Goal: Information Seeking & Learning: Learn about a topic

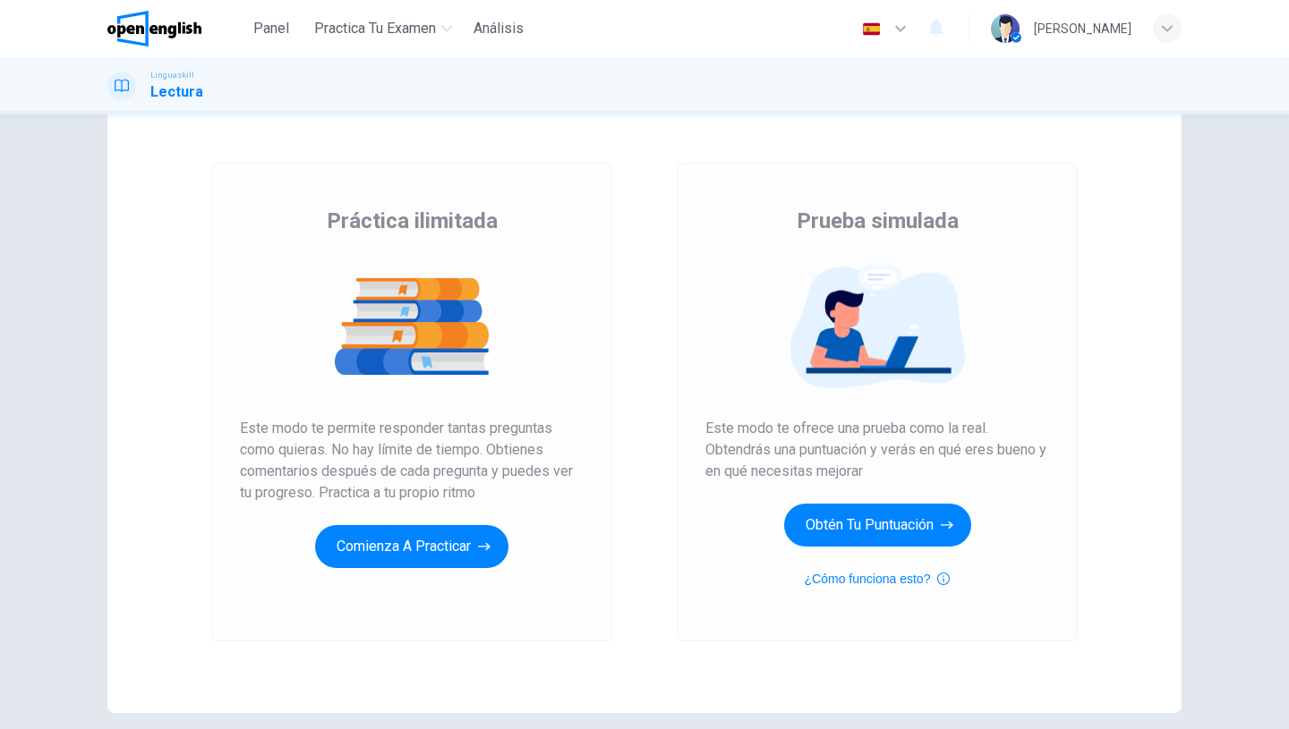
scroll to position [136, 0]
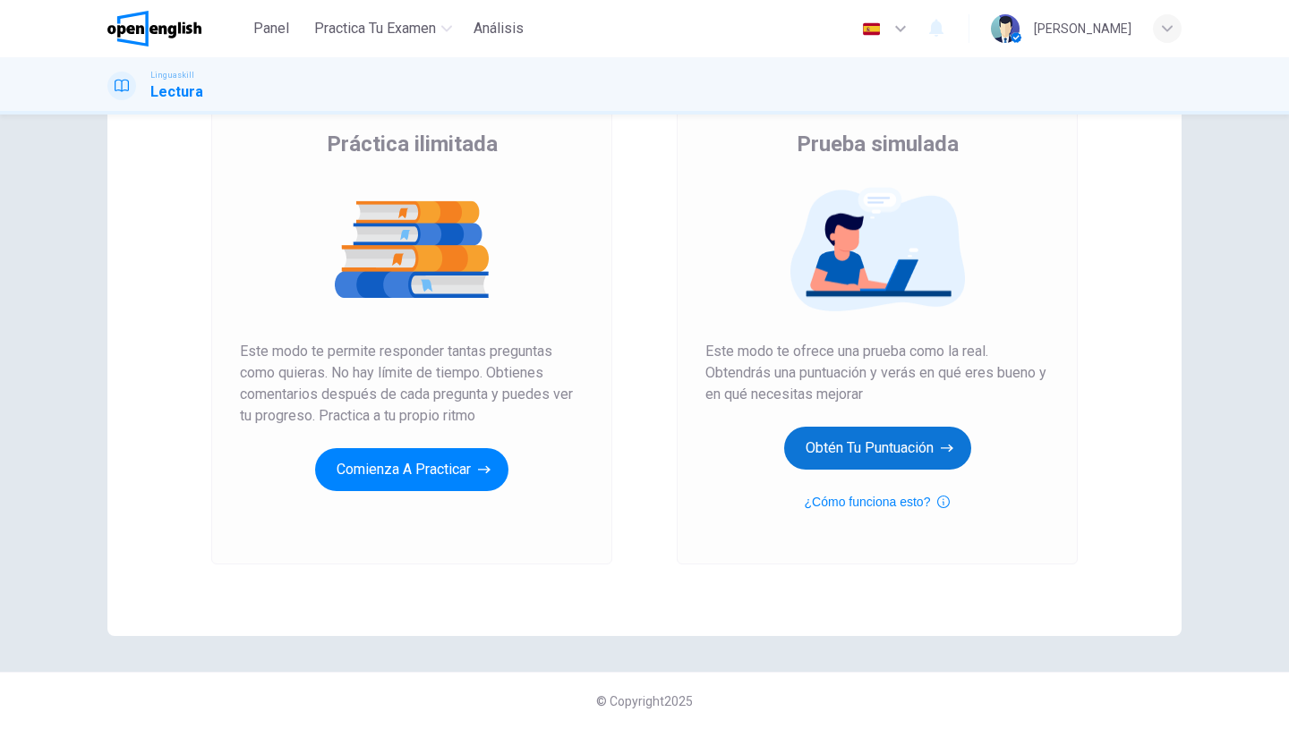
click at [915, 438] on button "Obtén tu puntuación" at bounding box center [877, 448] width 187 height 43
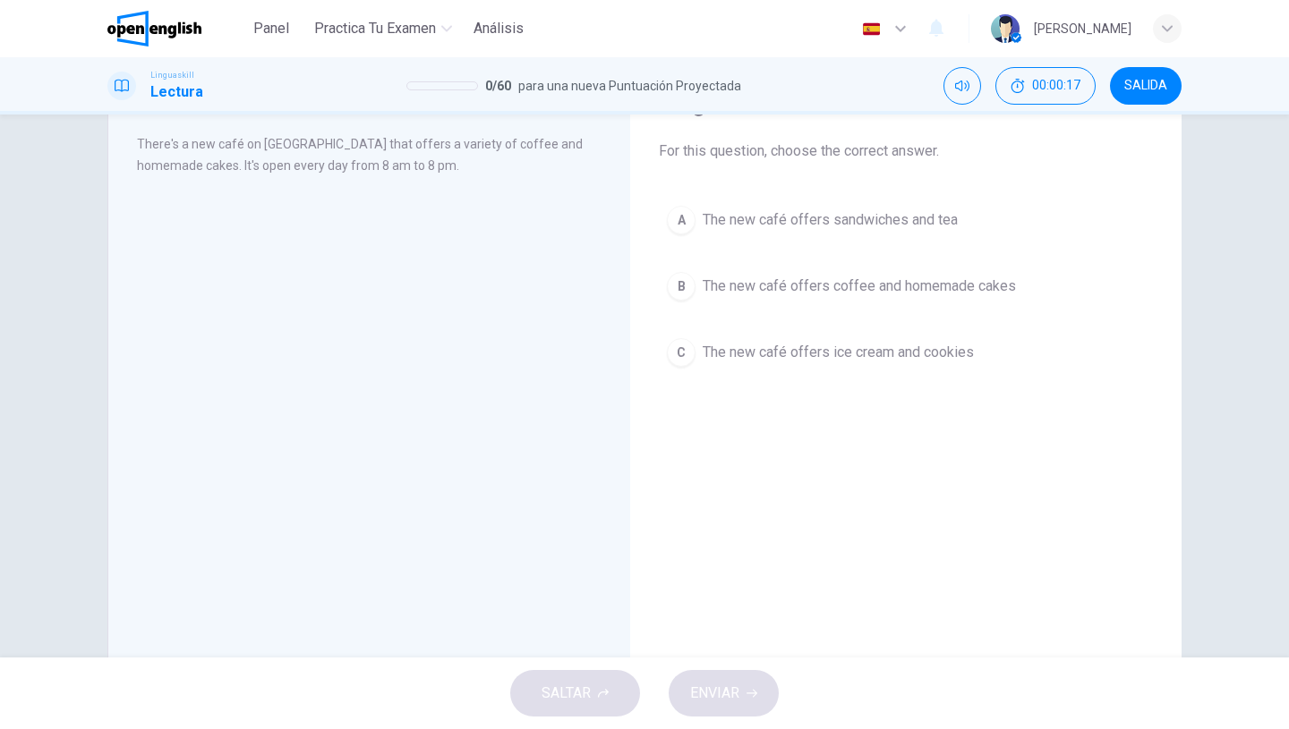
scroll to position [129, 0]
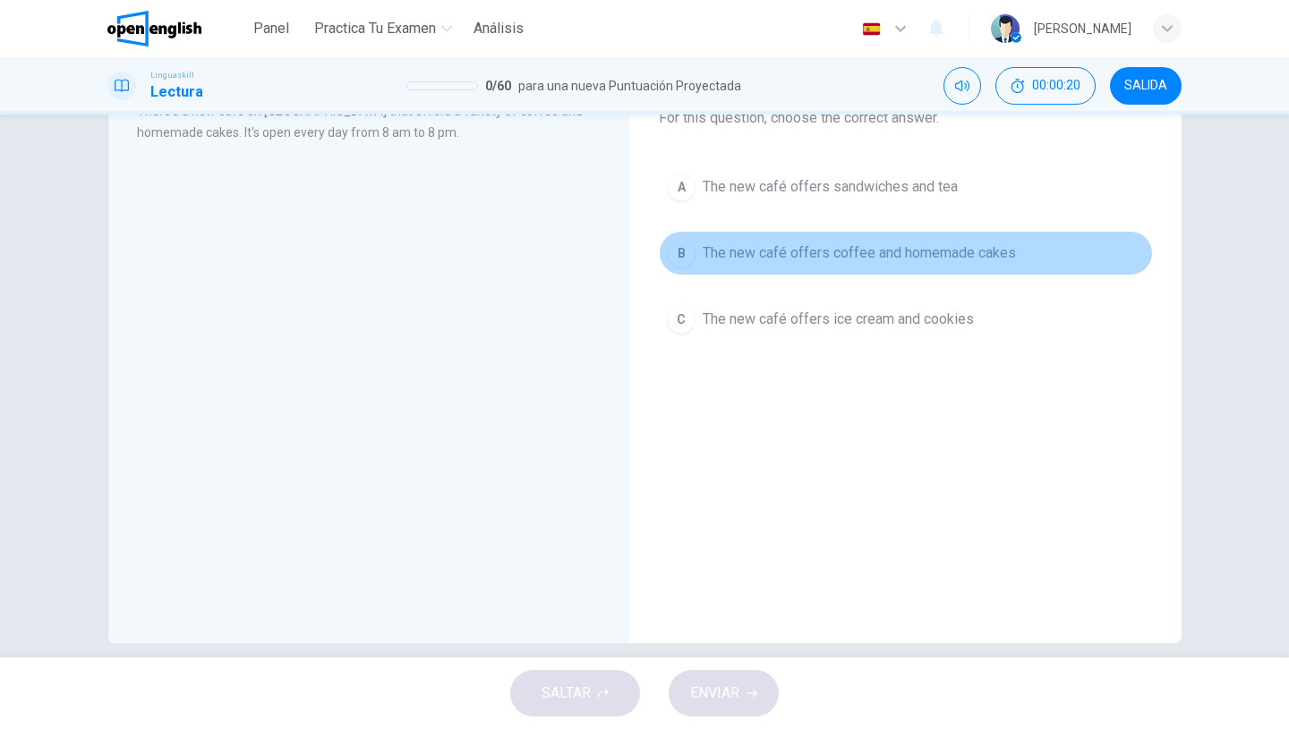
click at [754, 259] on span "The new café offers coffee and homemade cakes" at bounding box center [859, 253] width 313 height 21
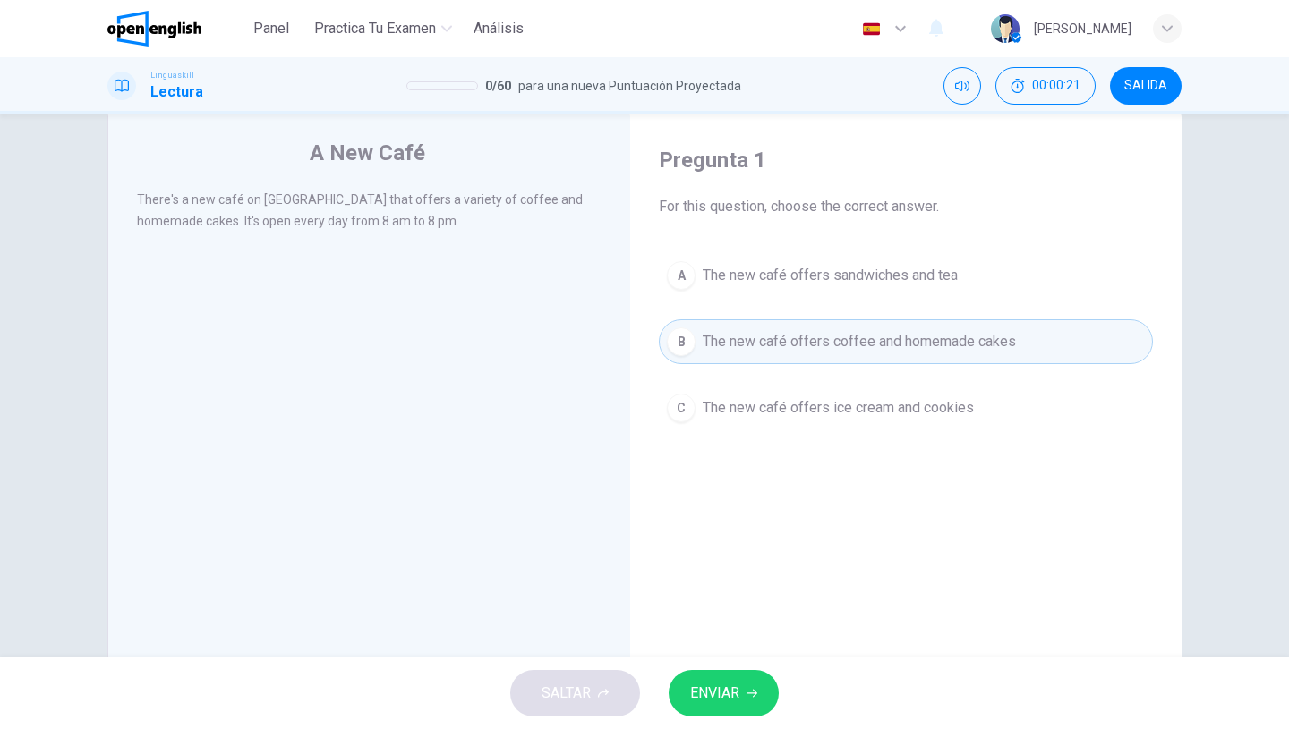
scroll to position [150, 0]
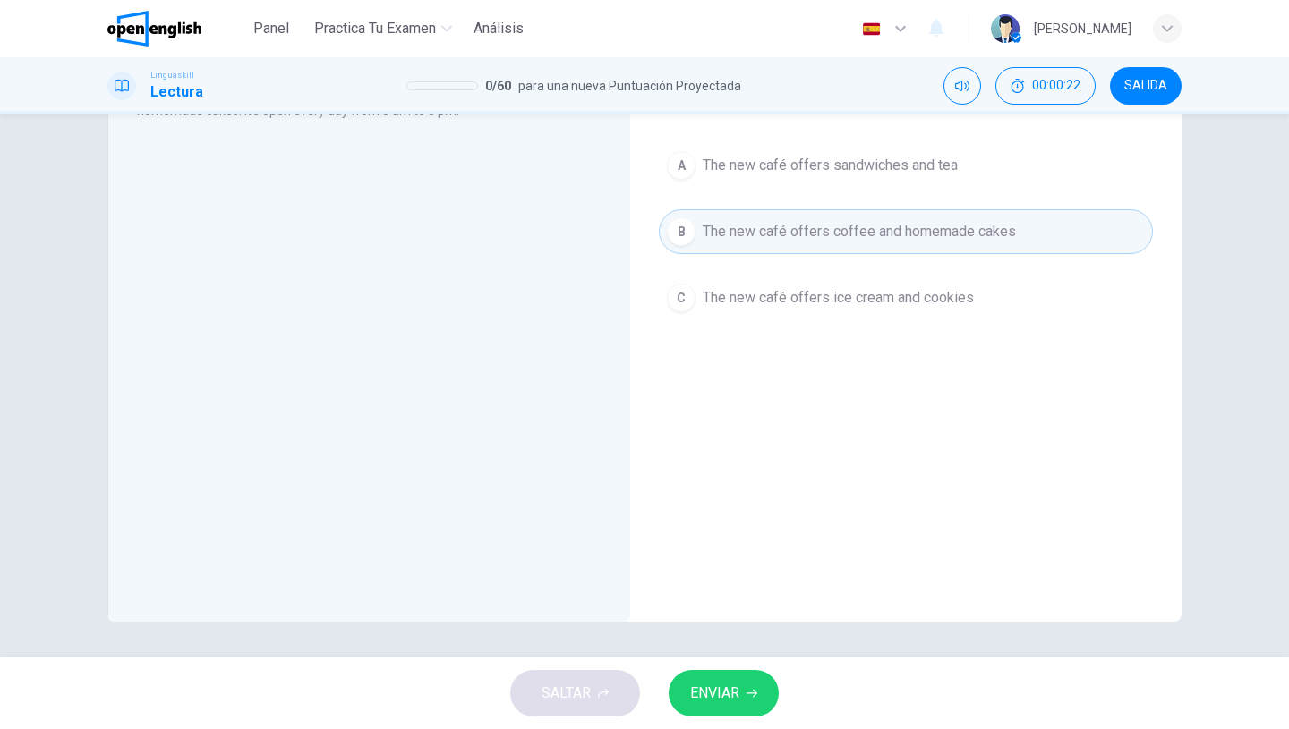
click at [691, 688] on span "ENVIAR" at bounding box center [714, 693] width 49 height 25
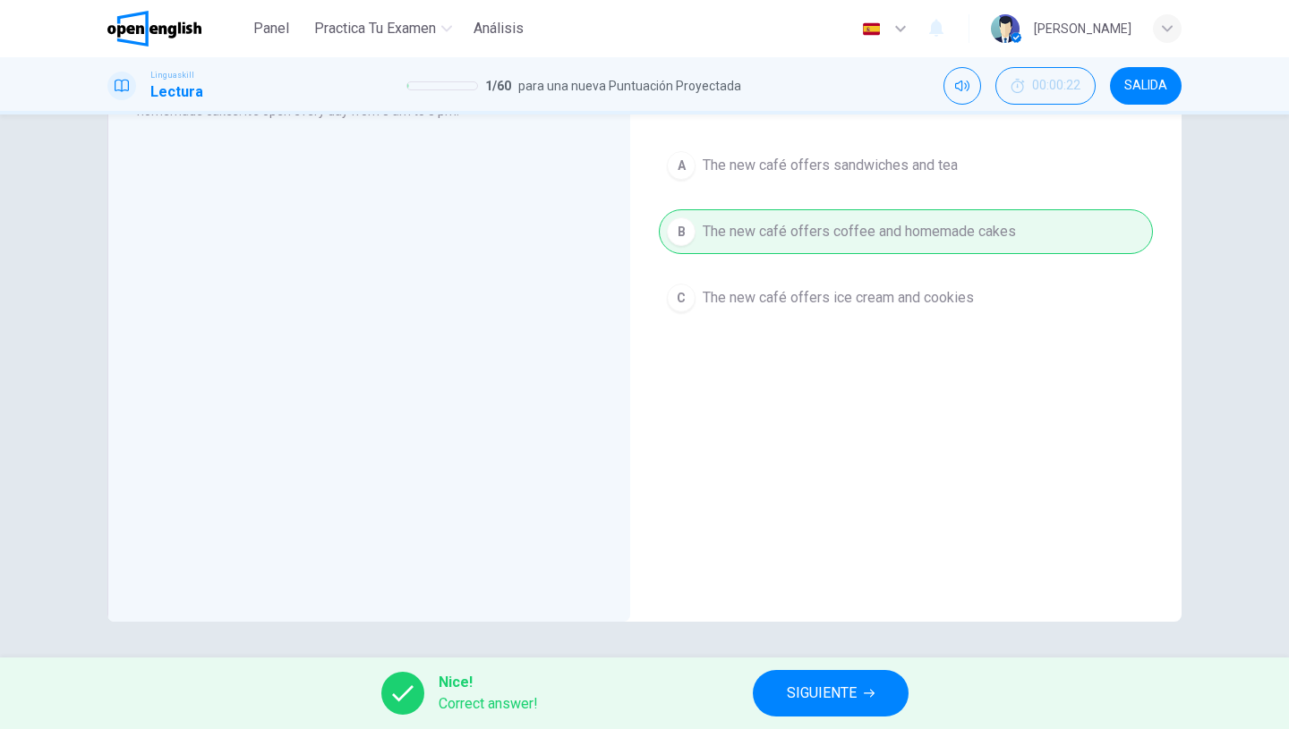
click at [822, 702] on span "SIGUIENTE" at bounding box center [822, 693] width 70 height 25
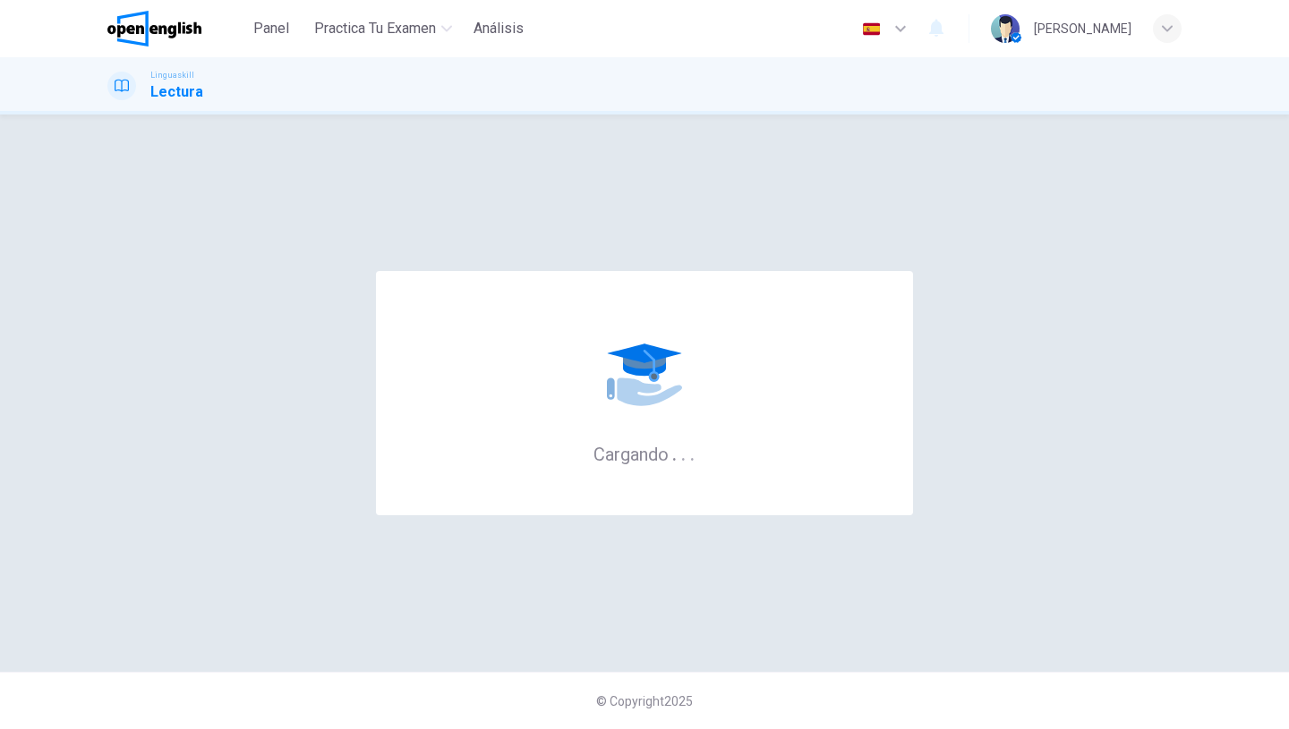
scroll to position [0, 0]
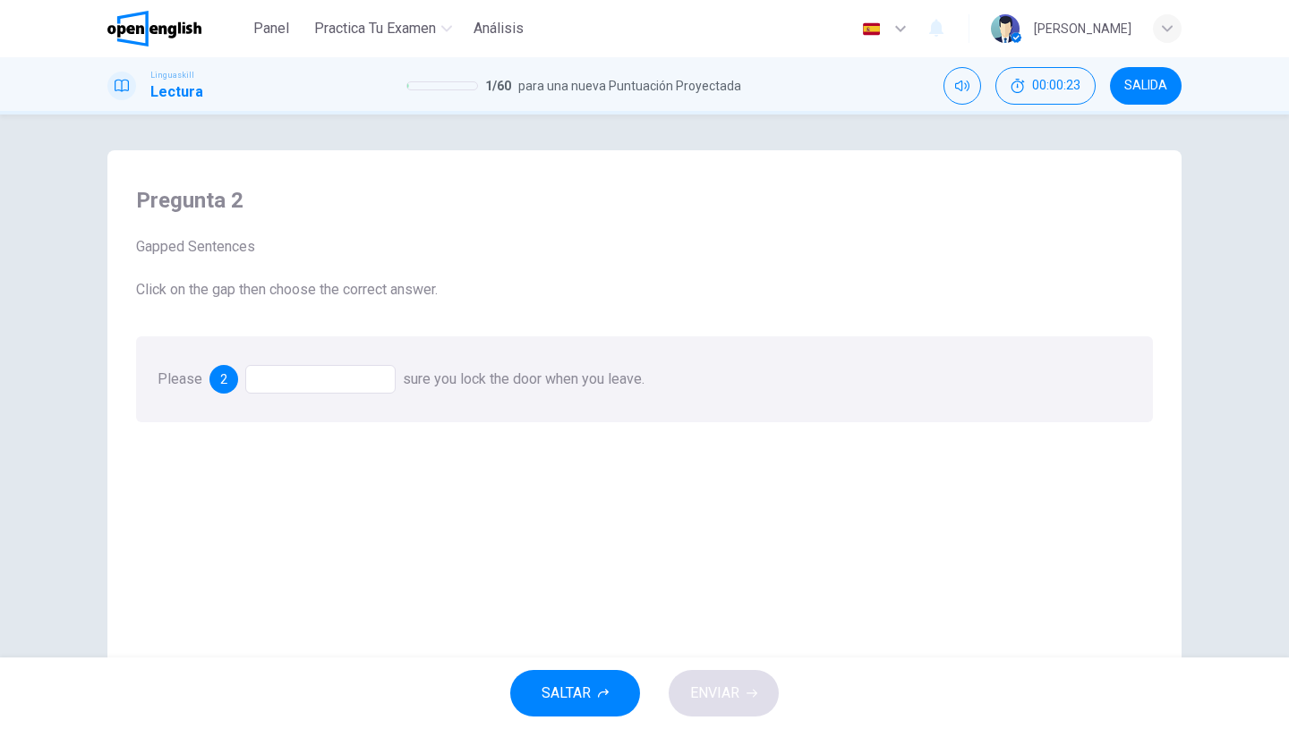
click at [345, 387] on div at bounding box center [320, 379] width 150 height 29
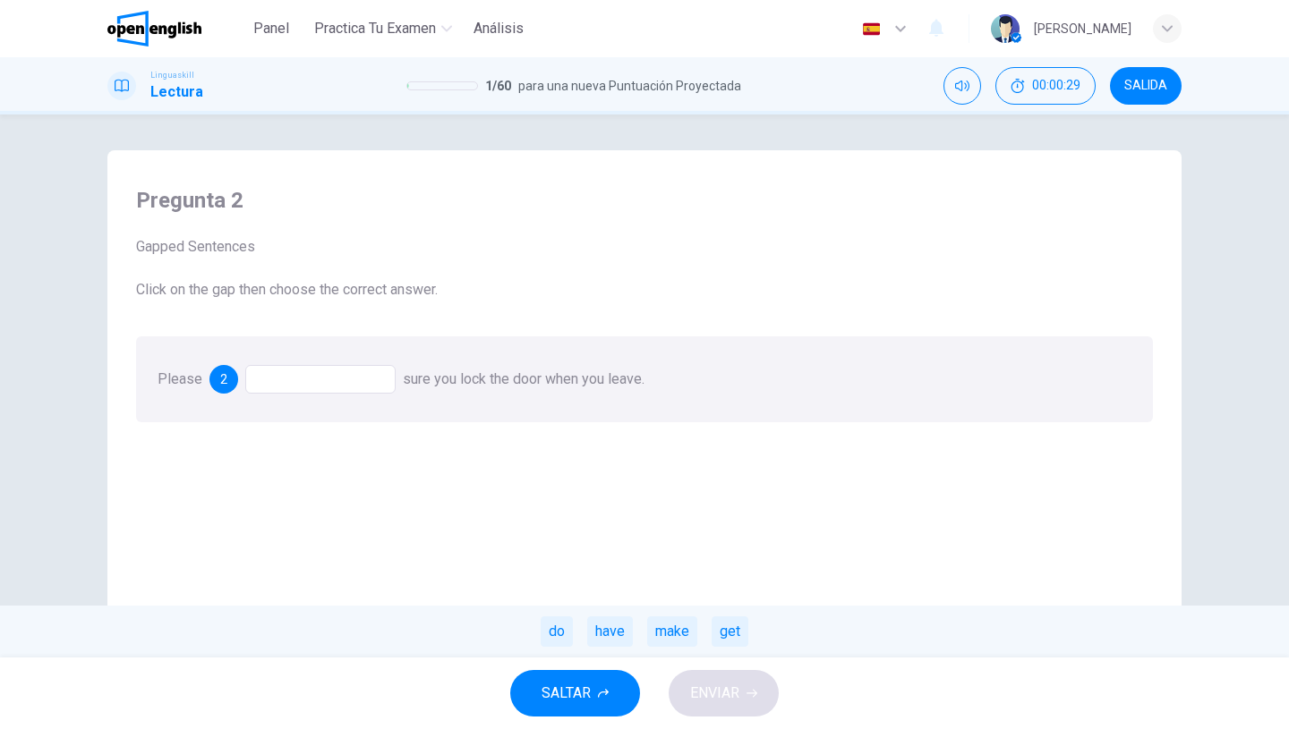
click at [353, 382] on div at bounding box center [320, 379] width 150 height 29
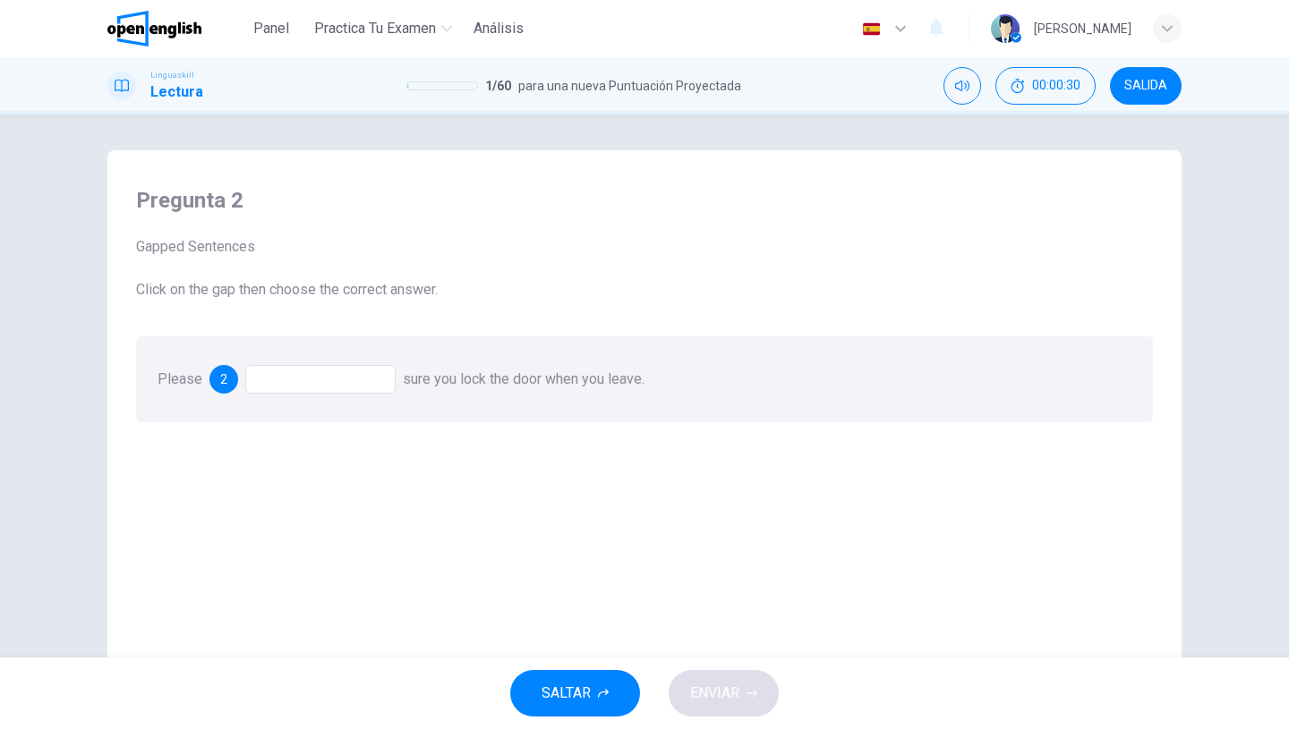
click at [353, 382] on div at bounding box center [320, 379] width 150 height 29
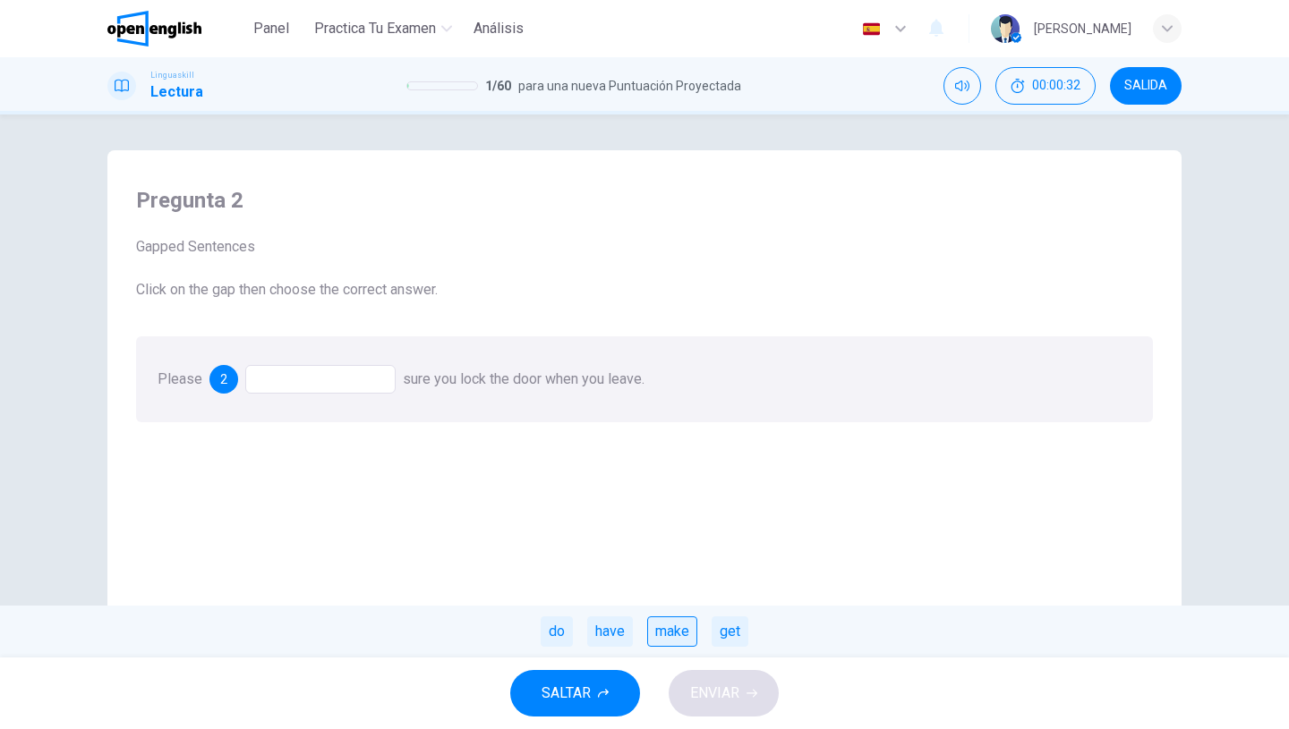
click at [675, 639] on div "make" at bounding box center [672, 632] width 50 height 30
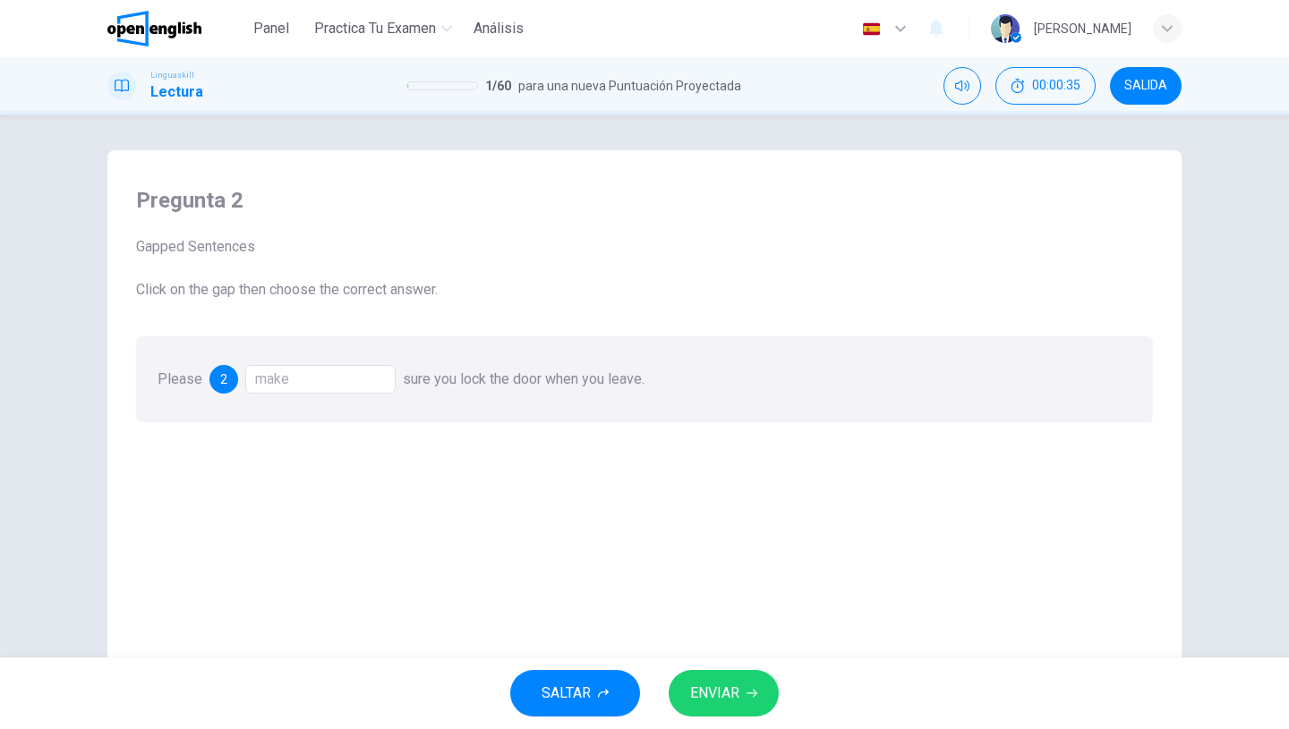
click at [748, 686] on button "ENVIAR" at bounding box center [724, 693] width 110 height 47
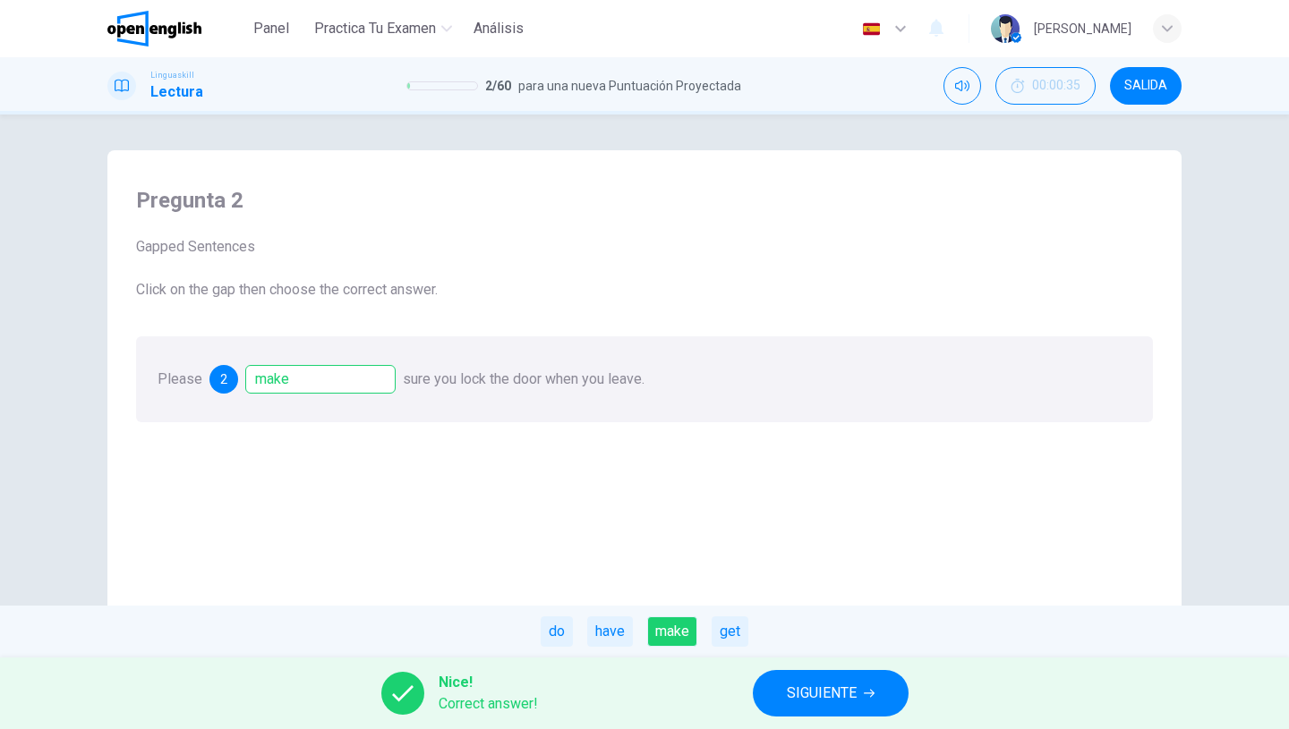
click at [808, 695] on span "SIGUIENTE" at bounding box center [822, 693] width 70 height 25
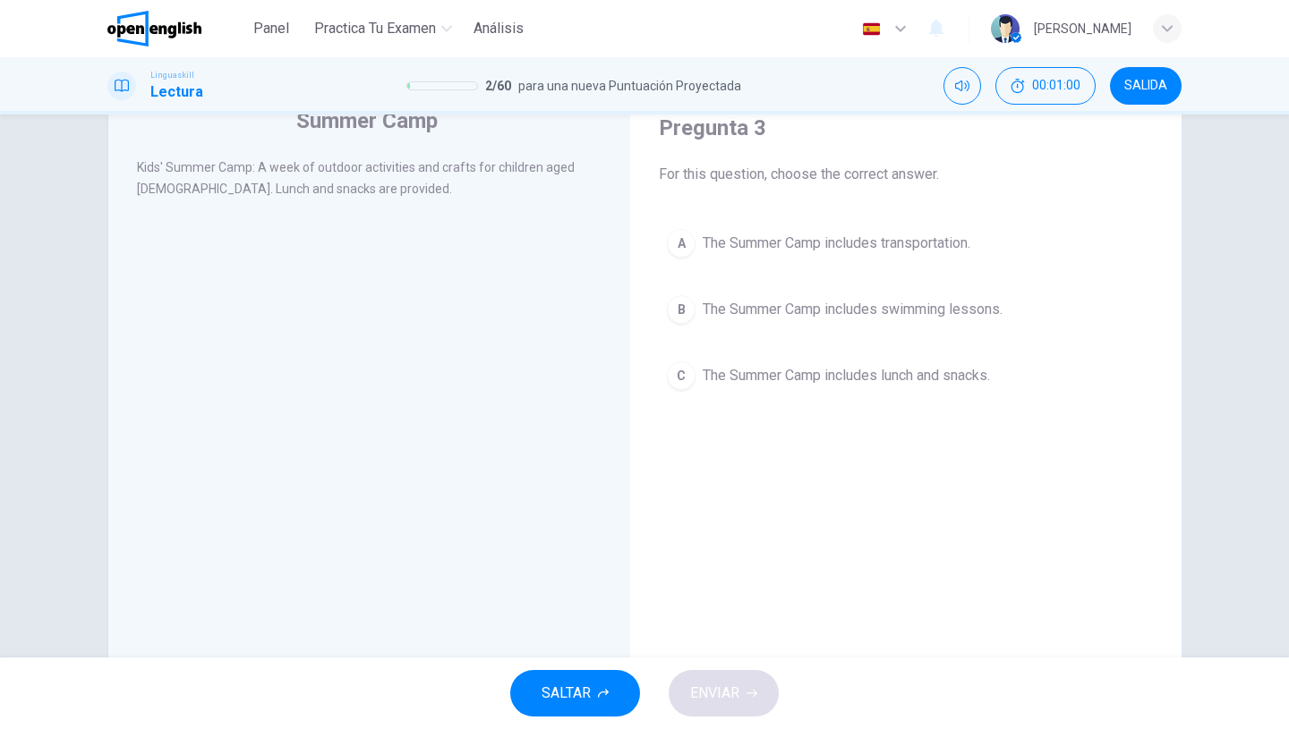
scroll to position [67, 0]
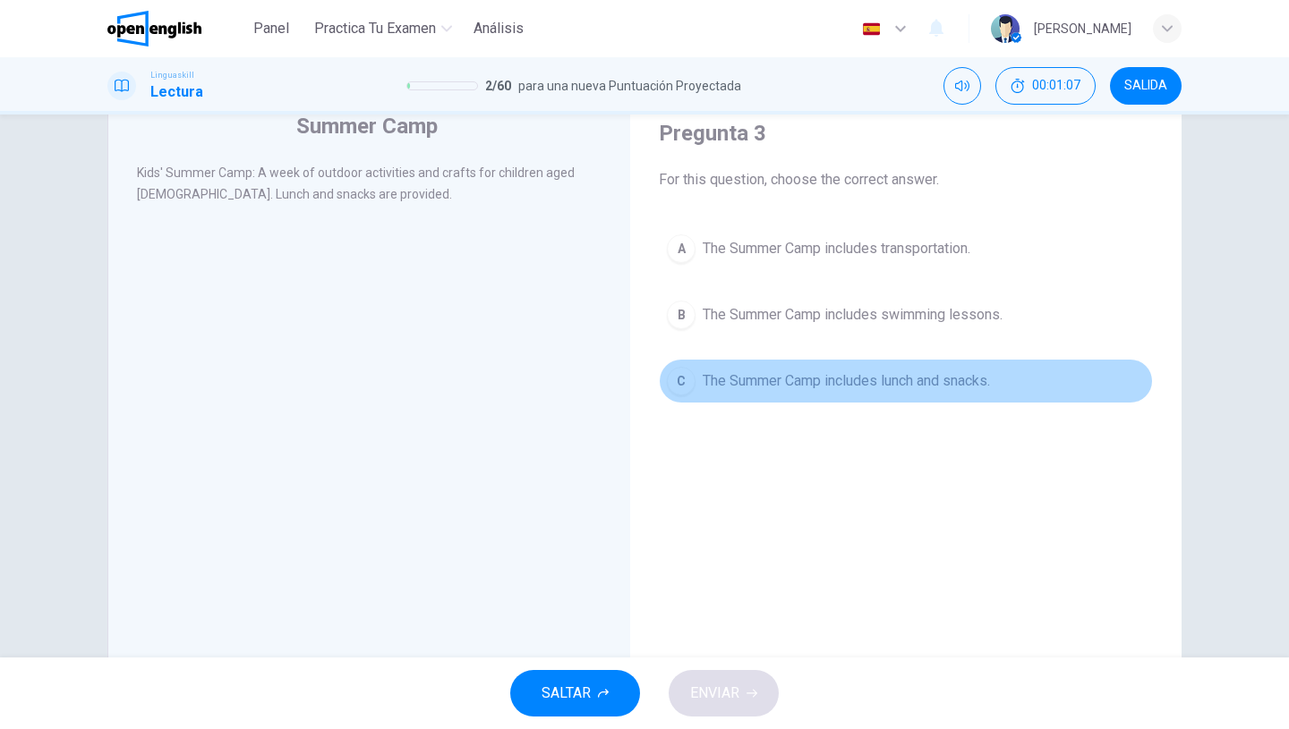
click at [833, 387] on span "The Summer Camp includes lunch and snacks." at bounding box center [846, 380] width 287 height 21
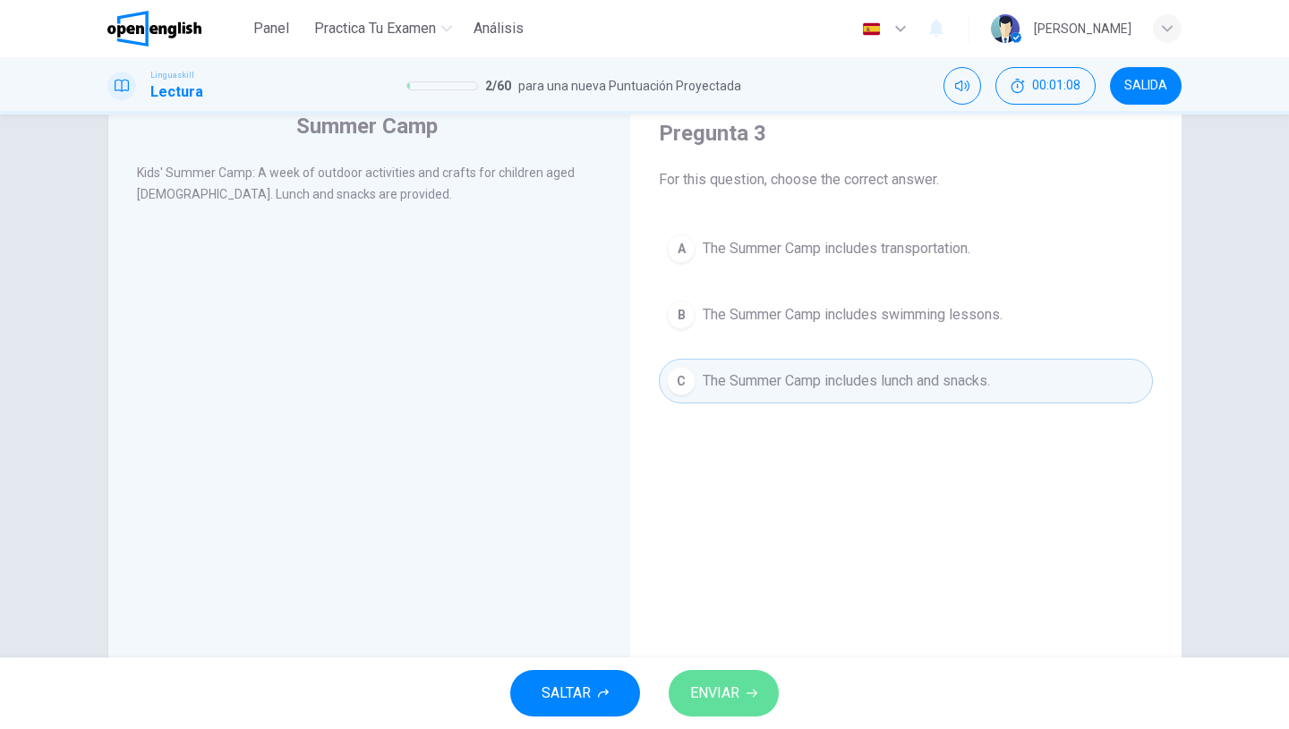
click at [745, 686] on button "ENVIAR" at bounding box center [724, 693] width 110 height 47
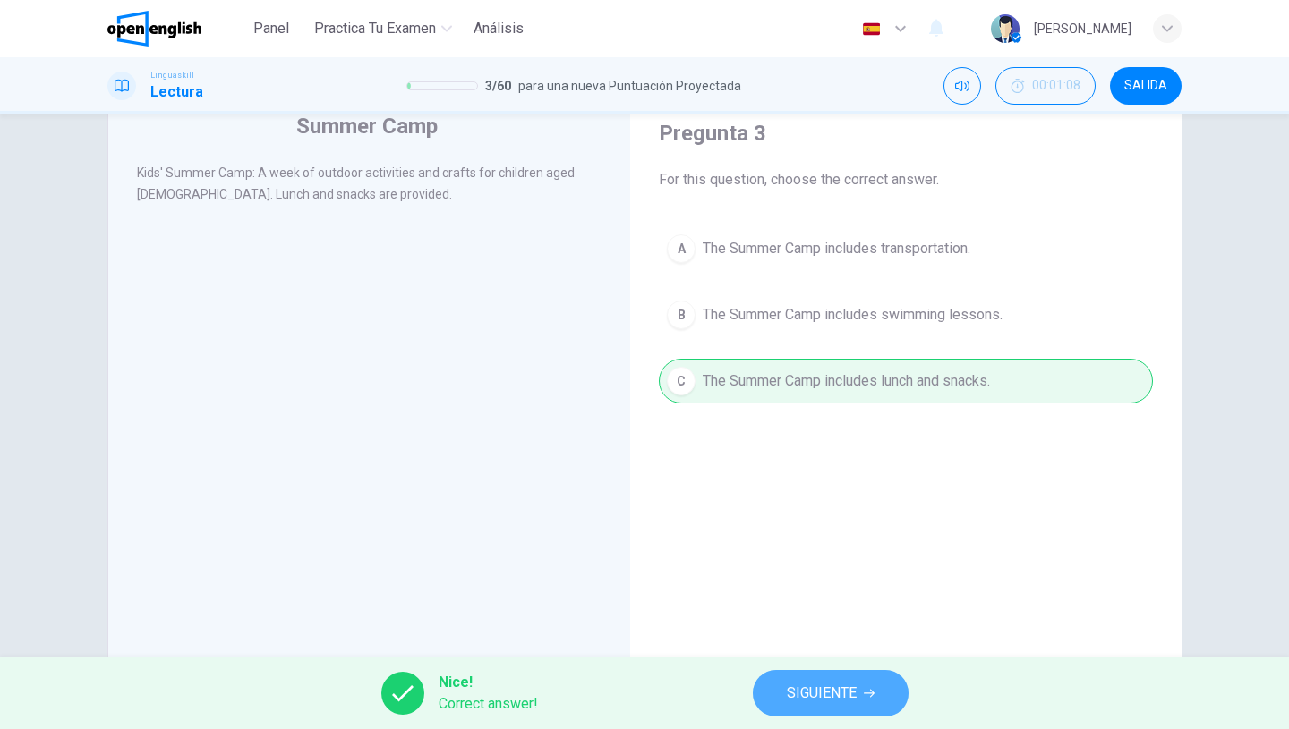
click at [817, 704] on span "SIGUIENTE" at bounding box center [822, 693] width 70 height 25
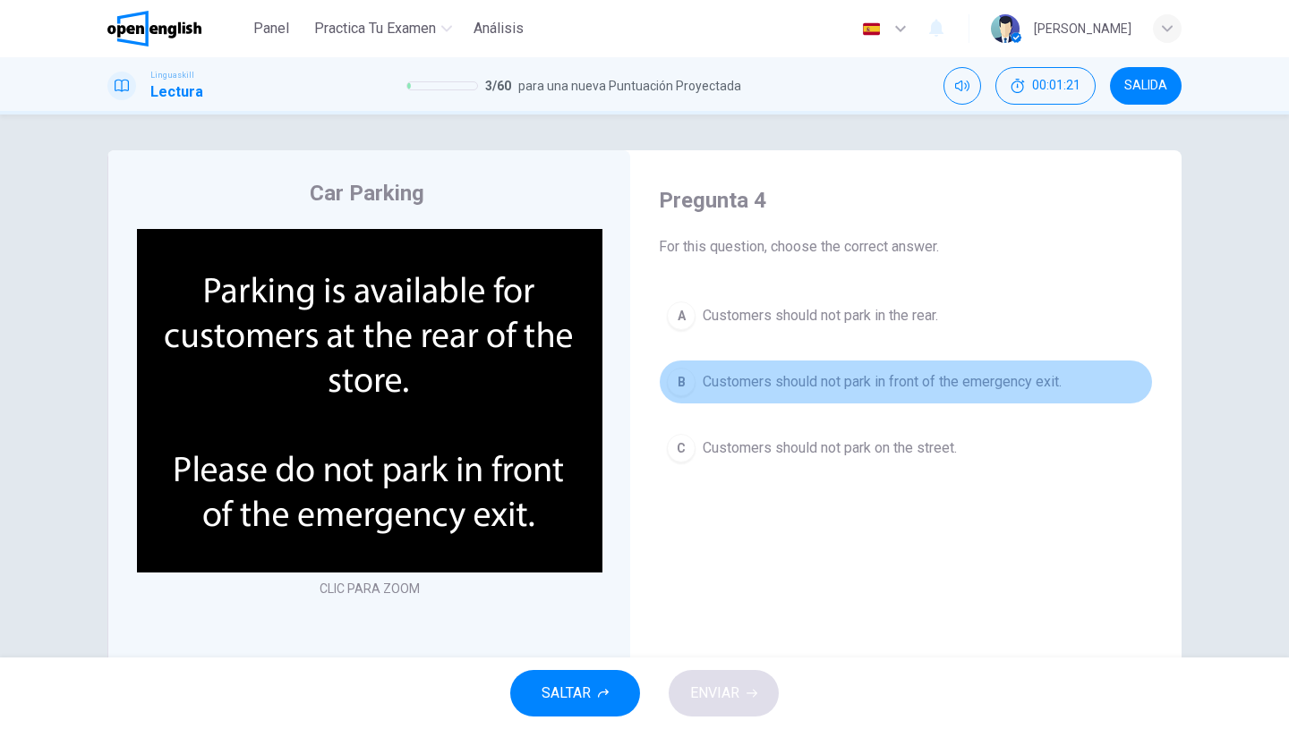
click at [815, 393] on button "B Customers should not park in front of the emergency exit." at bounding box center [906, 382] width 494 height 45
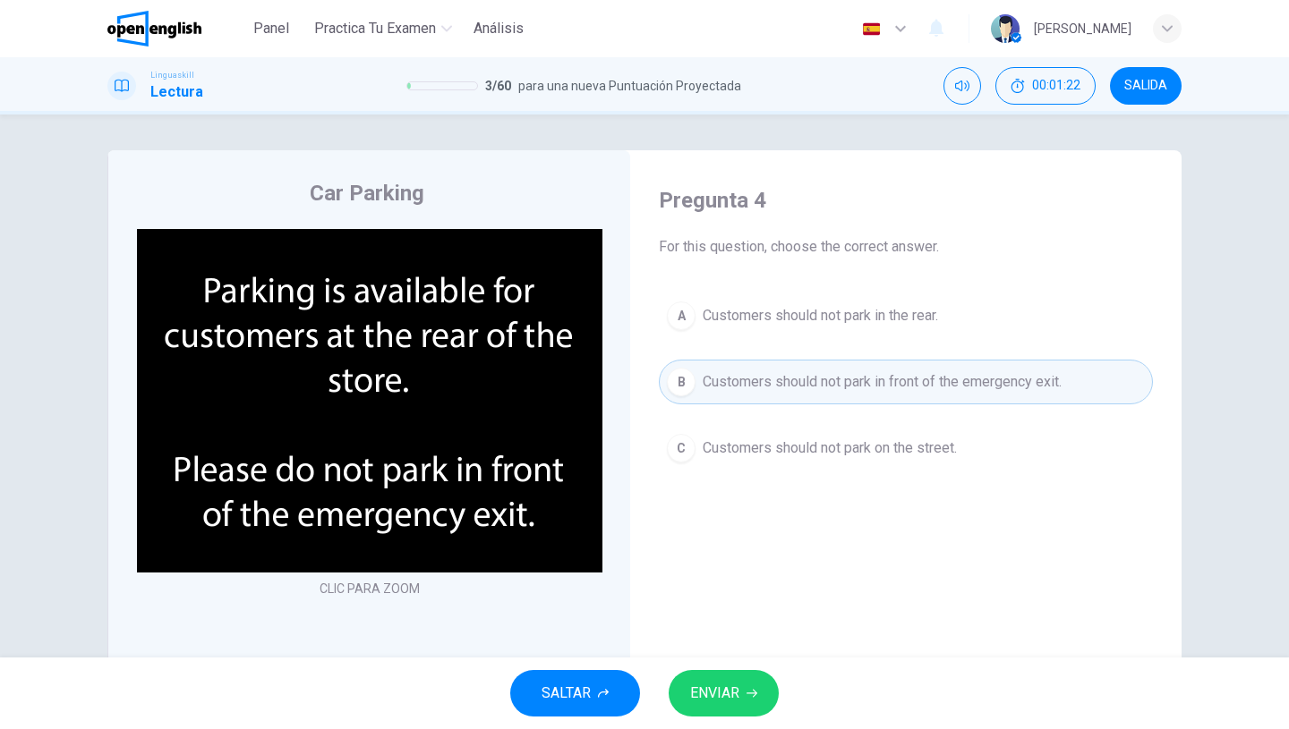
click at [716, 672] on button "ENVIAR" at bounding box center [724, 693] width 110 height 47
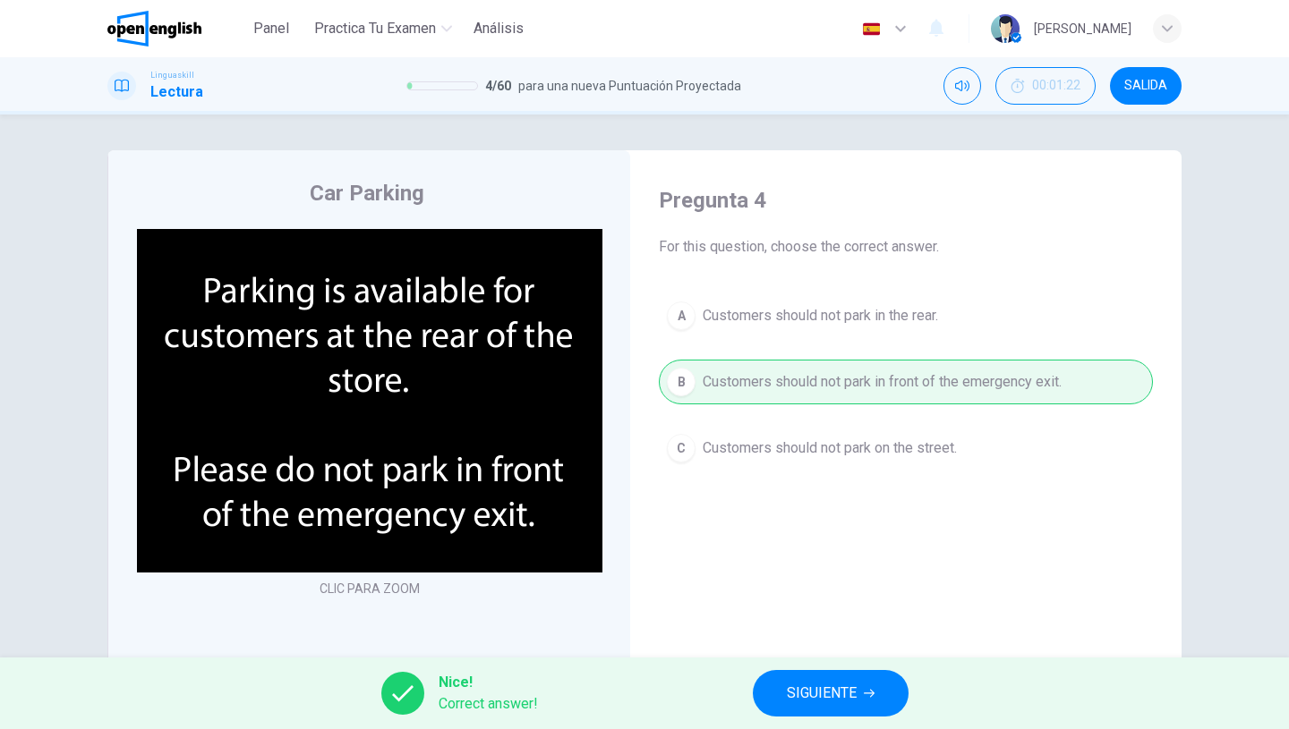
click at [798, 703] on span "SIGUIENTE" at bounding box center [822, 693] width 70 height 25
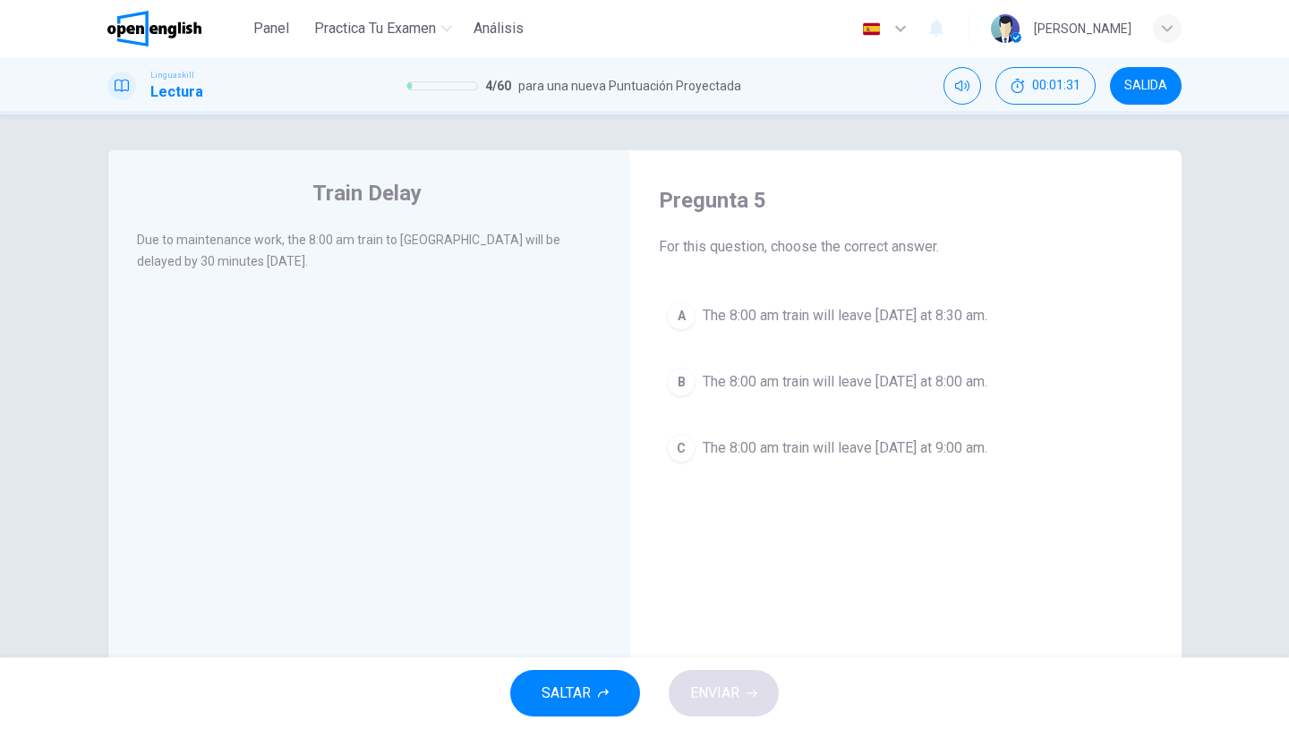
click at [815, 320] on span "The 8:00 am train will leave [DATE] at 8:30 am." at bounding box center [845, 315] width 285 height 21
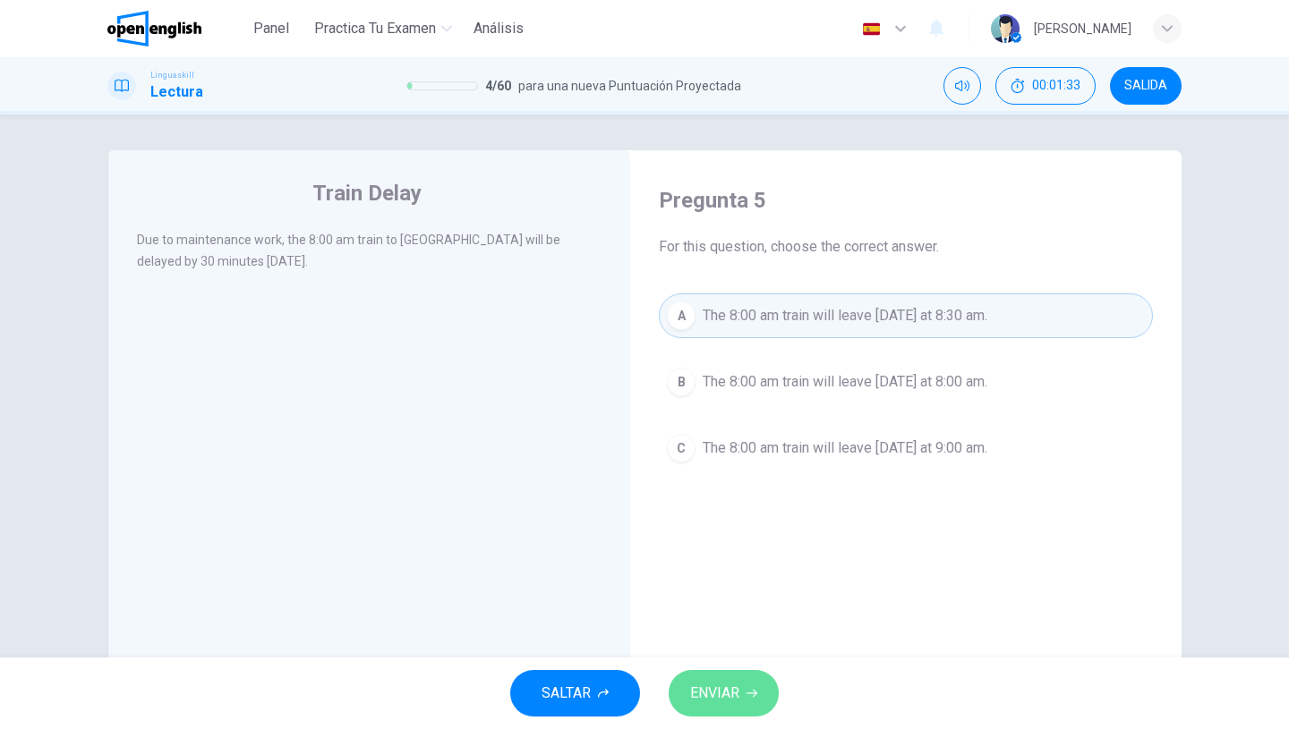
click at [742, 693] on button "ENVIAR" at bounding box center [724, 693] width 110 height 47
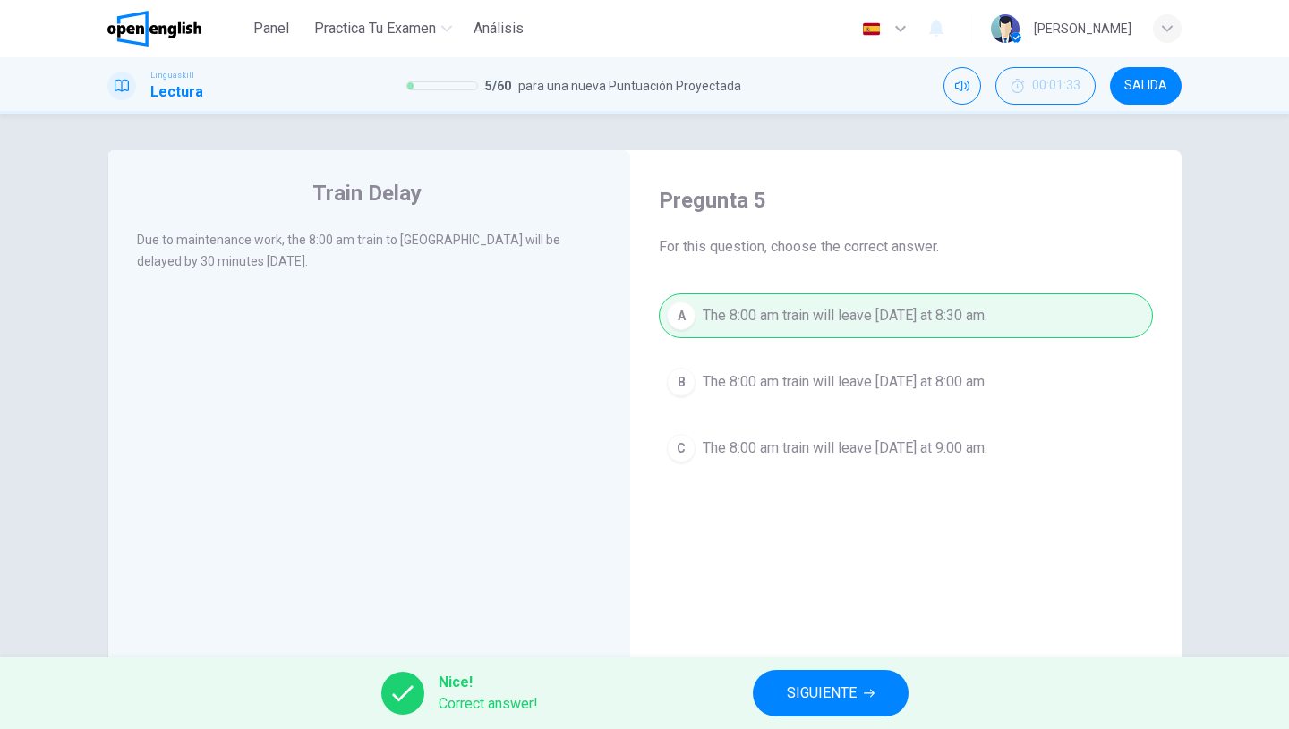
click at [816, 684] on span "SIGUIENTE" at bounding box center [822, 693] width 70 height 25
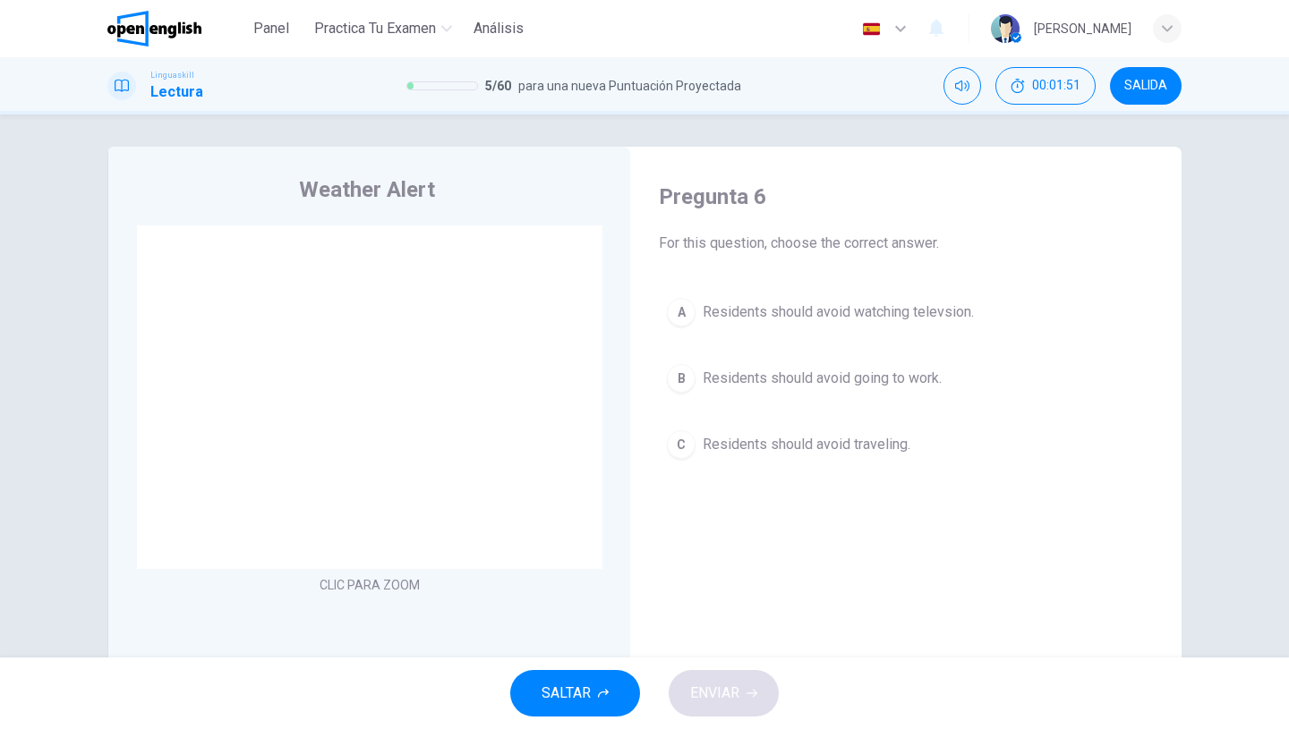
scroll to position [13, 0]
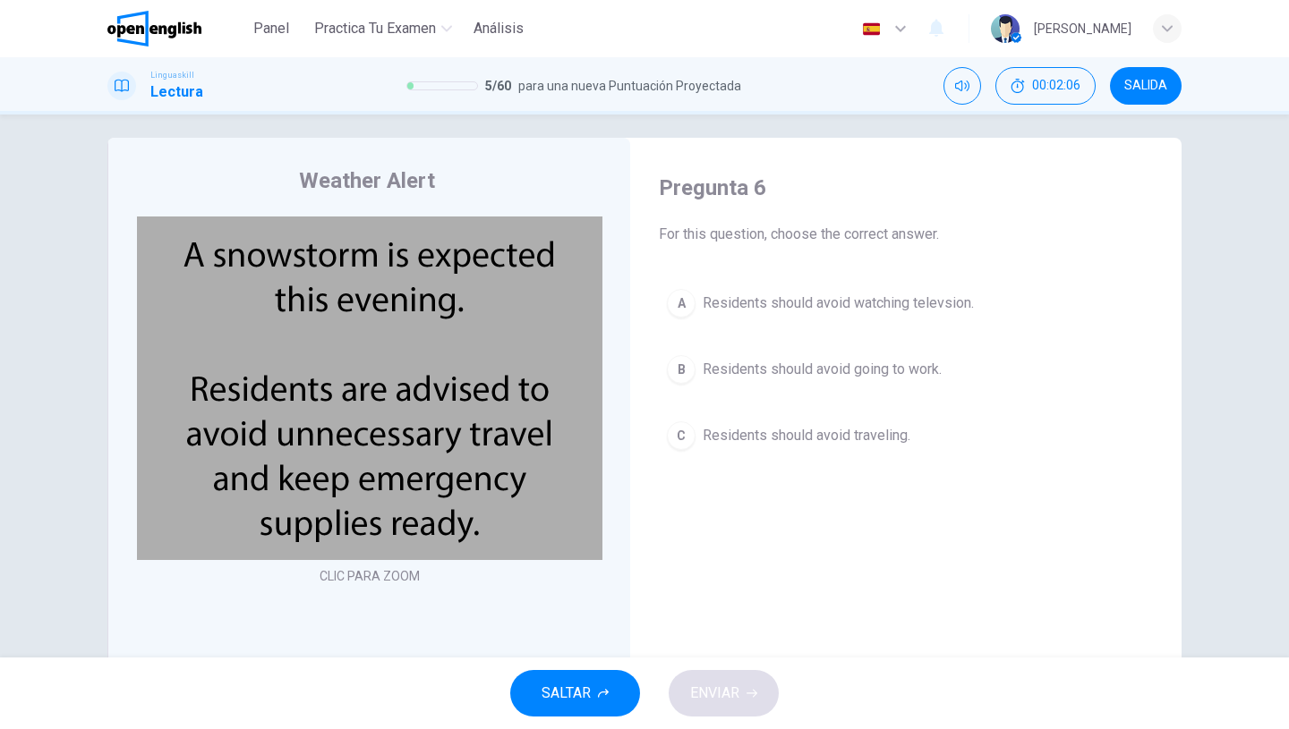
click at [793, 441] on span "Residents should avoid traveling." at bounding box center [807, 435] width 208 height 21
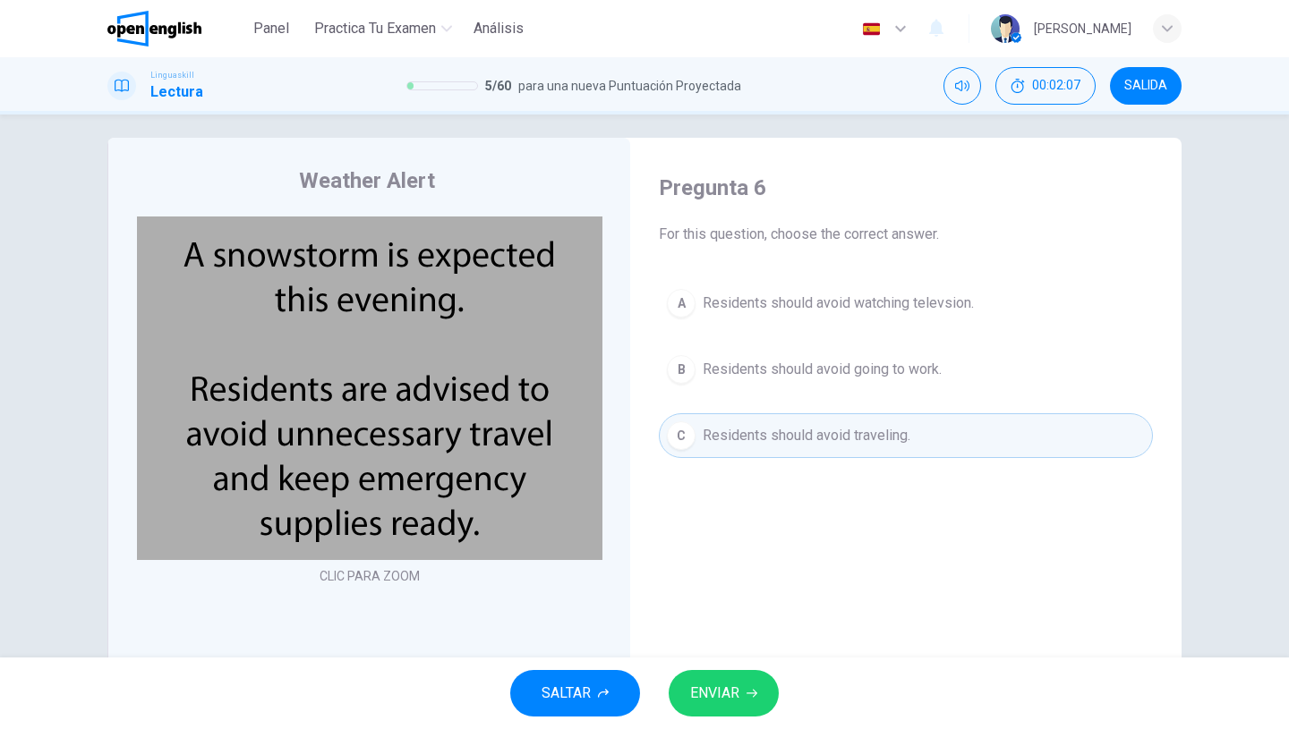
click at [718, 705] on span "ENVIAR" at bounding box center [714, 693] width 49 height 25
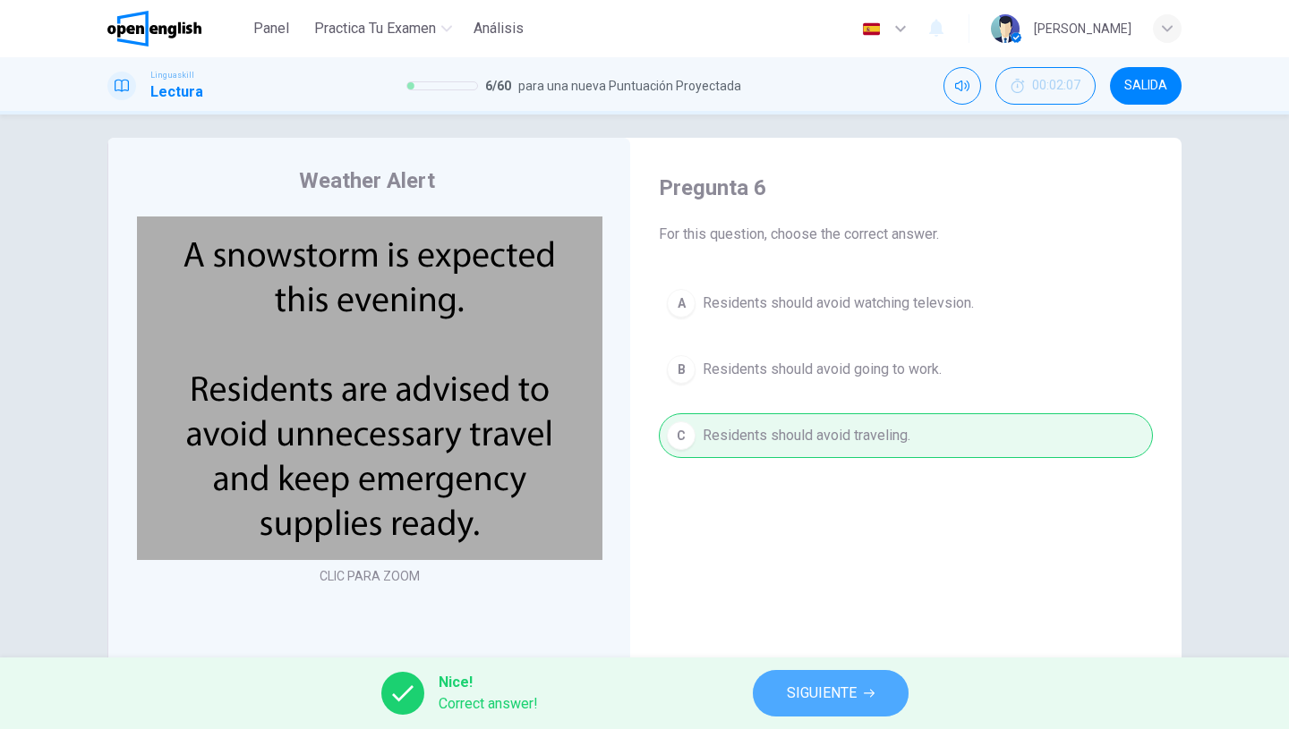
click at [766, 693] on button "SIGUIENTE" at bounding box center [831, 693] width 156 height 47
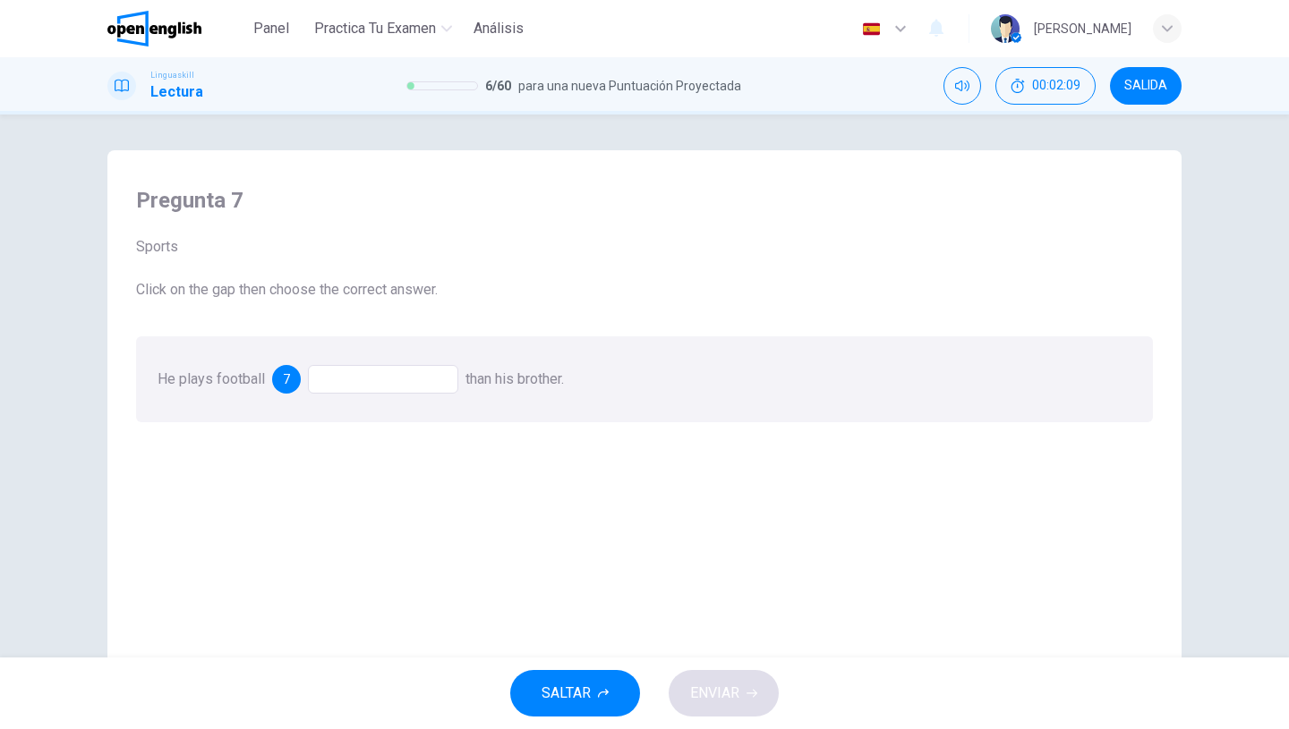
click at [439, 387] on div at bounding box center [383, 379] width 150 height 29
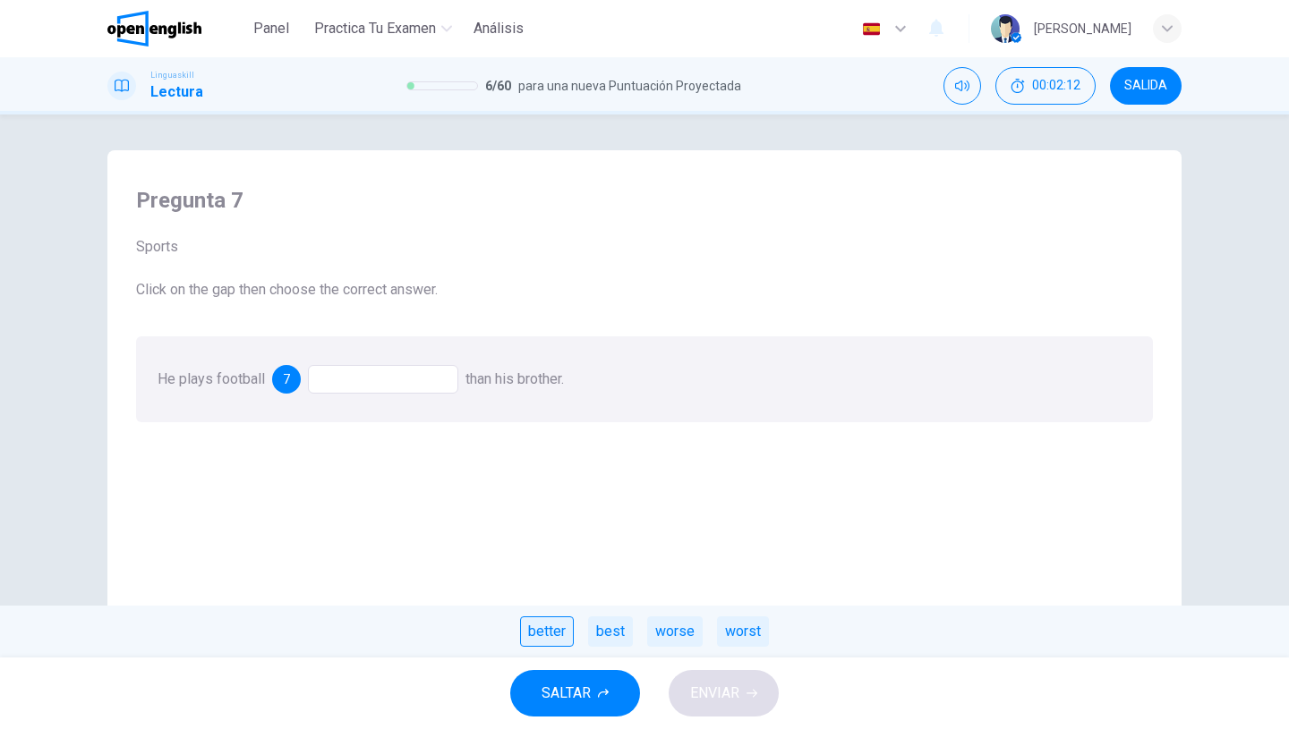
click at [555, 636] on div "better" at bounding box center [547, 632] width 54 height 30
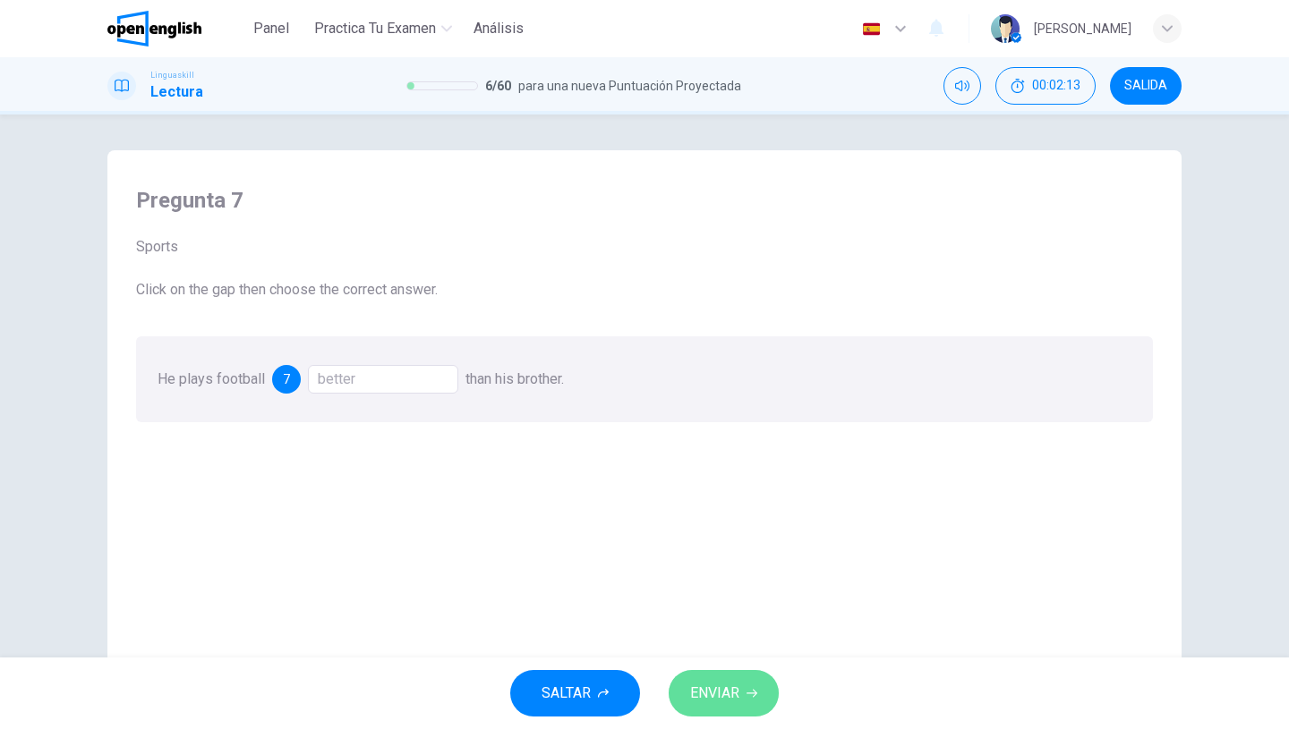
click at [694, 699] on span "ENVIAR" at bounding box center [714, 693] width 49 height 25
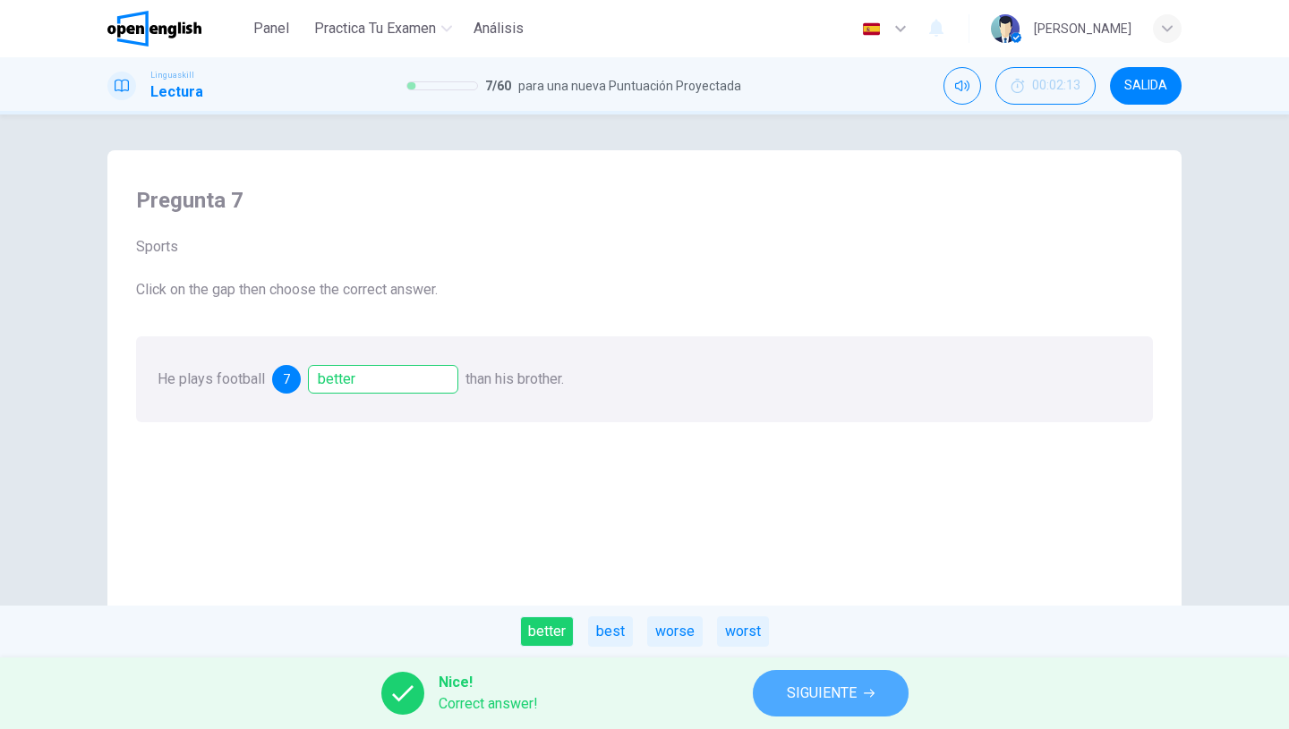
click at [829, 716] on button "SIGUIENTE" at bounding box center [831, 693] width 156 height 47
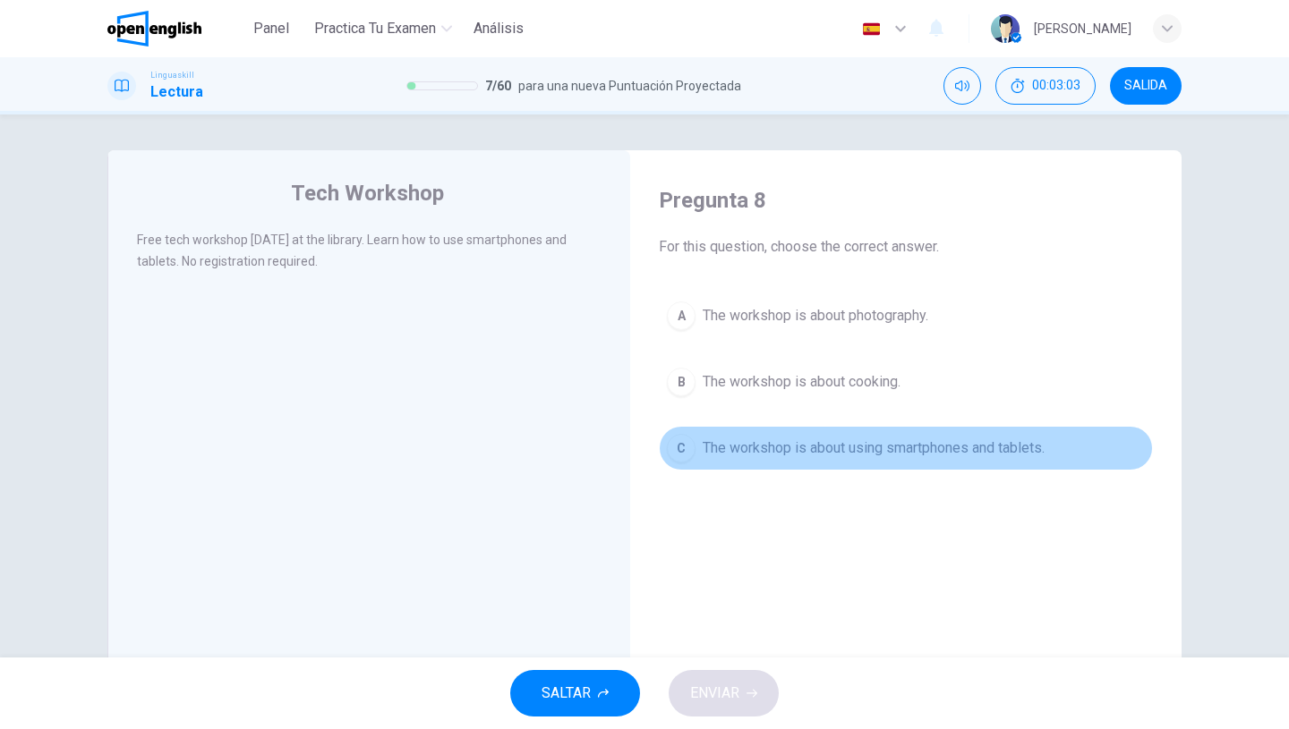
click at [761, 456] on span "The workshop is about using smartphones and tablets." at bounding box center [874, 448] width 342 height 21
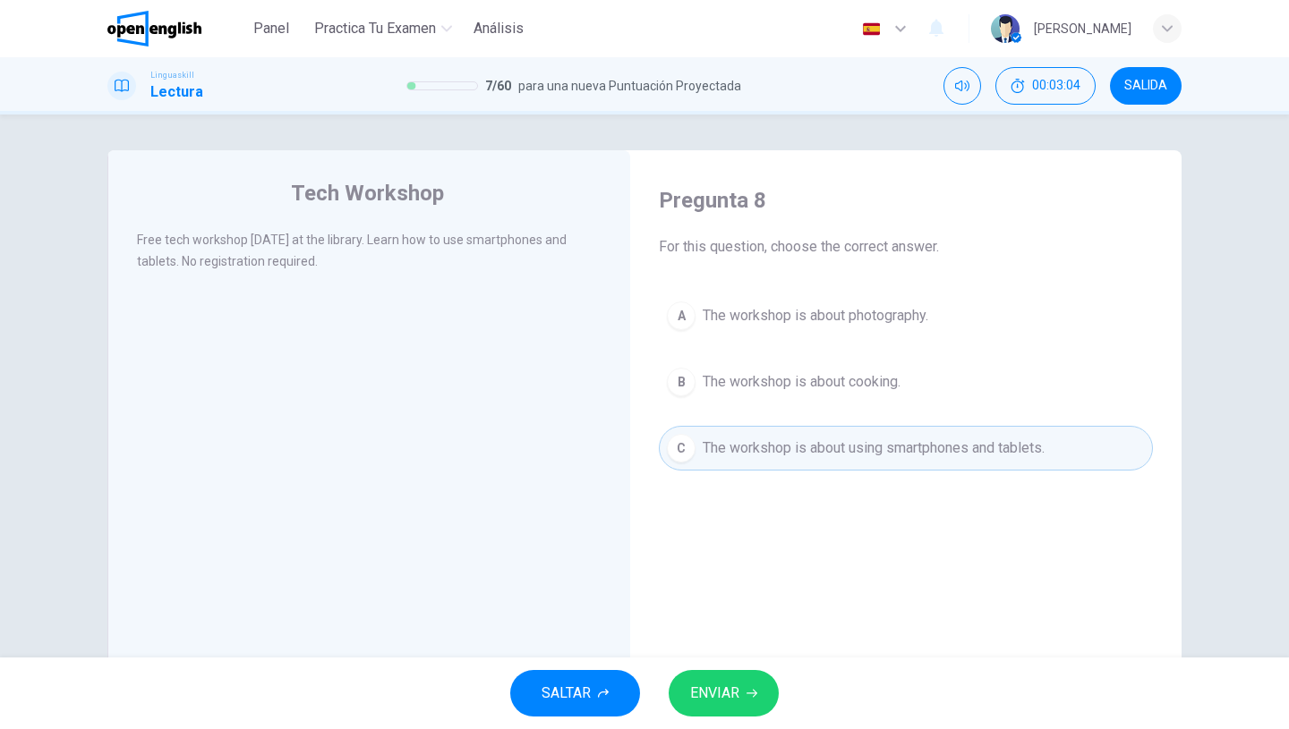
click at [733, 685] on span "ENVIAR" at bounding box center [714, 693] width 49 height 25
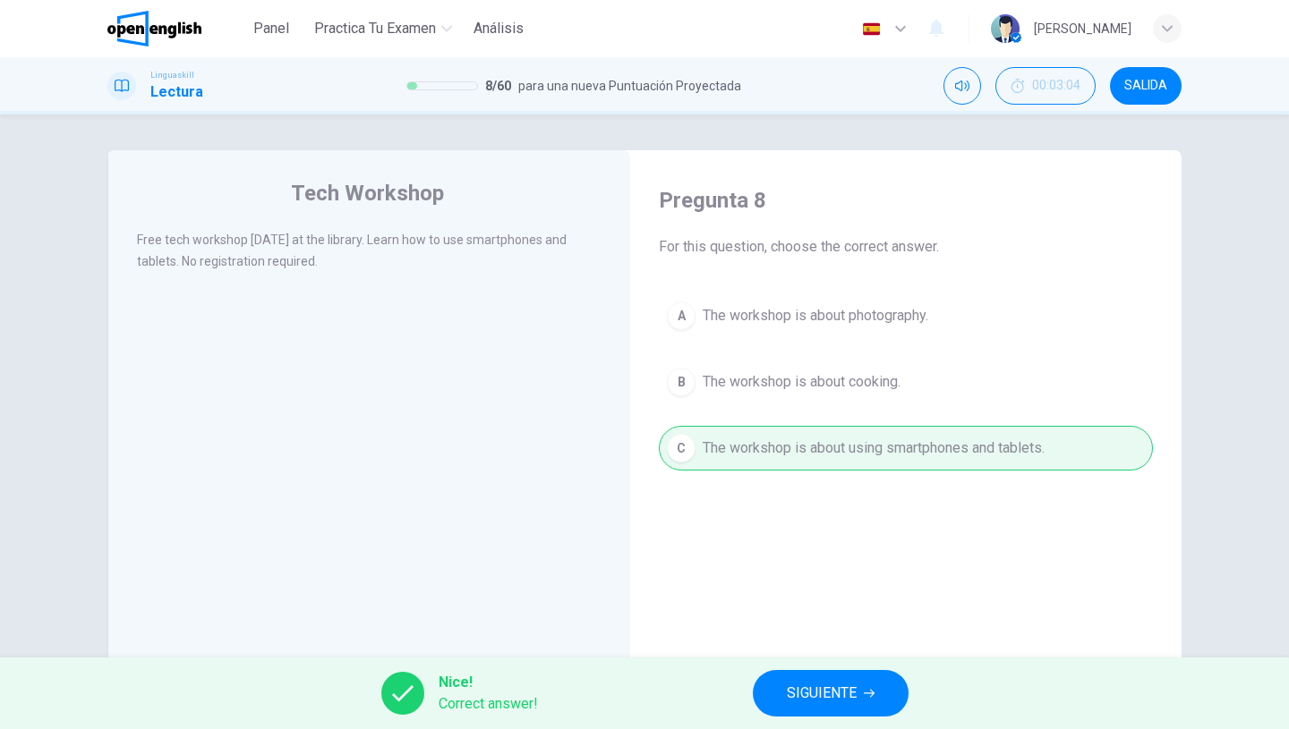
click at [762, 695] on button "SIGUIENTE" at bounding box center [831, 693] width 156 height 47
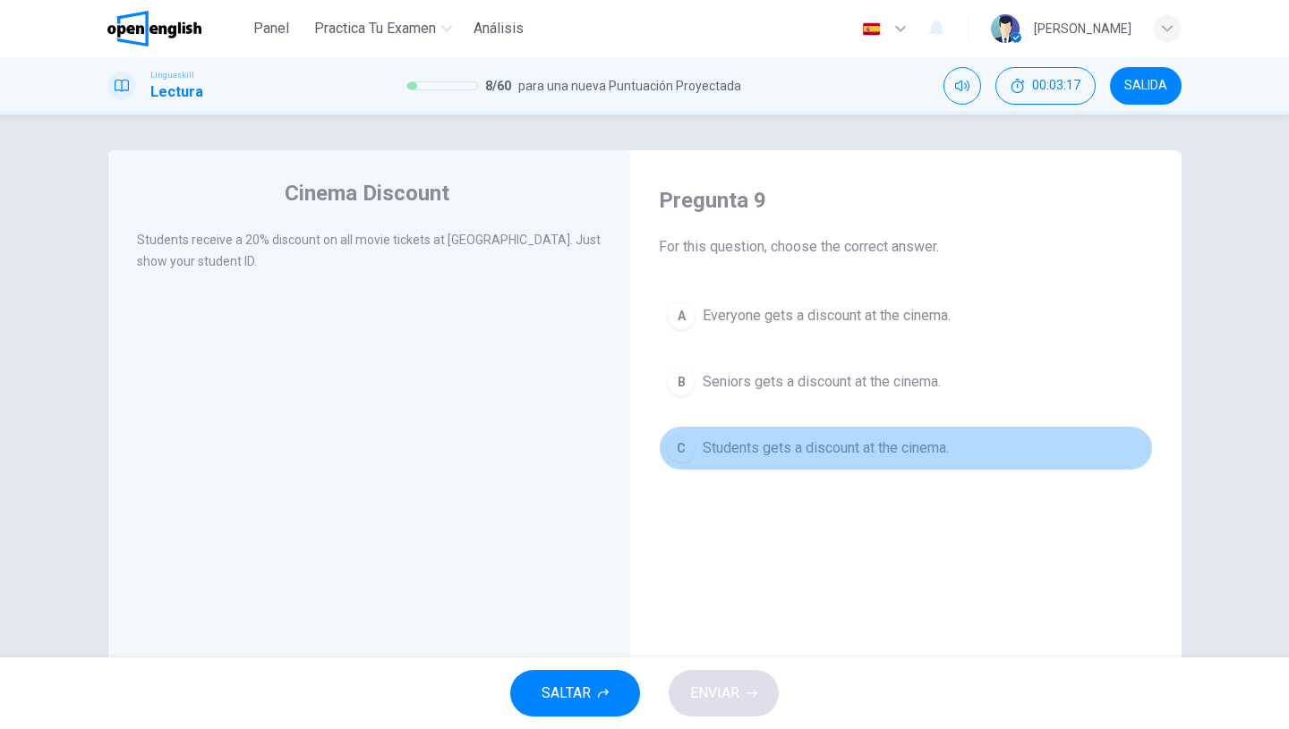
click at [838, 461] on button "C Students gets a discount at the cinema." at bounding box center [906, 448] width 494 height 45
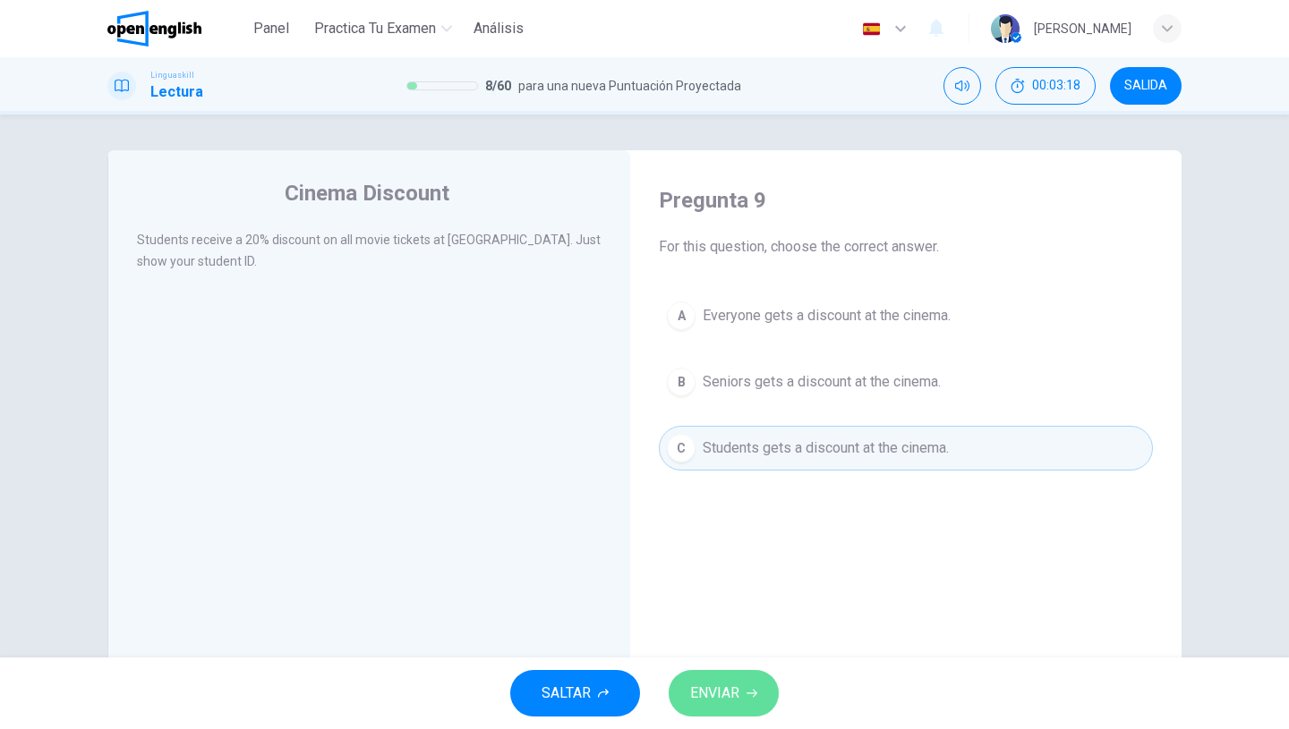
click at [755, 679] on button "ENVIAR" at bounding box center [724, 693] width 110 height 47
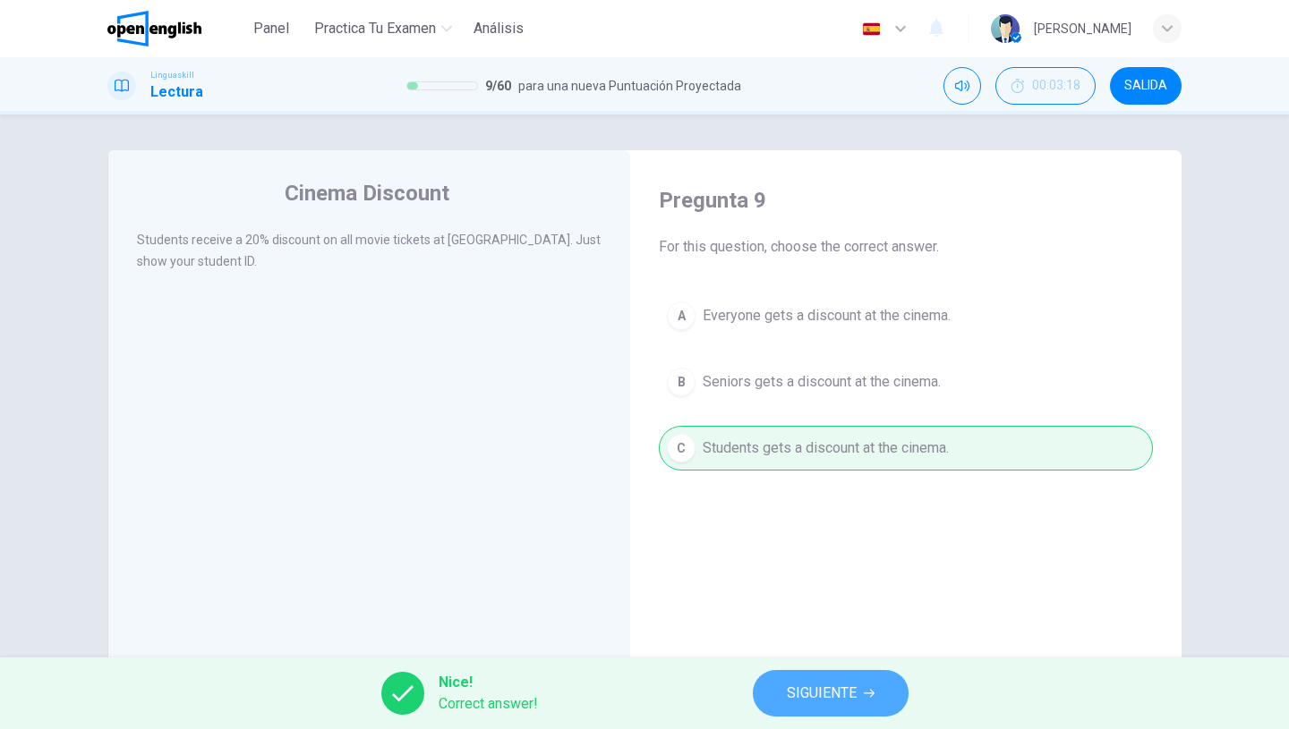
click at [795, 688] on span "SIGUIENTE" at bounding box center [822, 693] width 70 height 25
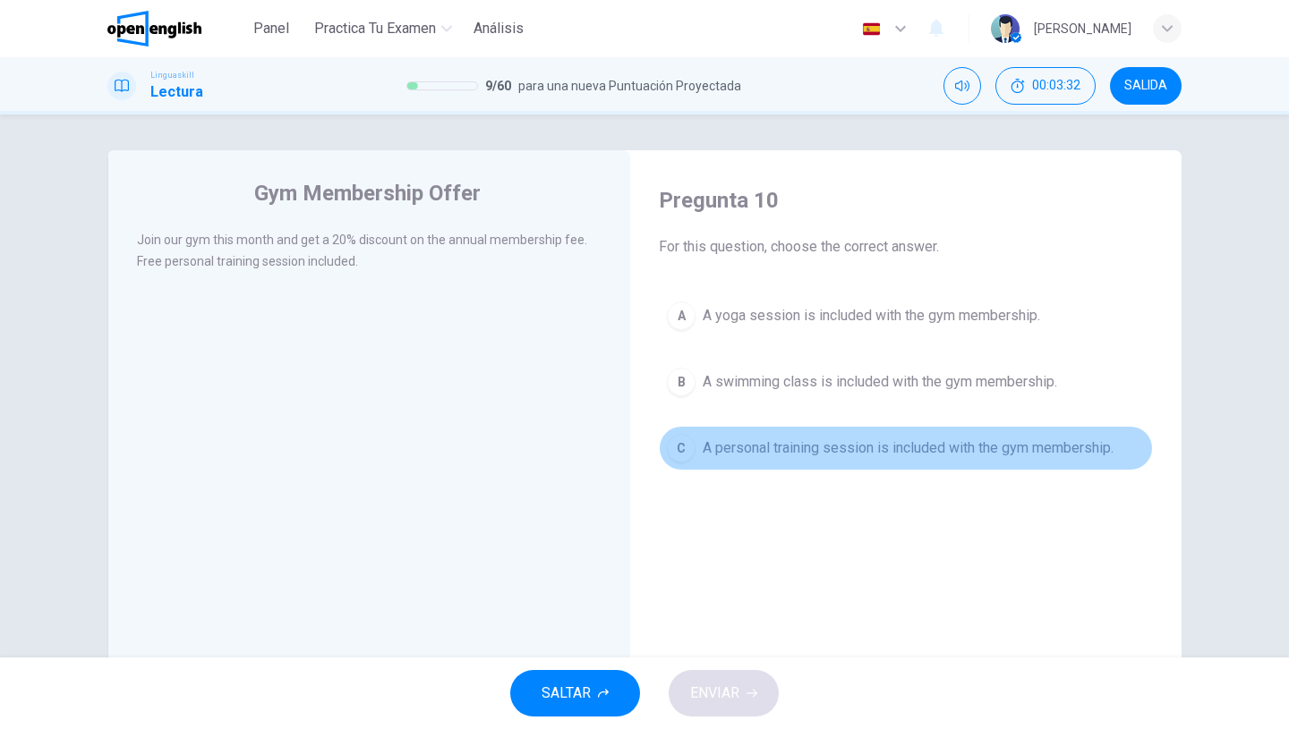
click at [808, 452] on span "A personal training session is included with the gym membership." at bounding box center [908, 448] width 411 height 21
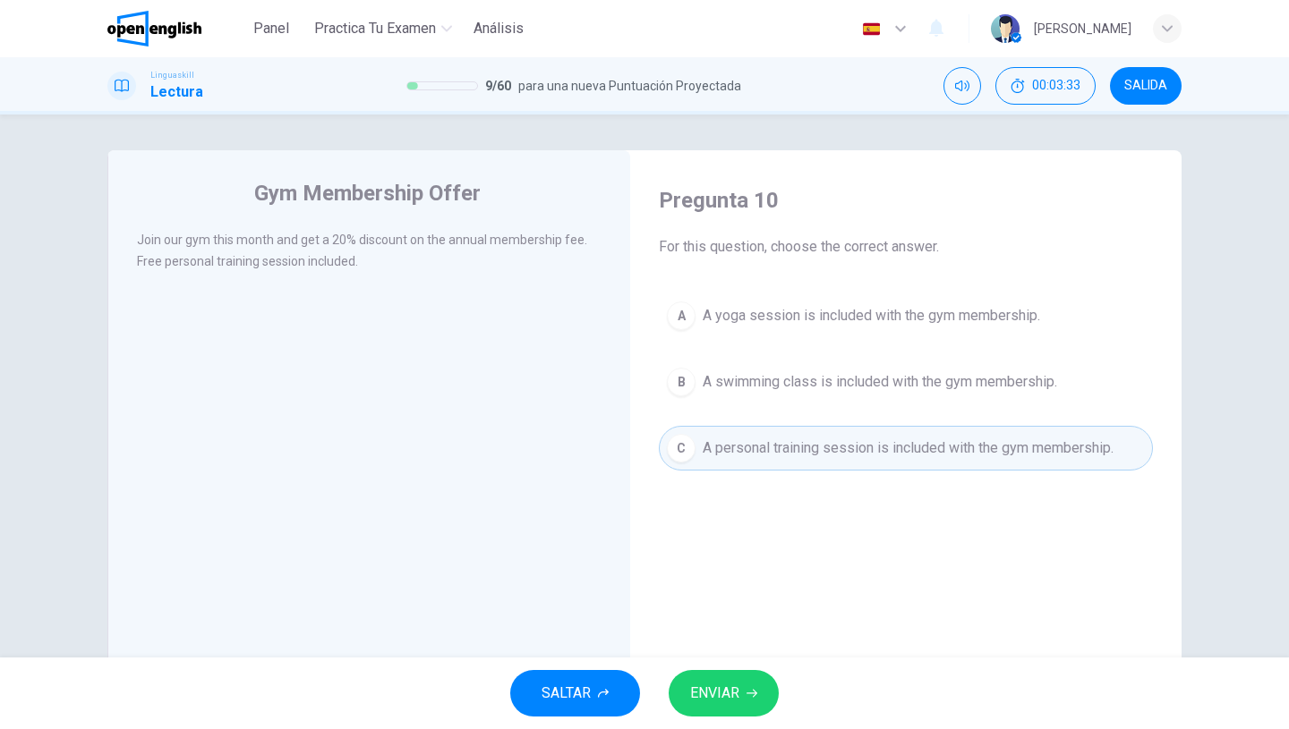
click at [716, 694] on span "ENVIAR" at bounding box center [714, 693] width 49 height 25
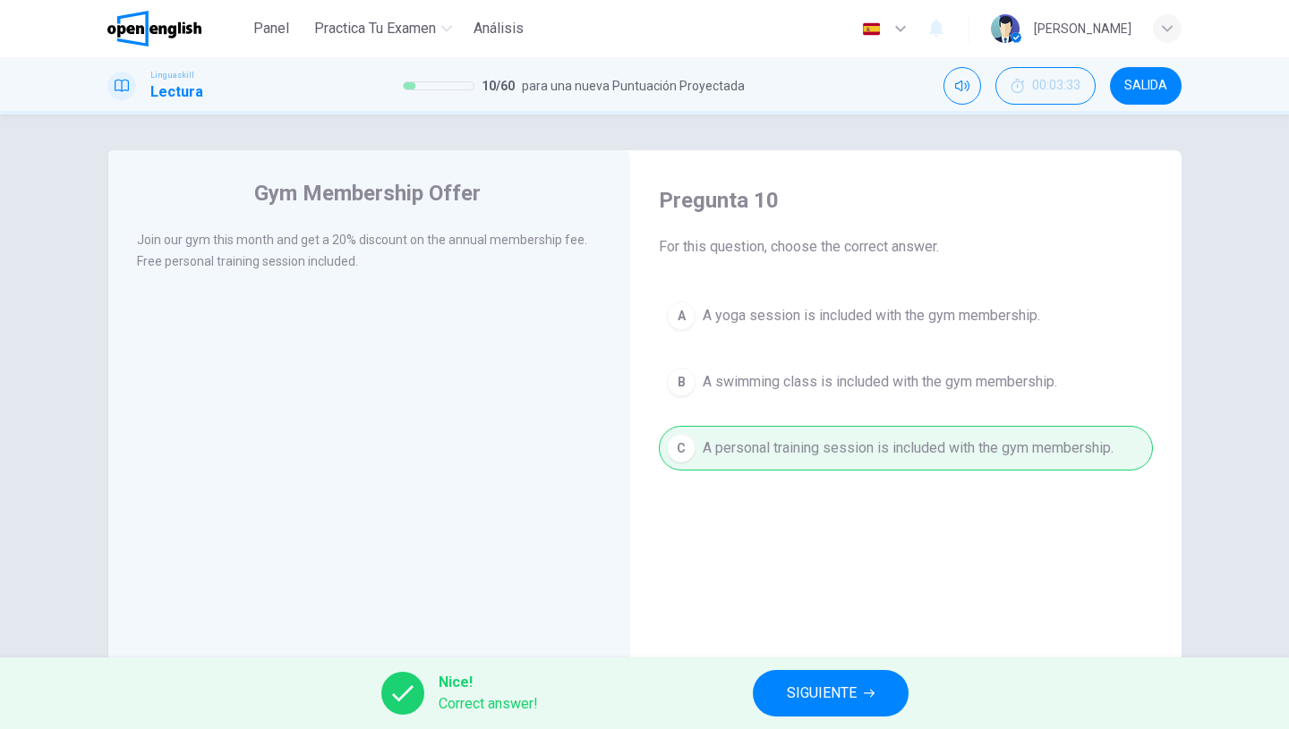
click at [775, 696] on button "SIGUIENTE" at bounding box center [831, 693] width 156 height 47
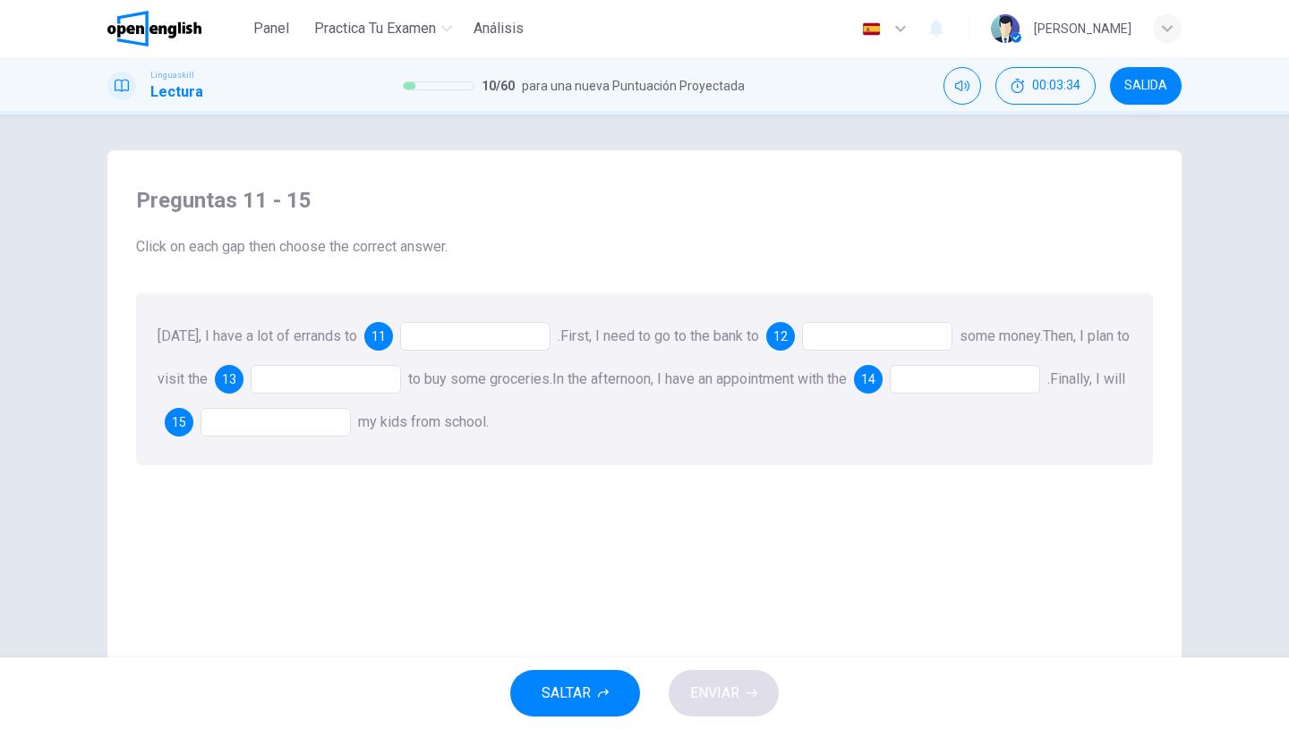
click at [464, 328] on div at bounding box center [475, 336] width 150 height 29
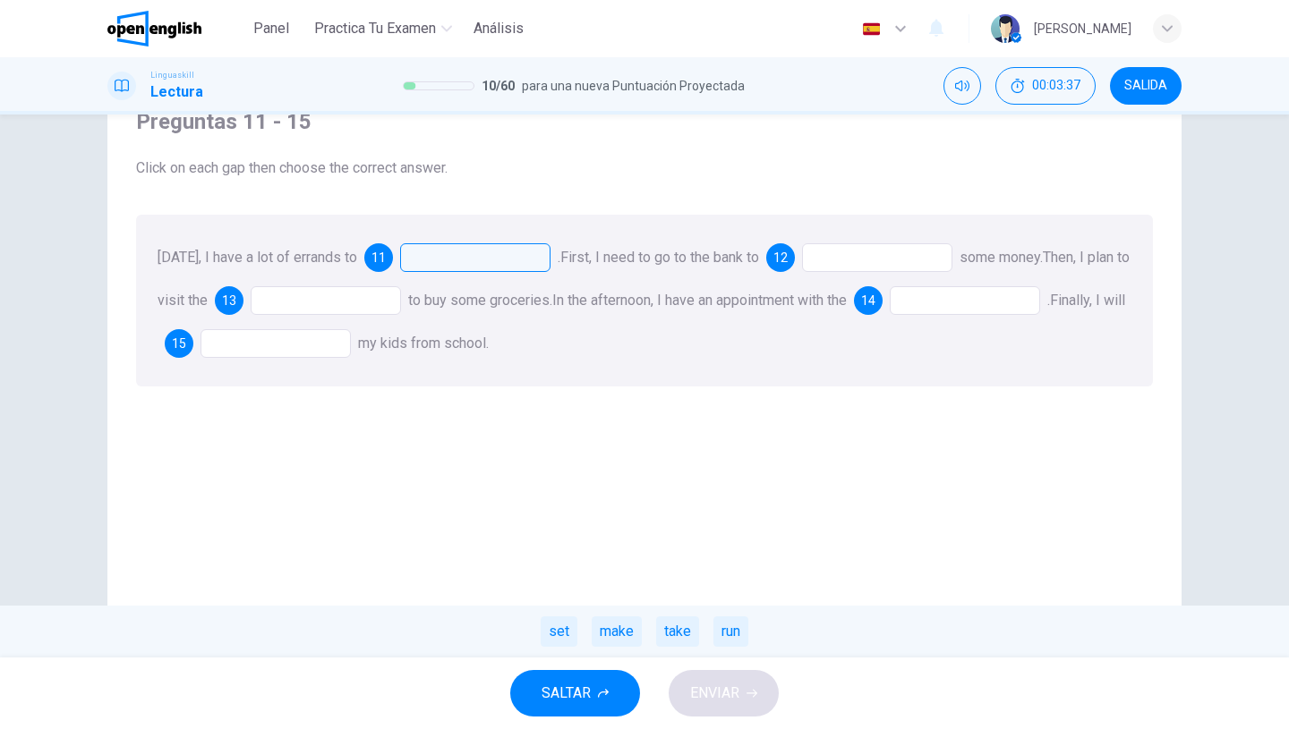
scroll to position [72, 0]
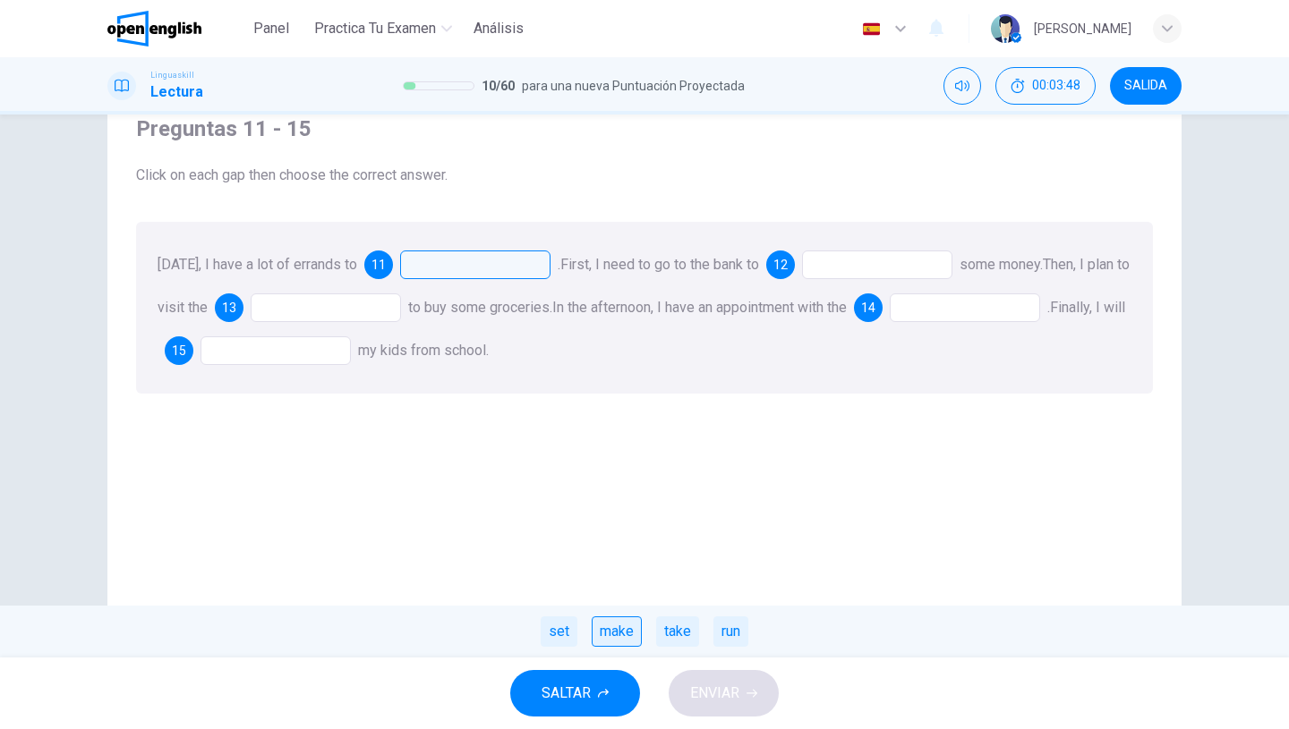
click at [613, 635] on div "make" at bounding box center [617, 632] width 50 height 30
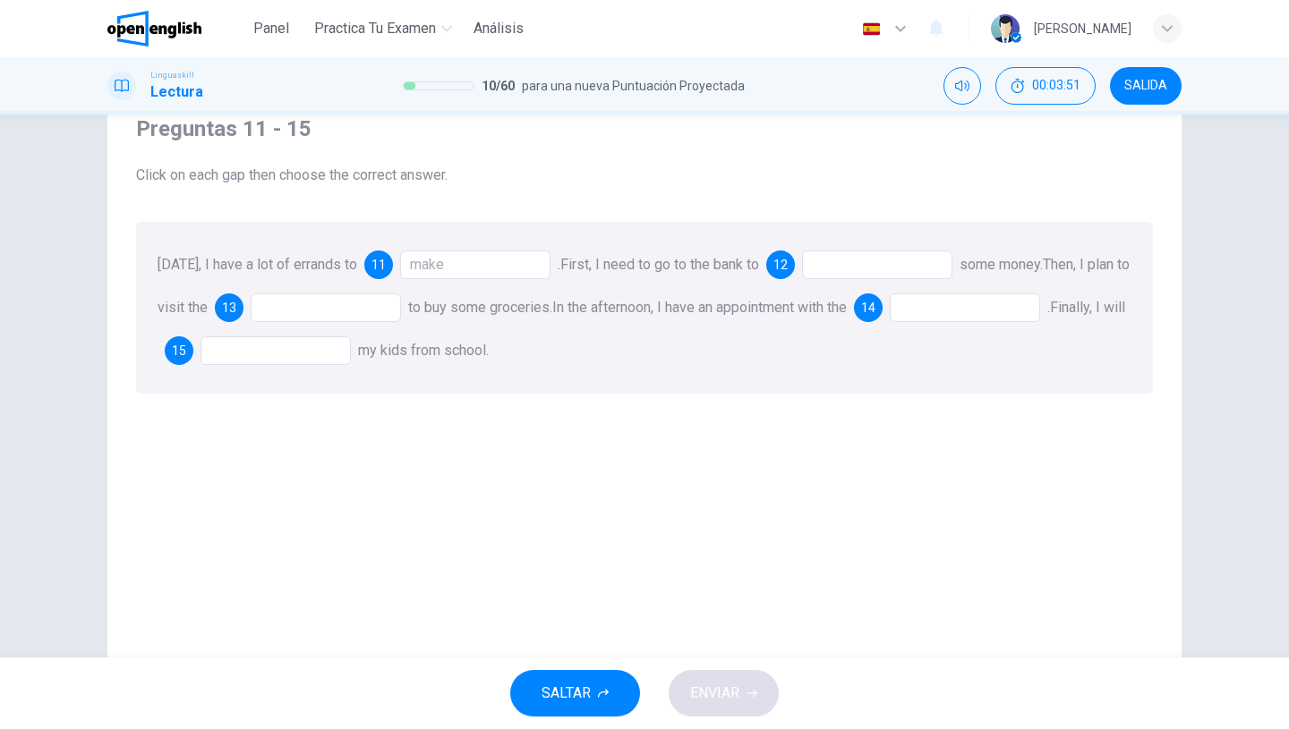
click at [881, 273] on div at bounding box center [877, 265] width 150 height 29
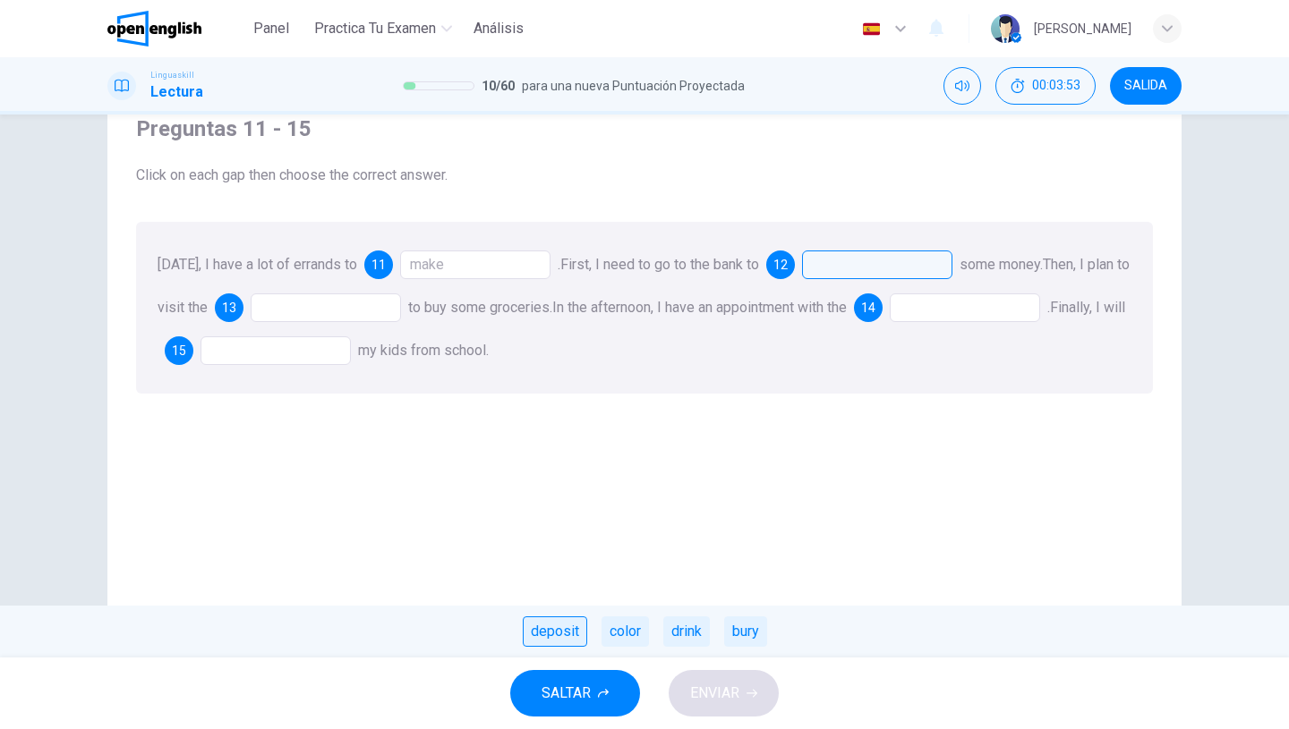
click at [560, 646] on div "deposit" at bounding box center [555, 632] width 64 height 30
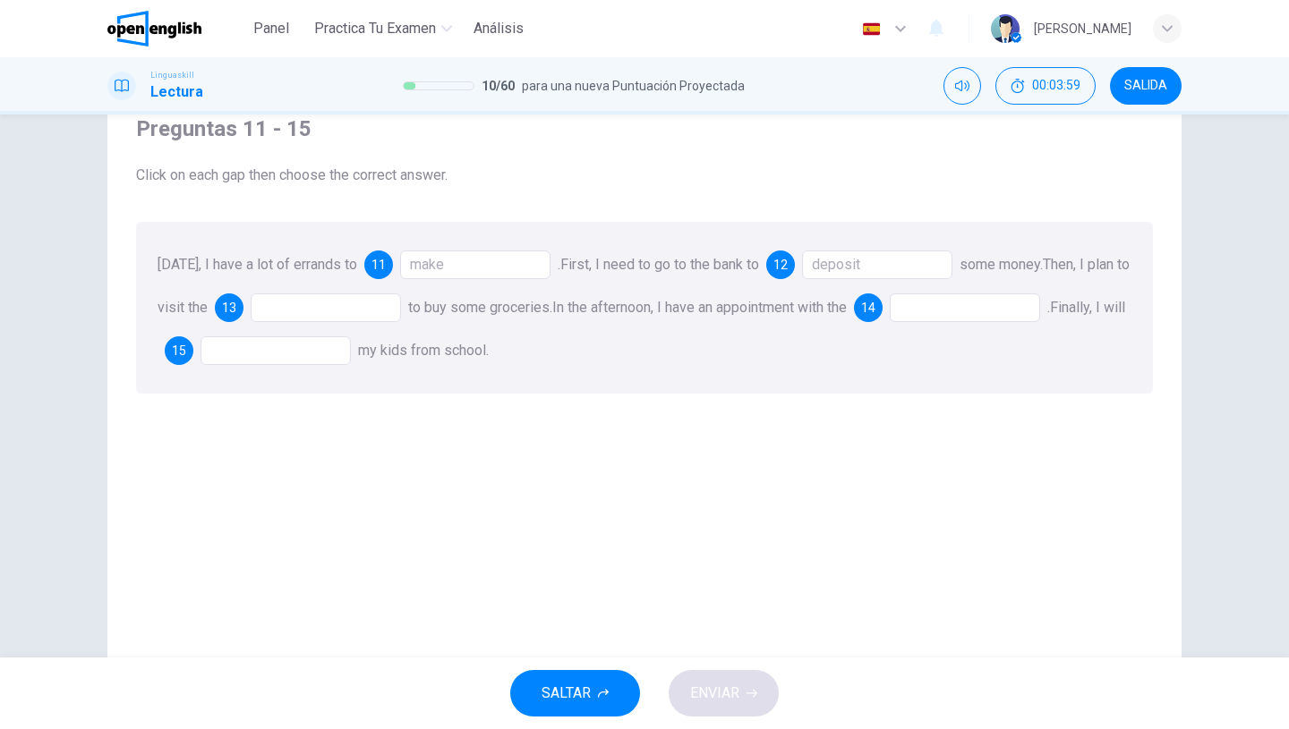
click at [560, 646] on div "Preguntas 11 - 15 Click on each gap then choose the correct answer. [DATE], I h…" at bounding box center [644, 399] width 1045 height 604
click at [350, 311] on div at bounding box center [326, 308] width 150 height 29
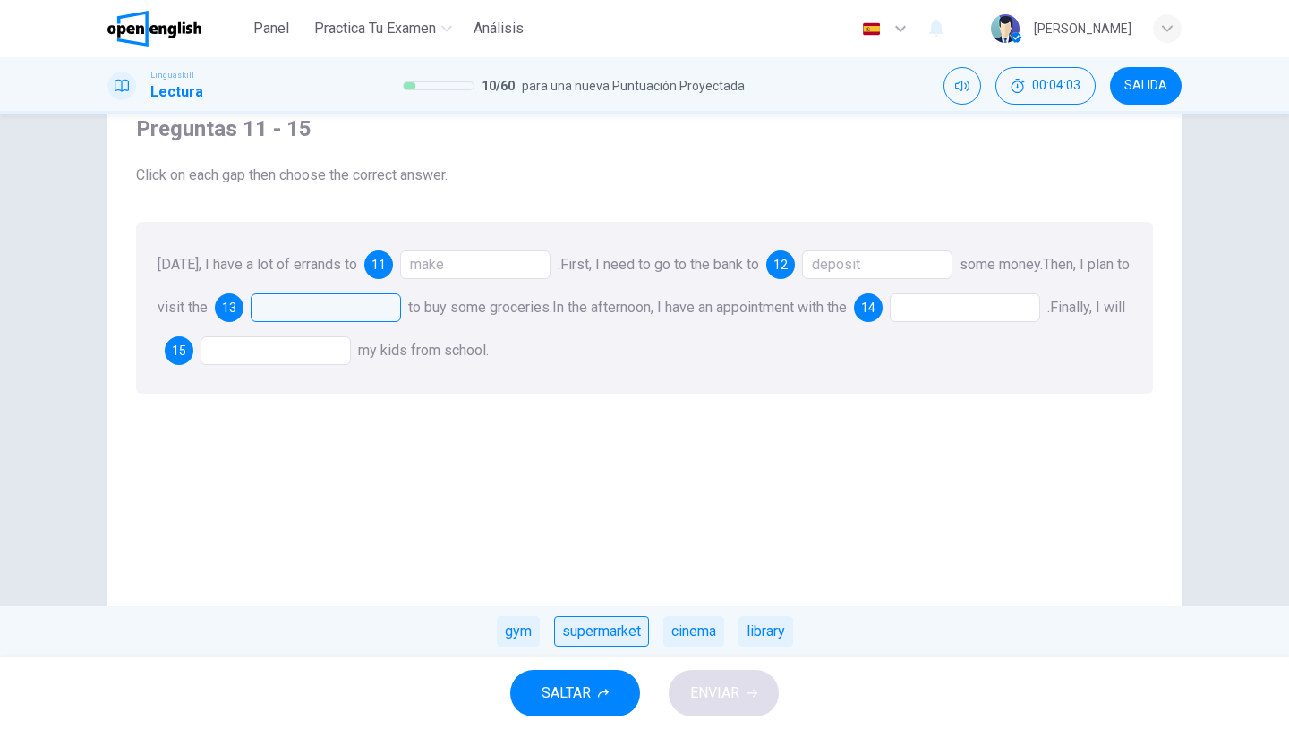
click at [606, 628] on div "supermarket" at bounding box center [601, 632] width 95 height 30
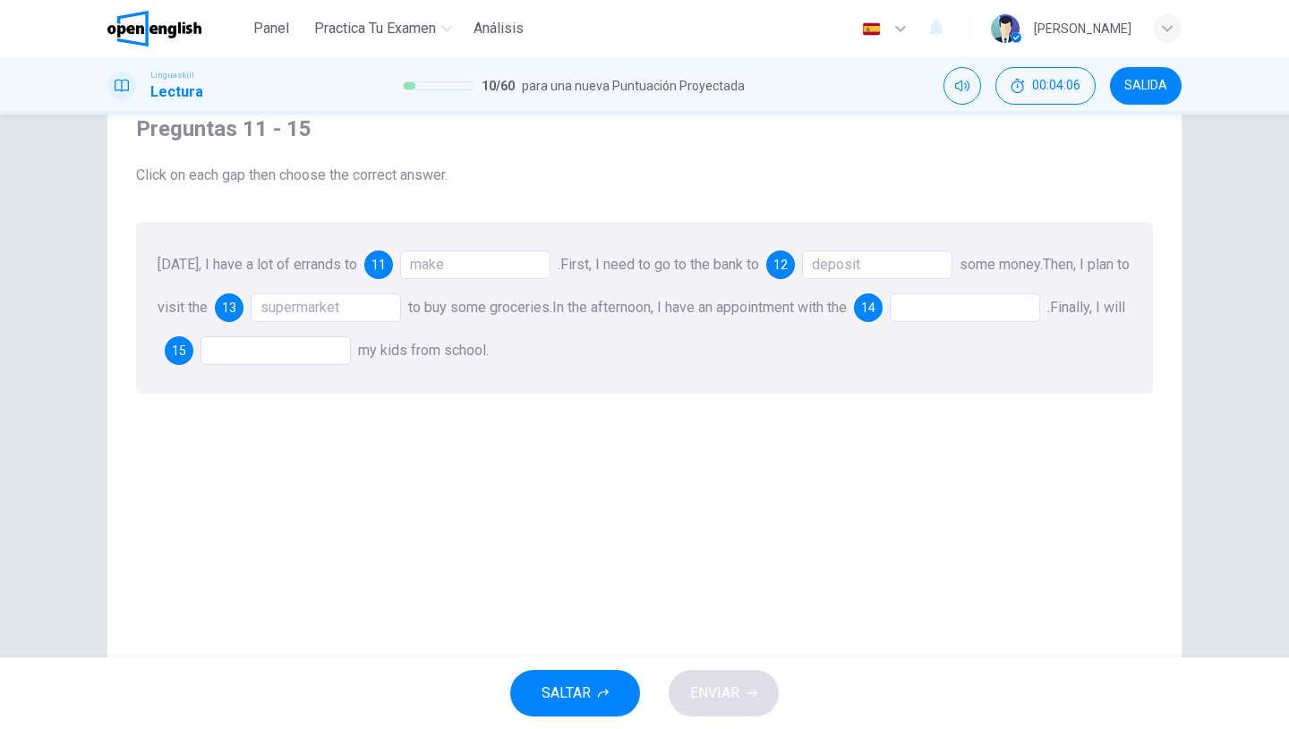
click at [500, 260] on div "make" at bounding box center [475, 265] width 150 height 29
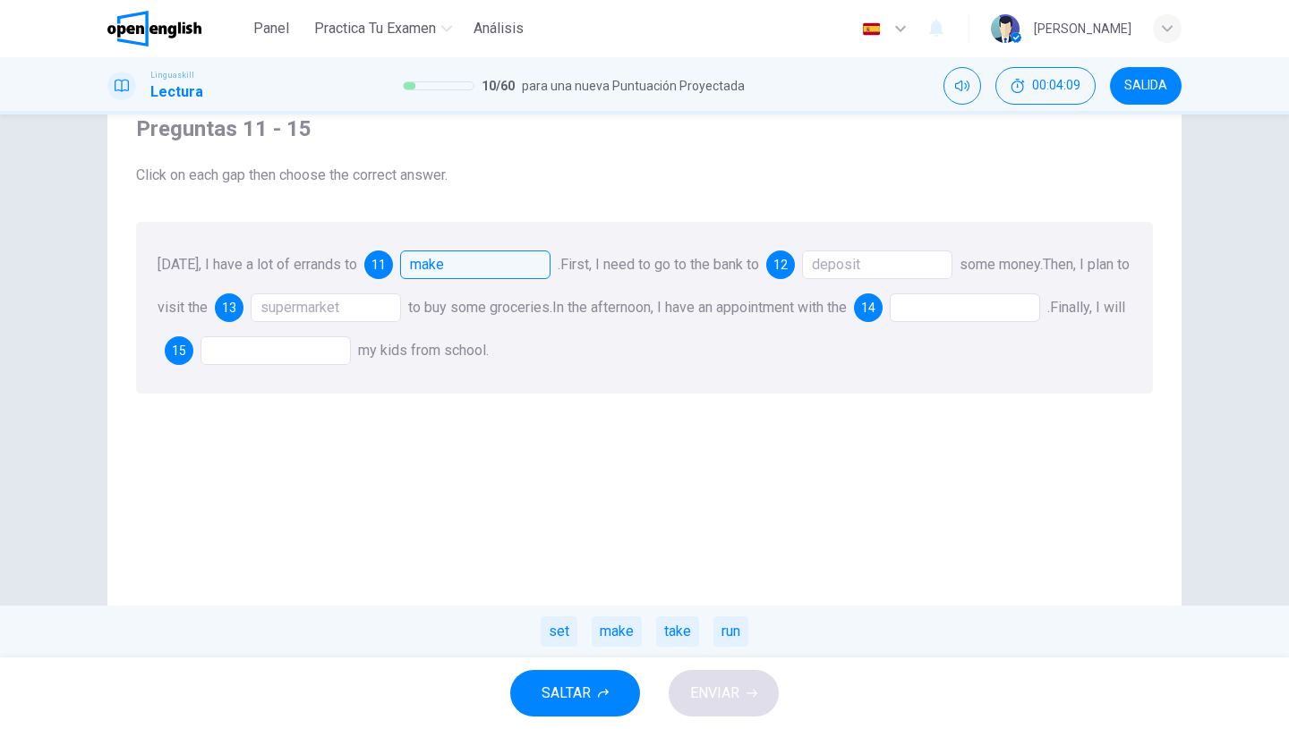
click at [628, 423] on div "Preguntas 11 - 15 Click on each gap then choose the correct answer. [DATE], I h…" at bounding box center [644, 399] width 1045 height 604
click at [982, 305] on div at bounding box center [965, 308] width 150 height 29
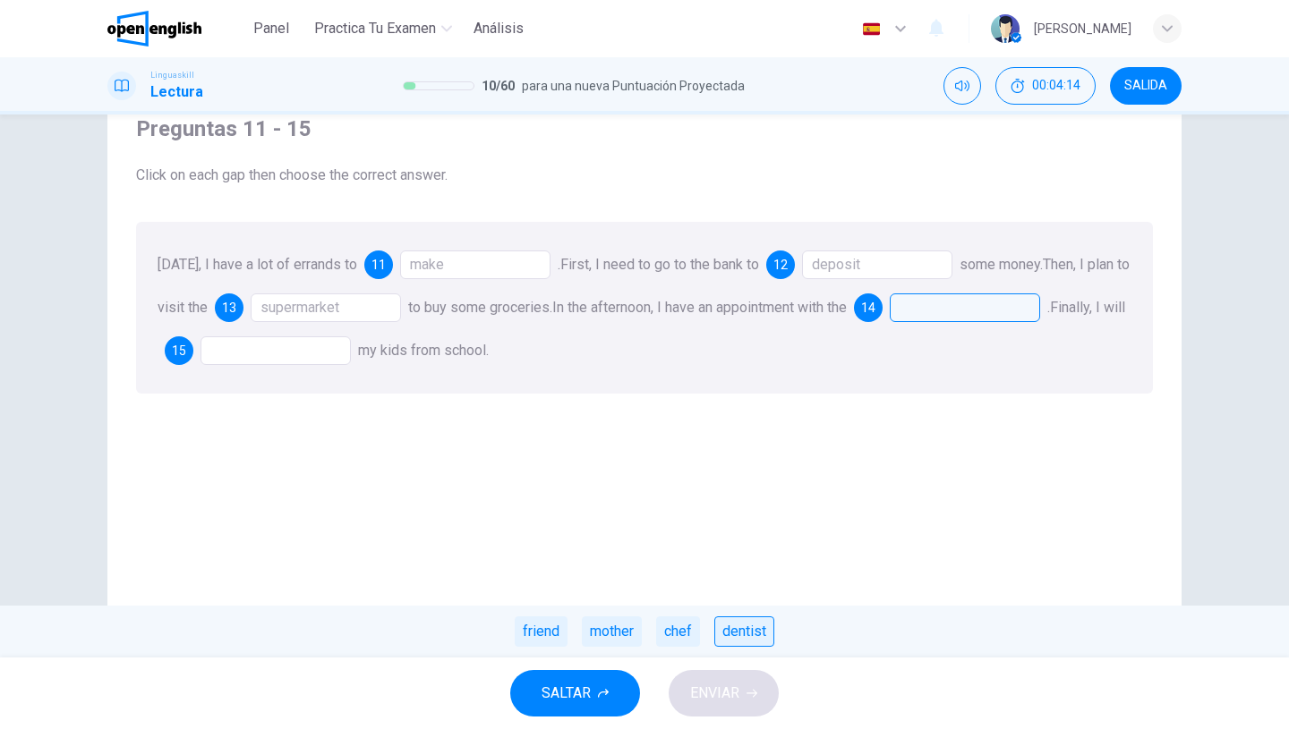
click at [759, 627] on div "dentist" at bounding box center [744, 632] width 60 height 30
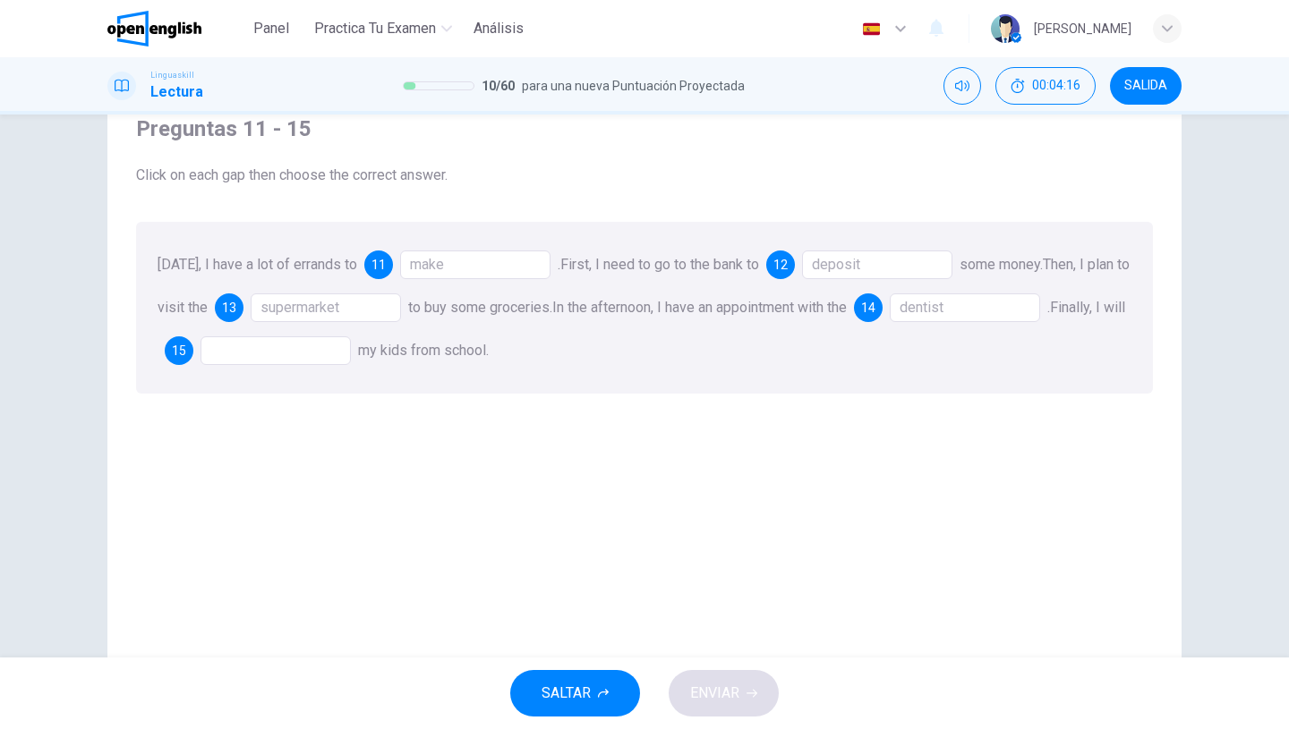
click at [309, 347] on div at bounding box center [275, 350] width 150 height 29
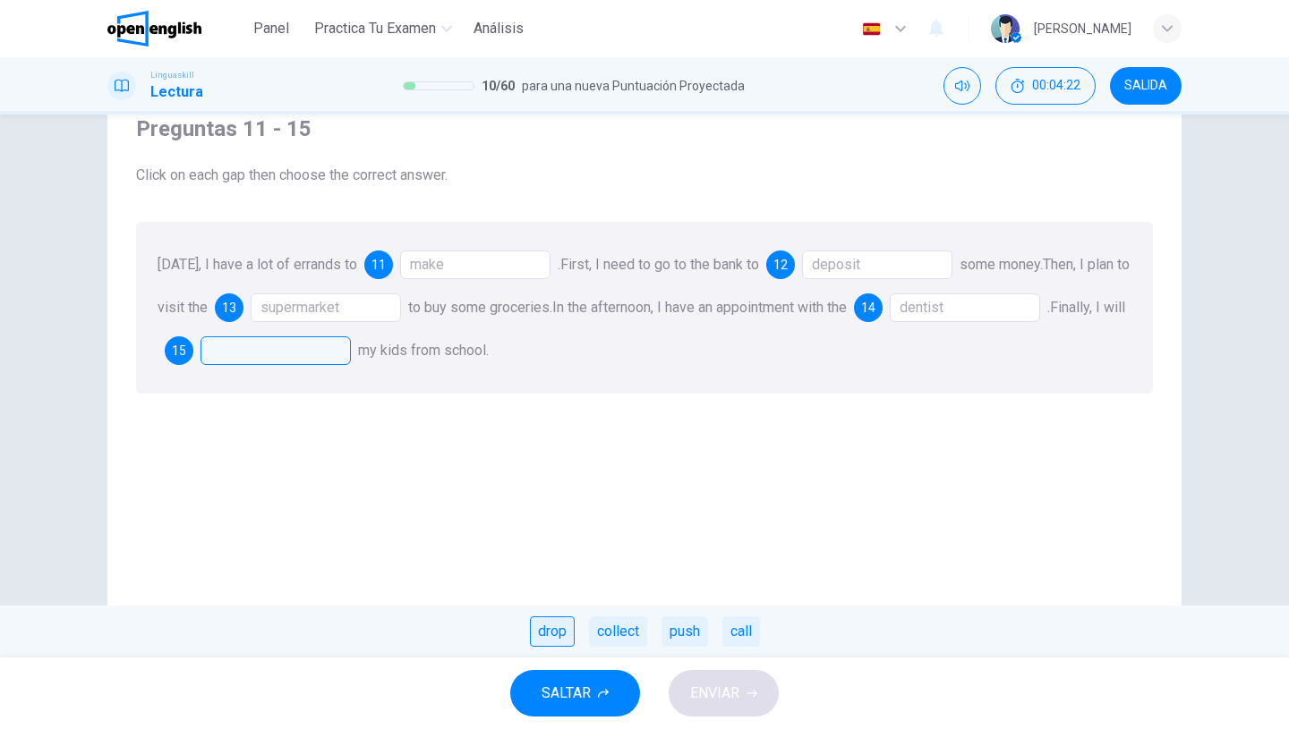
click at [560, 632] on div "drop" at bounding box center [552, 632] width 45 height 30
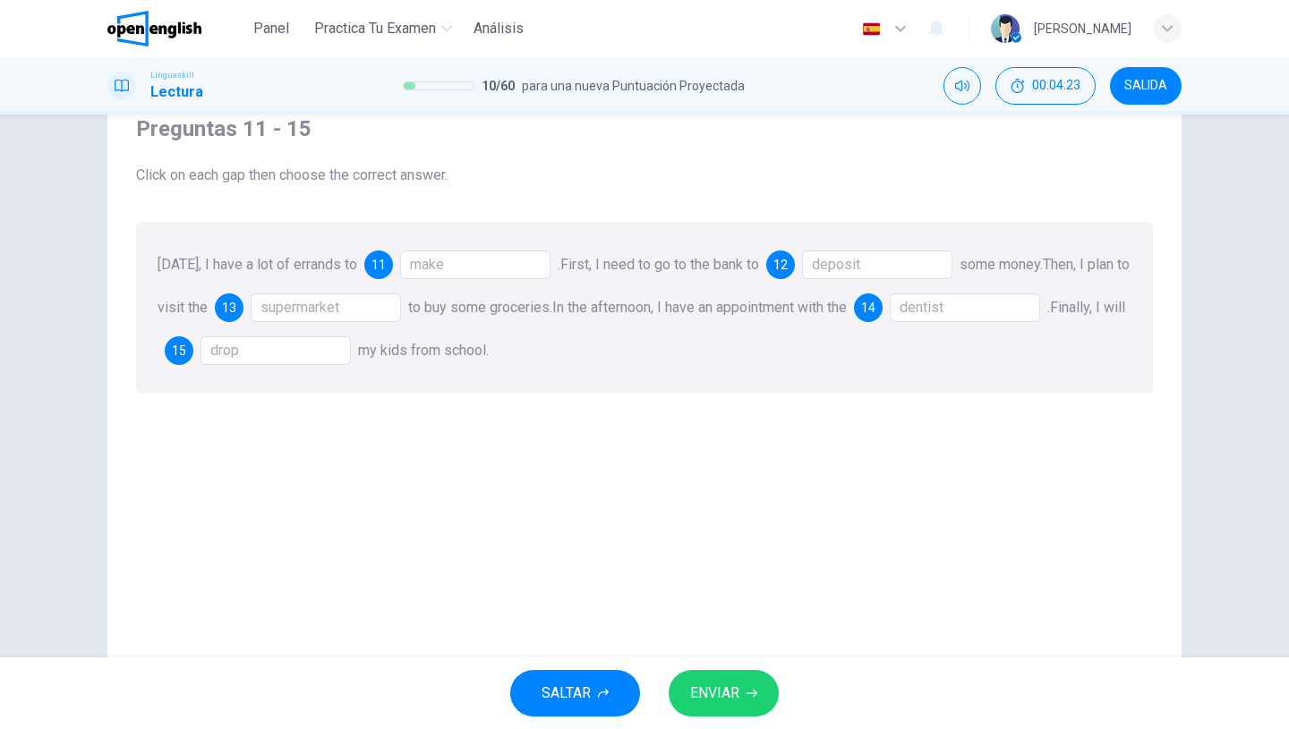
click at [715, 680] on button "ENVIAR" at bounding box center [724, 693] width 110 height 47
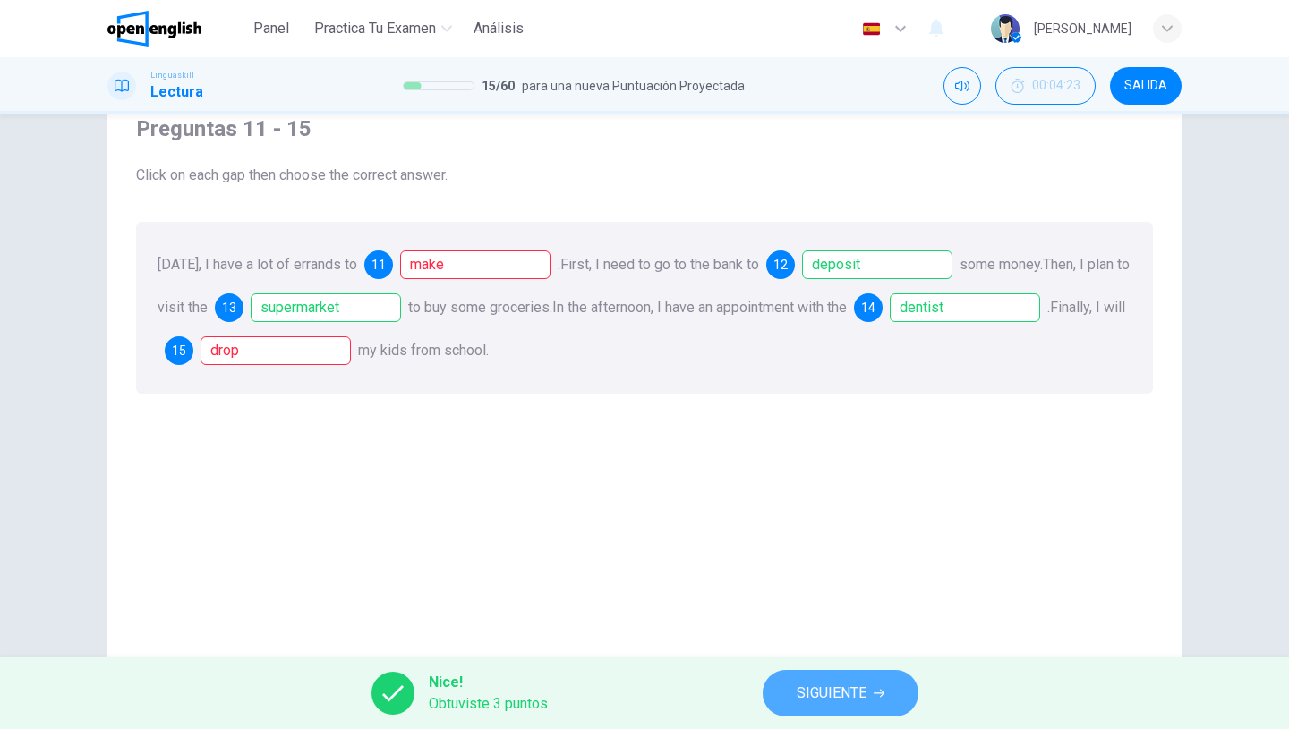
click at [835, 677] on button "SIGUIENTE" at bounding box center [840, 693] width 156 height 47
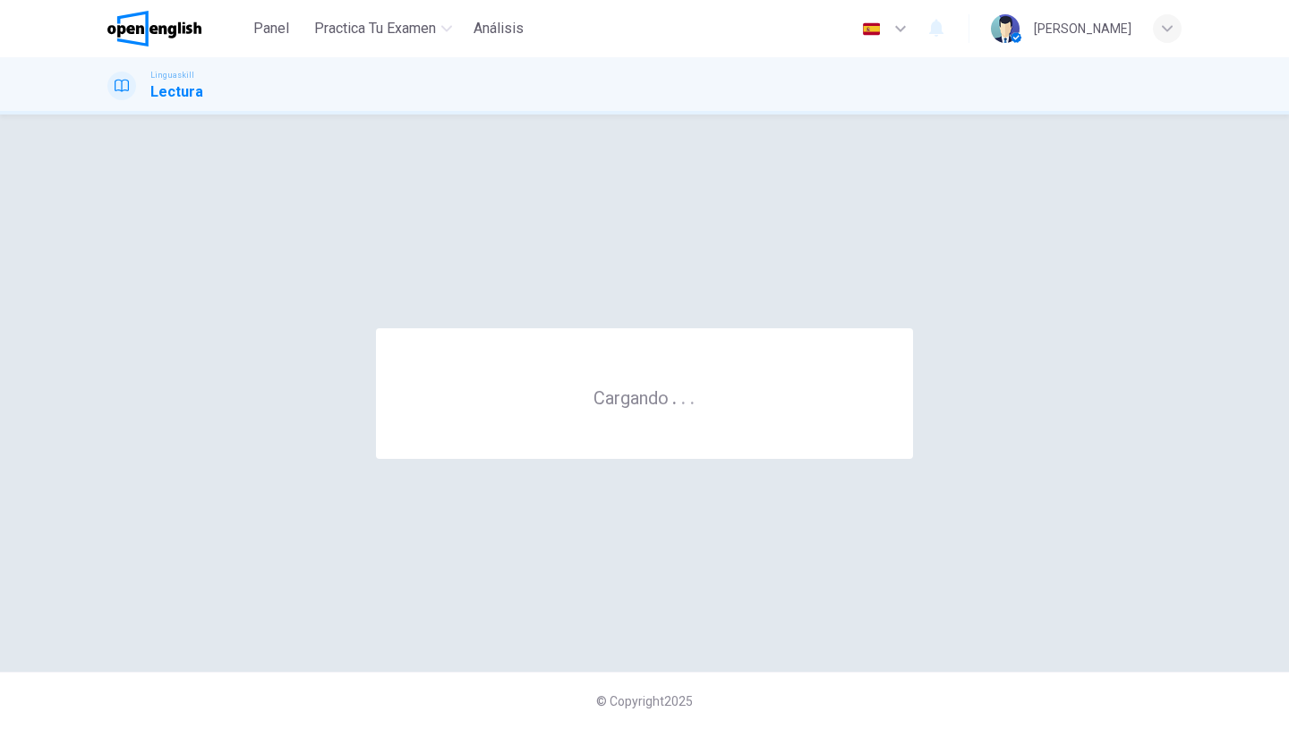
scroll to position [0, 0]
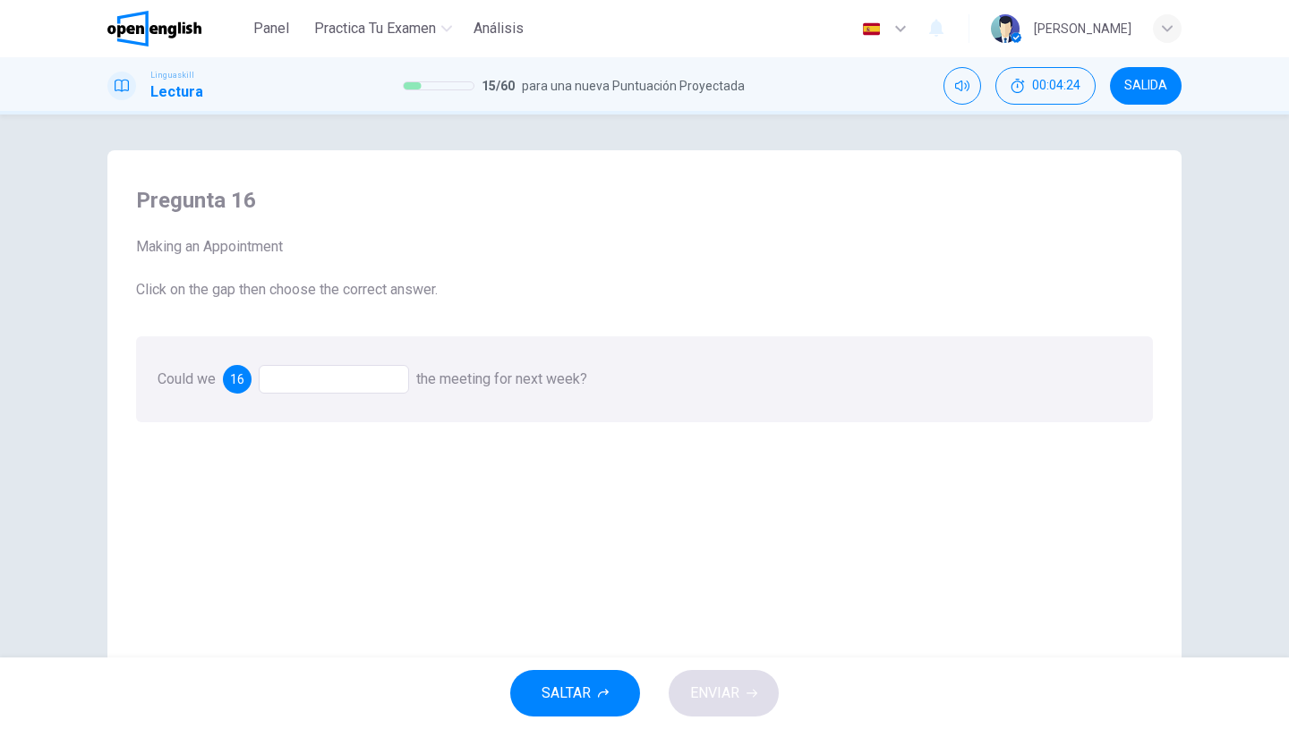
click at [329, 382] on div at bounding box center [334, 379] width 150 height 29
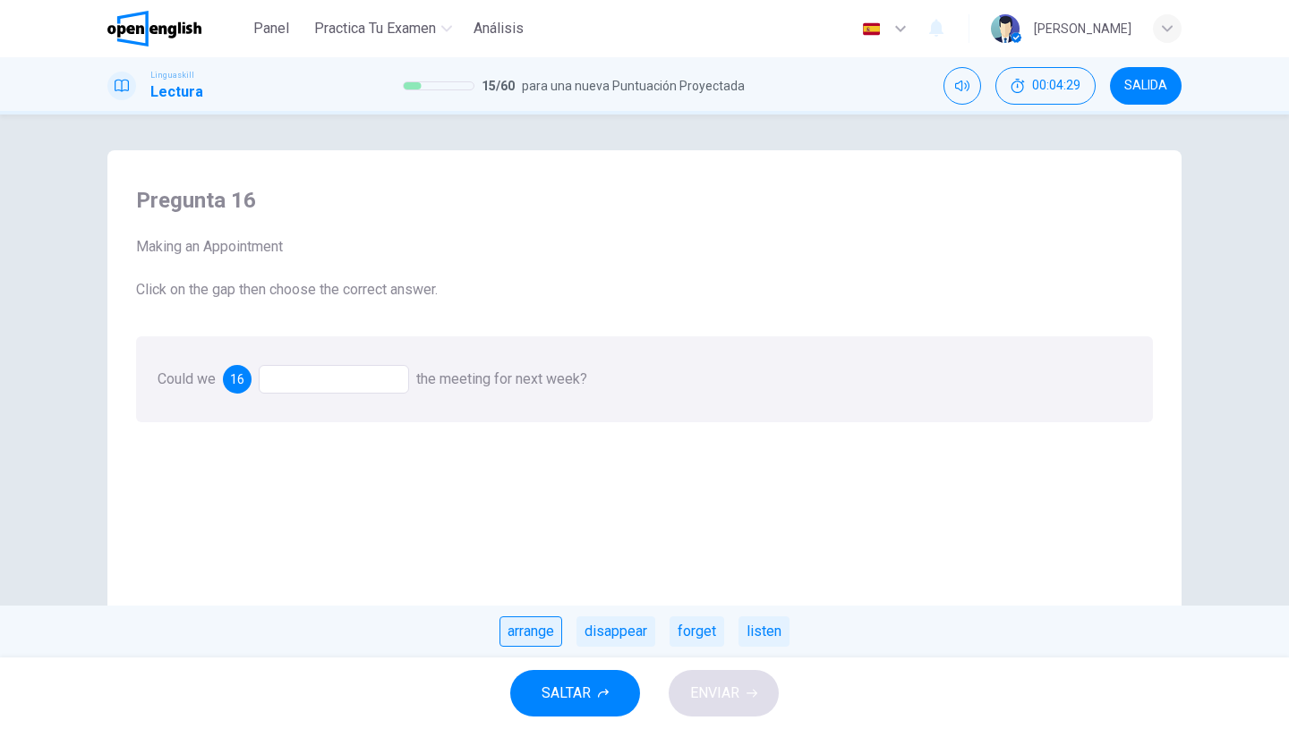
click at [531, 635] on div "arrange" at bounding box center [530, 632] width 63 height 30
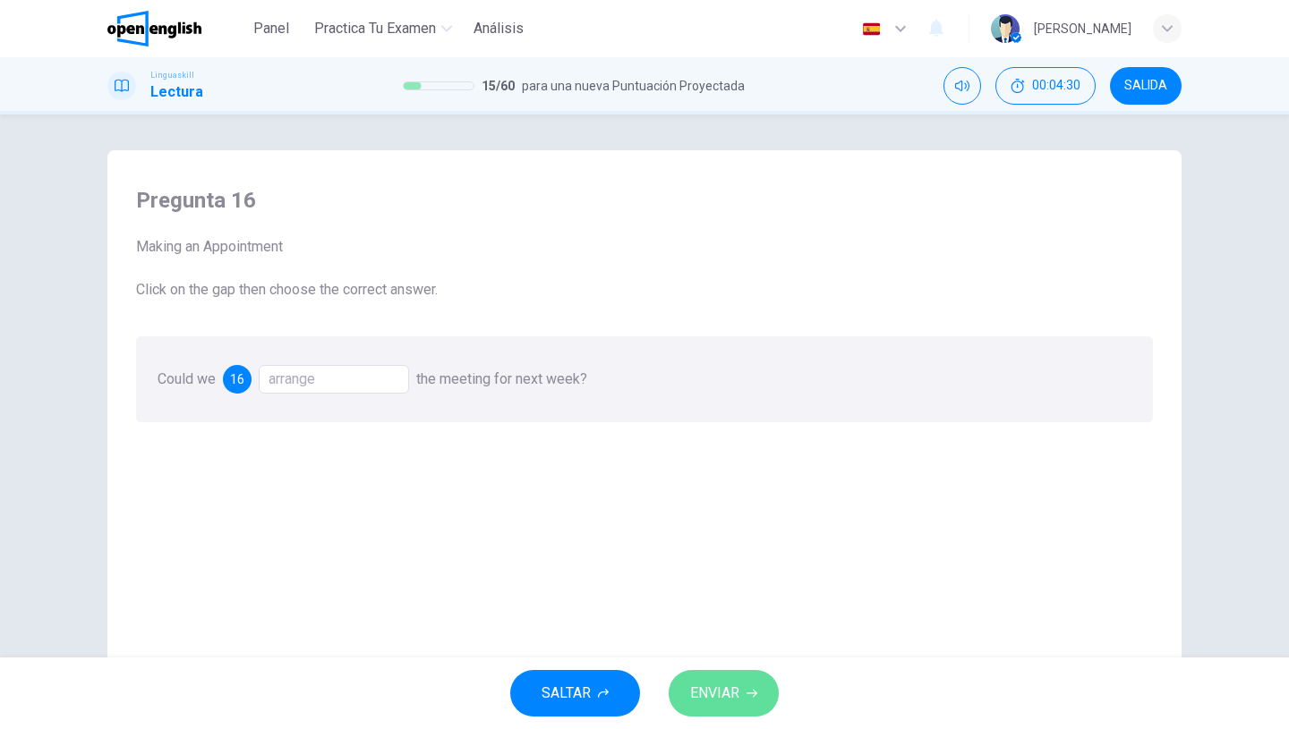
click at [697, 677] on button "ENVIAR" at bounding box center [724, 693] width 110 height 47
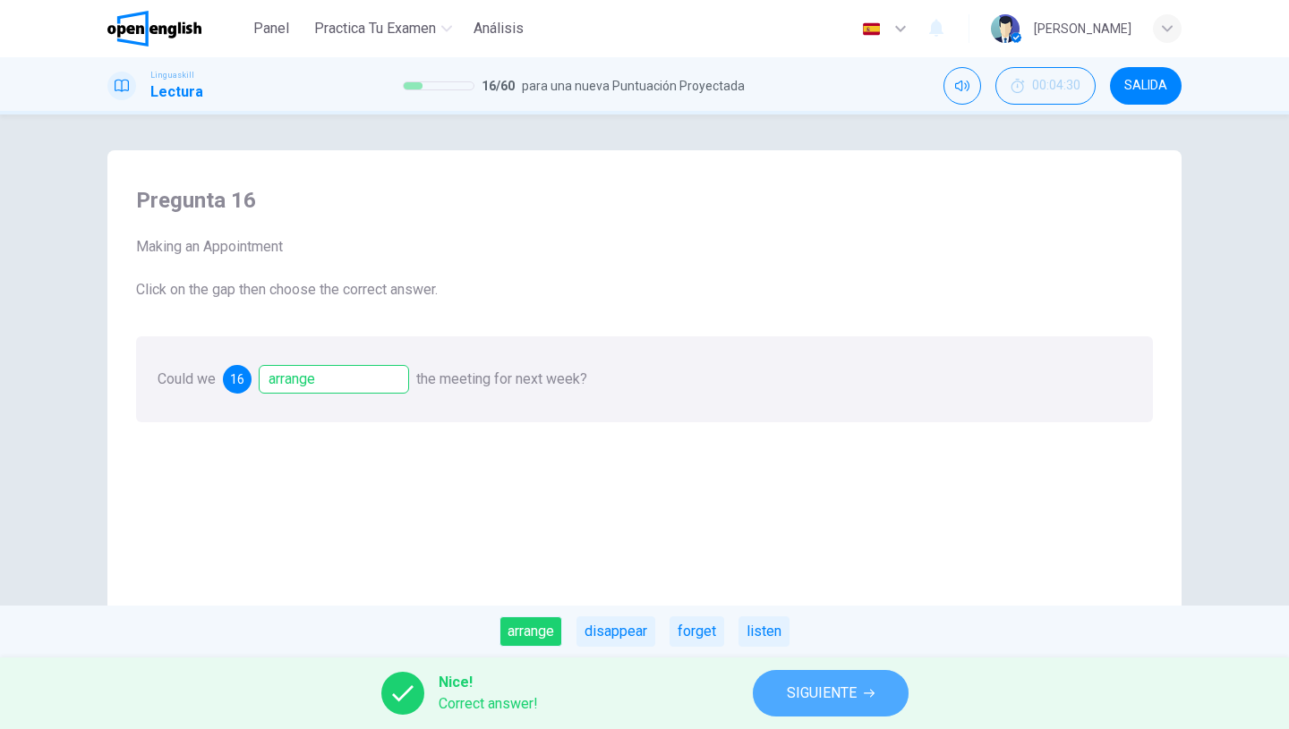
click at [833, 689] on span "SIGUIENTE" at bounding box center [822, 693] width 70 height 25
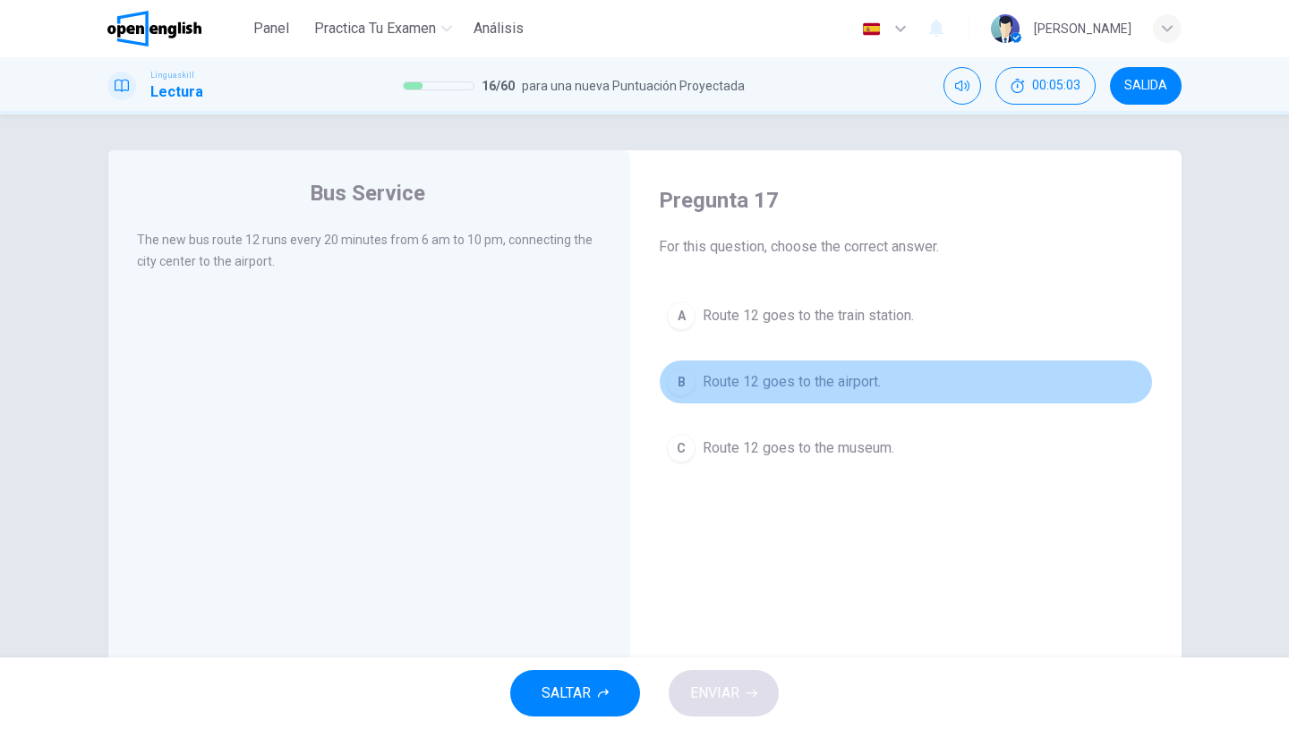
click at [796, 395] on button "B Route 12 goes to the airport." at bounding box center [906, 382] width 494 height 45
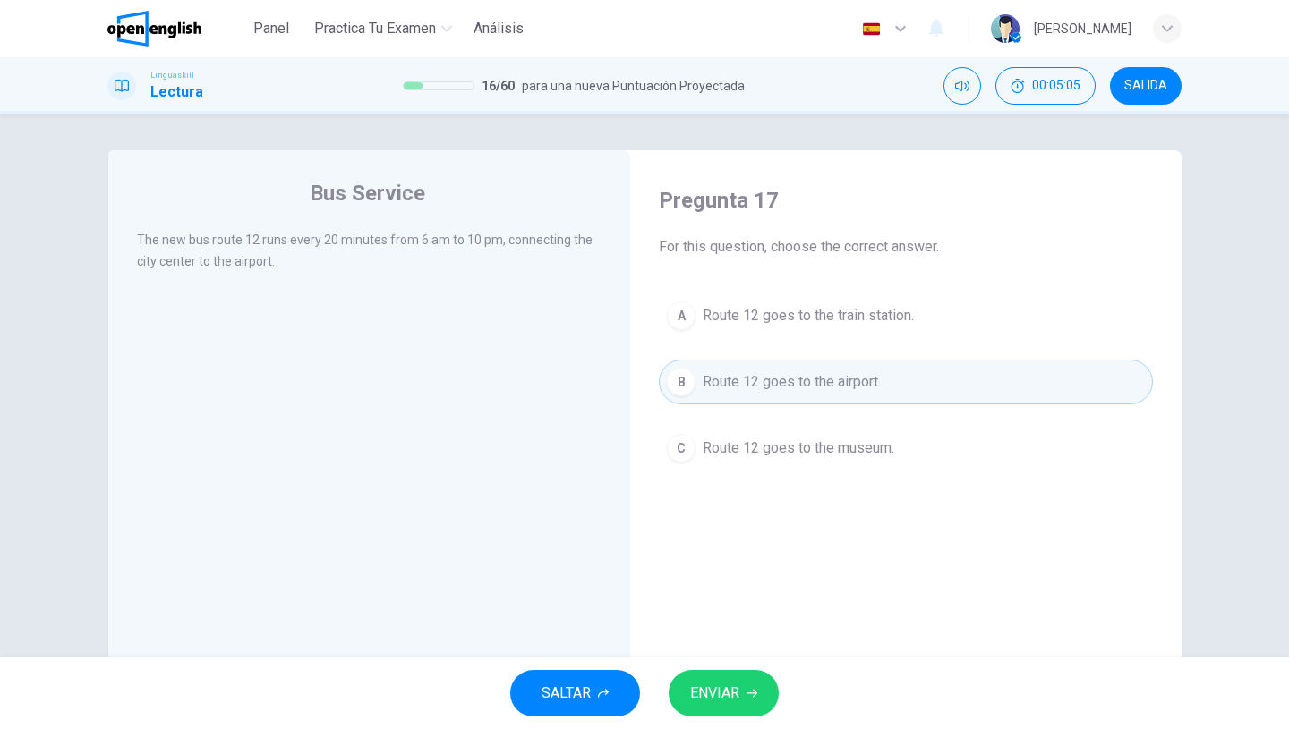
click at [741, 679] on button "ENVIAR" at bounding box center [724, 693] width 110 height 47
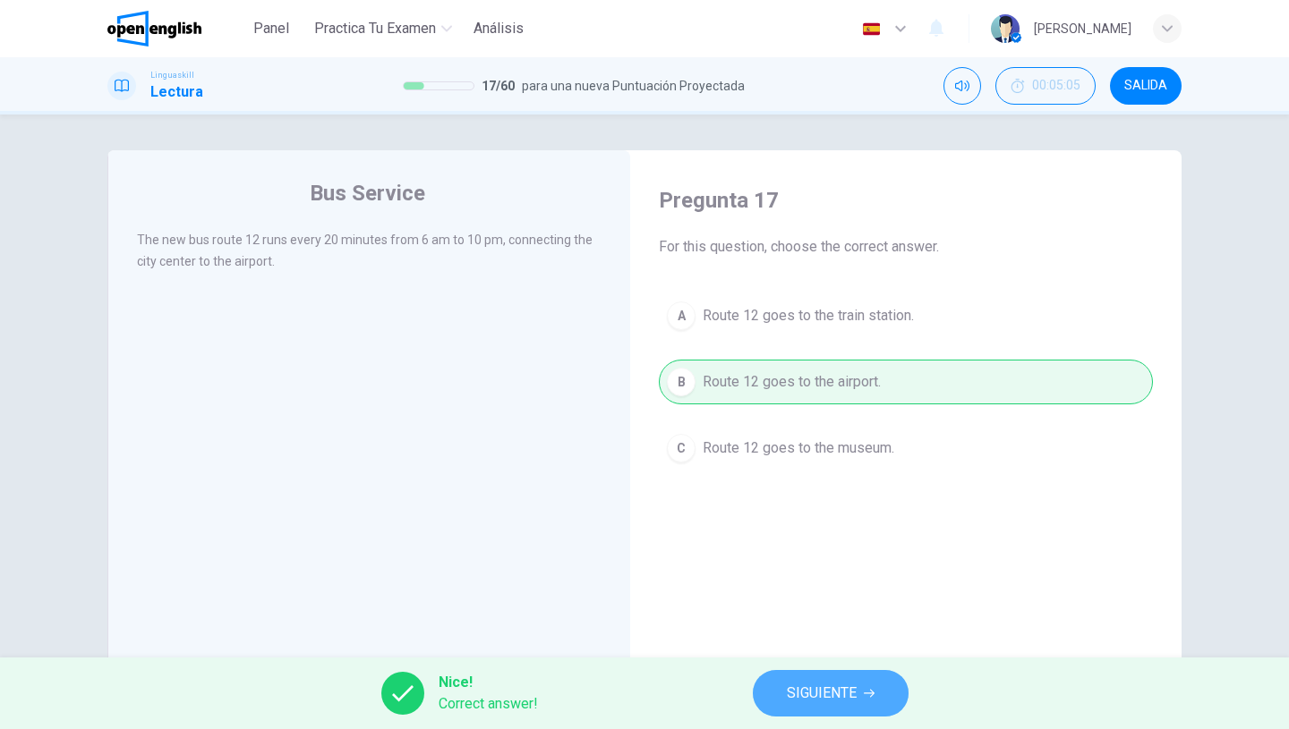
click at [796, 690] on span "SIGUIENTE" at bounding box center [822, 693] width 70 height 25
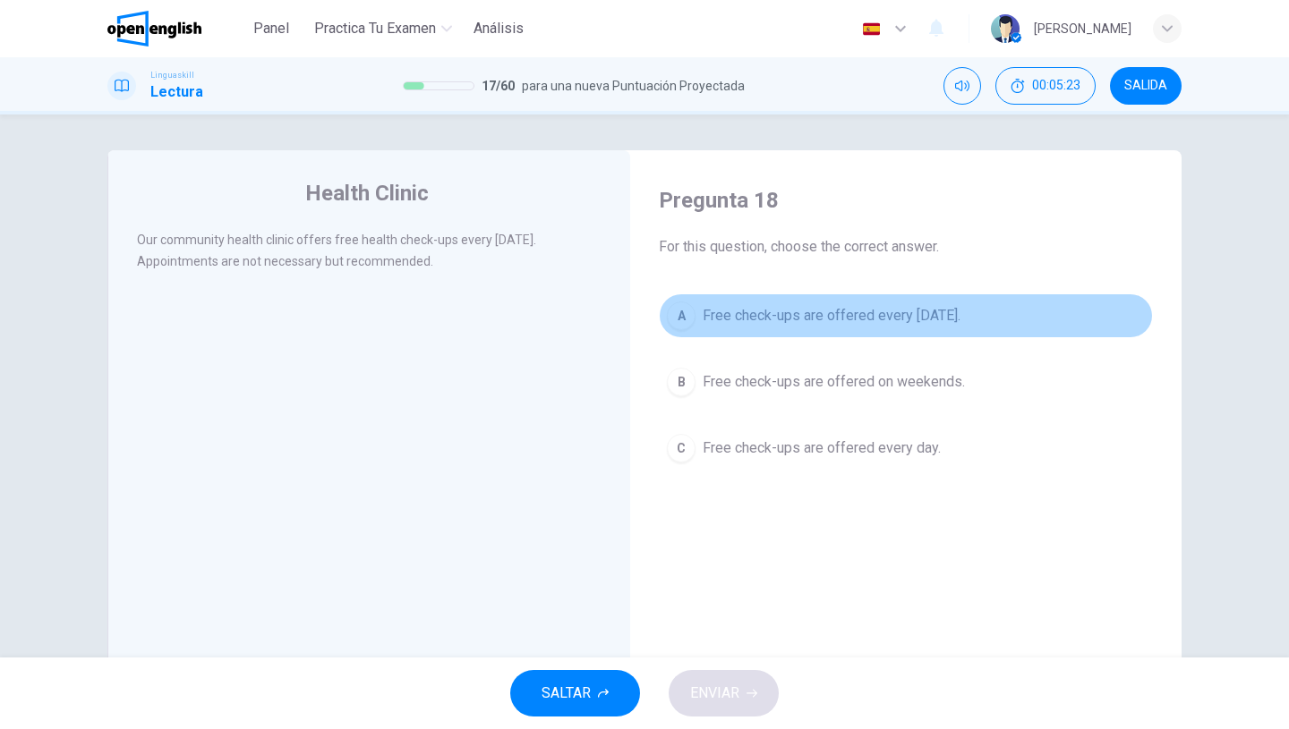
click at [751, 324] on span "Free check-ups are offered every [DATE]." at bounding box center [832, 315] width 258 height 21
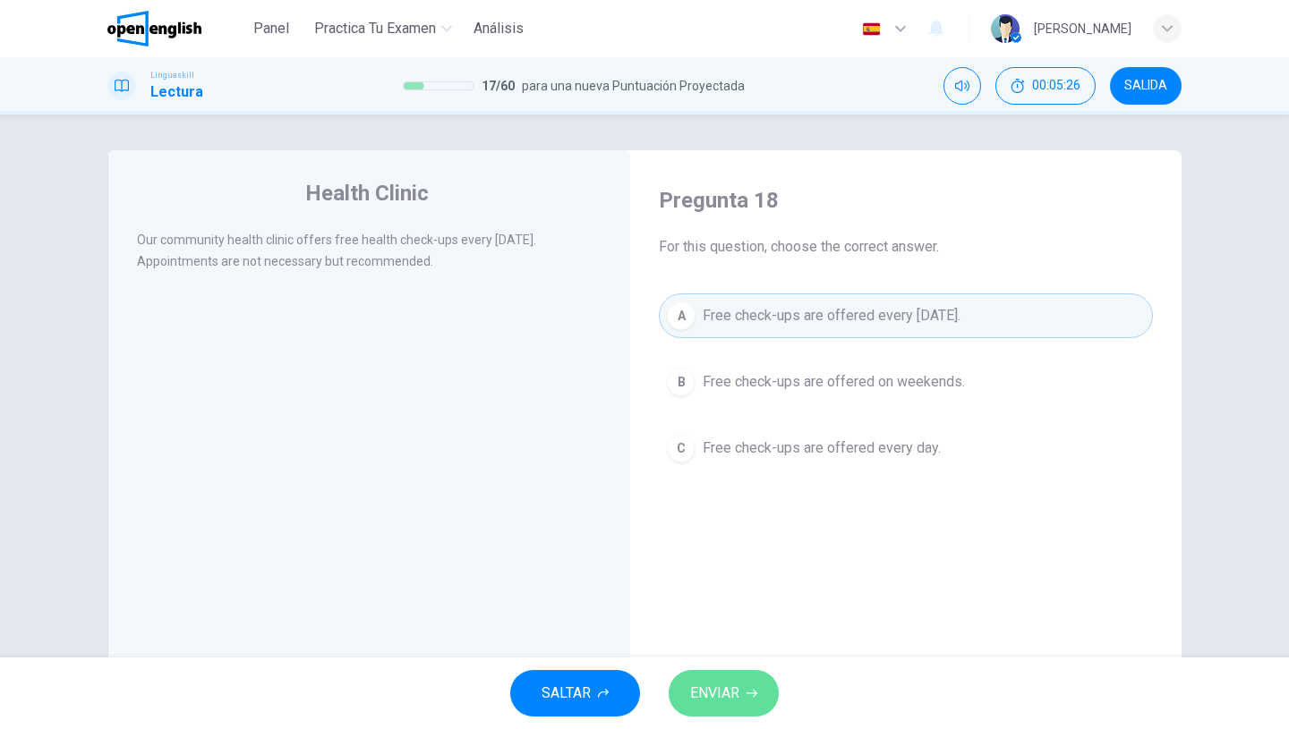
click at [737, 690] on span "ENVIAR" at bounding box center [714, 693] width 49 height 25
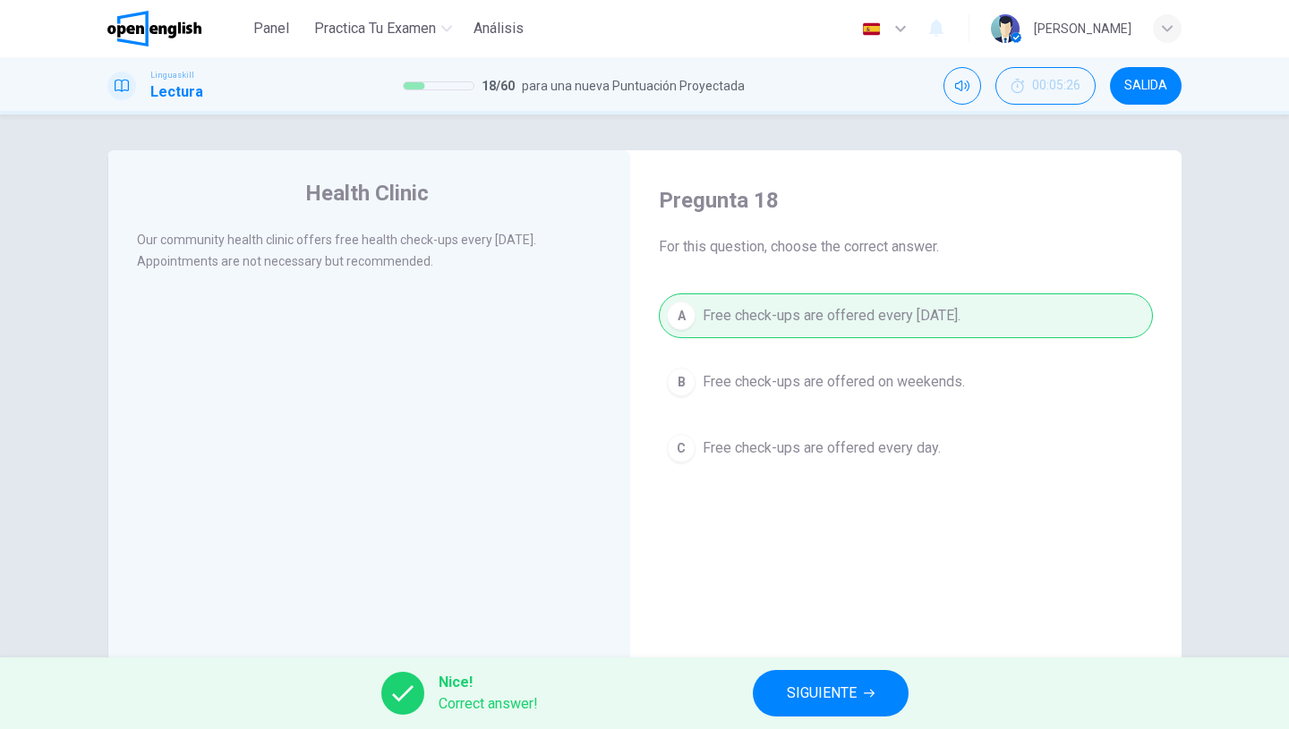
click at [805, 690] on span "SIGUIENTE" at bounding box center [822, 693] width 70 height 25
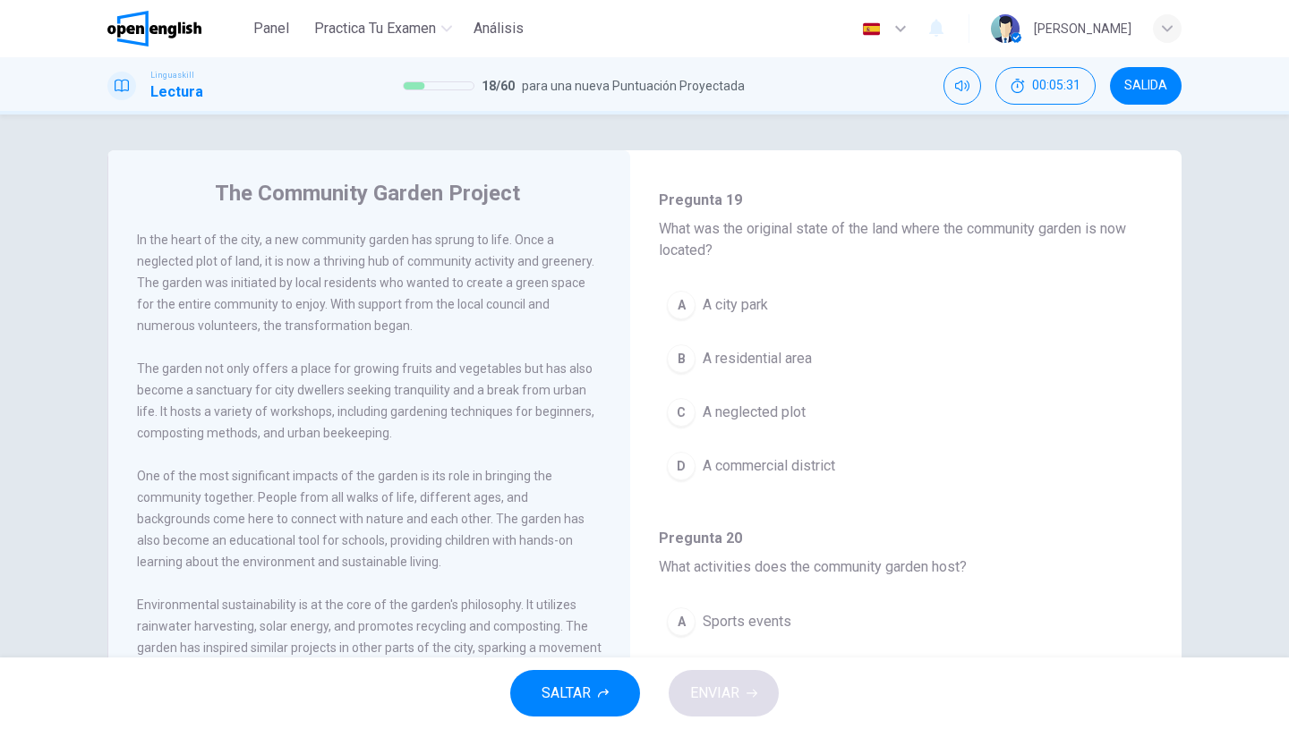
scroll to position [106, 0]
click at [779, 357] on span "A residential area" at bounding box center [757, 356] width 109 height 21
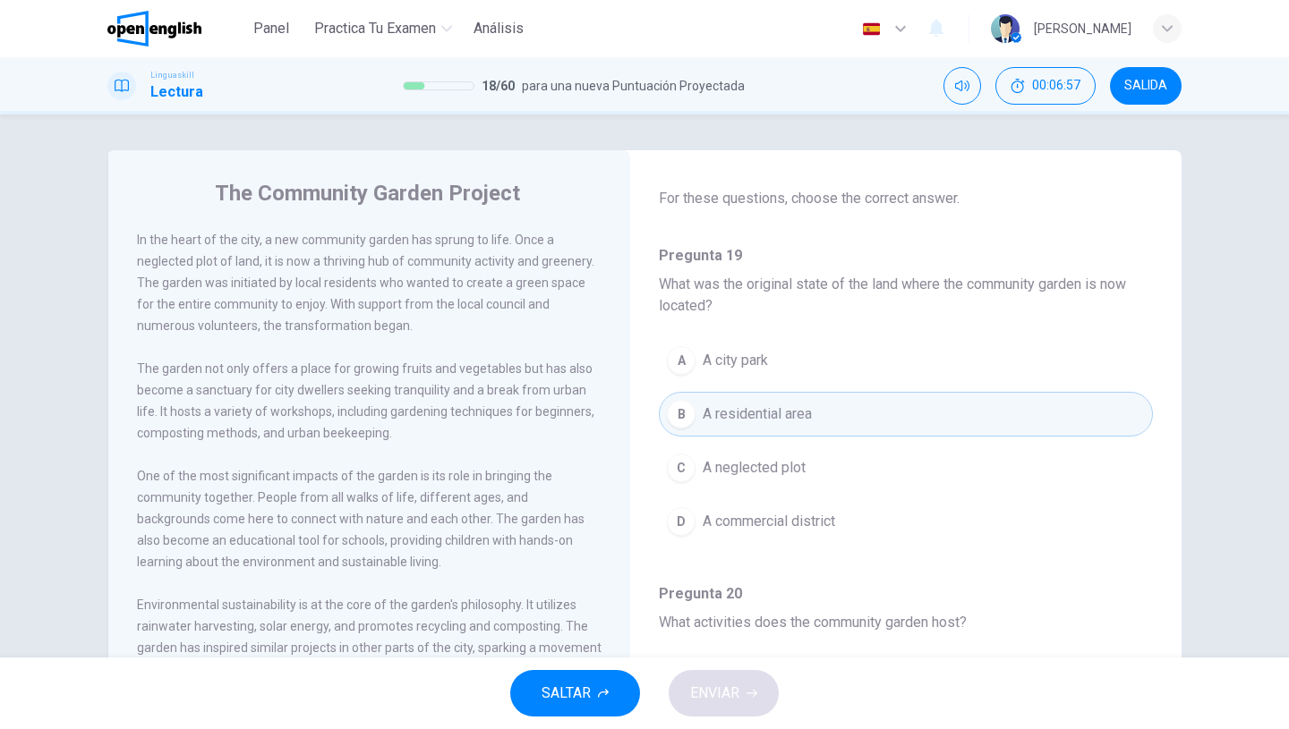
scroll to position [8, 0]
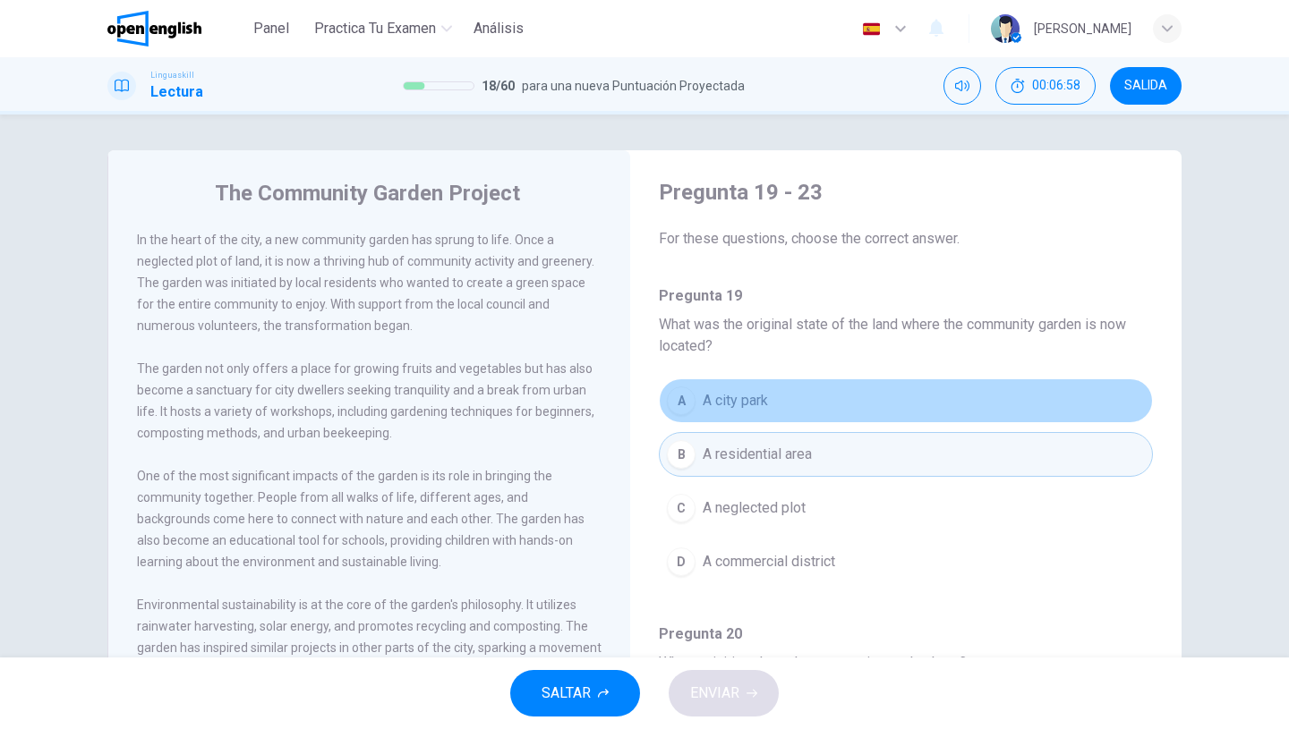
click at [741, 397] on span "A city park" at bounding box center [735, 400] width 65 height 21
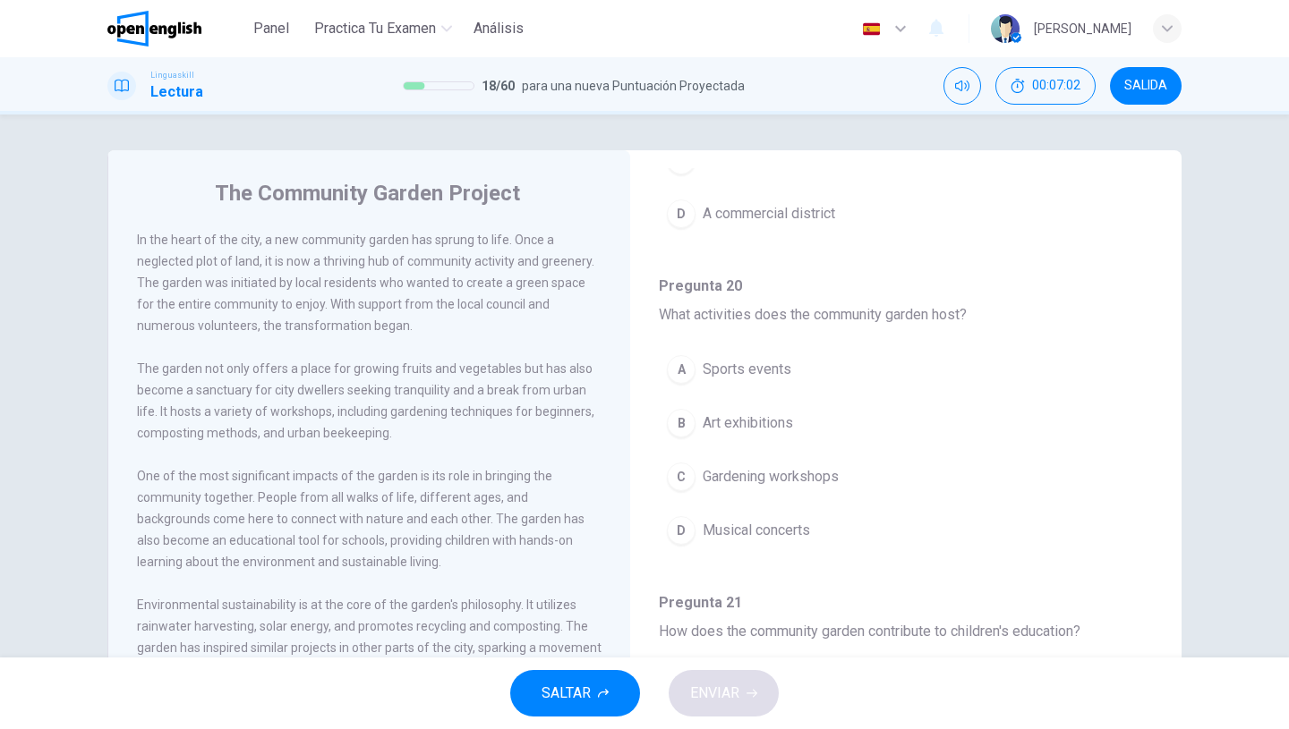
scroll to position [360, 0]
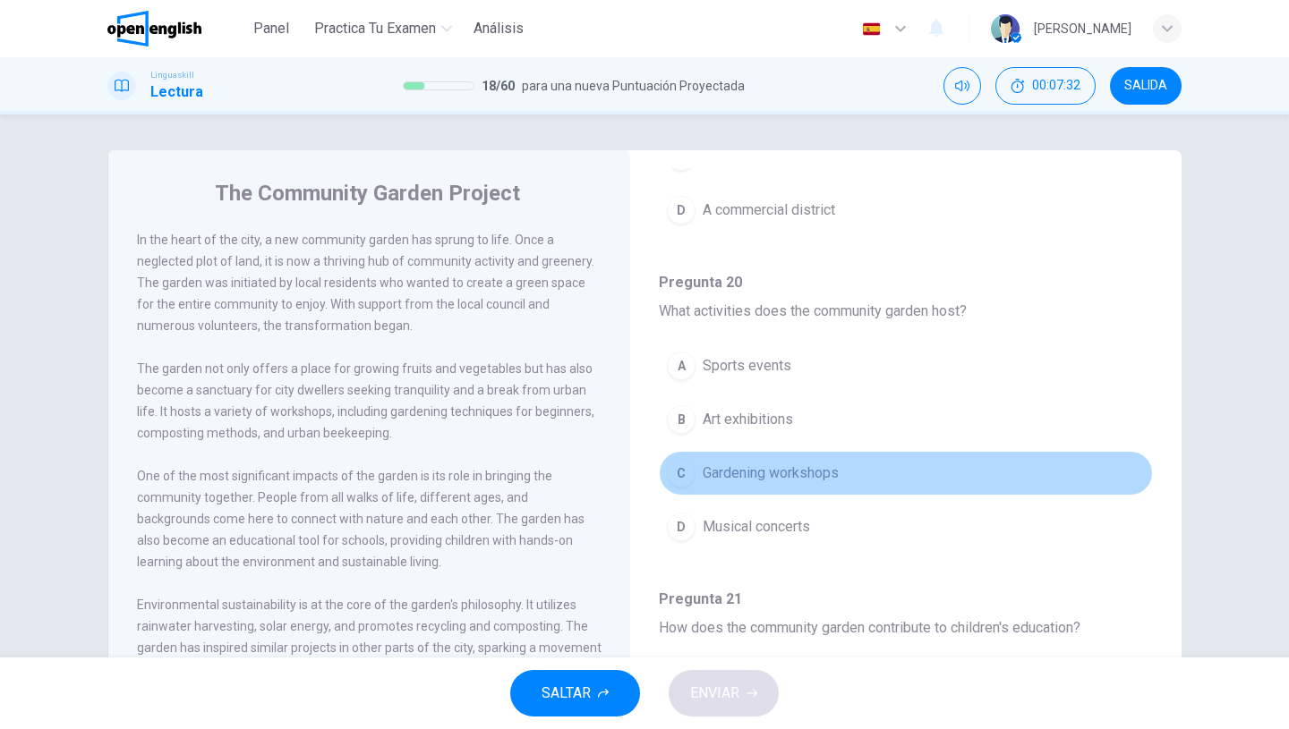
click at [792, 475] on span "Gardening workshops" at bounding box center [771, 473] width 136 height 21
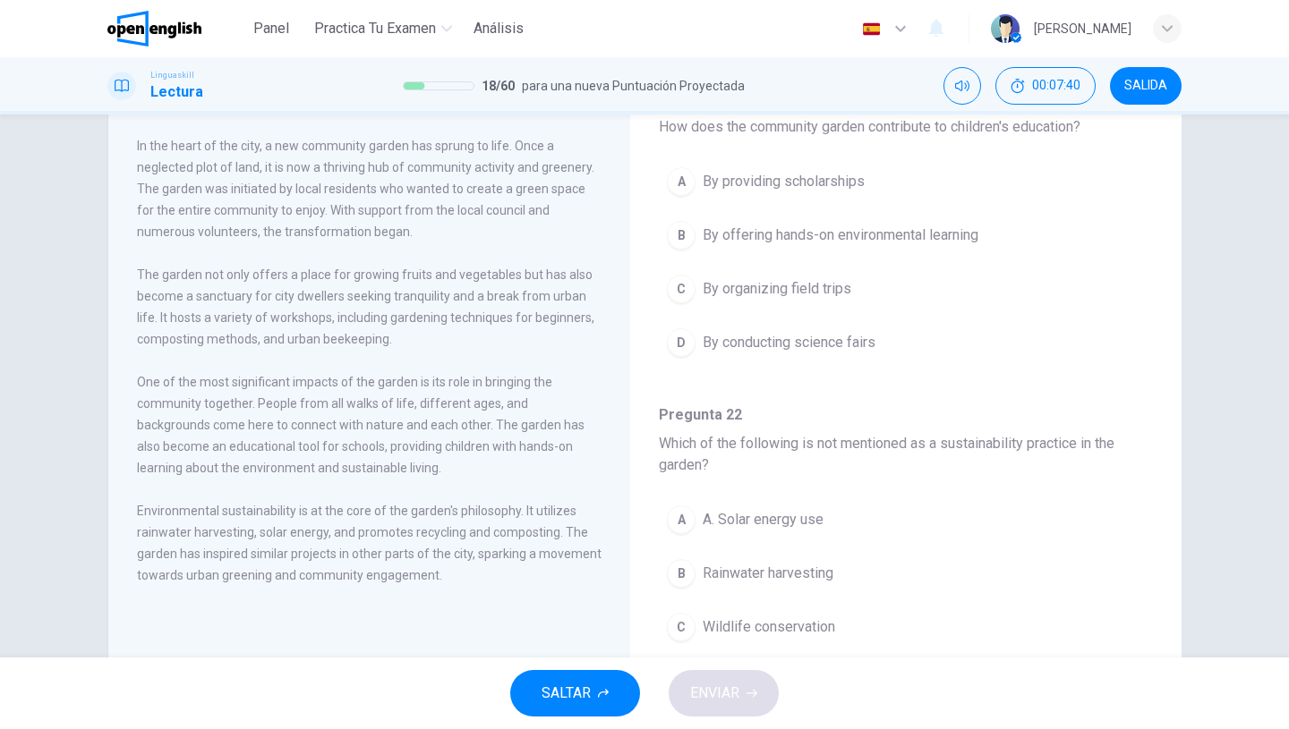
scroll to position [96, 0]
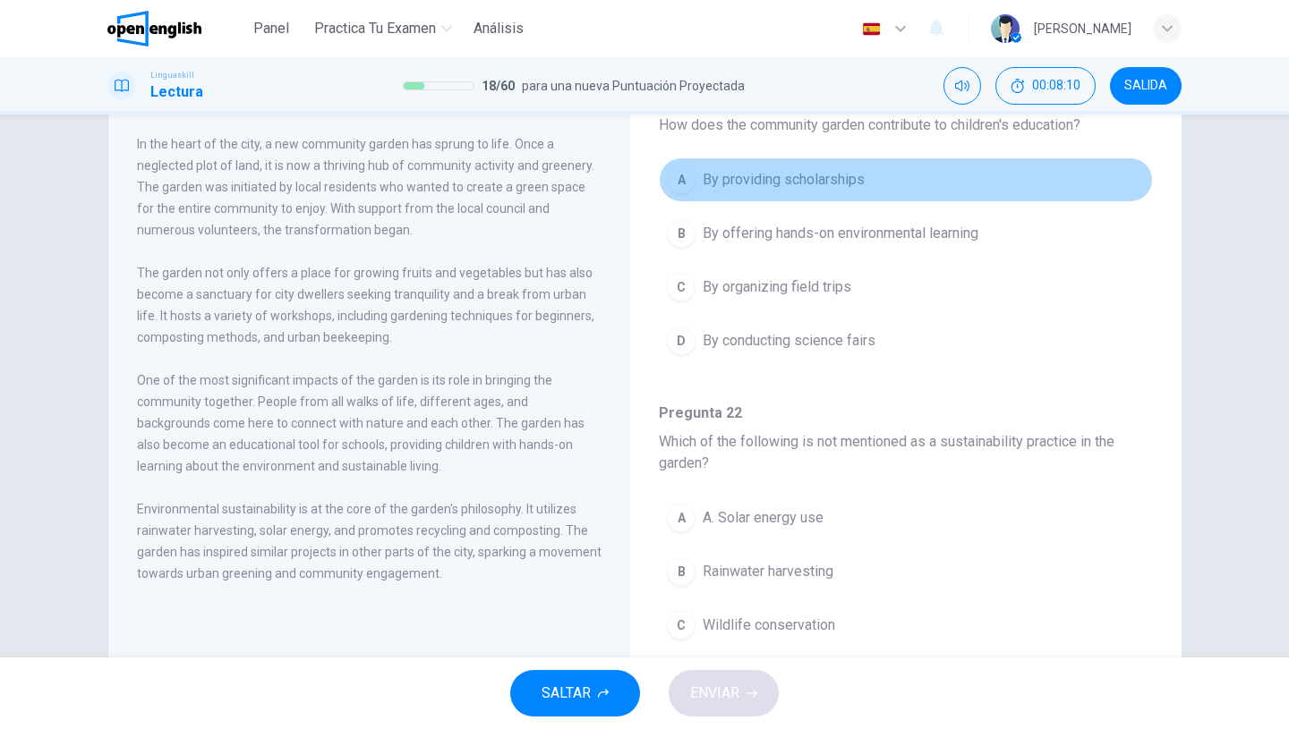
click at [800, 186] on span "By providing scholarships" at bounding box center [784, 179] width 162 height 21
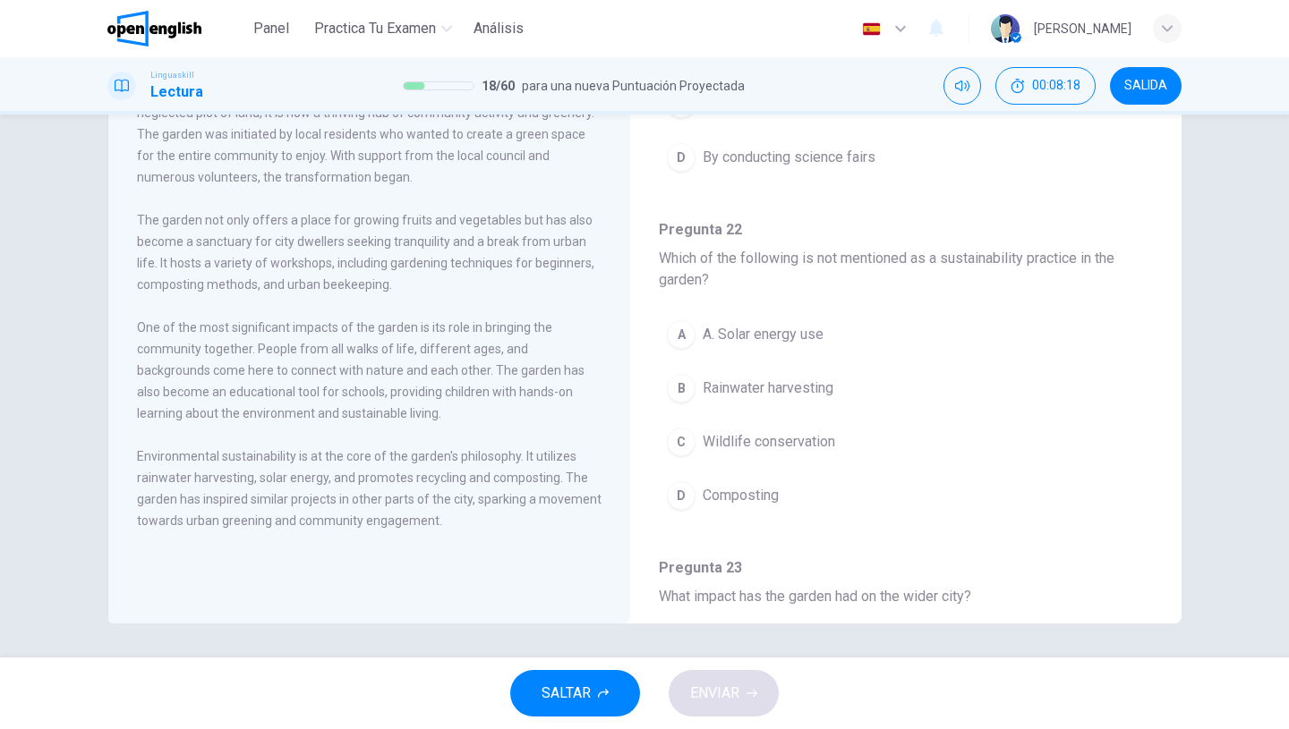
scroll to position [150, 0]
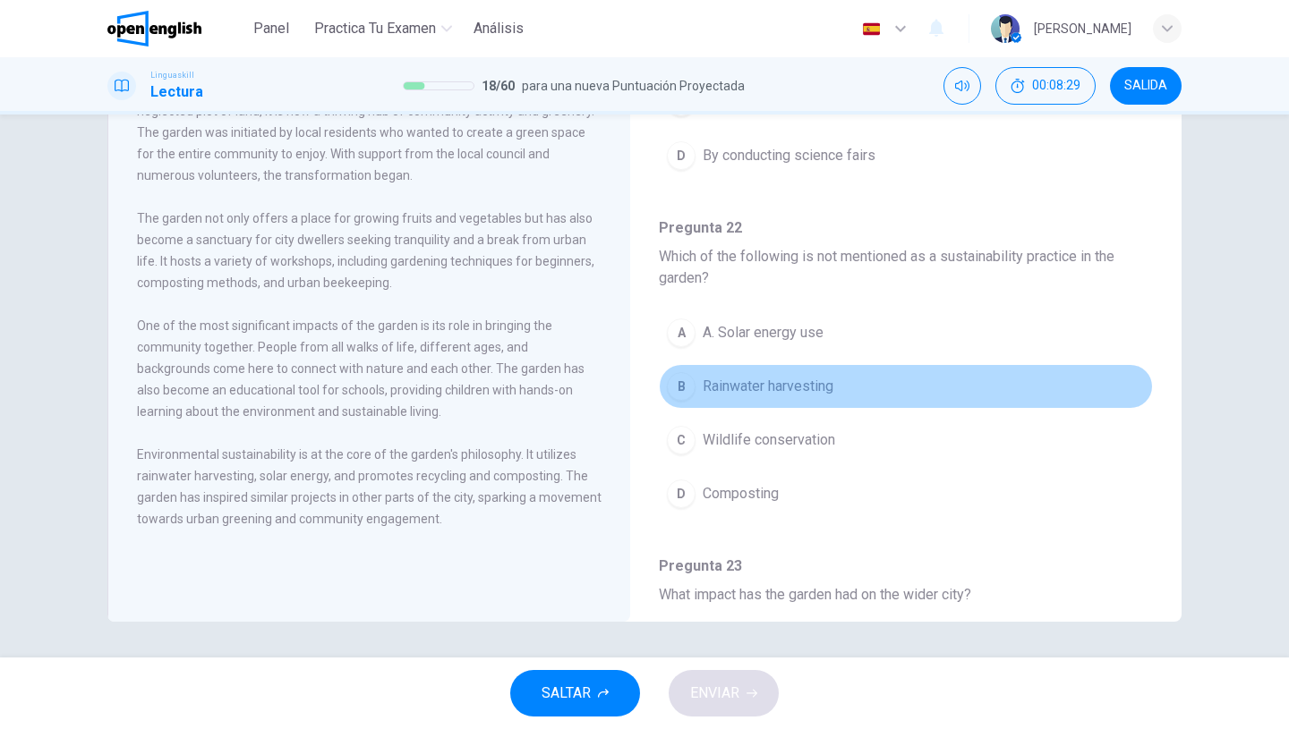
click at [725, 396] on span "Rainwater harvesting" at bounding box center [768, 386] width 131 height 21
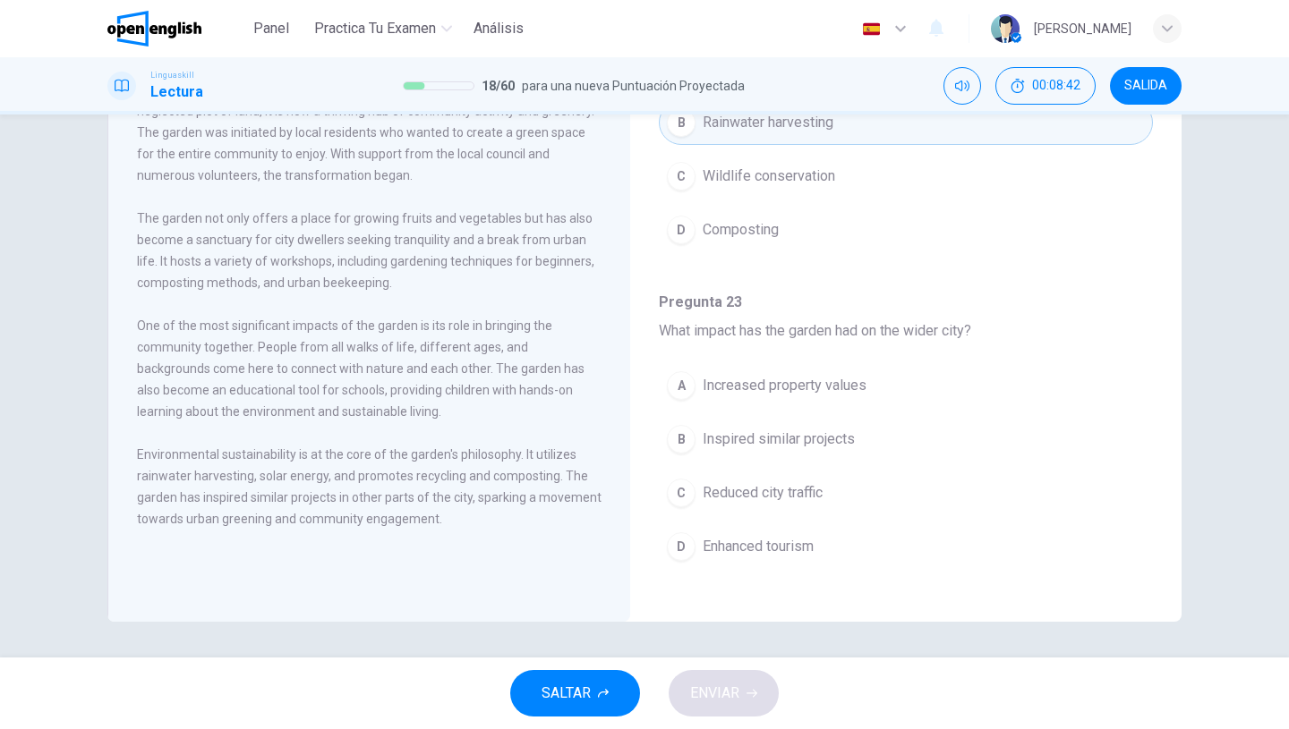
scroll to position [1163, 0]
click at [756, 447] on span "Inspired similar projects" at bounding box center [779, 438] width 152 height 21
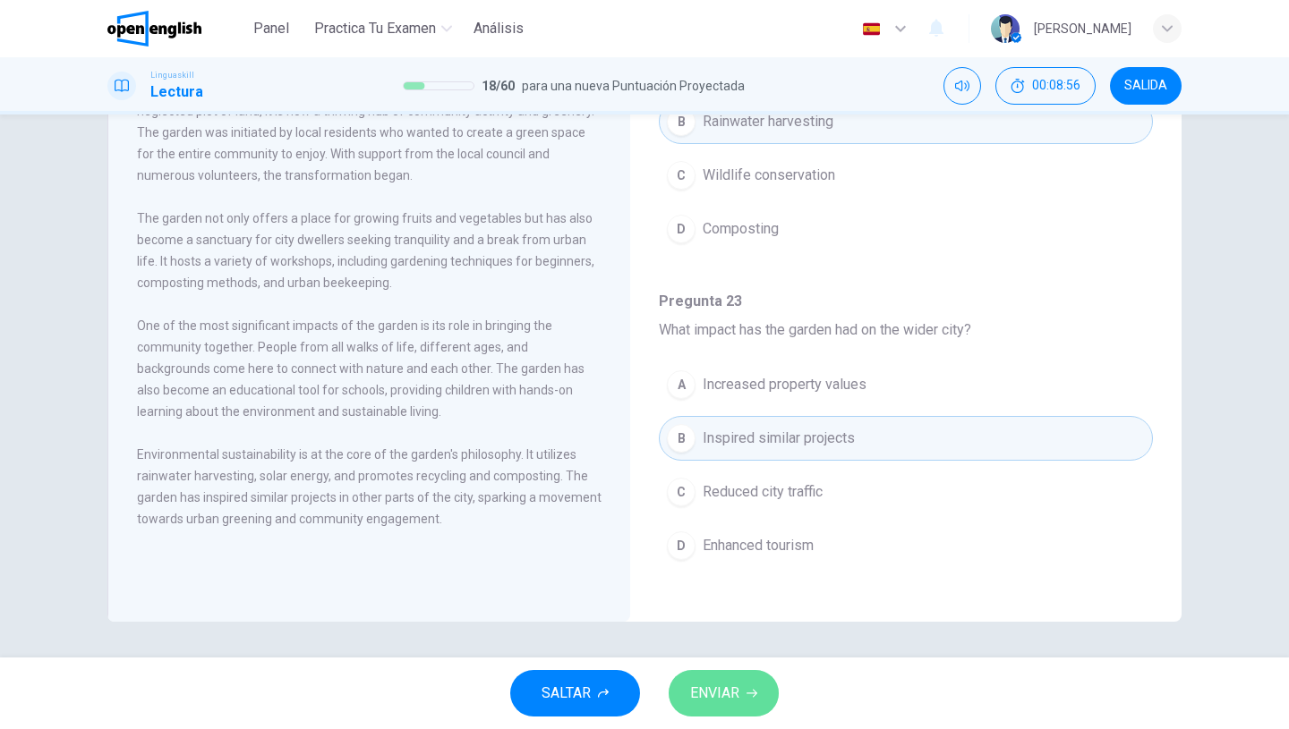
click at [700, 695] on span "ENVIAR" at bounding box center [714, 693] width 49 height 25
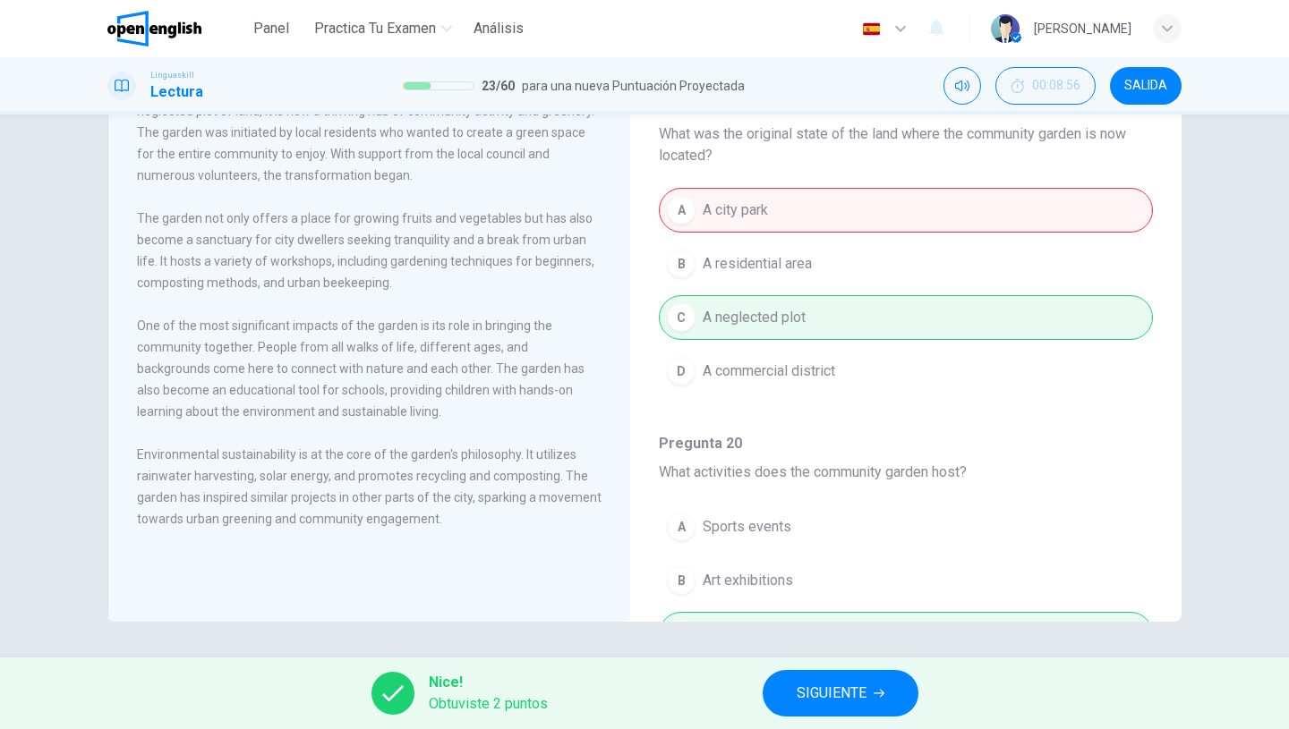
scroll to position [50, 0]
click at [795, 695] on button "SIGUIENTE" at bounding box center [840, 693] width 156 height 47
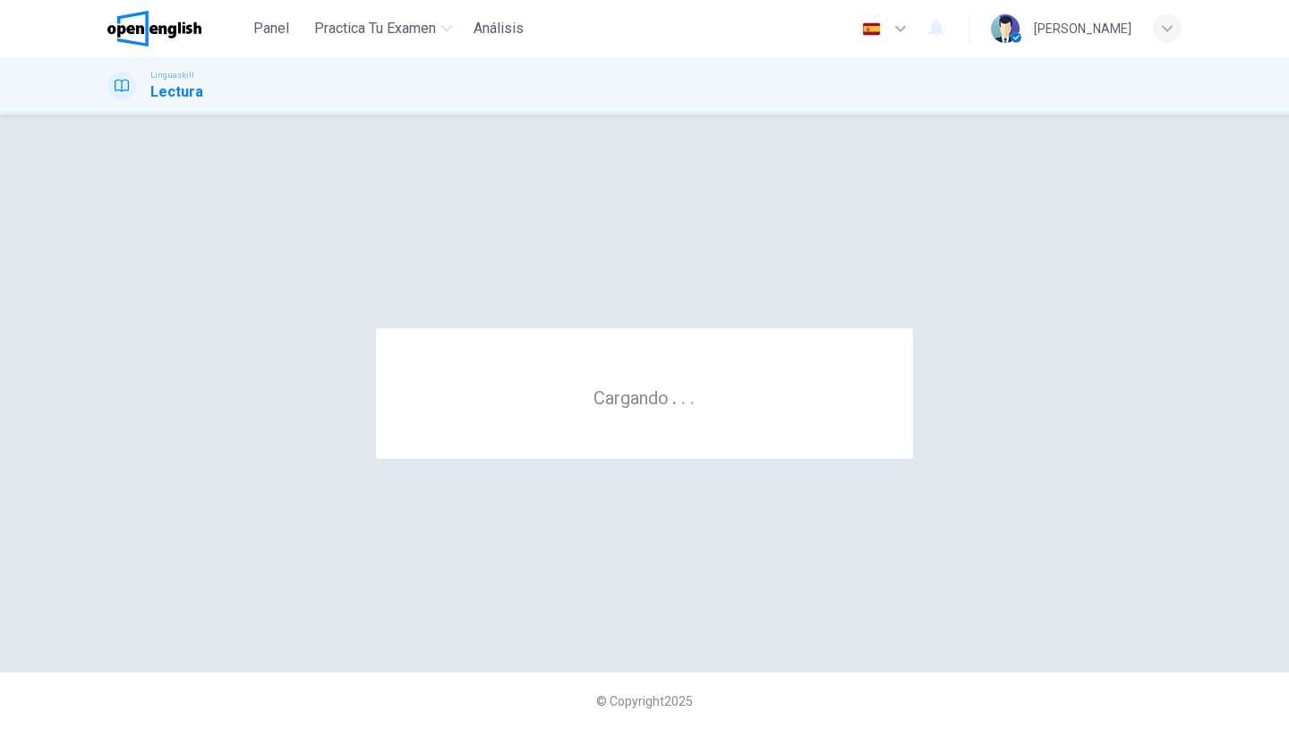
scroll to position [0, 0]
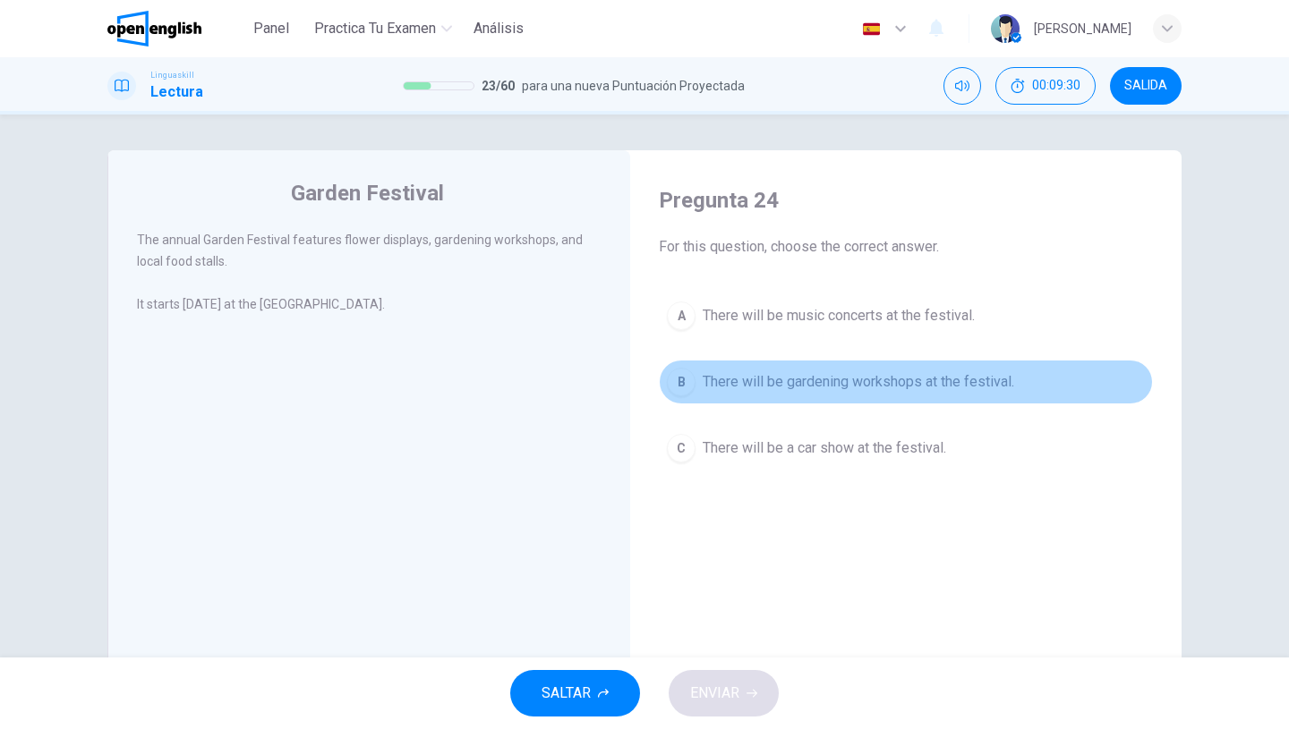
click at [900, 397] on button "B There will be gardening workshops at the festival." at bounding box center [906, 382] width 494 height 45
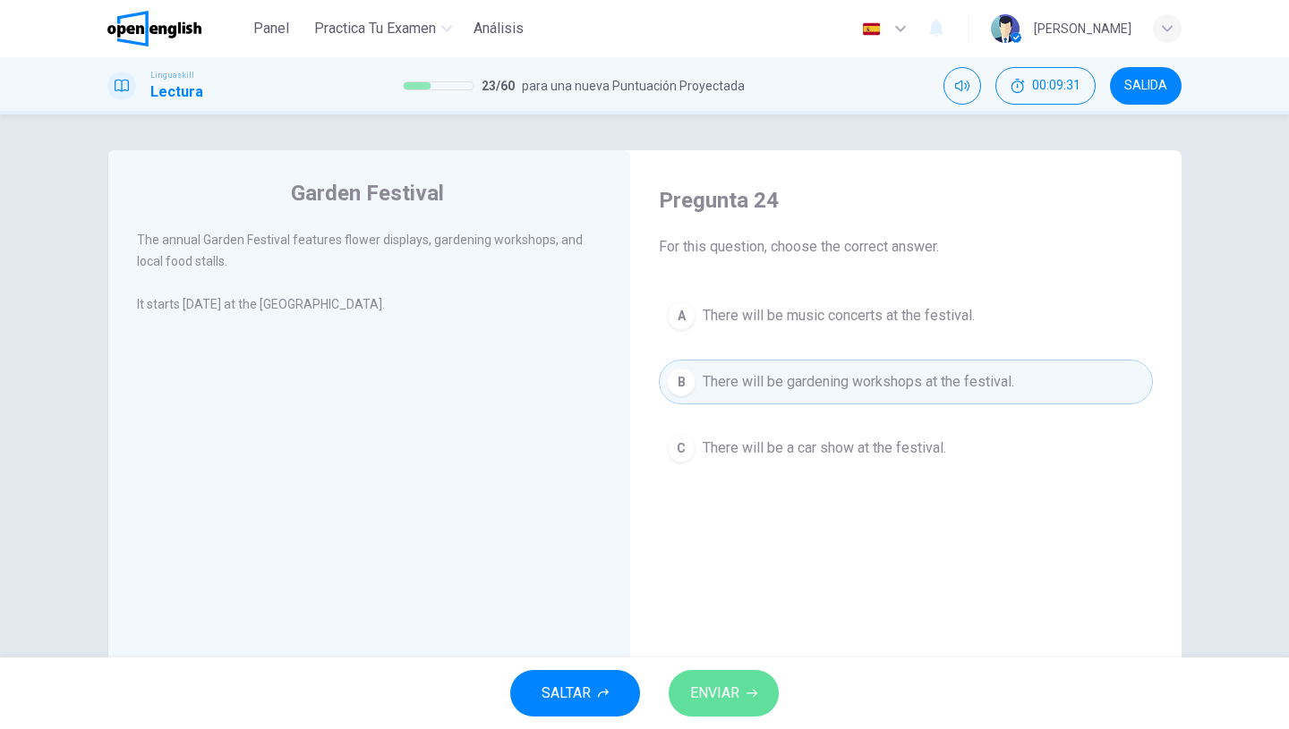
click at [711, 696] on span "ENVIAR" at bounding box center [714, 693] width 49 height 25
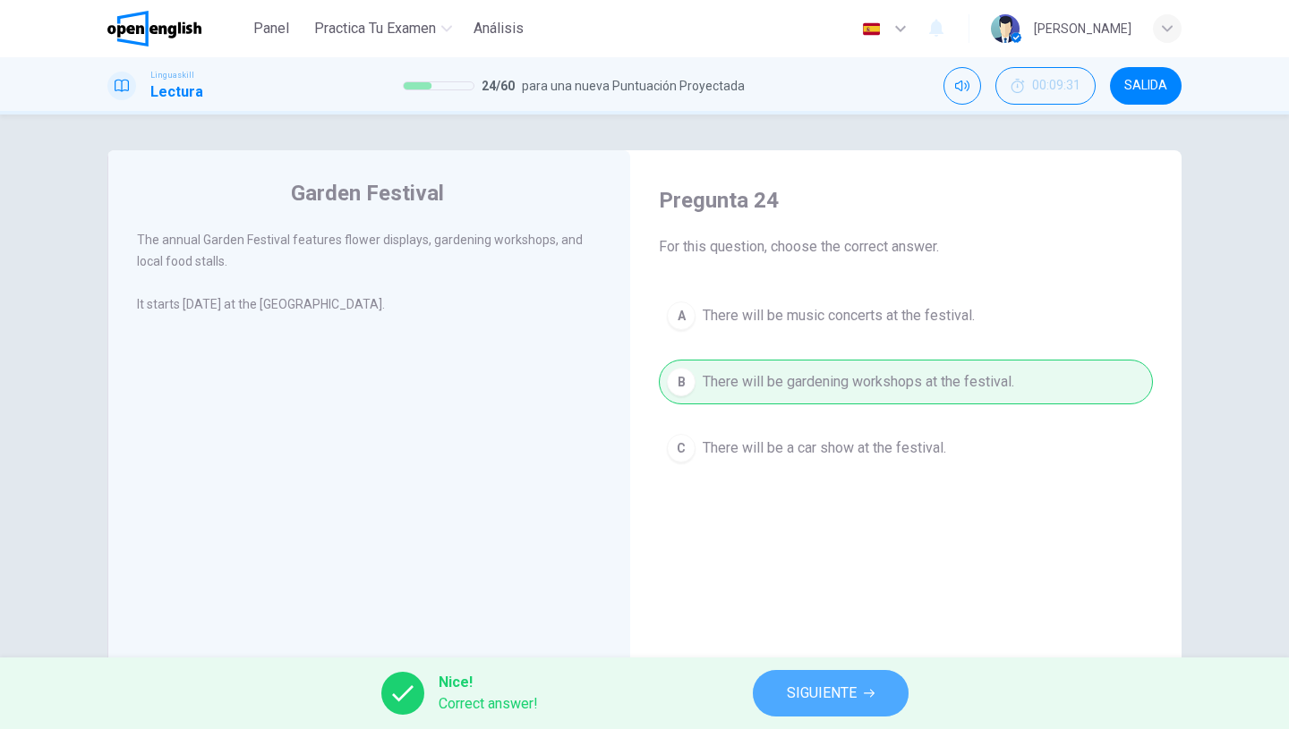
click at [805, 700] on span "SIGUIENTE" at bounding box center [822, 693] width 70 height 25
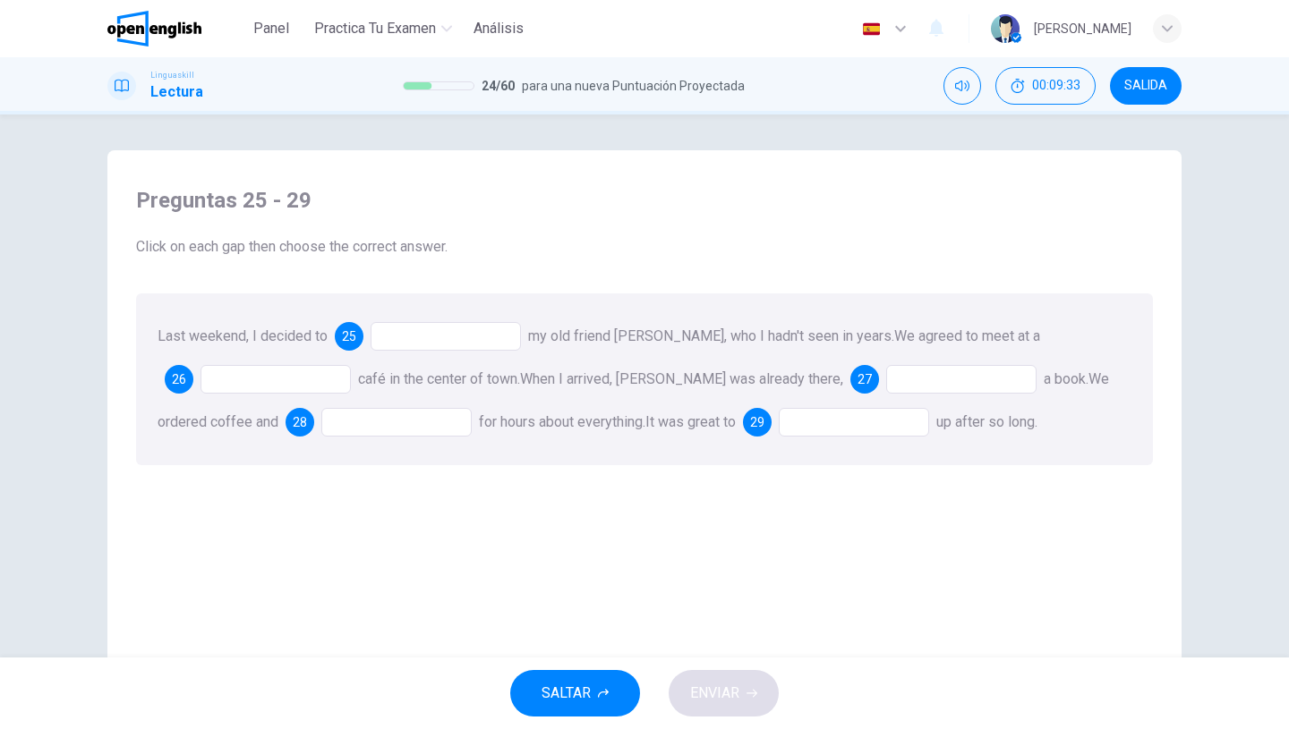
click at [440, 336] on div at bounding box center [445, 336] width 150 height 29
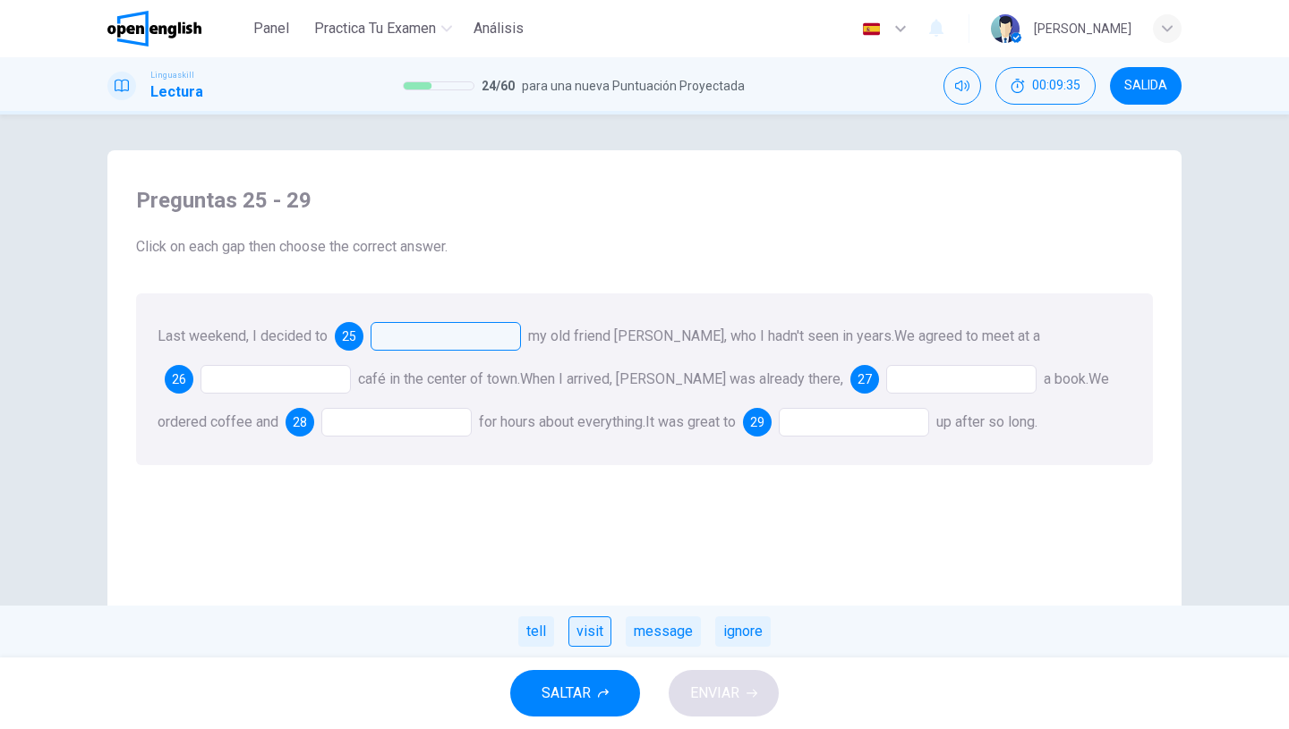
click at [593, 618] on div "visit" at bounding box center [589, 632] width 43 height 30
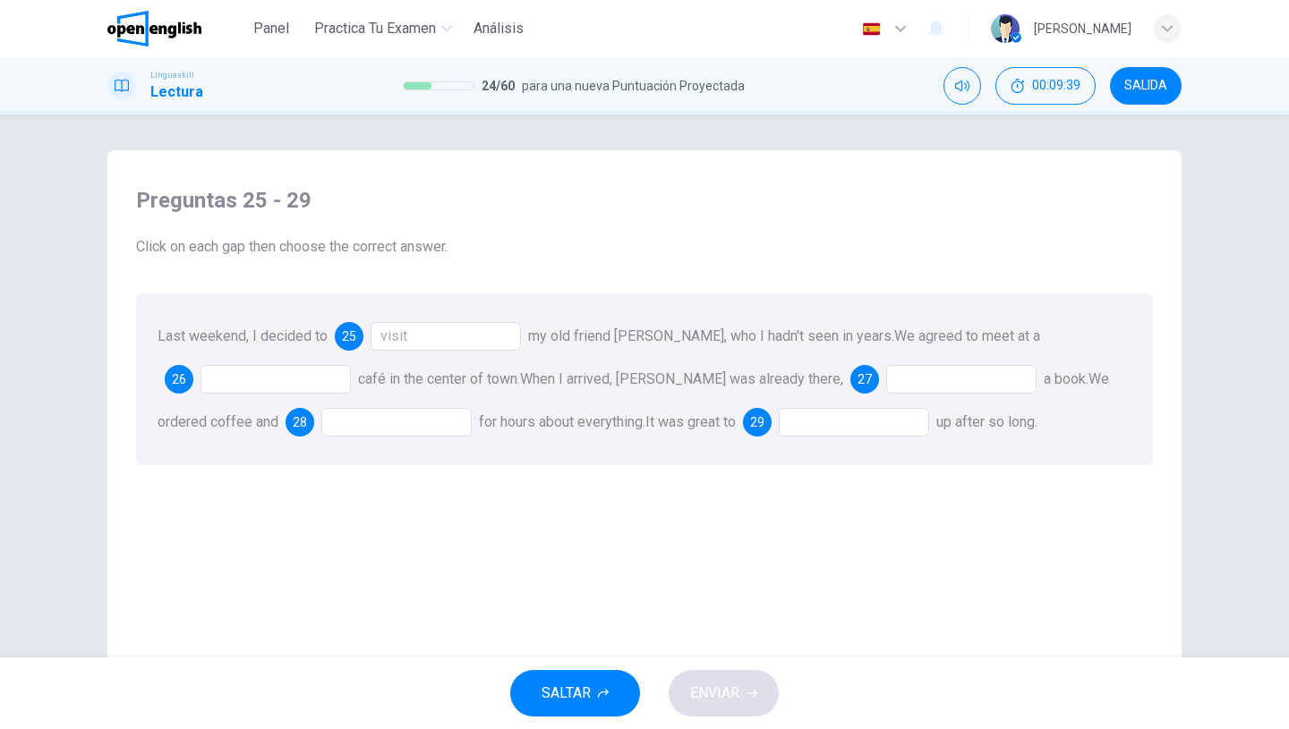
click at [254, 378] on div at bounding box center [275, 379] width 150 height 29
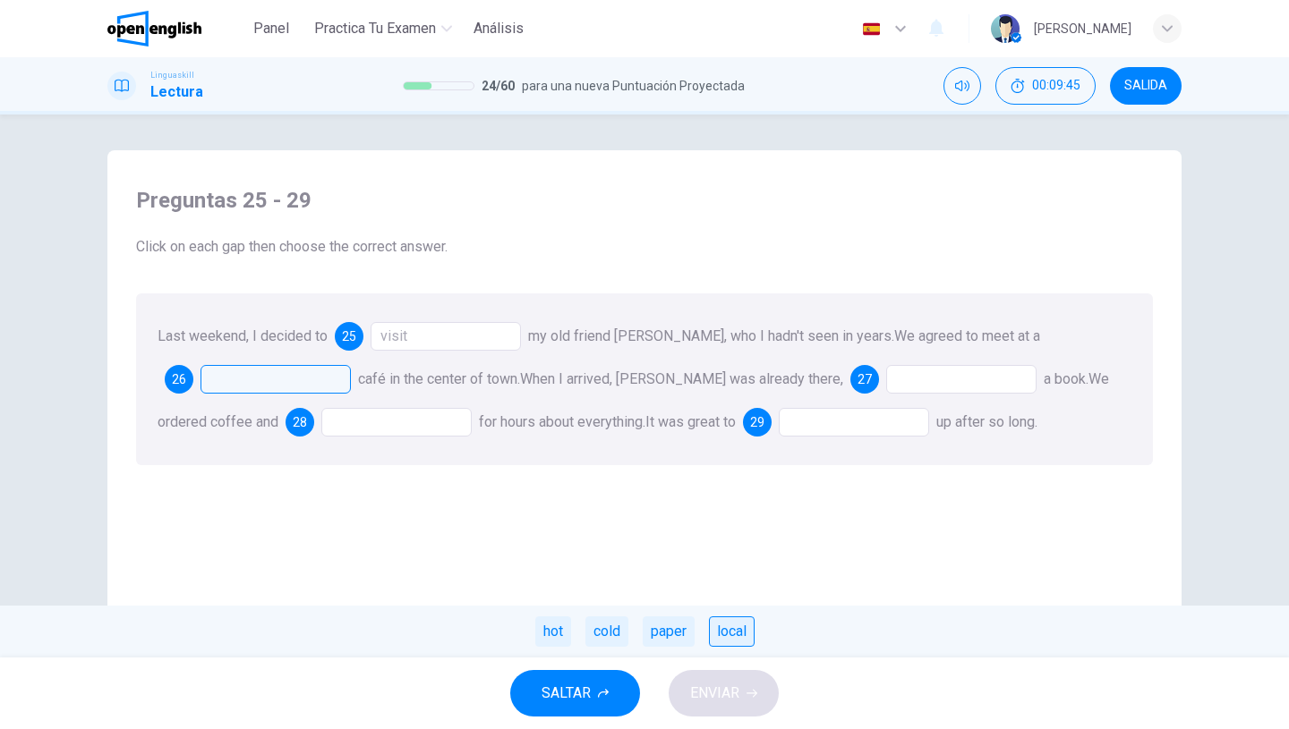
click at [730, 628] on div "local" at bounding box center [732, 632] width 46 height 30
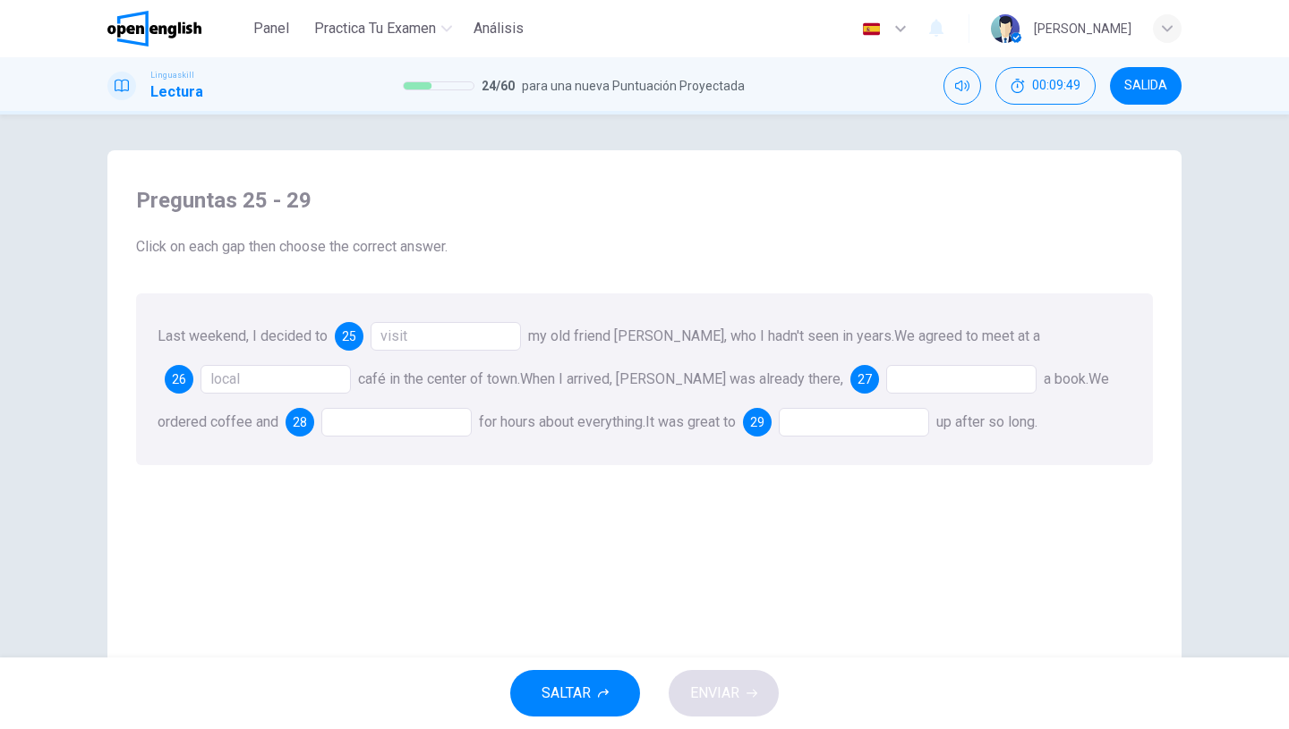
click at [886, 376] on div at bounding box center [961, 379] width 150 height 29
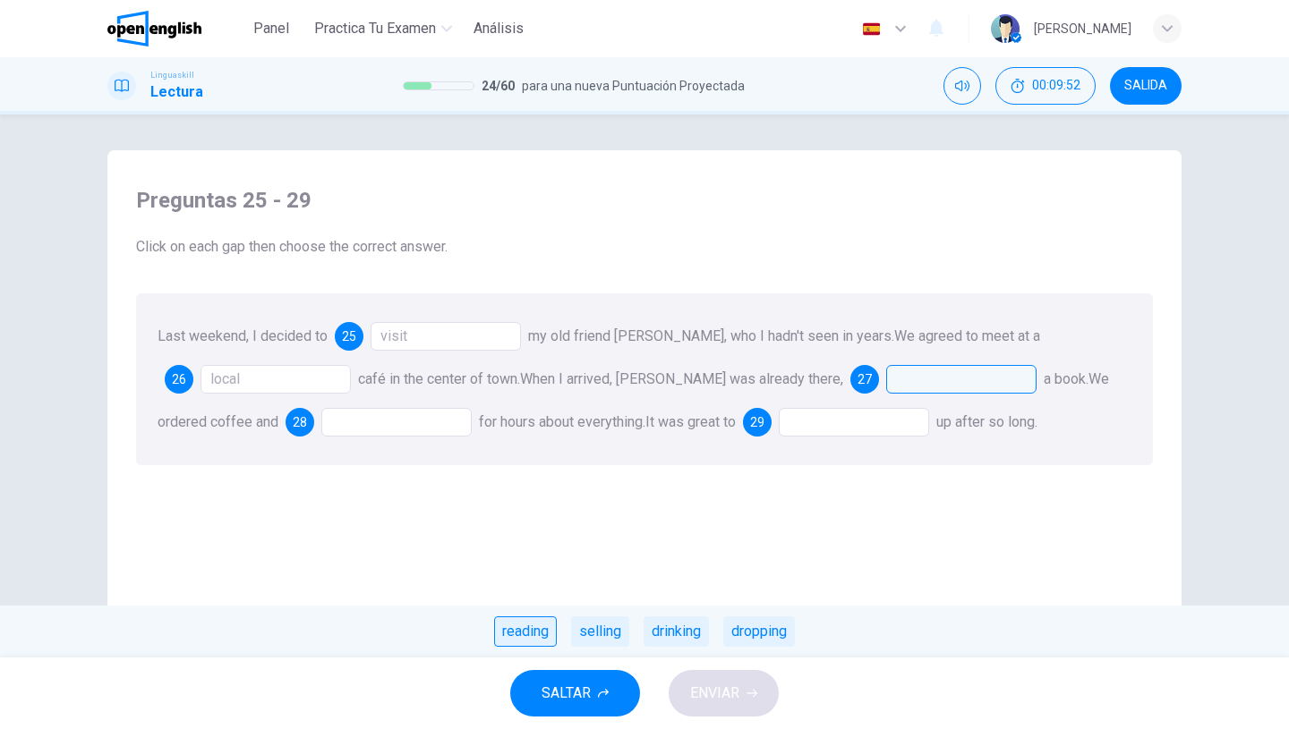
click at [532, 635] on div "reading" at bounding box center [525, 632] width 63 height 30
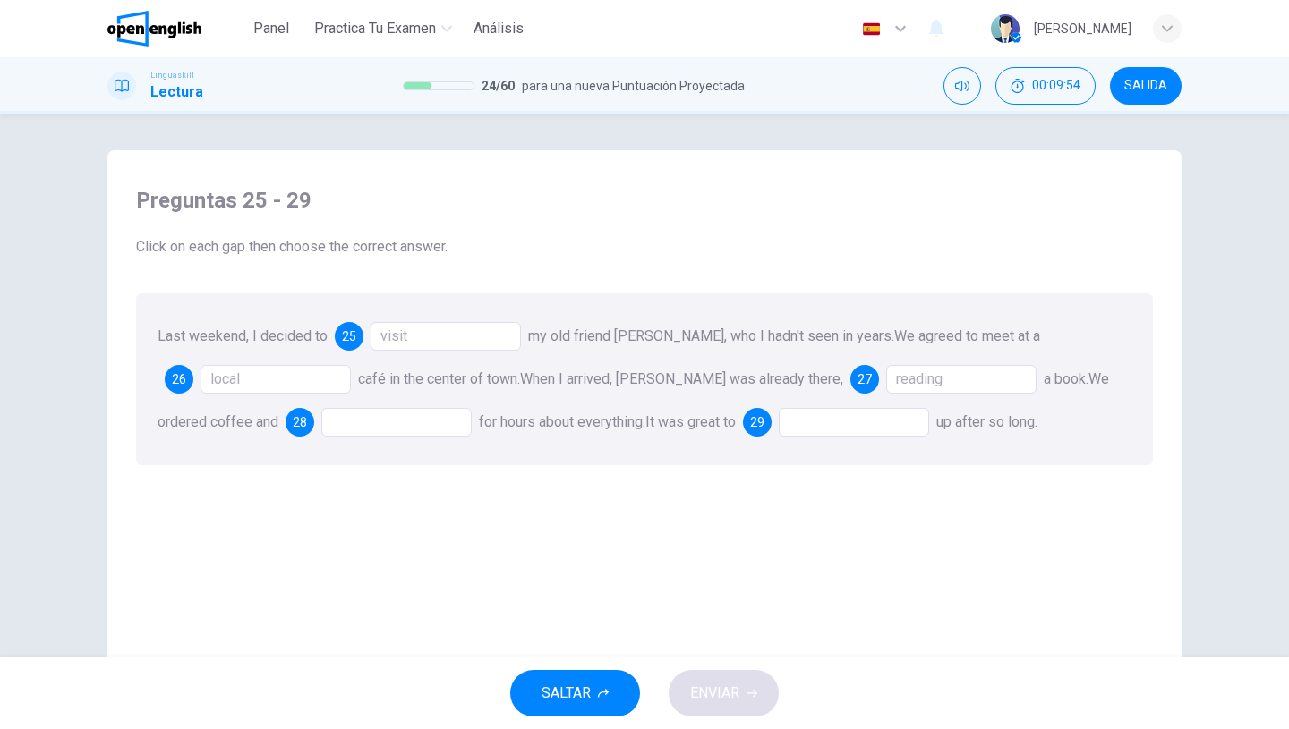
click at [353, 427] on div at bounding box center [396, 422] width 150 height 29
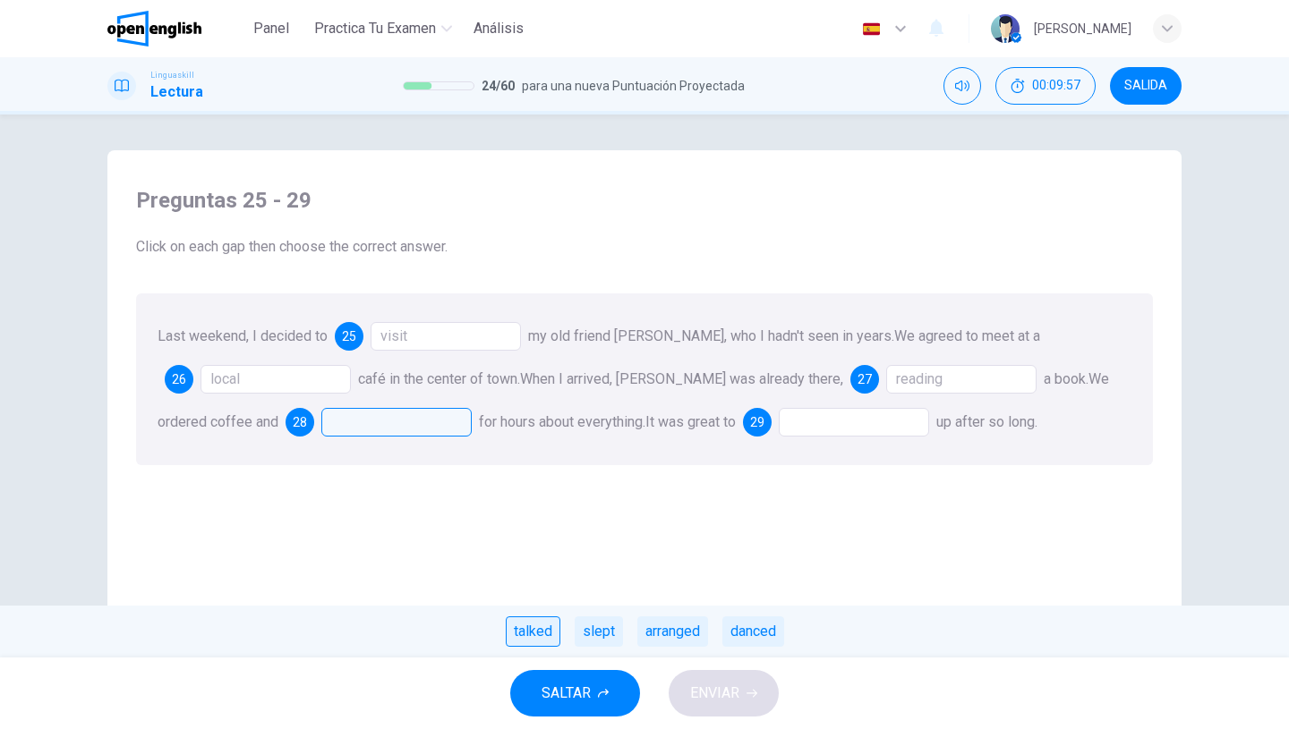
click at [531, 630] on div "talked" at bounding box center [533, 632] width 55 height 30
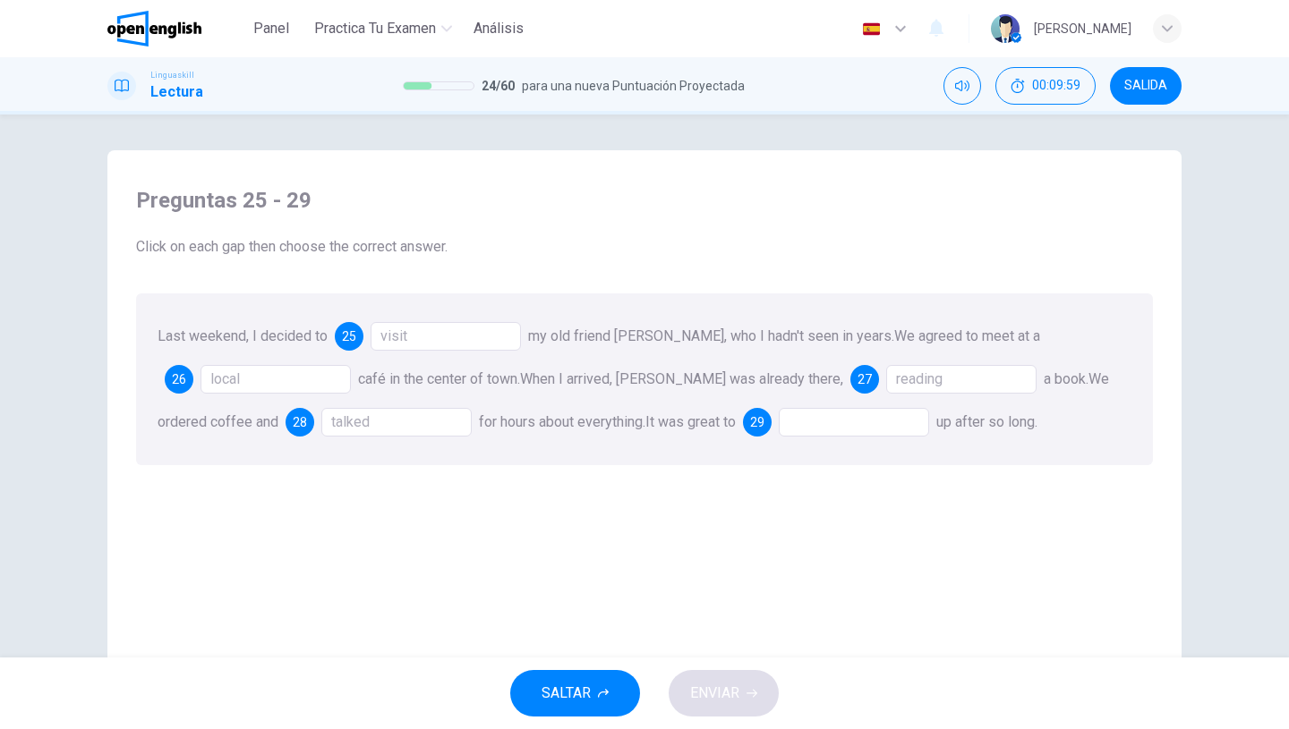
click at [779, 423] on div at bounding box center [854, 422] width 150 height 29
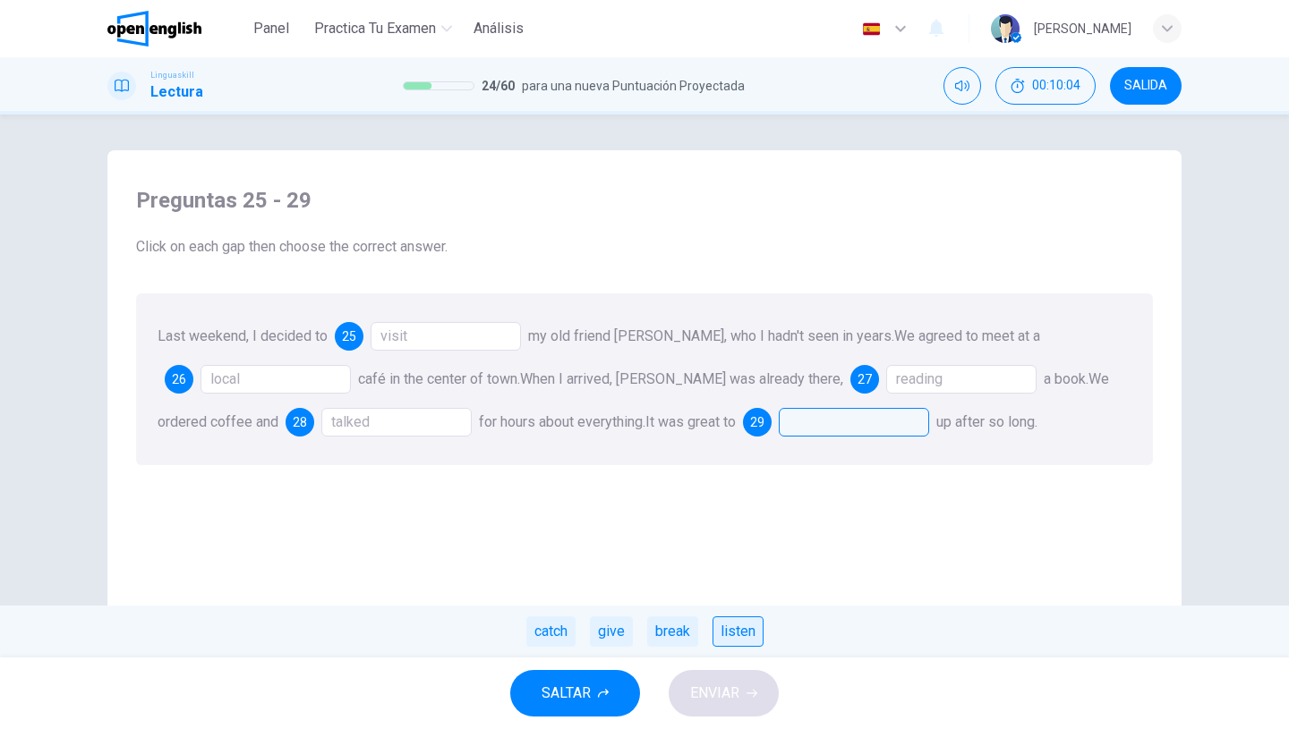
click at [728, 639] on div "listen" at bounding box center [737, 632] width 51 height 30
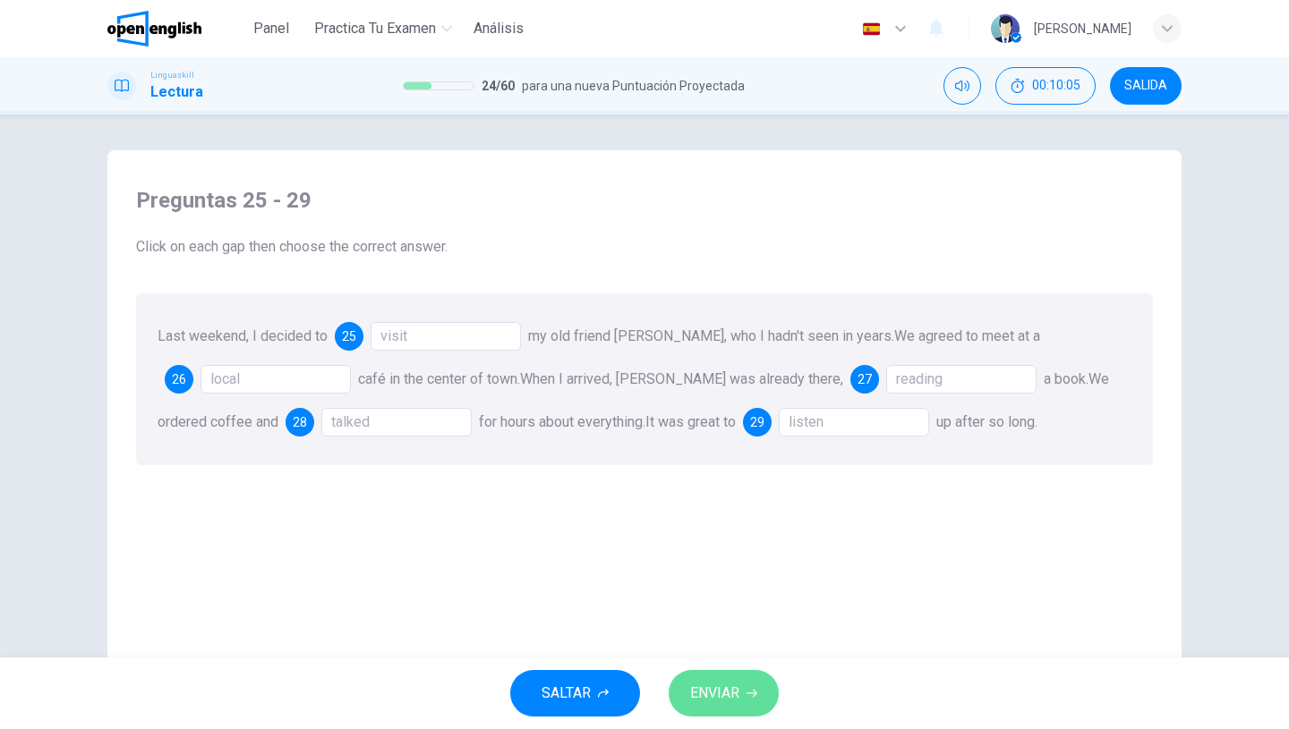
click at [708, 709] on button "ENVIAR" at bounding box center [724, 693] width 110 height 47
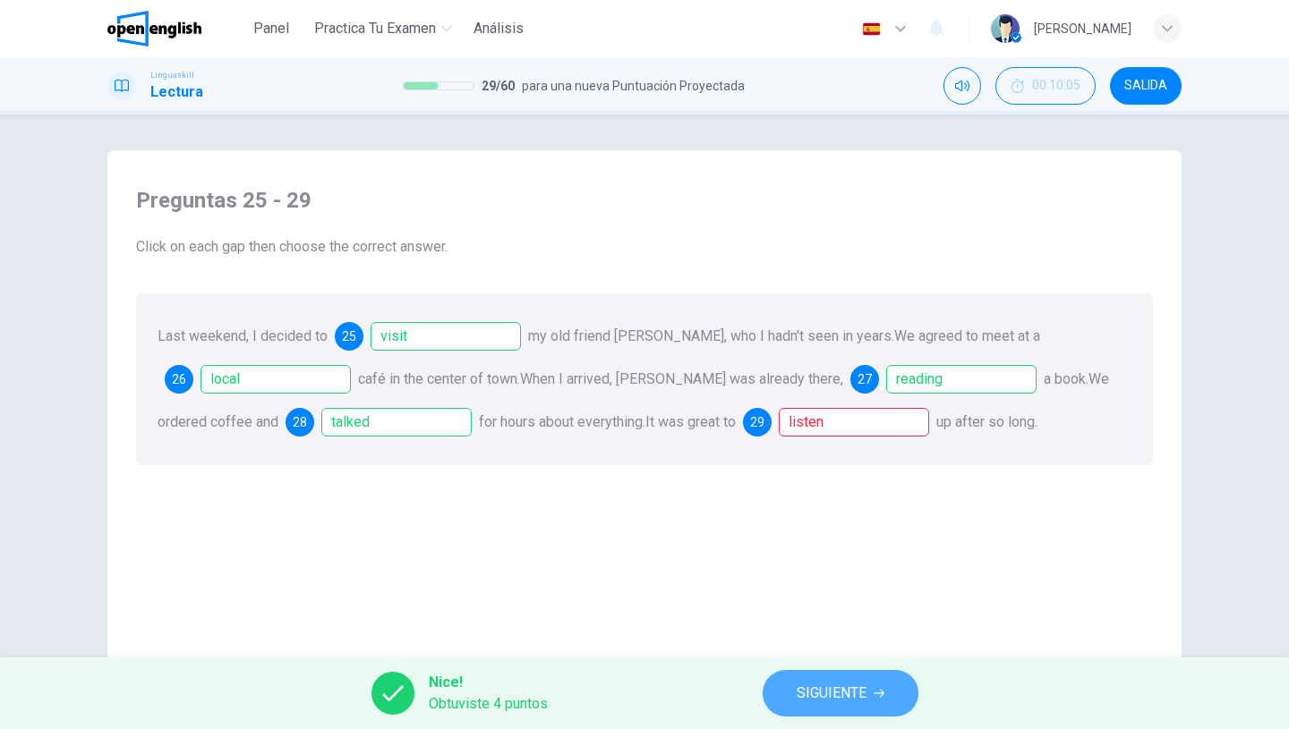
click at [820, 697] on span "SIGUIENTE" at bounding box center [831, 693] width 70 height 25
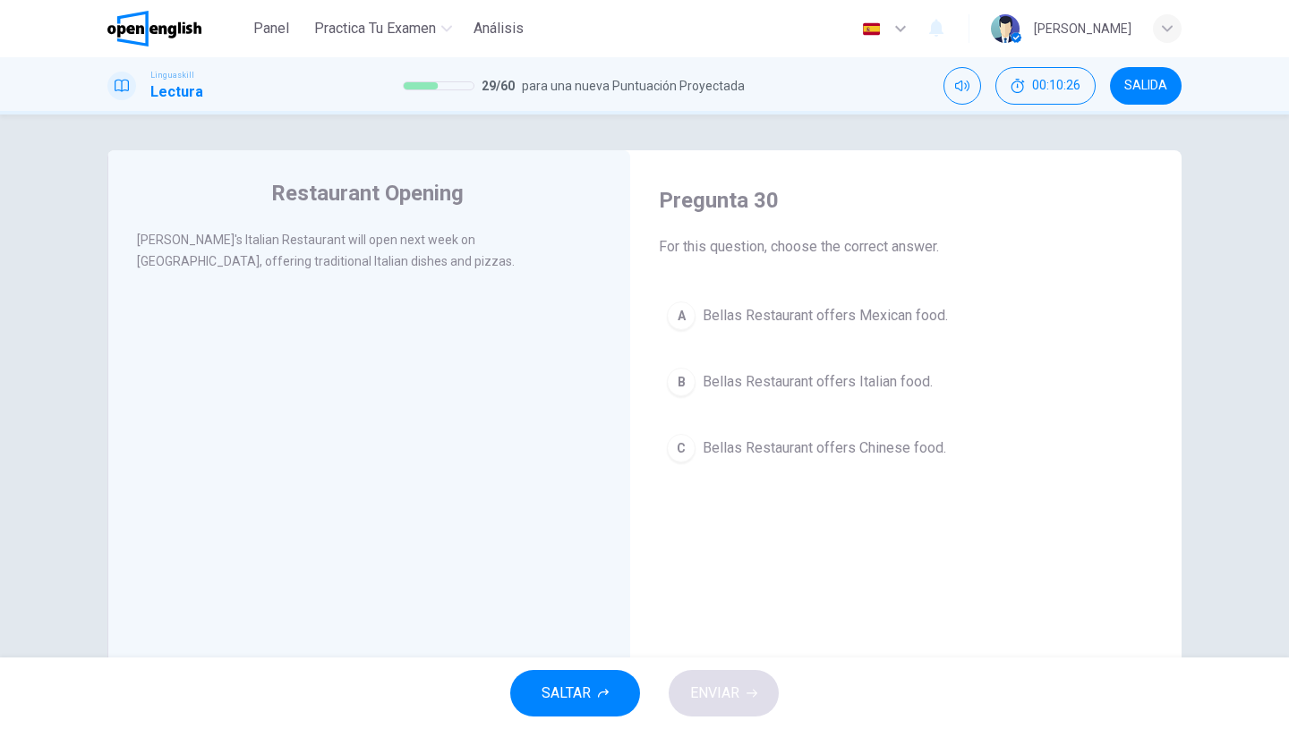
click at [899, 390] on span "Bellas Restaurant offers Italian food." at bounding box center [818, 381] width 230 height 21
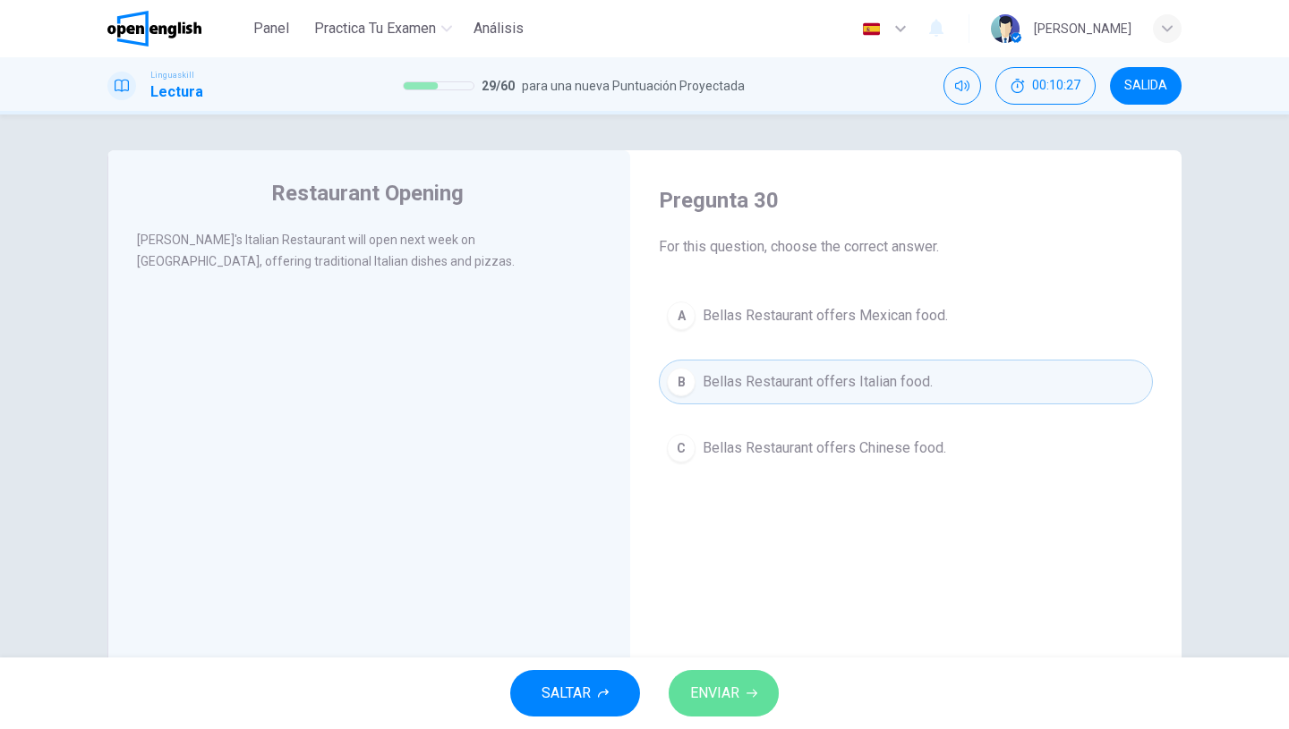
click at [727, 693] on span "ENVIAR" at bounding box center [714, 693] width 49 height 25
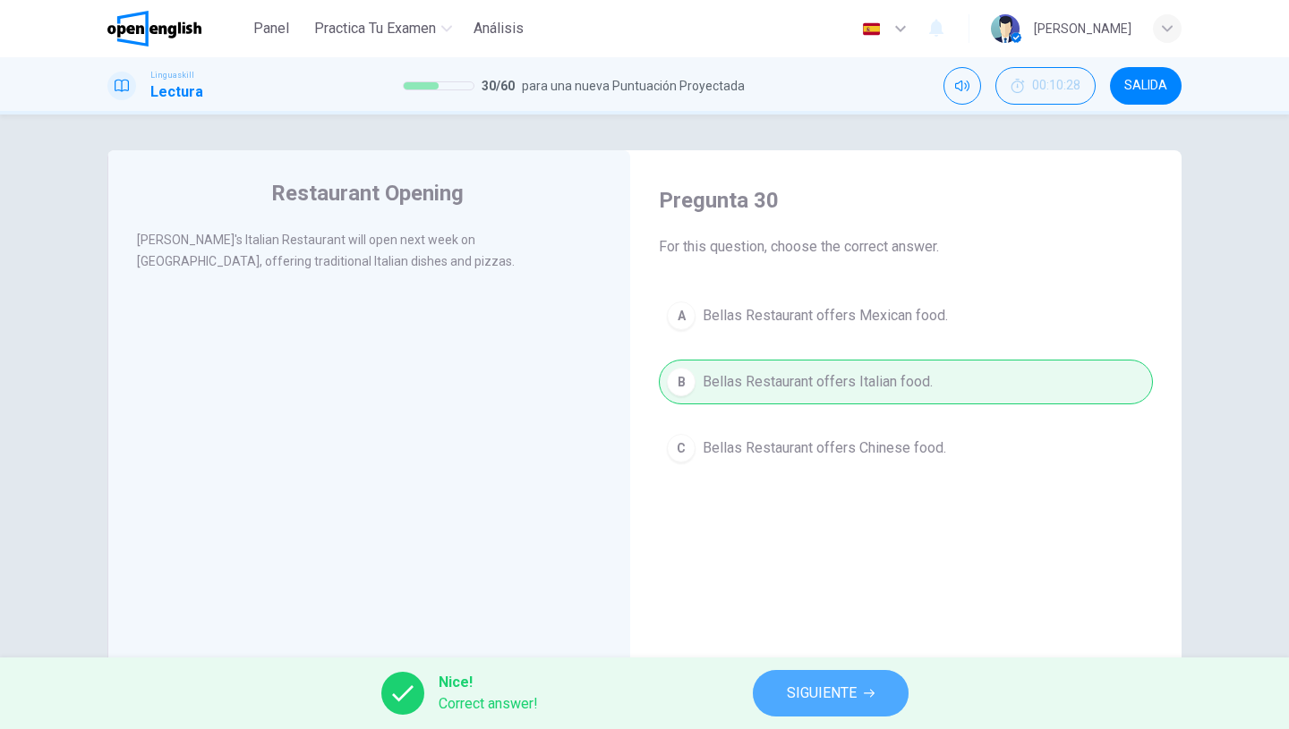
click at [779, 704] on button "SIGUIENTE" at bounding box center [831, 693] width 156 height 47
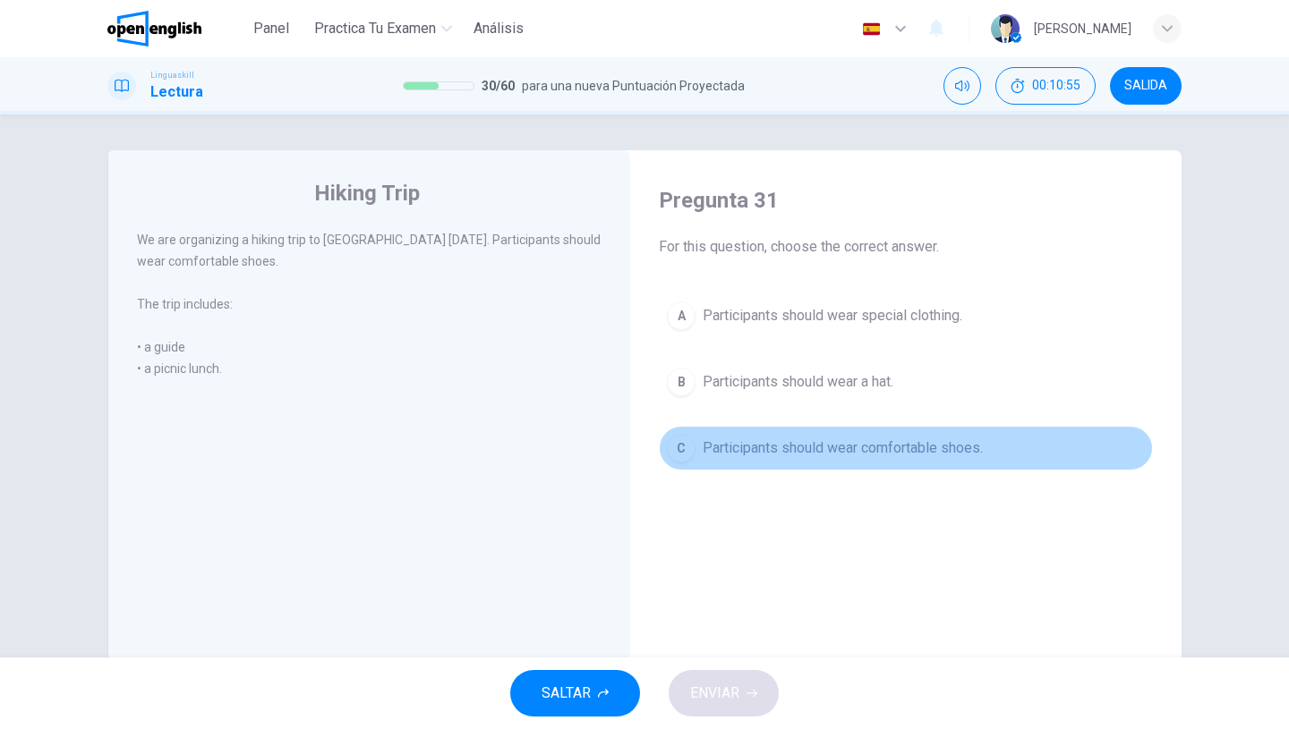
click at [763, 451] on span "Participants should wear comfortable shoes." at bounding box center [843, 448] width 280 height 21
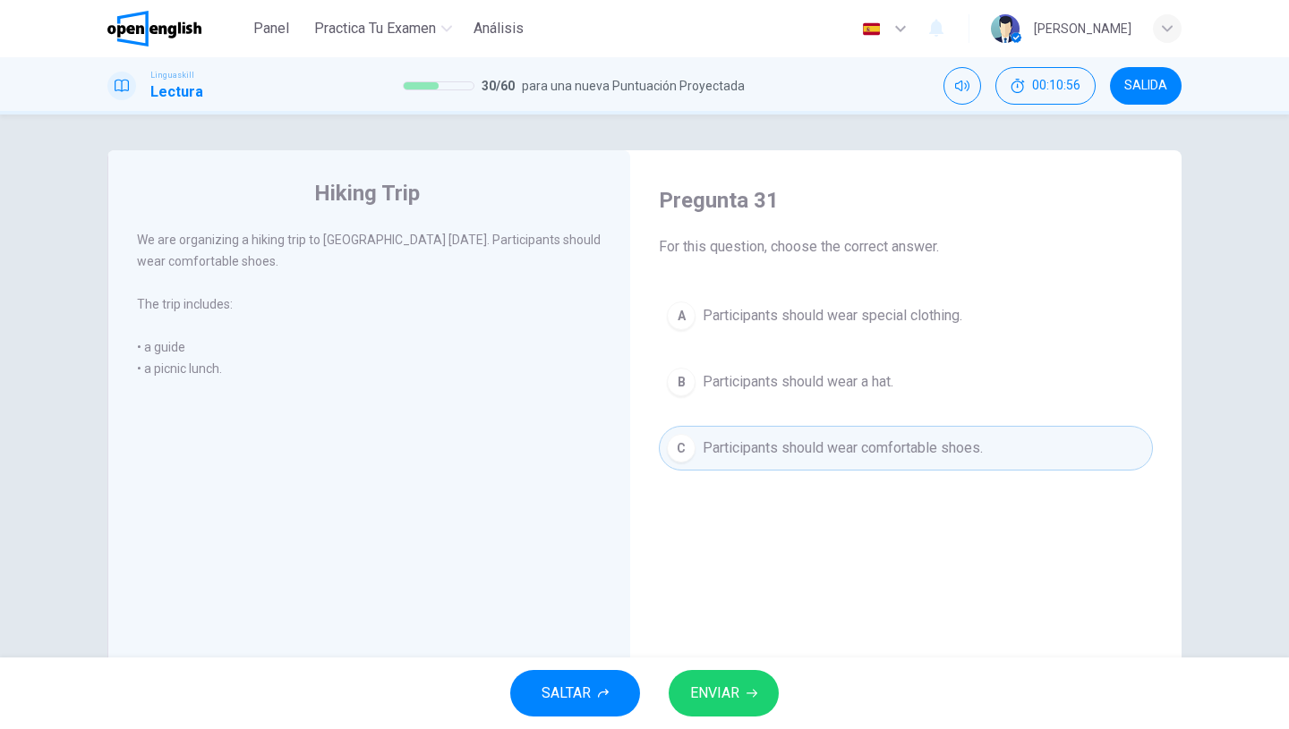
click at [712, 669] on div "SALTAR ENVIAR" at bounding box center [644, 694] width 1289 height 72
click at [721, 698] on span "ENVIAR" at bounding box center [714, 693] width 49 height 25
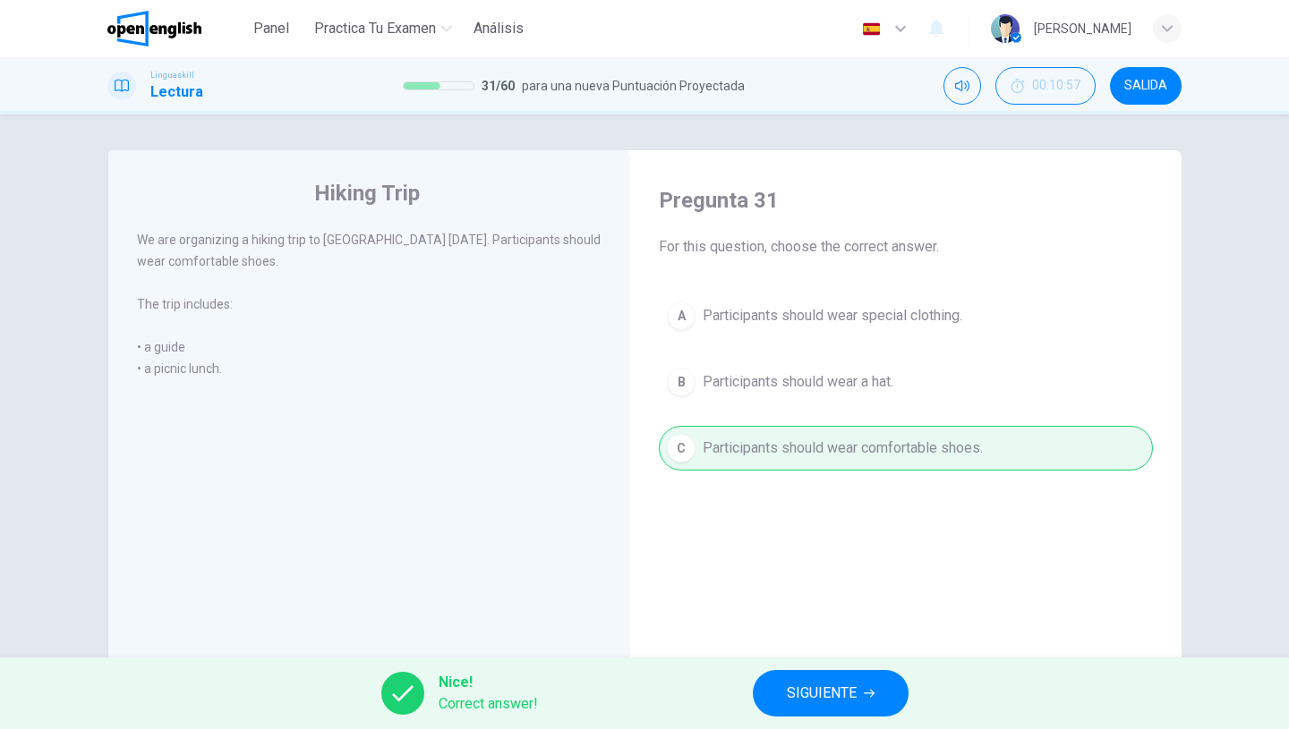
click at [806, 687] on span "SIGUIENTE" at bounding box center [822, 693] width 70 height 25
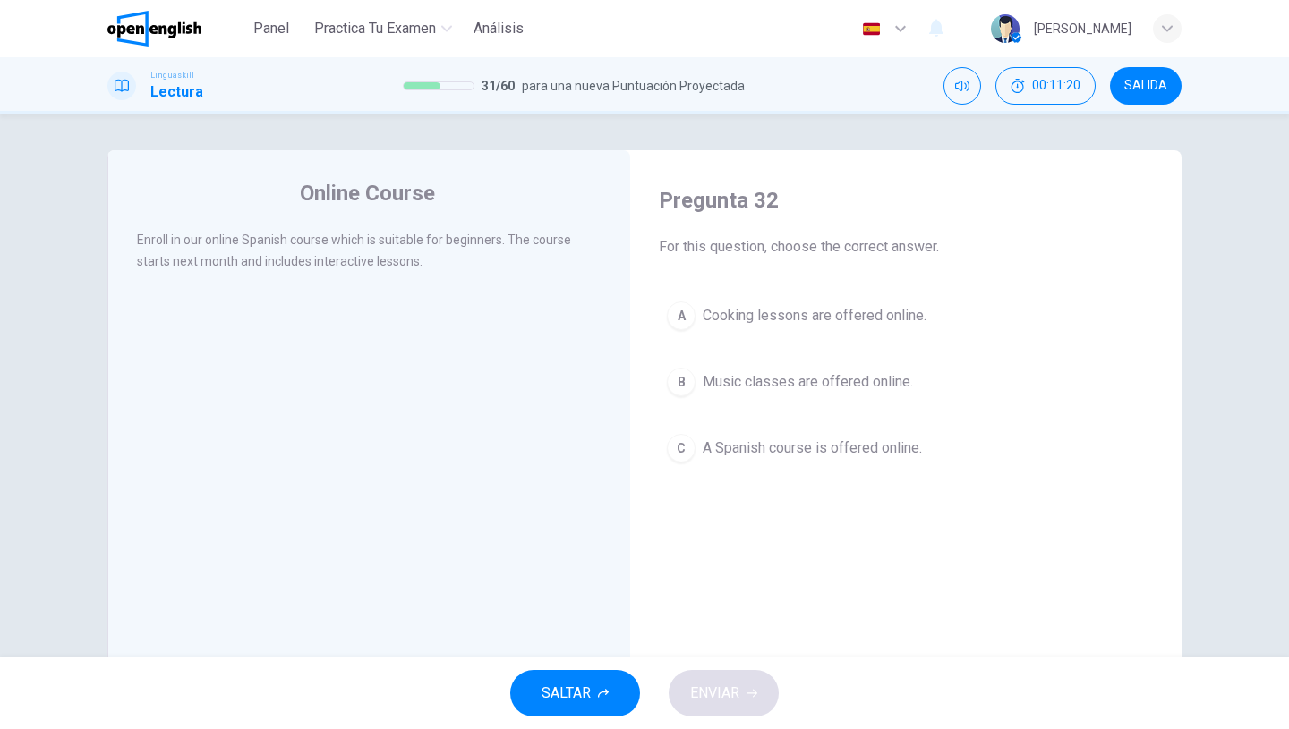
click at [754, 462] on button "C A Spanish course is offered online." at bounding box center [906, 448] width 494 height 45
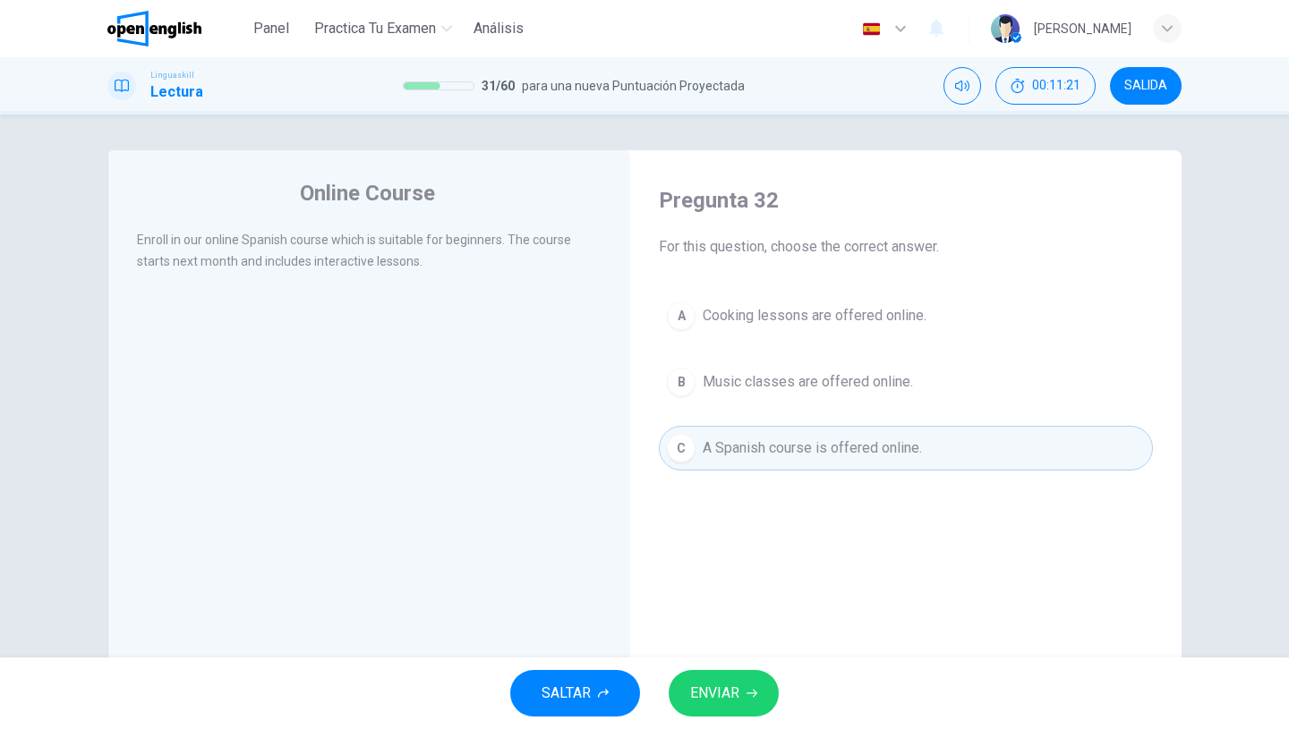
click at [731, 682] on span "ENVIAR" at bounding box center [714, 693] width 49 height 25
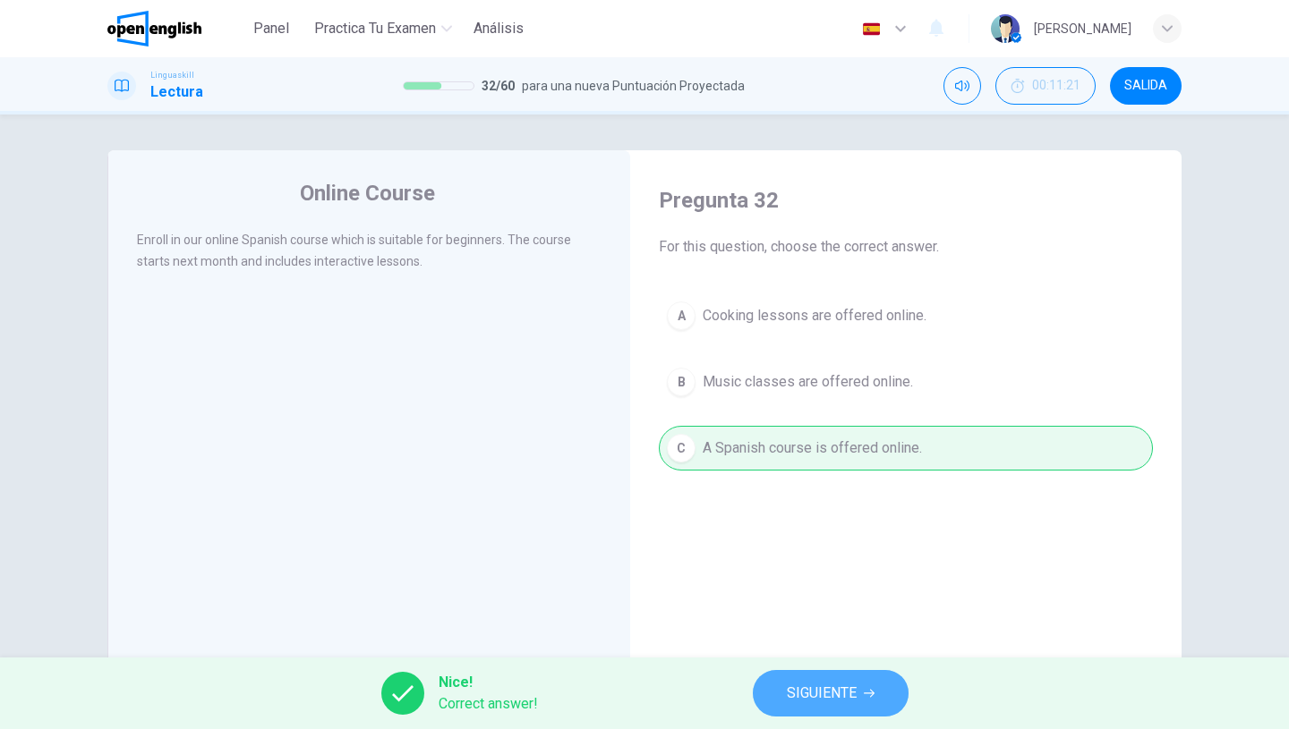
click at [806, 671] on button "SIGUIENTE" at bounding box center [831, 693] width 156 height 47
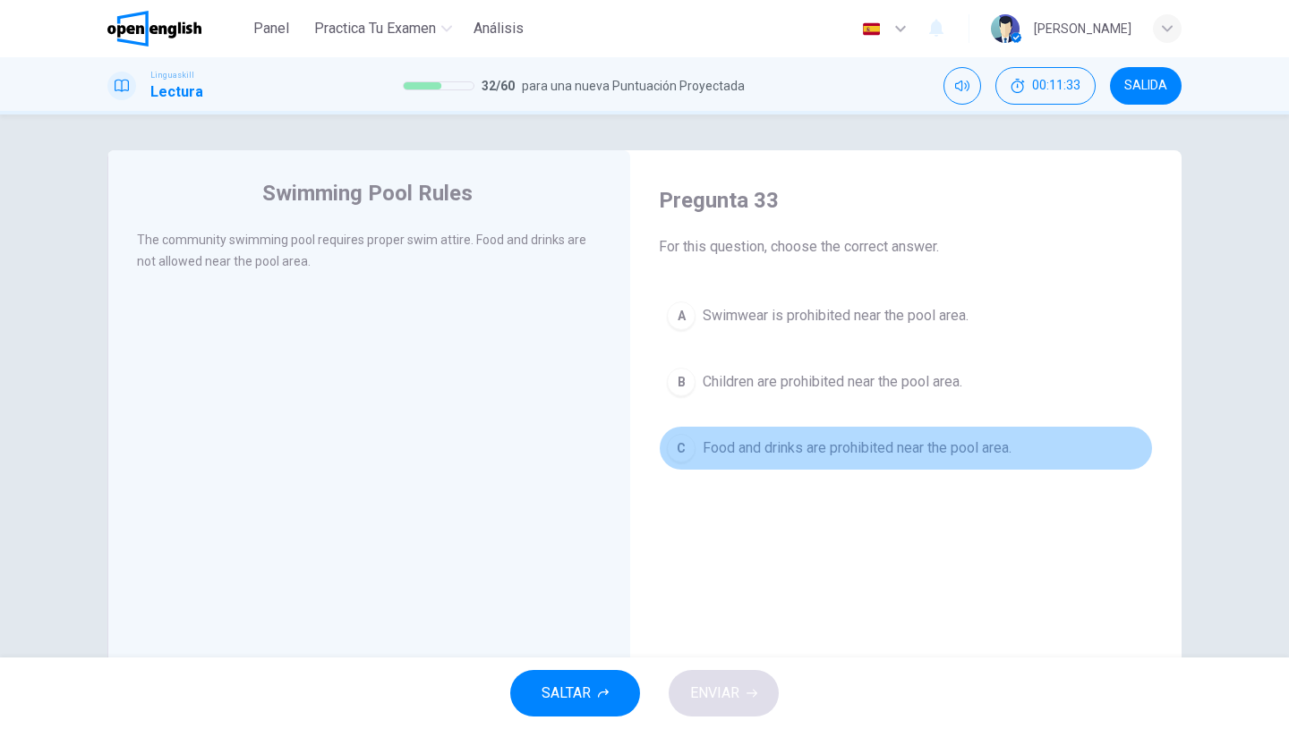
click at [758, 453] on span "Food and drinks are prohibited near the pool area." at bounding box center [857, 448] width 309 height 21
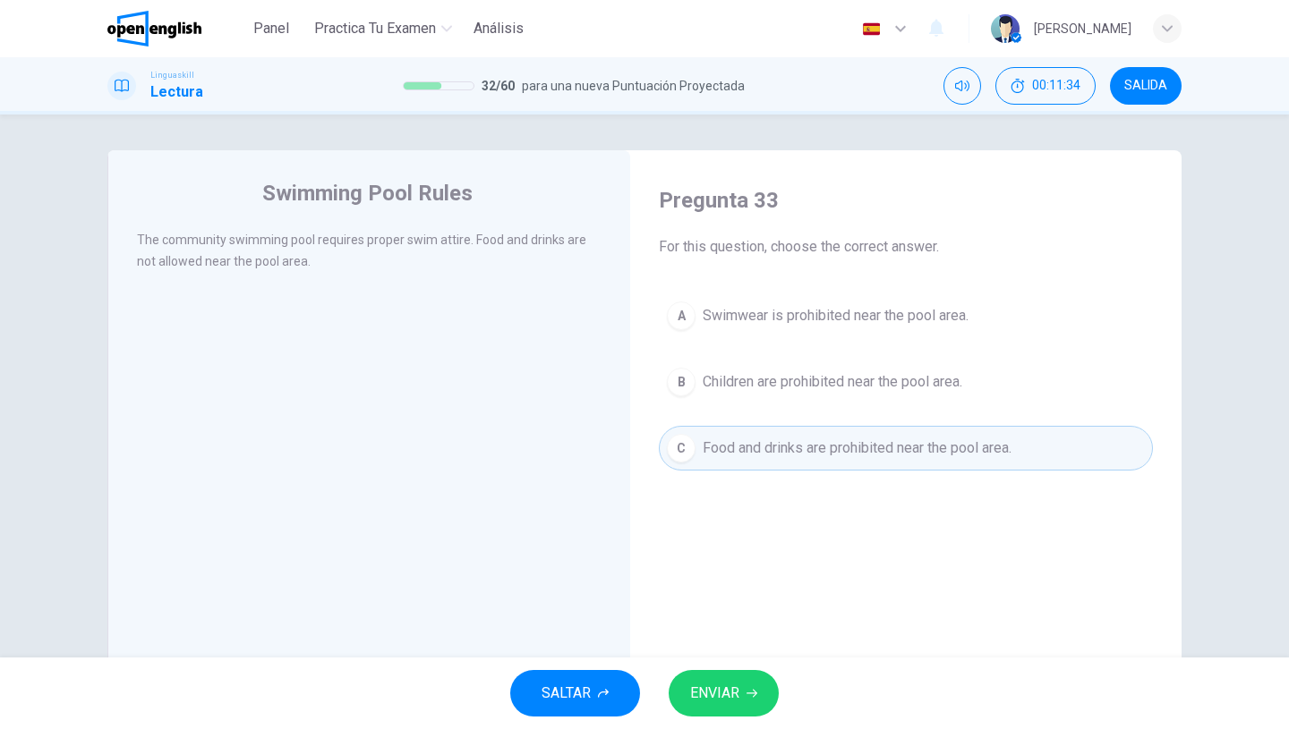
click at [713, 680] on button "ENVIAR" at bounding box center [724, 693] width 110 height 47
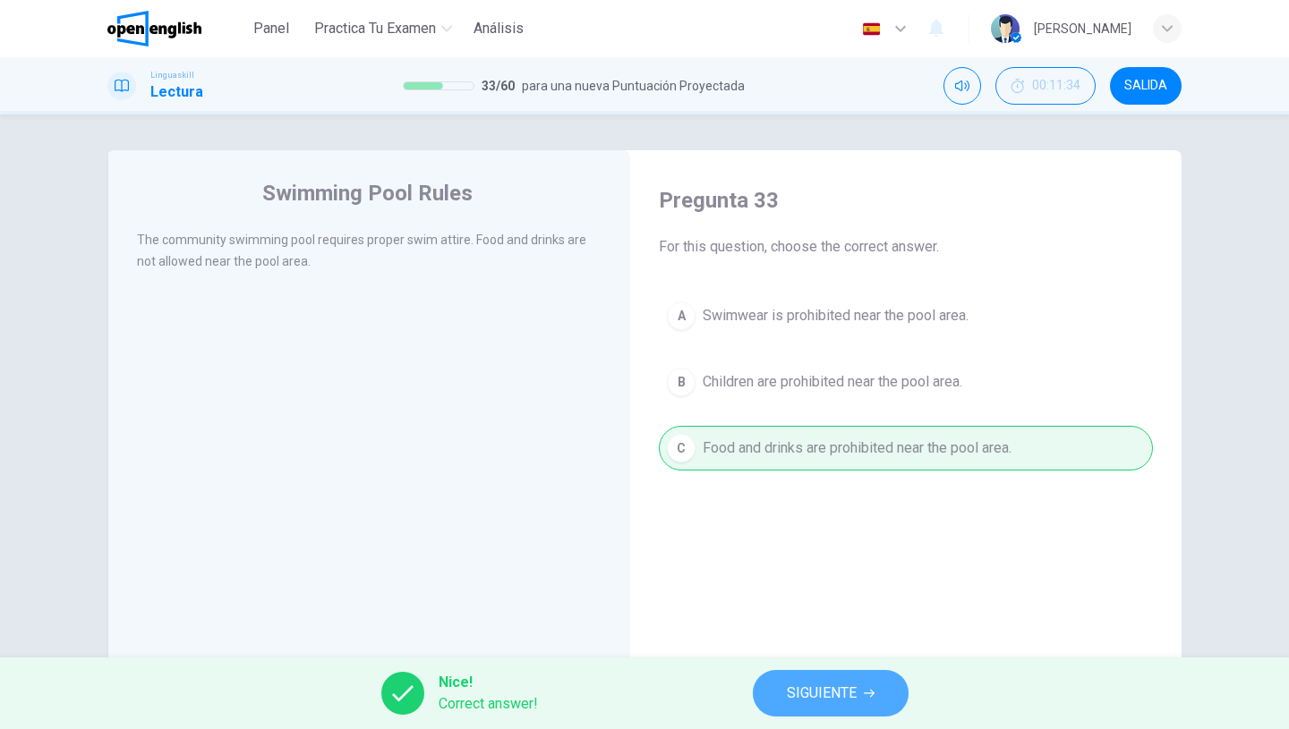
click at [810, 703] on span "SIGUIENTE" at bounding box center [822, 693] width 70 height 25
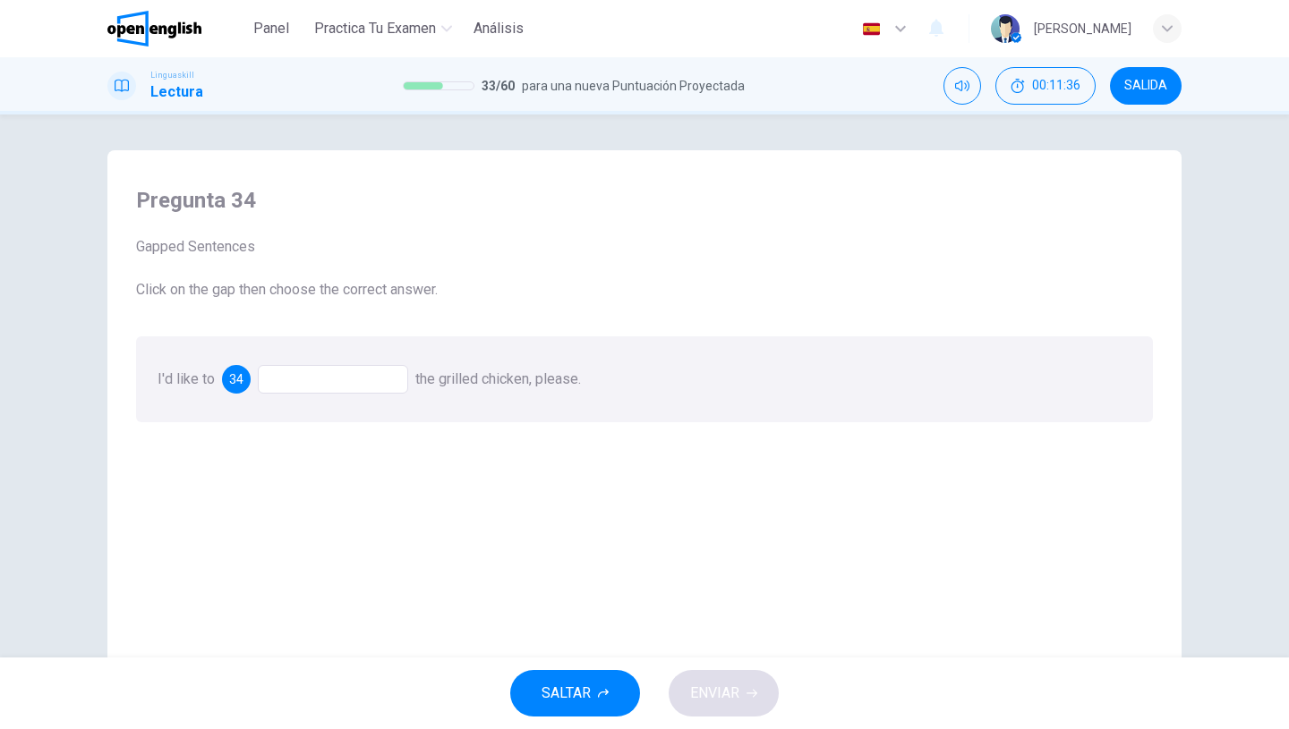
click at [342, 390] on div at bounding box center [333, 379] width 150 height 29
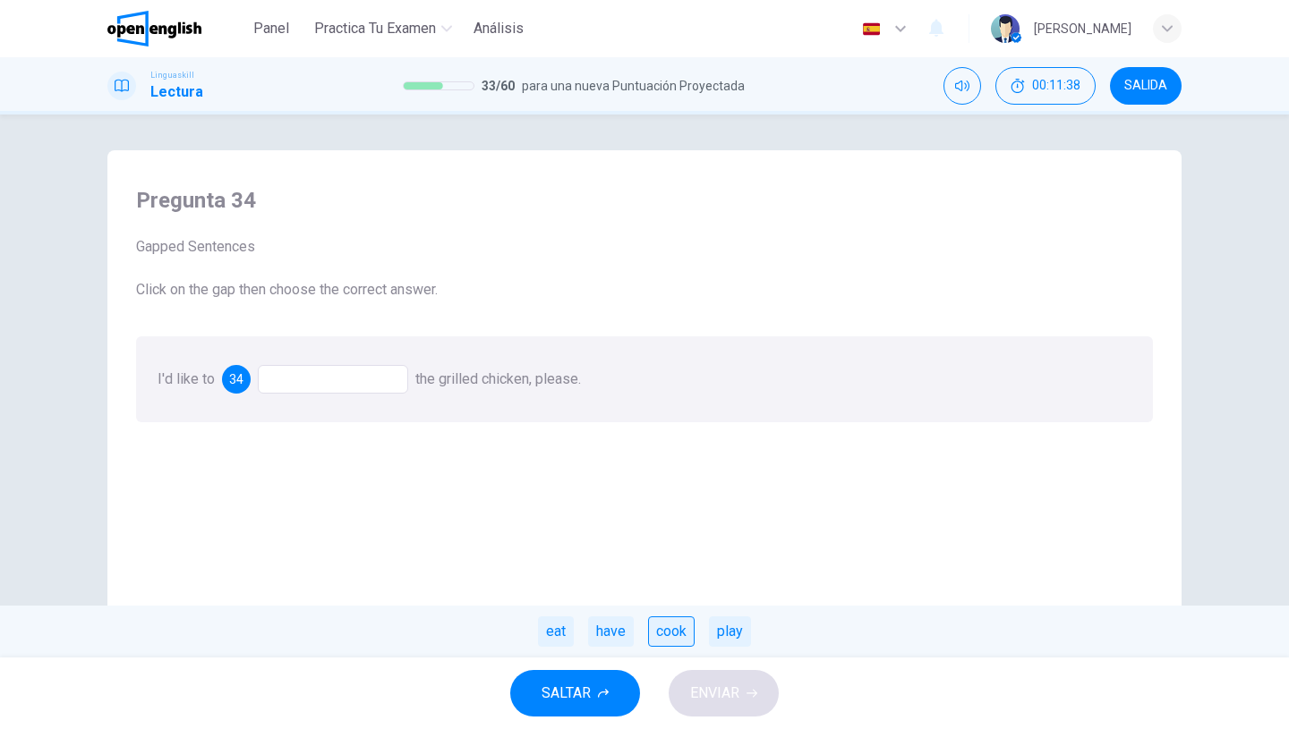
click at [659, 635] on div "cook" at bounding box center [671, 632] width 47 height 30
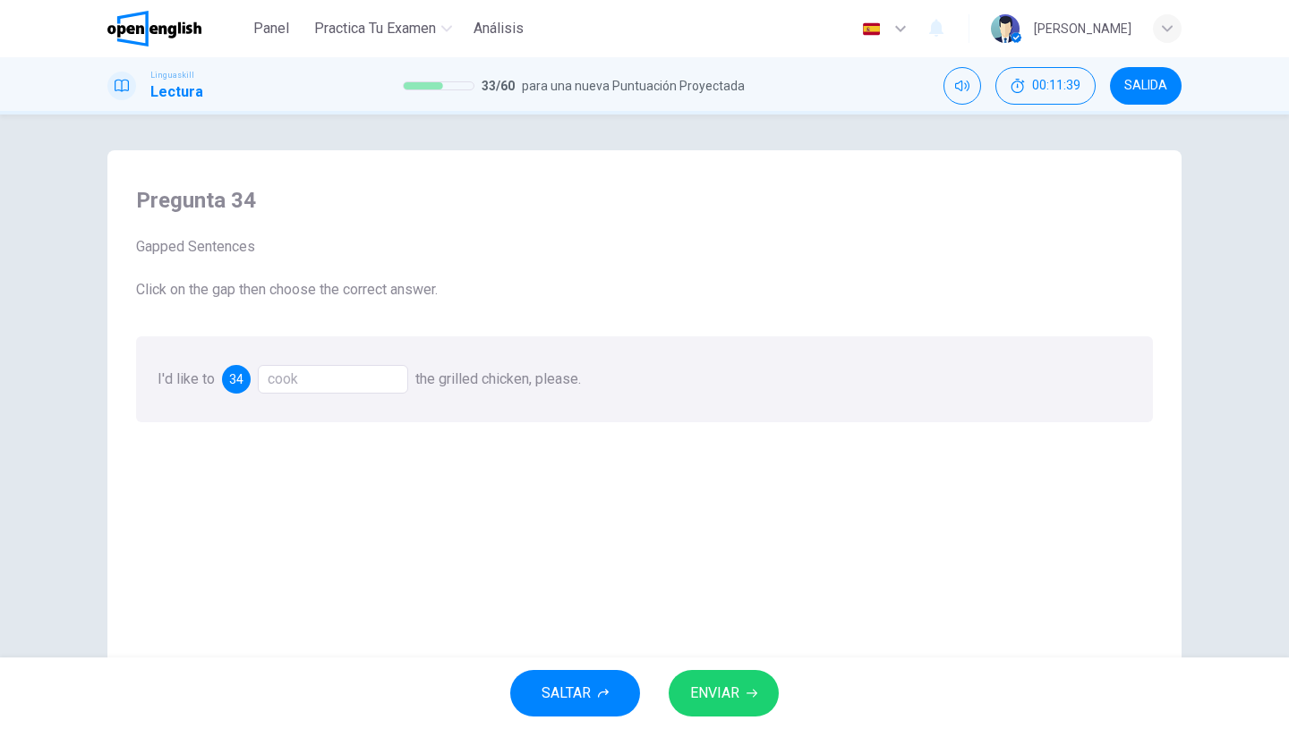
click at [732, 709] on button "ENVIAR" at bounding box center [724, 693] width 110 height 47
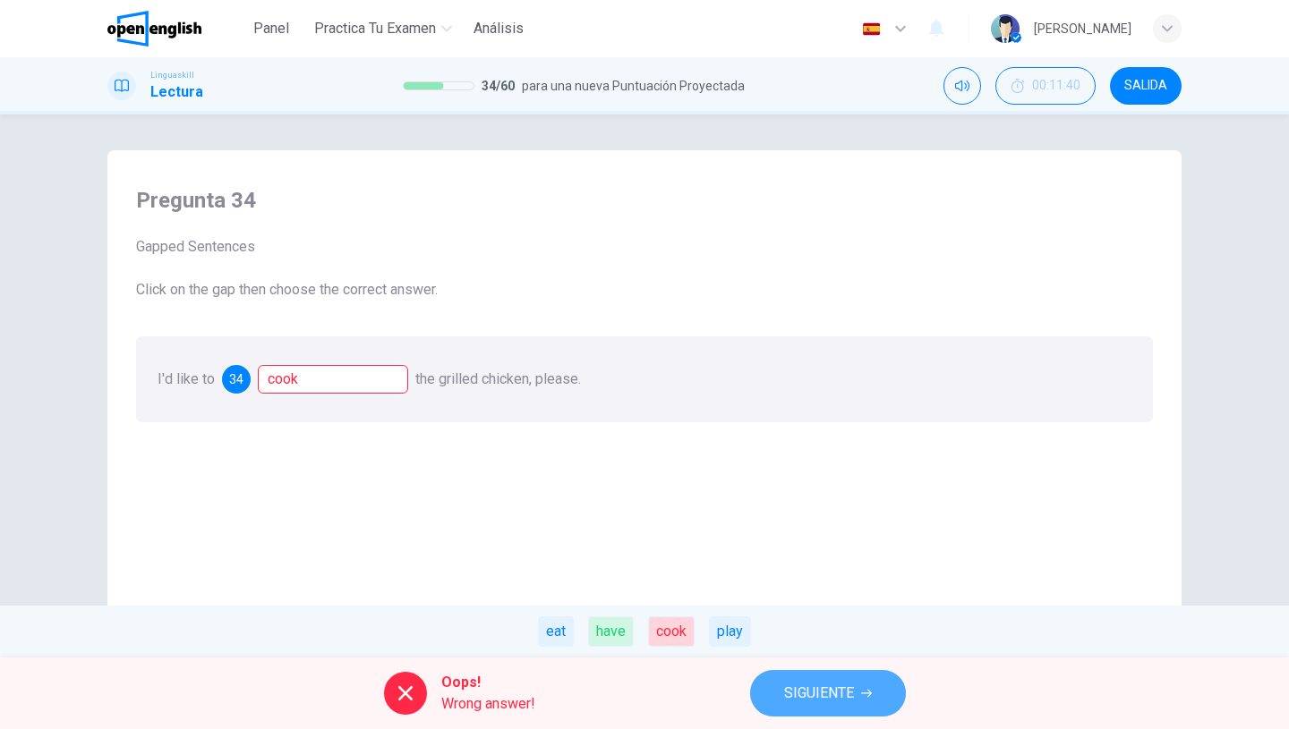
click at [814, 700] on span "SIGUIENTE" at bounding box center [819, 693] width 70 height 25
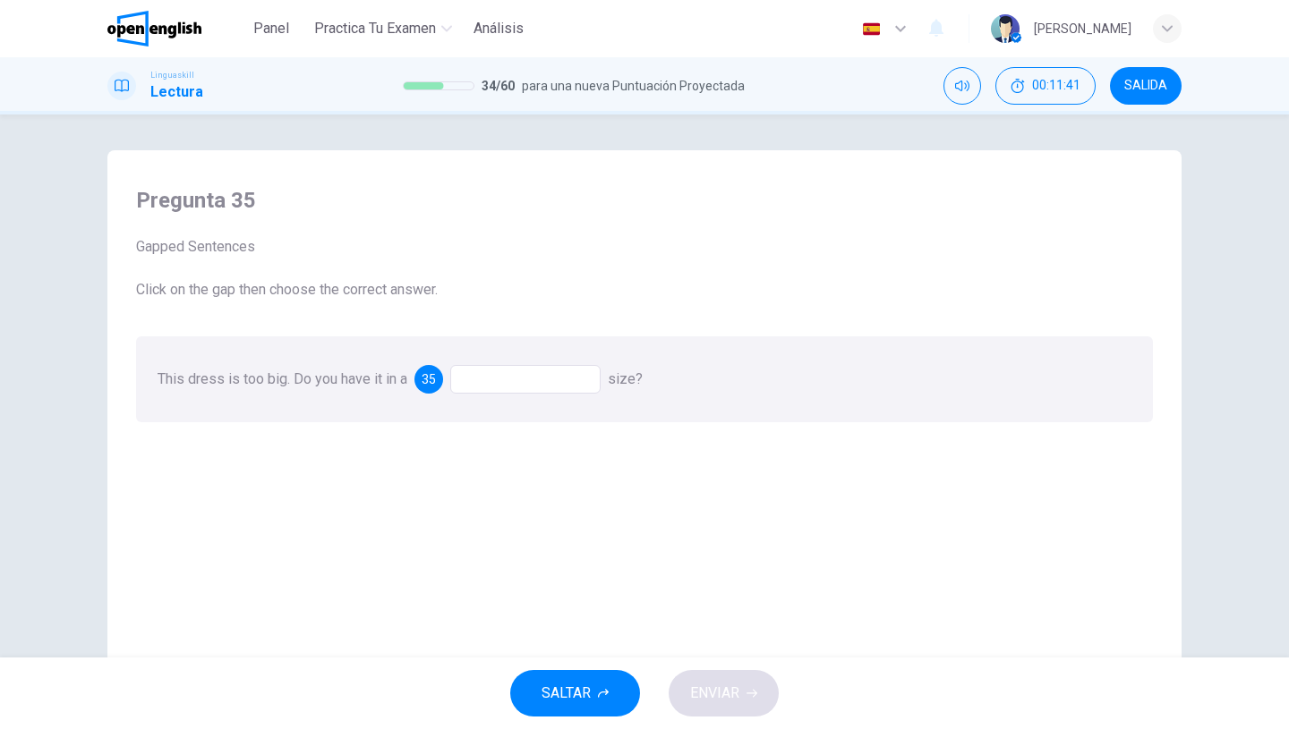
click at [495, 386] on div at bounding box center [525, 379] width 150 height 29
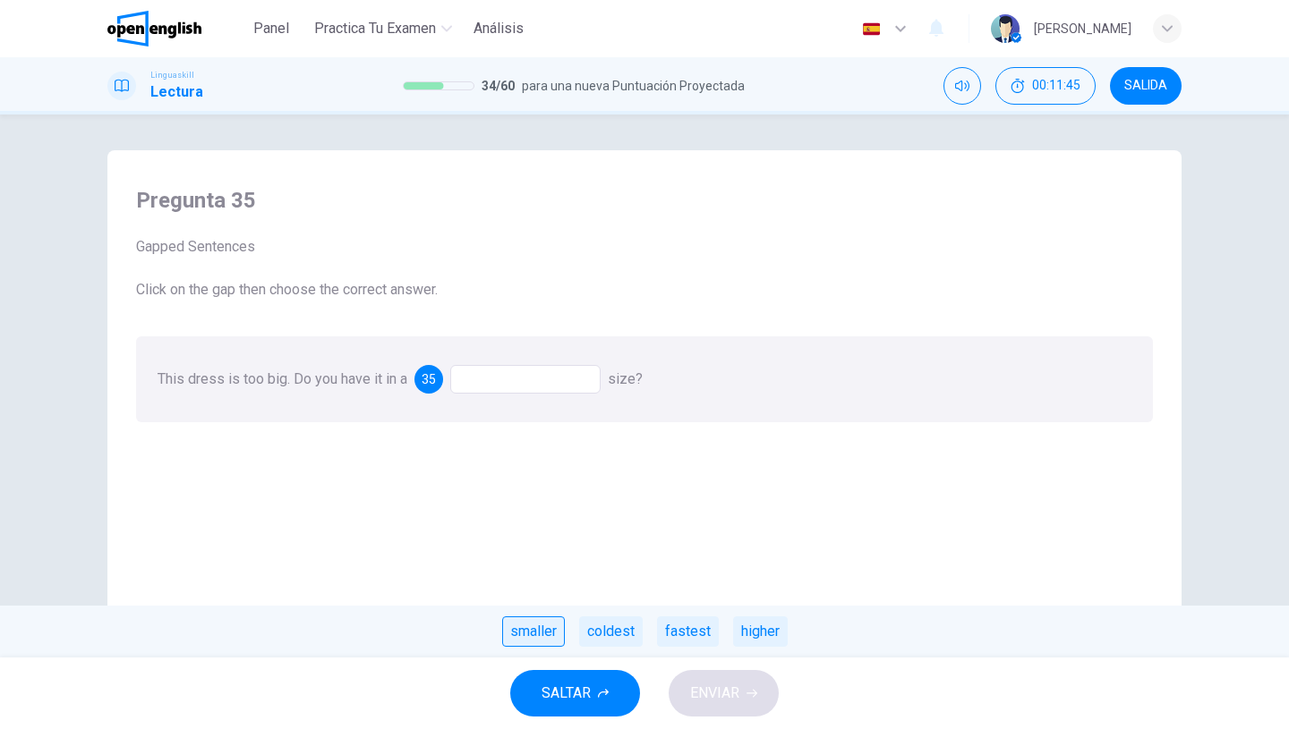
click at [553, 629] on div "smaller" at bounding box center [533, 632] width 63 height 30
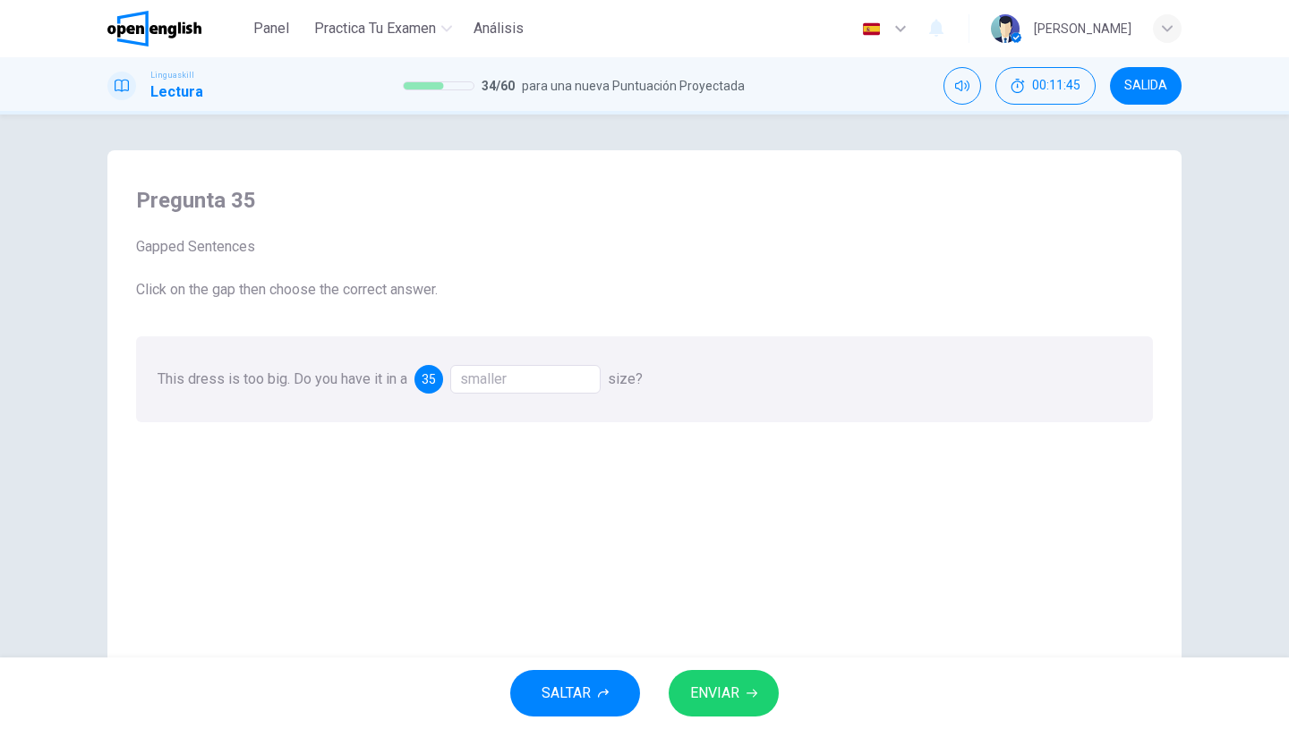
click at [715, 695] on span "ENVIAR" at bounding box center [714, 693] width 49 height 25
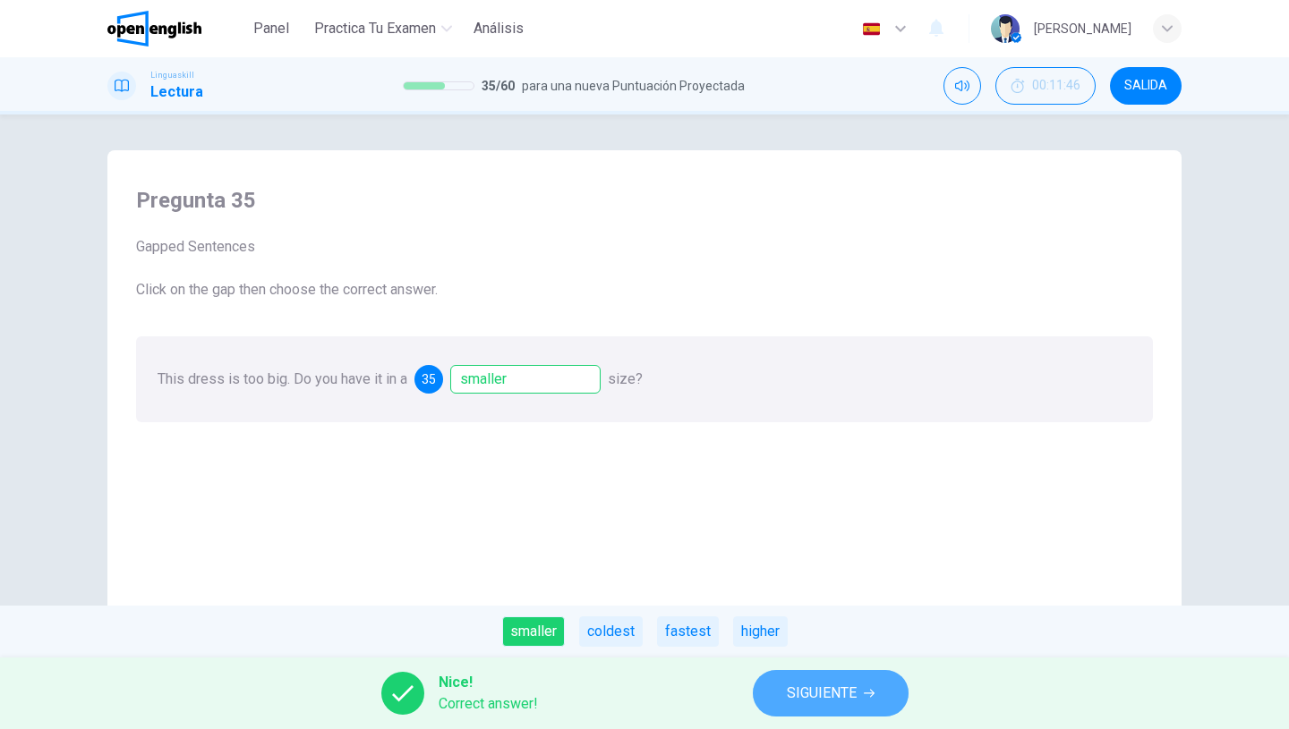
click at [816, 677] on button "SIGUIENTE" at bounding box center [831, 693] width 156 height 47
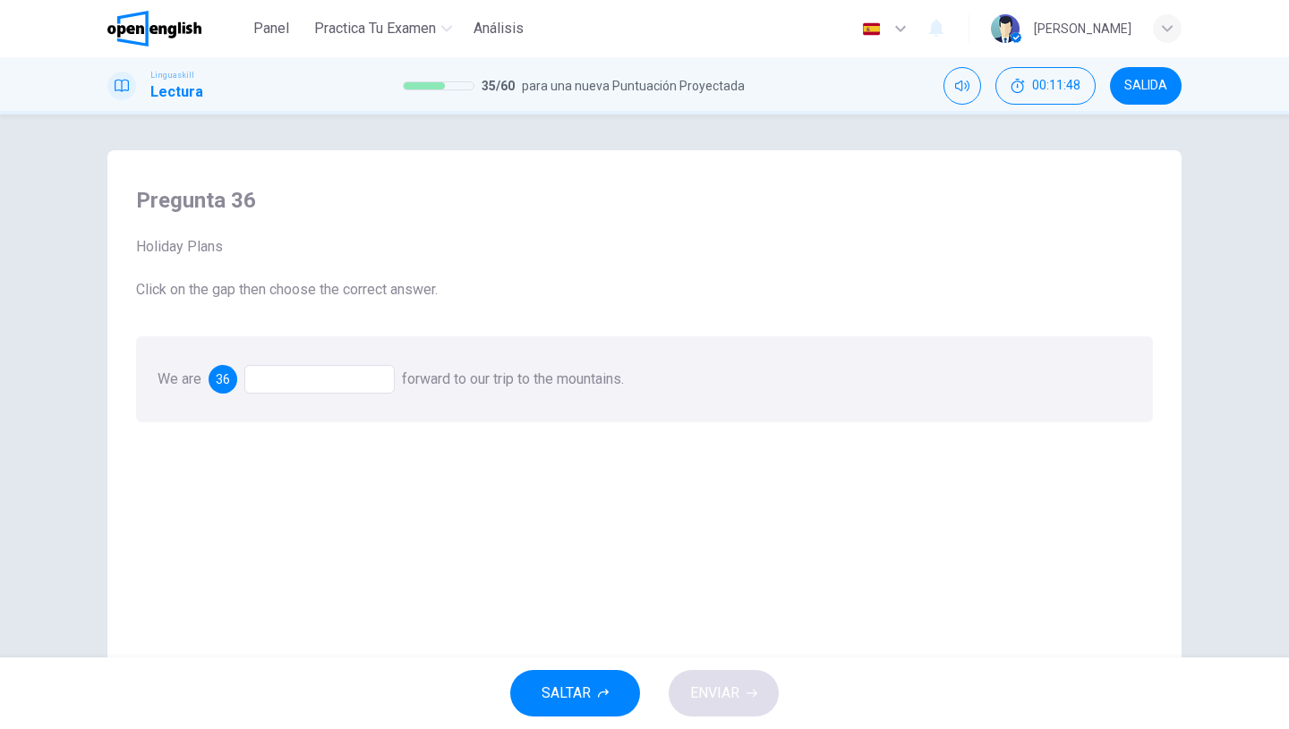
click at [336, 383] on div at bounding box center [319, 379] width 150 height 29
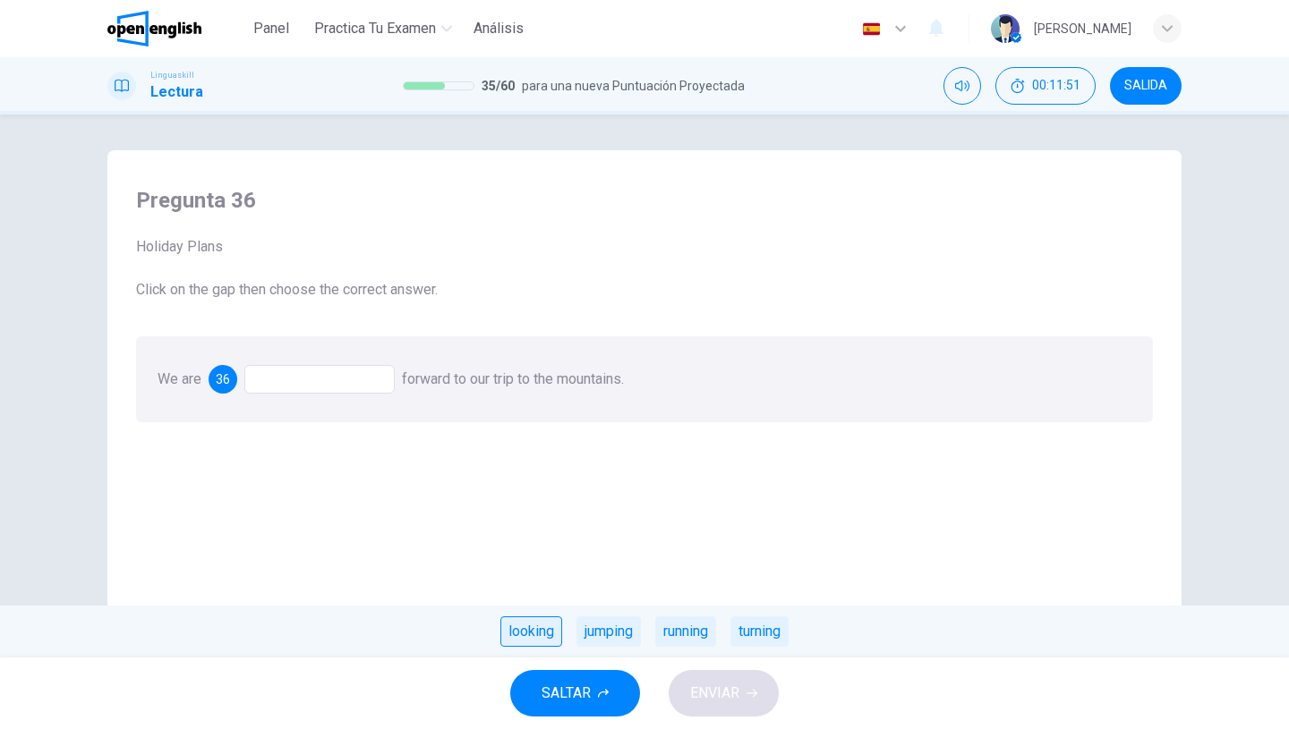
click at [524, 626] on div "looking" at bounding box center [531, 632] width 62 height 30
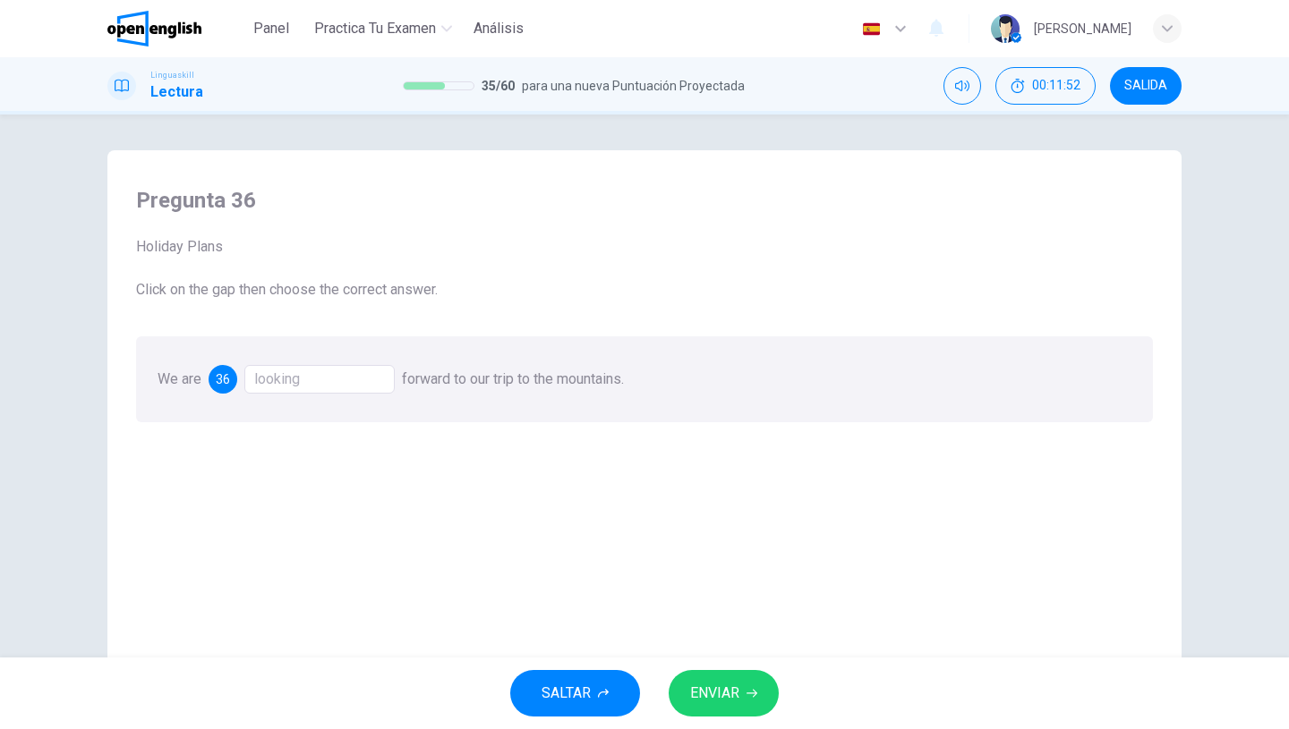
click at [711, 667] on div "SALTAR ENVIAR" at bounding box center [644, 694] width 1289 height 72
click at [711, 696] on span "ENVIAR" at bounding box center [714, 693] width 49 height 25
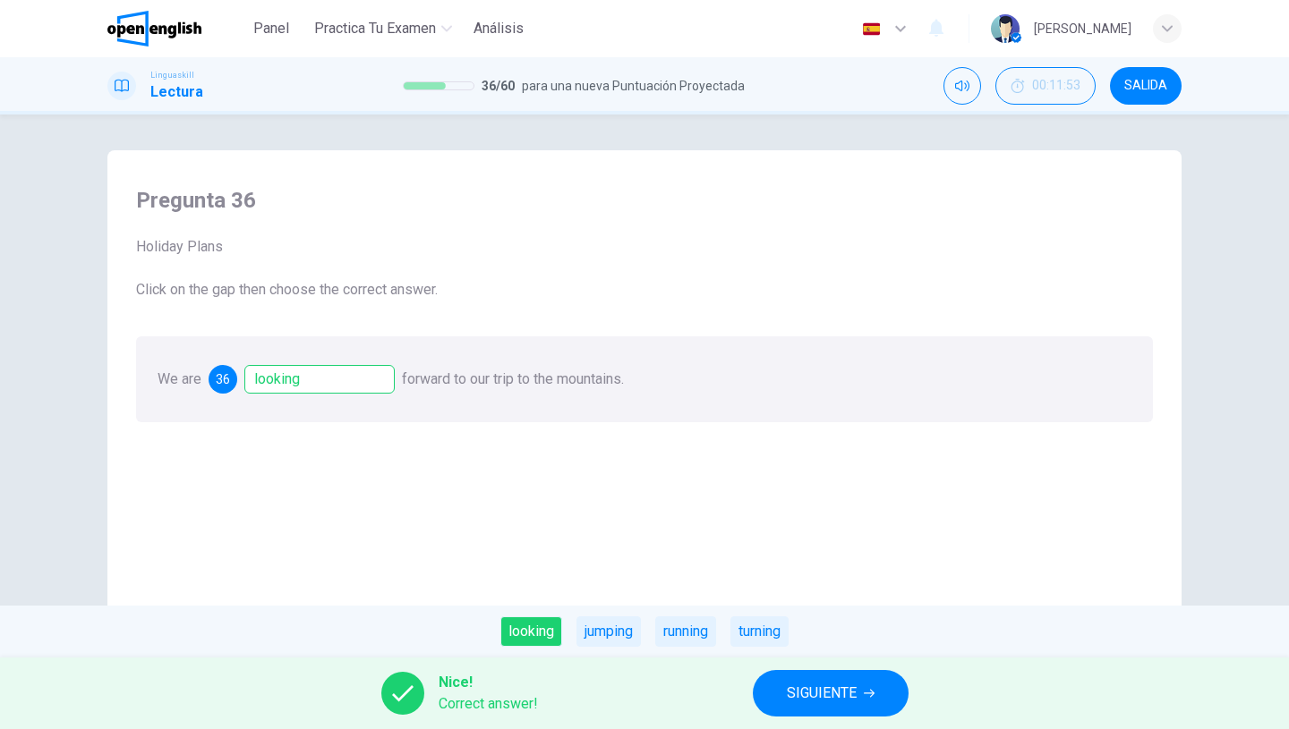
click at [799, 669] on div "Nice! Correct answer! SIGUIENTE" at bounding box center [644, 694] width 1289 height 72
click at [819, 700] on span "SIGUIENTE" at bounding box center [822, 693] width 70 height 25
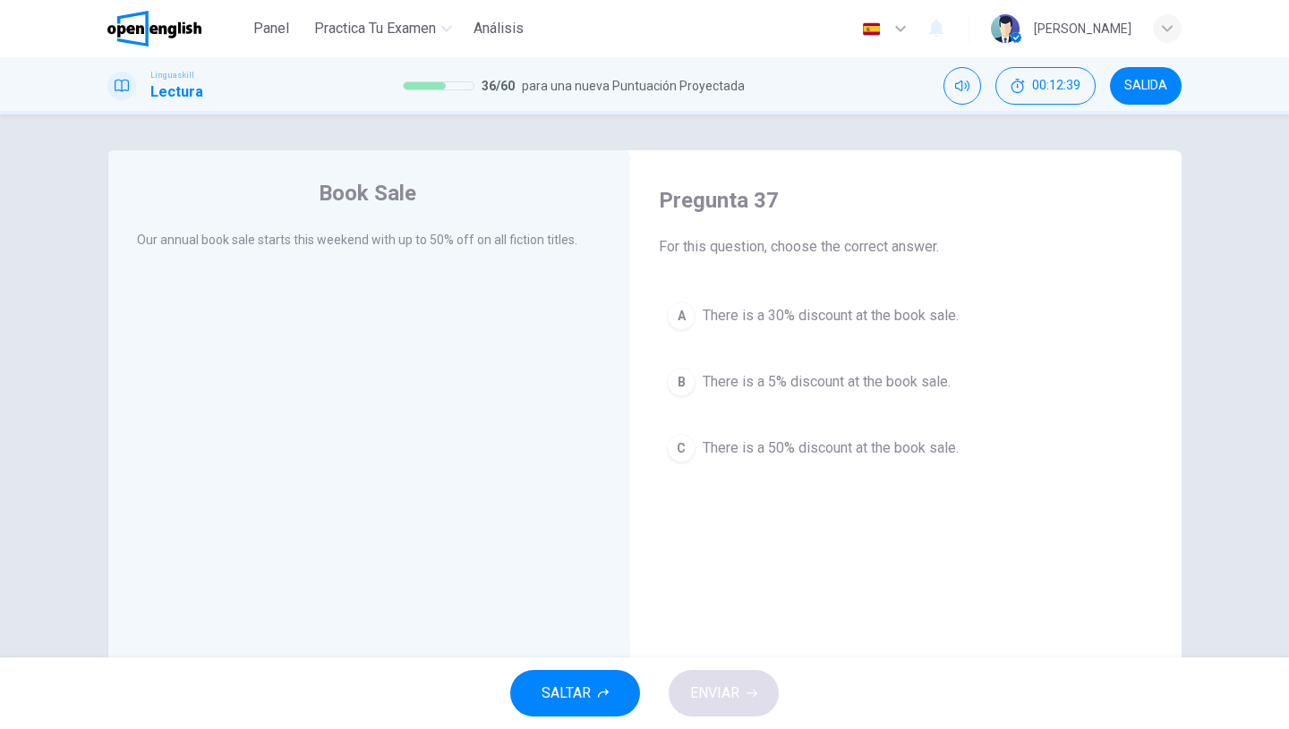
click at [779, 317] on span "There is a 30% discount at the book sale." at bounding box center [831, 315] width 256 height 21
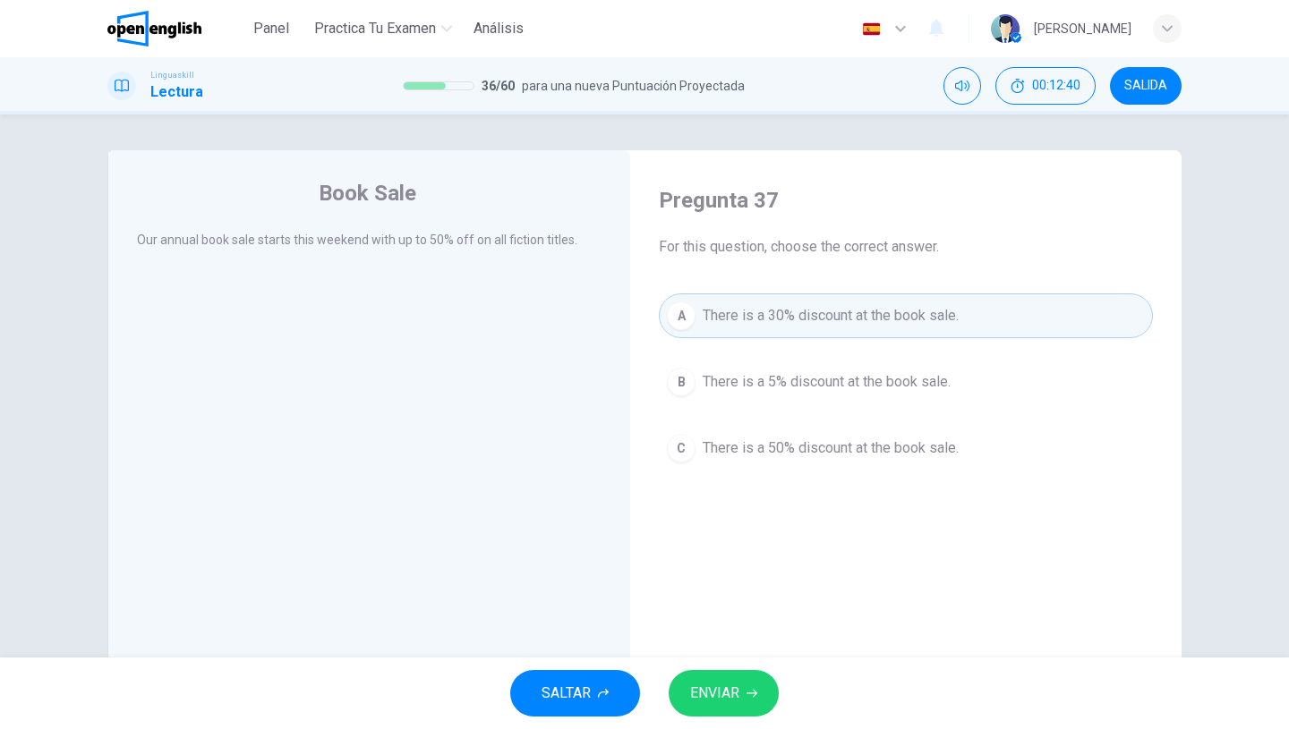
click at [716, 702] on span "ENVIAR" at bounding box center [714, 693] width 49 height 25
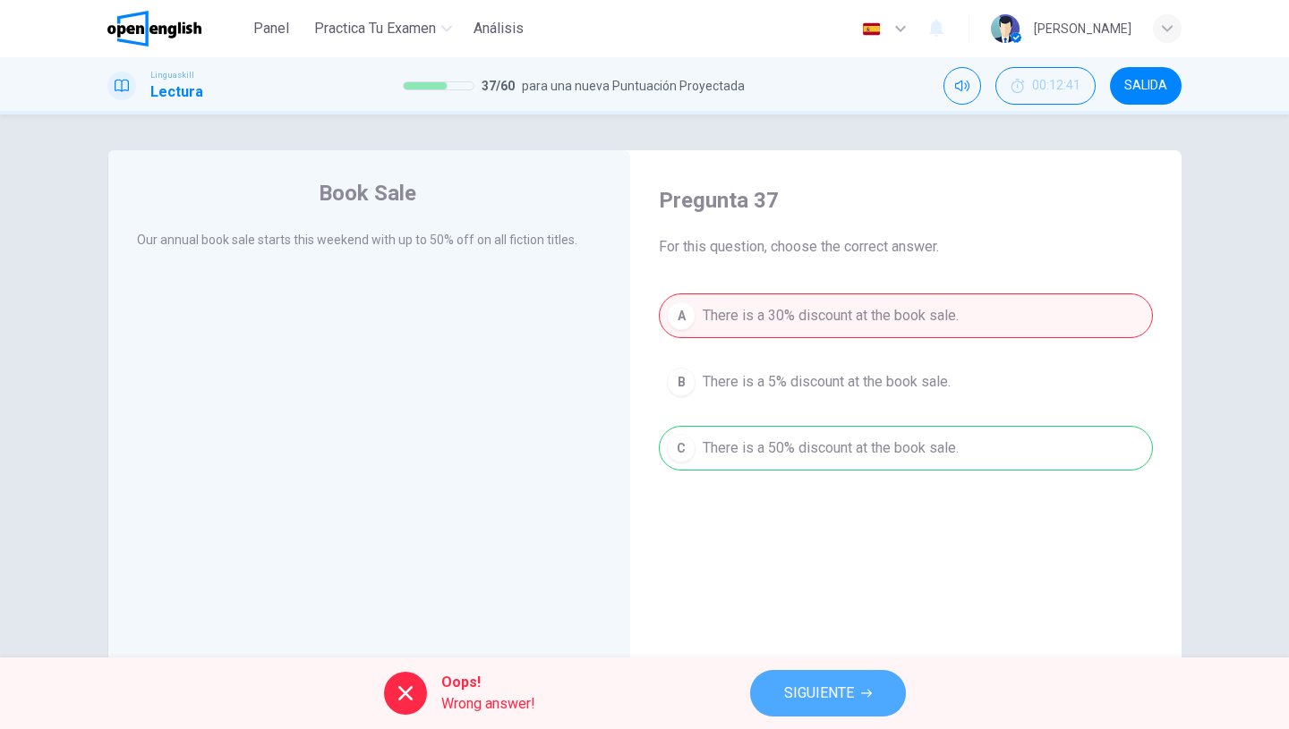
click at [788, 687] on span "SIGUIENTE" at bounding box center [819, 693] width 70 height 25
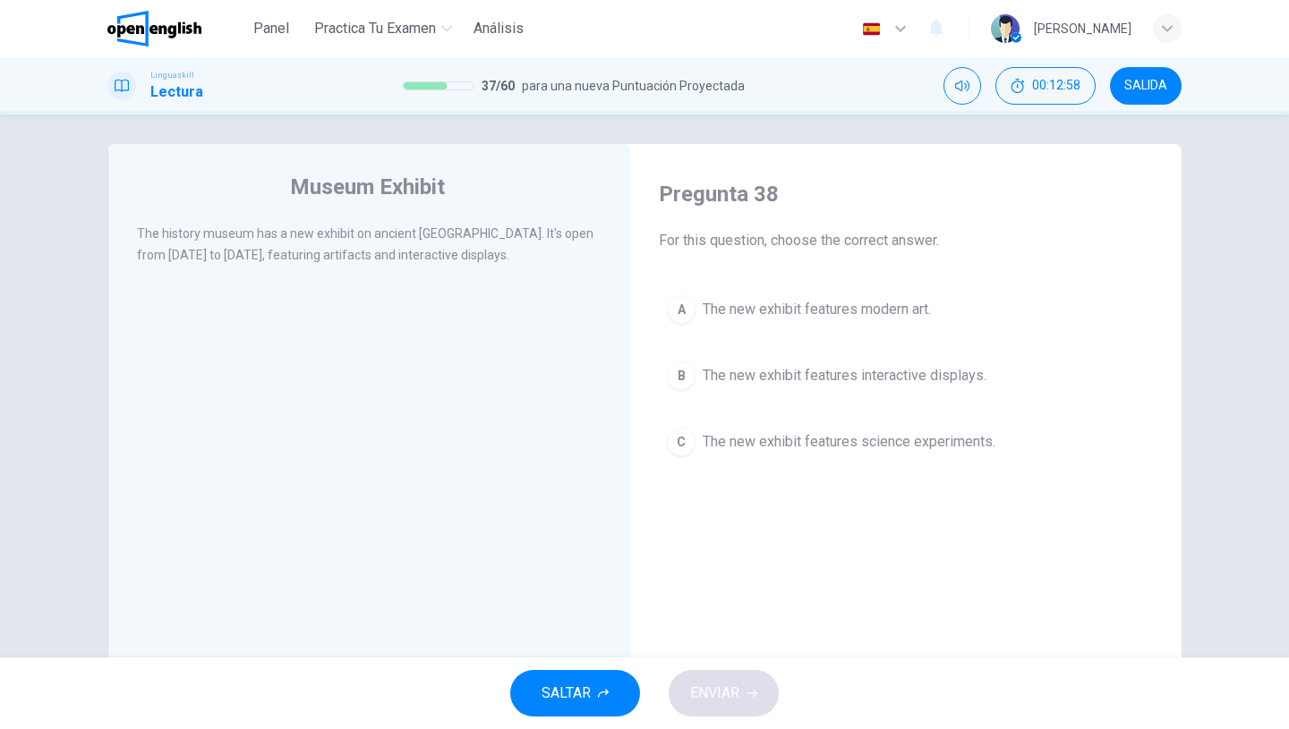
scroll to position [8, 0]
click at [748, 372] on span "The new exhibit features interactive displays." at bounding box center [845, 373] width 284 height 21
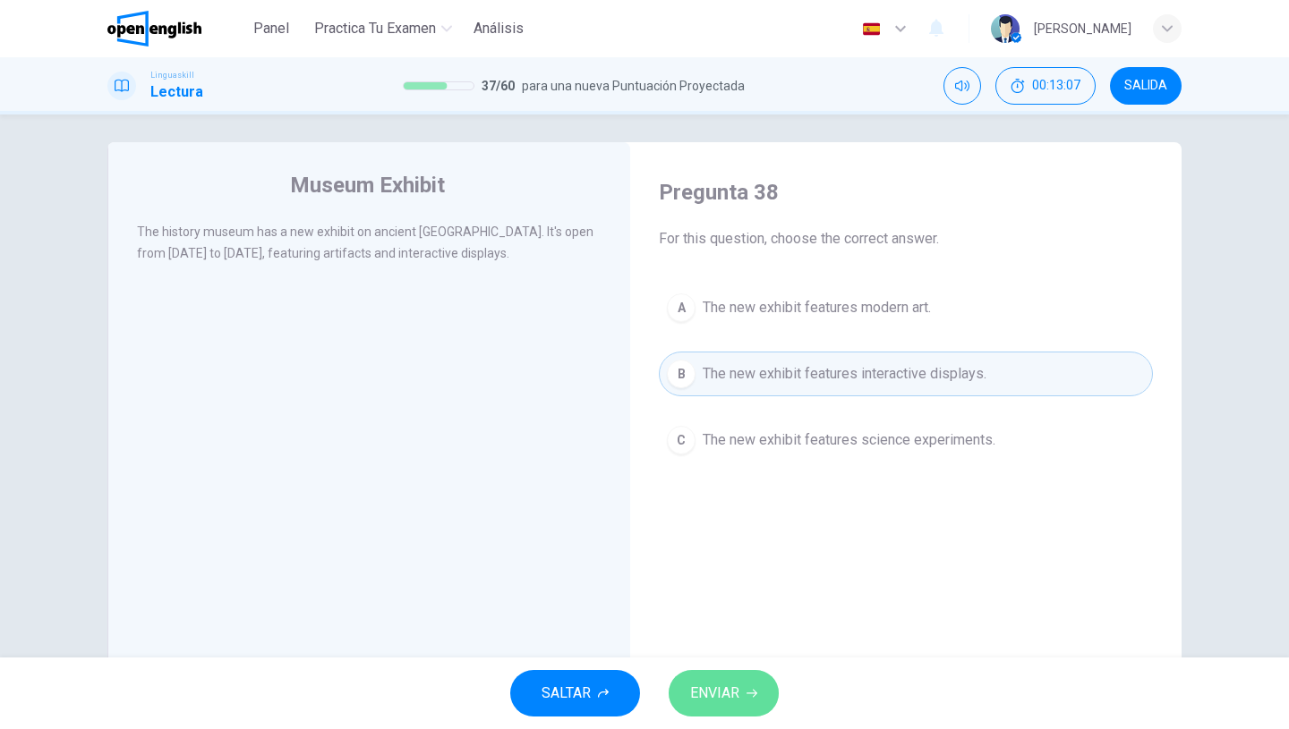
click at [731, 699] on span "ENVIAR" at bounding box center [714, 693] width 49 height 25
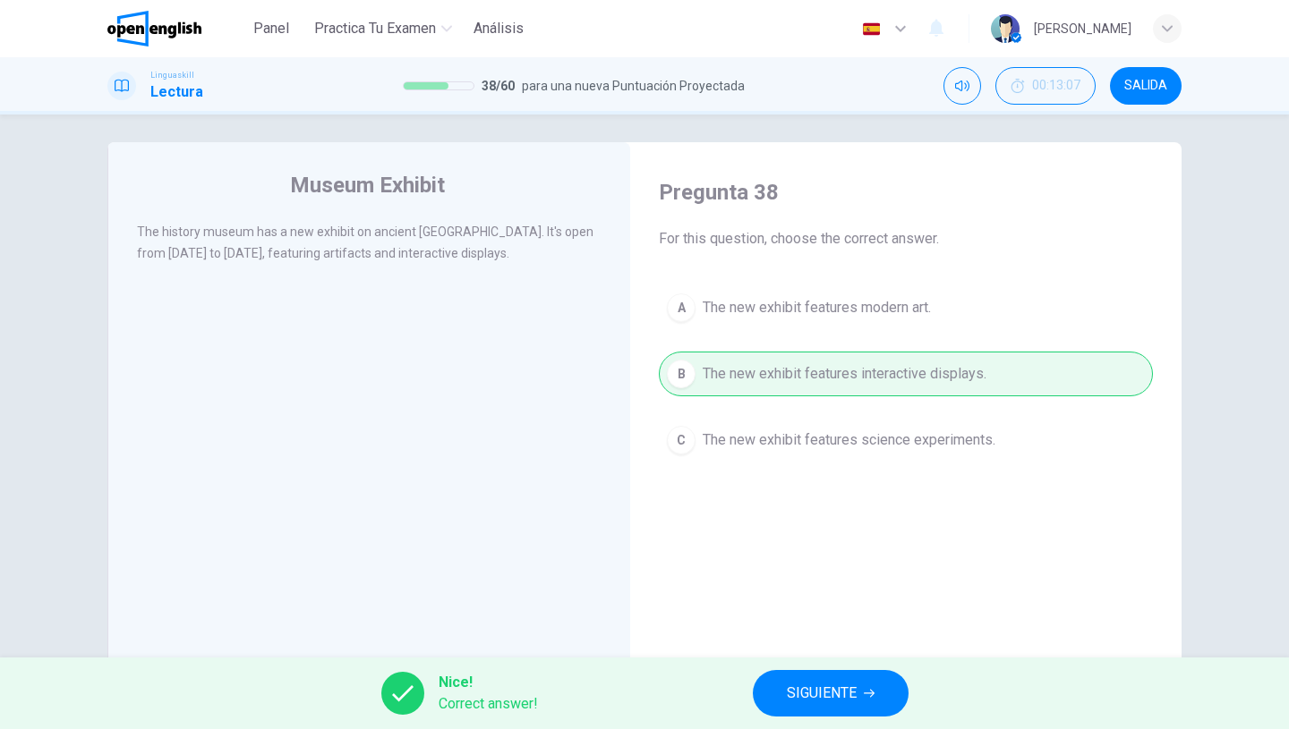
click at [804, 698] on span "SIGUIENTE" at bounding box center [822, 693] width 70 height 25
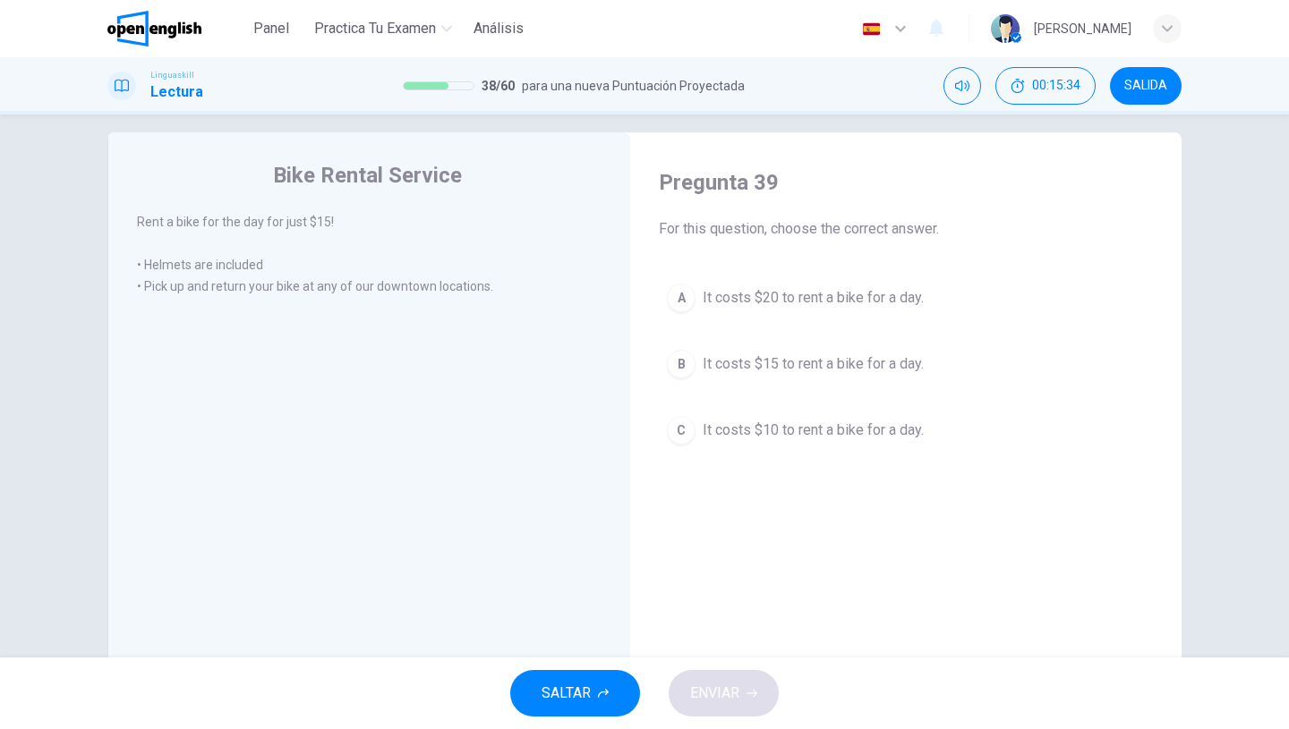
scroll to position [28, 0]
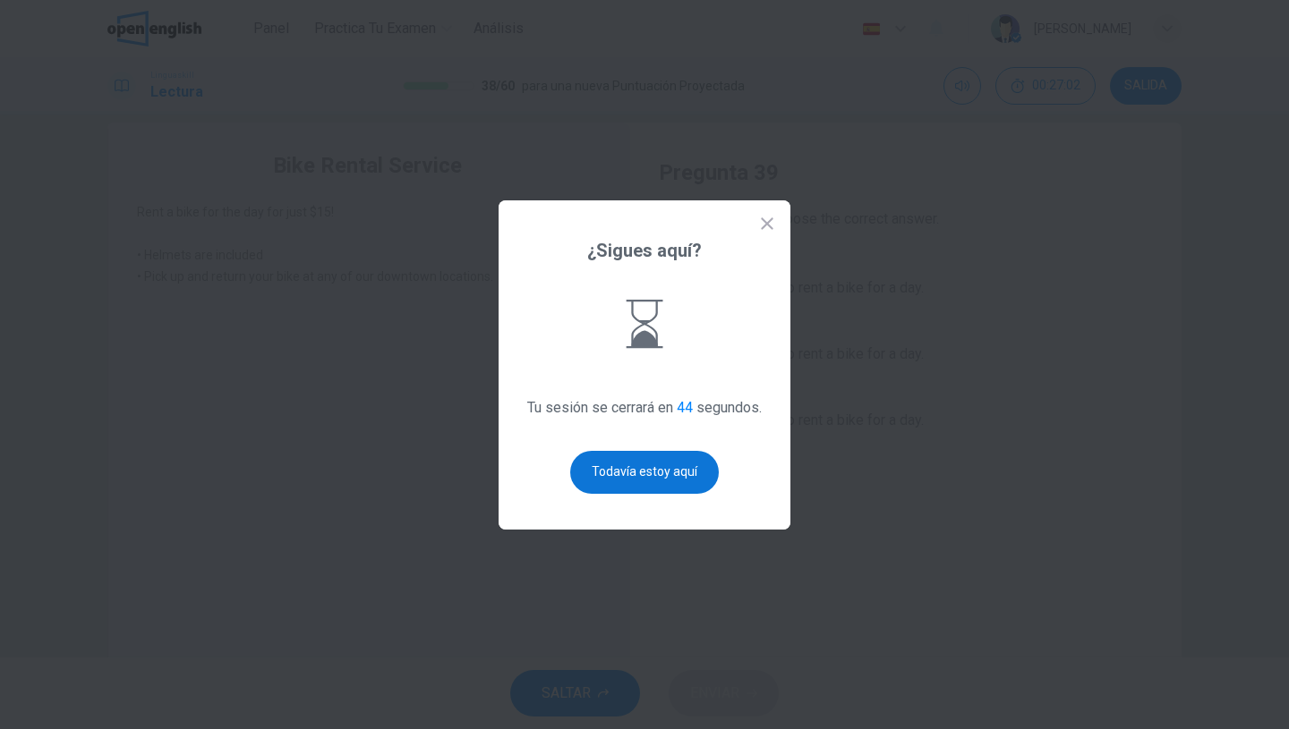
click at [682, 480] on button "Todavía estoy aquí" at bounding box center [644, 472] width 149 height 43
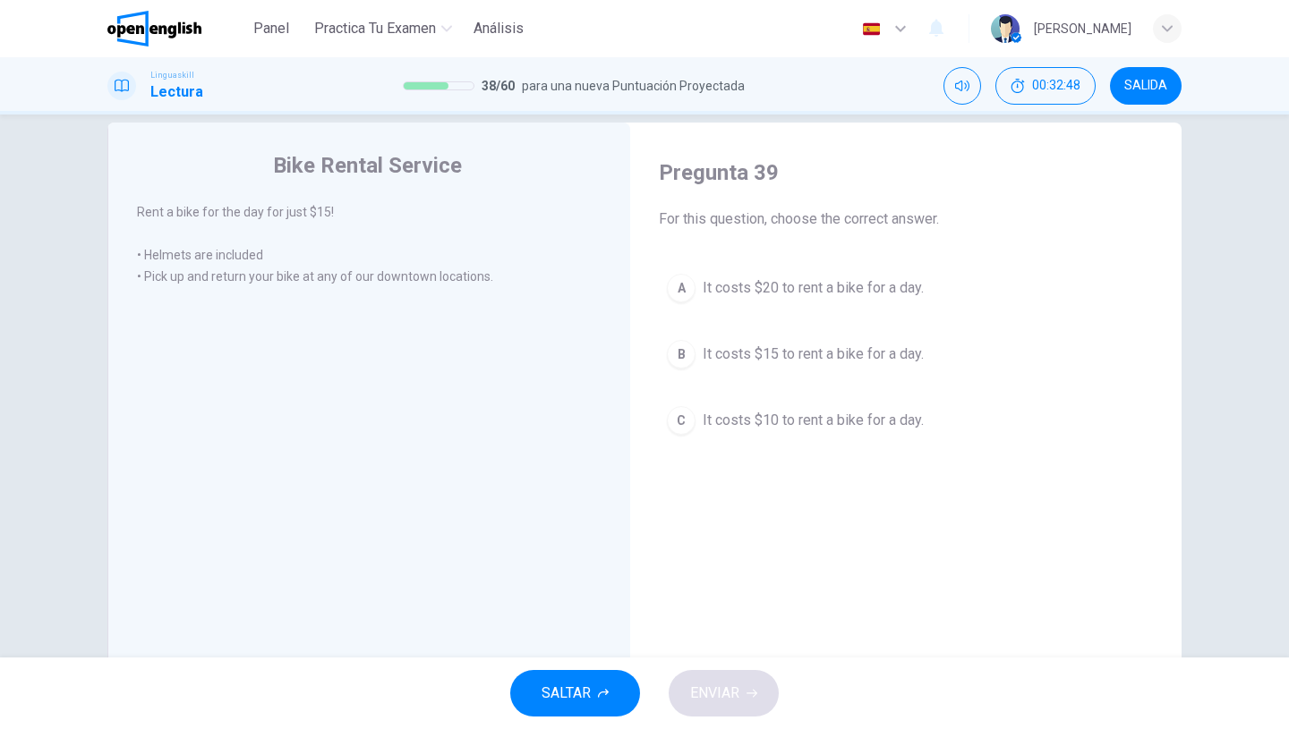
click at [510, 409] on div "Bike Rental Service Rent a bike for the day for just $15! • Helmets are include…" at bounding box center [368, 434] width 523 height 622
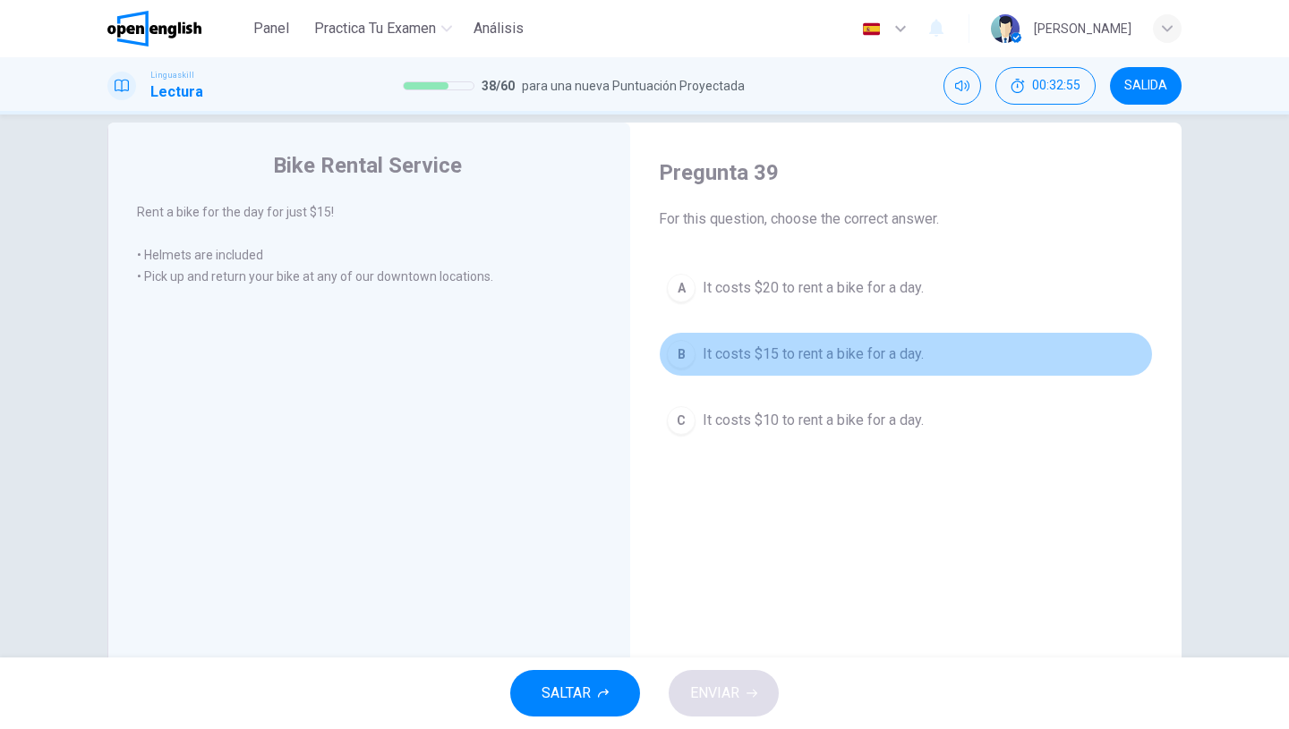
click at [734, 365] on button "B It costs $15 to rent a bike for a day." at bounding box center [906, 354] width 494 height 45
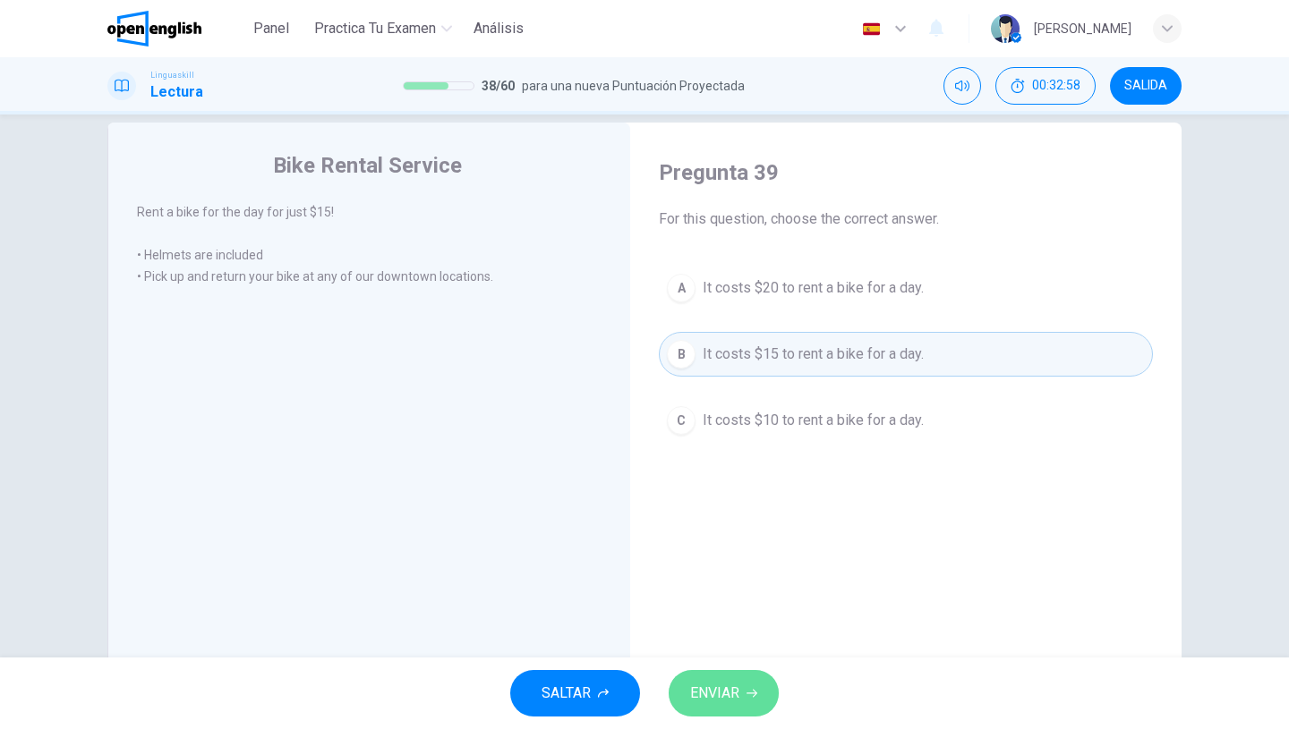
click at [730, 693] on span "ENVIAR" at bounding box center [714, 693] width 49 height 25
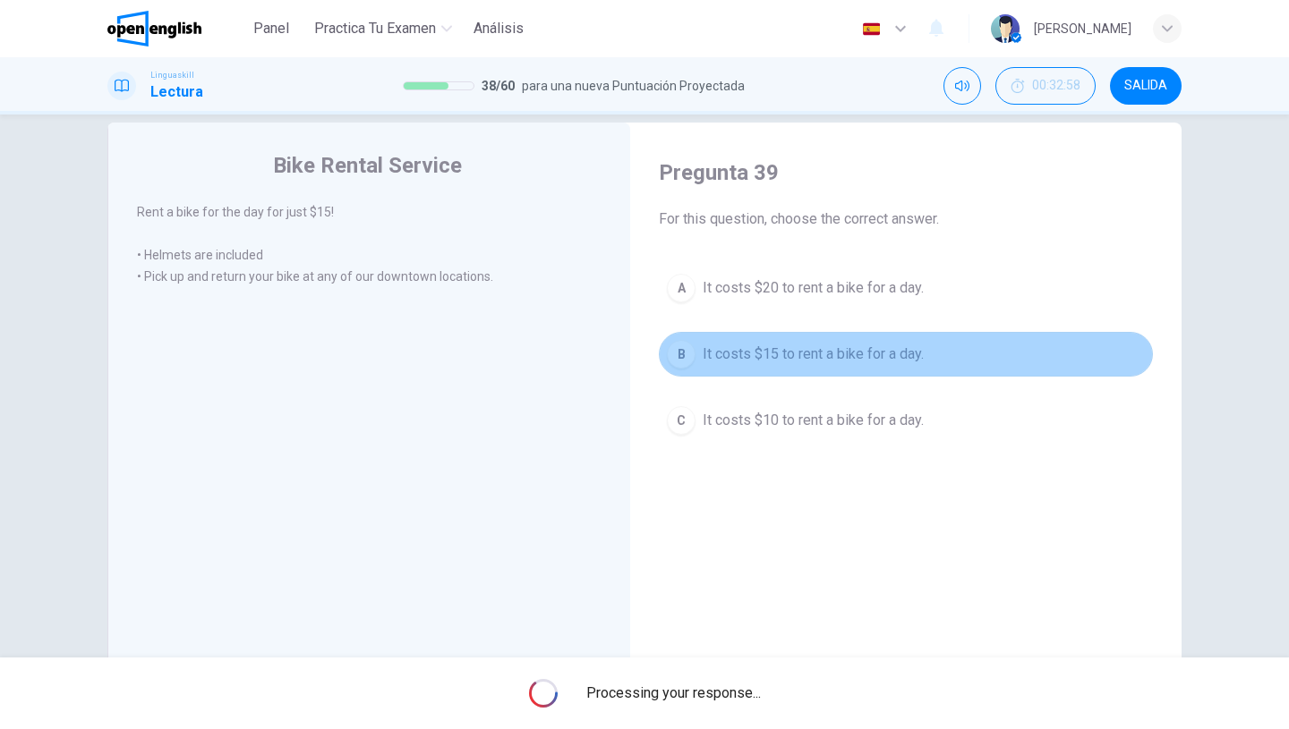
click at [780, 366] on button "B It costs $15 to rent a bike for a day." at bounding box center [906, 354] width 494 height 45
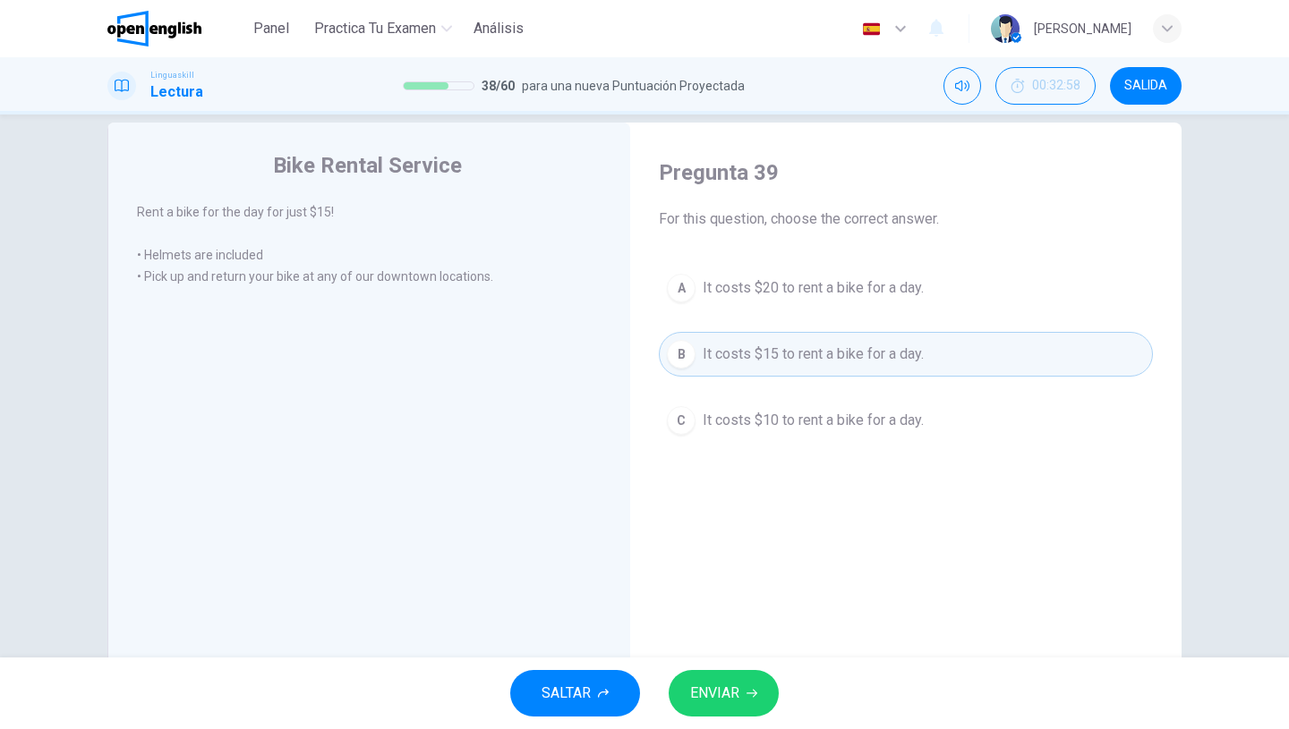
click at [735, 696] on span "ENVIAR" at bounding box center [714, 693] width 49 height 25
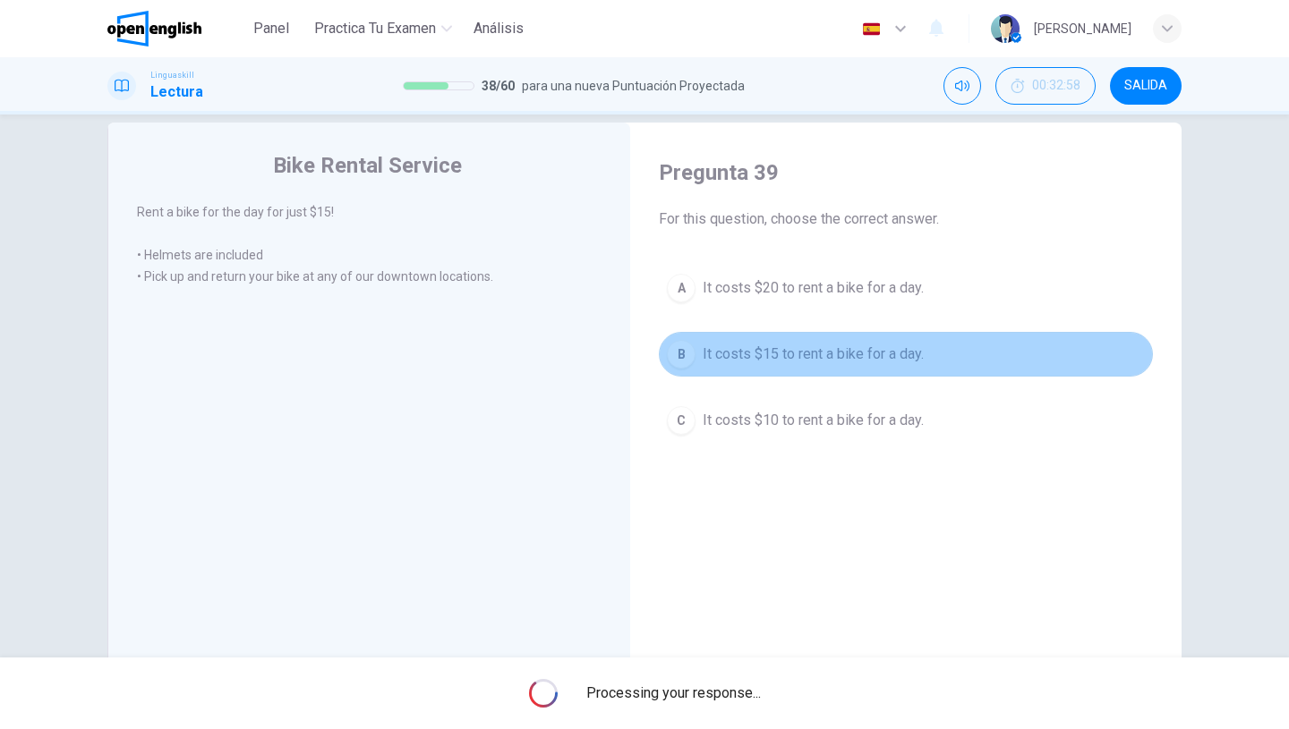
click at [709, 346] on span "It costs $15 to rent a bike for a day." at bounding box center [813, 354] width 221 height 21
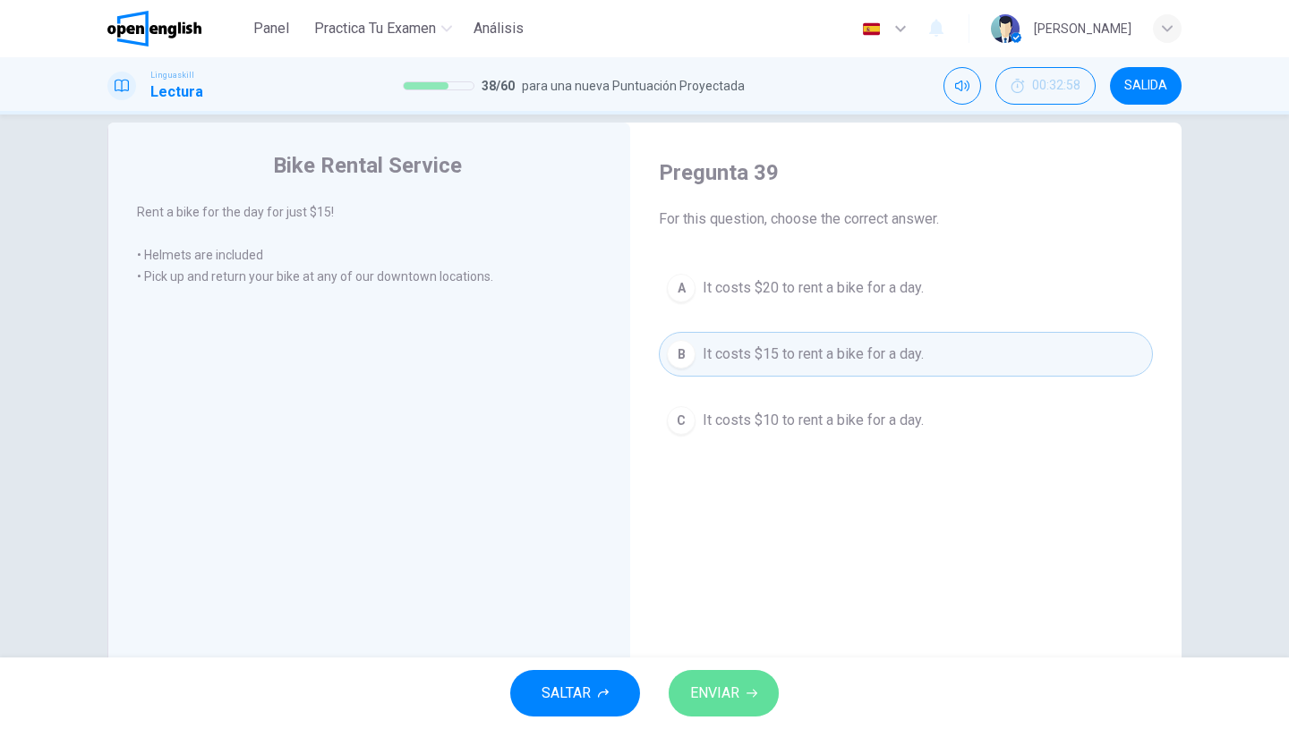
click at [705, 711] on button "ENVIAR" at bounding box center [724, 693] width 110 height 47
click at [724, 710] on button "ENVIAR" at bounding box center [724, 693] width 110 height 47
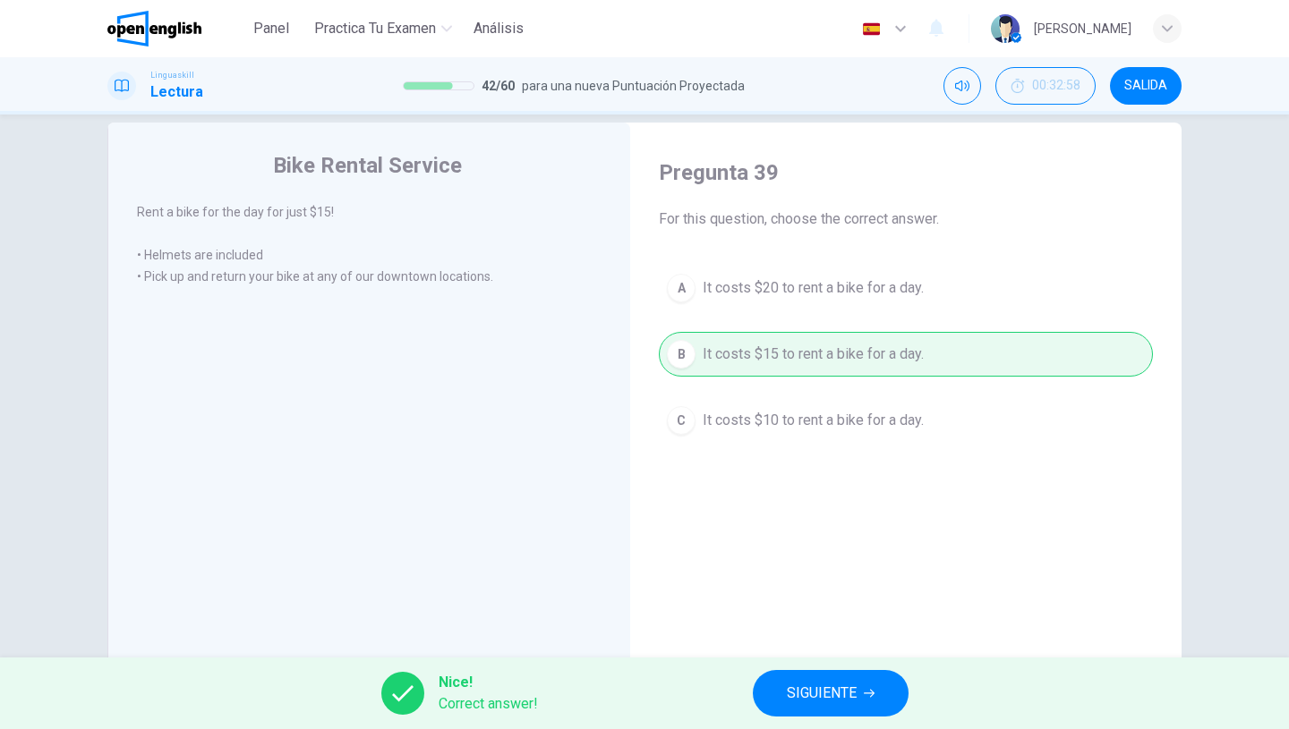
click at [805, 686] on span "SIGUIENTE" at bounding box center [822, 693] width 70 height 25
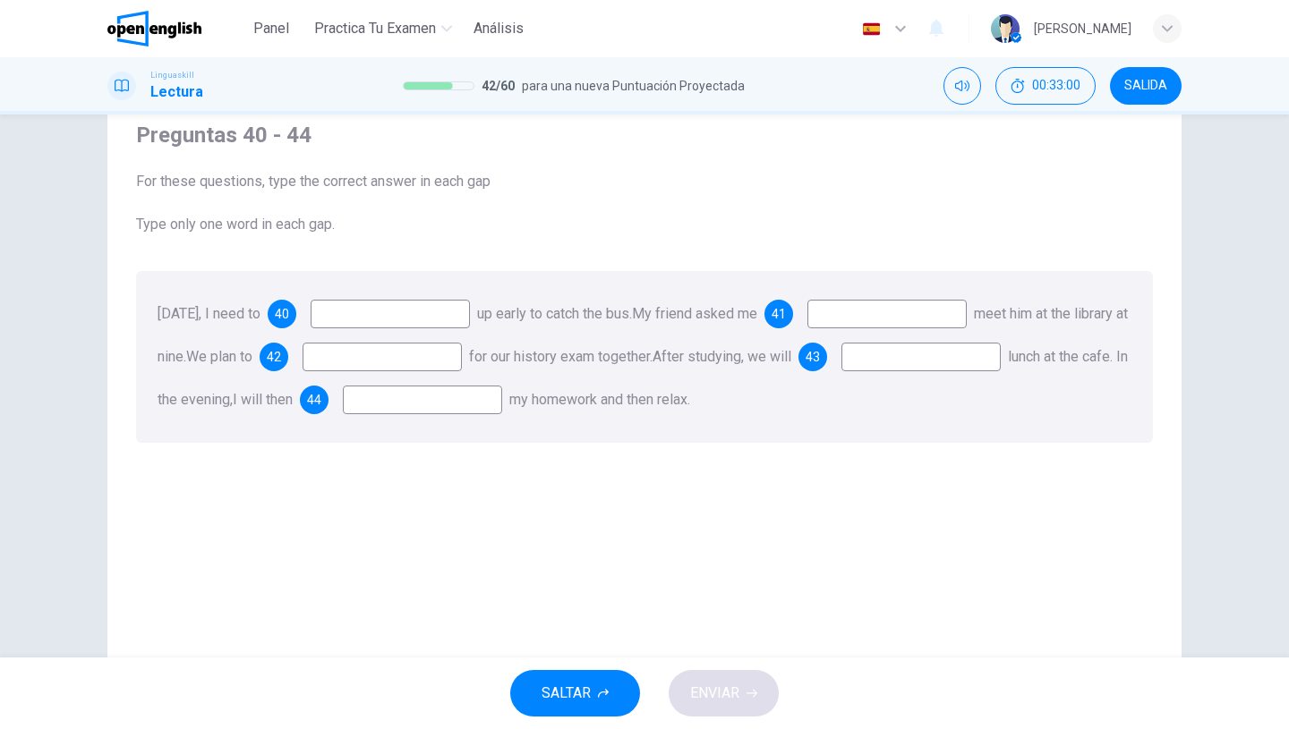
scroll to position [73, 0]
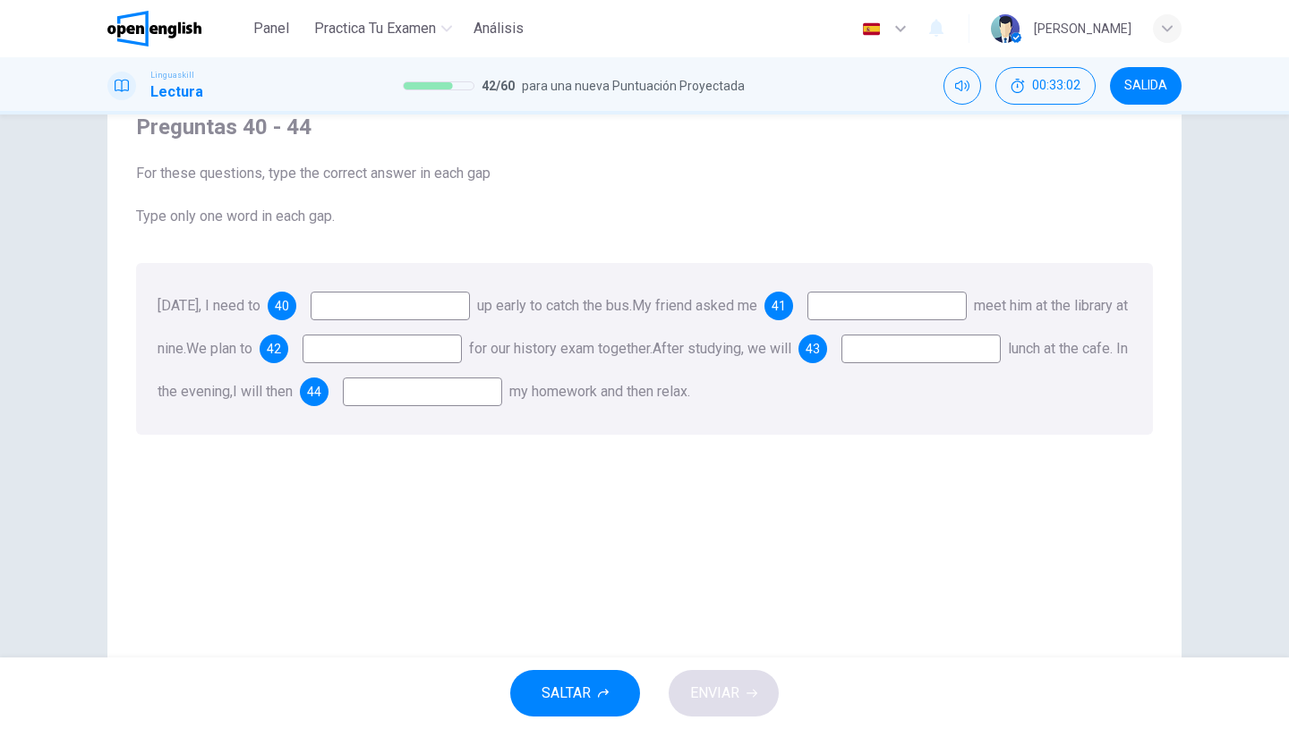
click at [451, 317] on input at bounding box center [390, 306] width 159 height 29
click at [441, 301] on input at bounding box center [390, 306] width 159 height 29
type input "****"
click at [899, 312] on input at bounding box center [886, 306] width 159 height 29
type input "**"
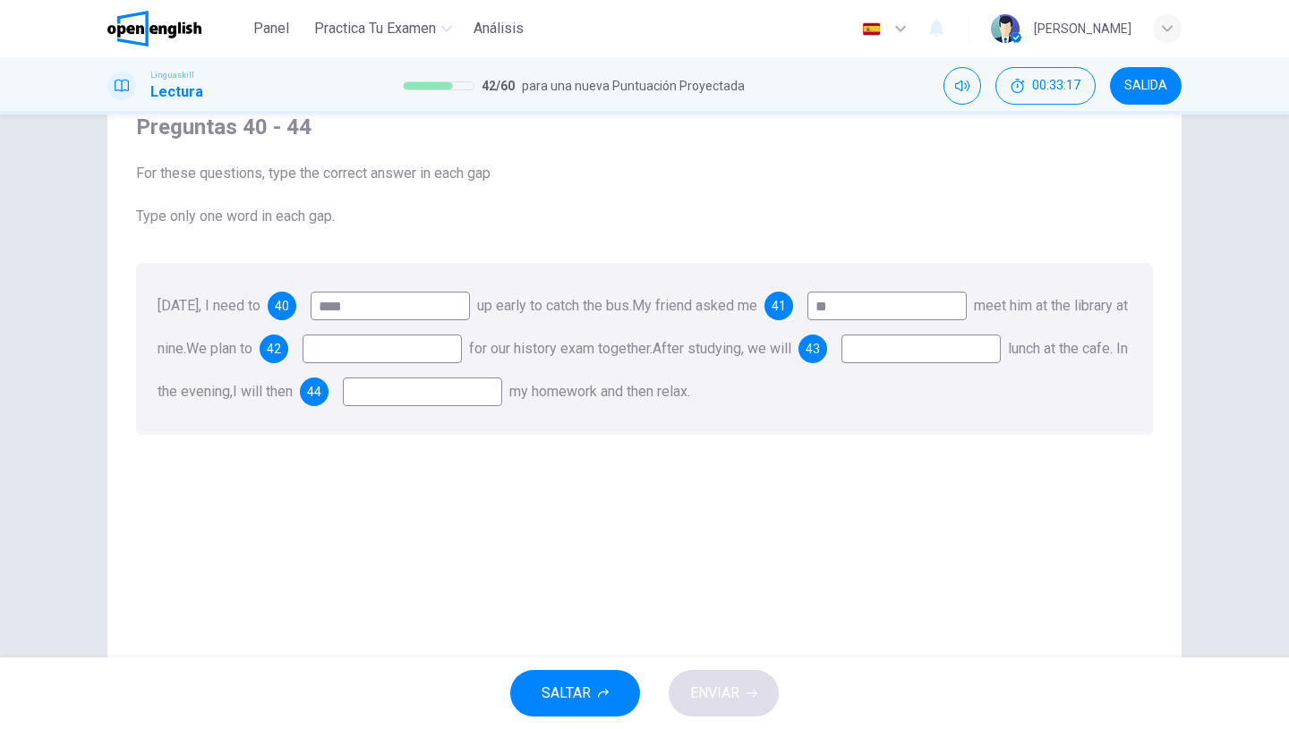
click at [453, 360] on input at bounding box center [381, 349] width 159 height 29
type input "*****"
click at [841, 363] on input at bounding box center [920, 349] width 159 height 29
type input "***"
click at [502, 400] on input at bounding box center [422, 392] width 159 height 29
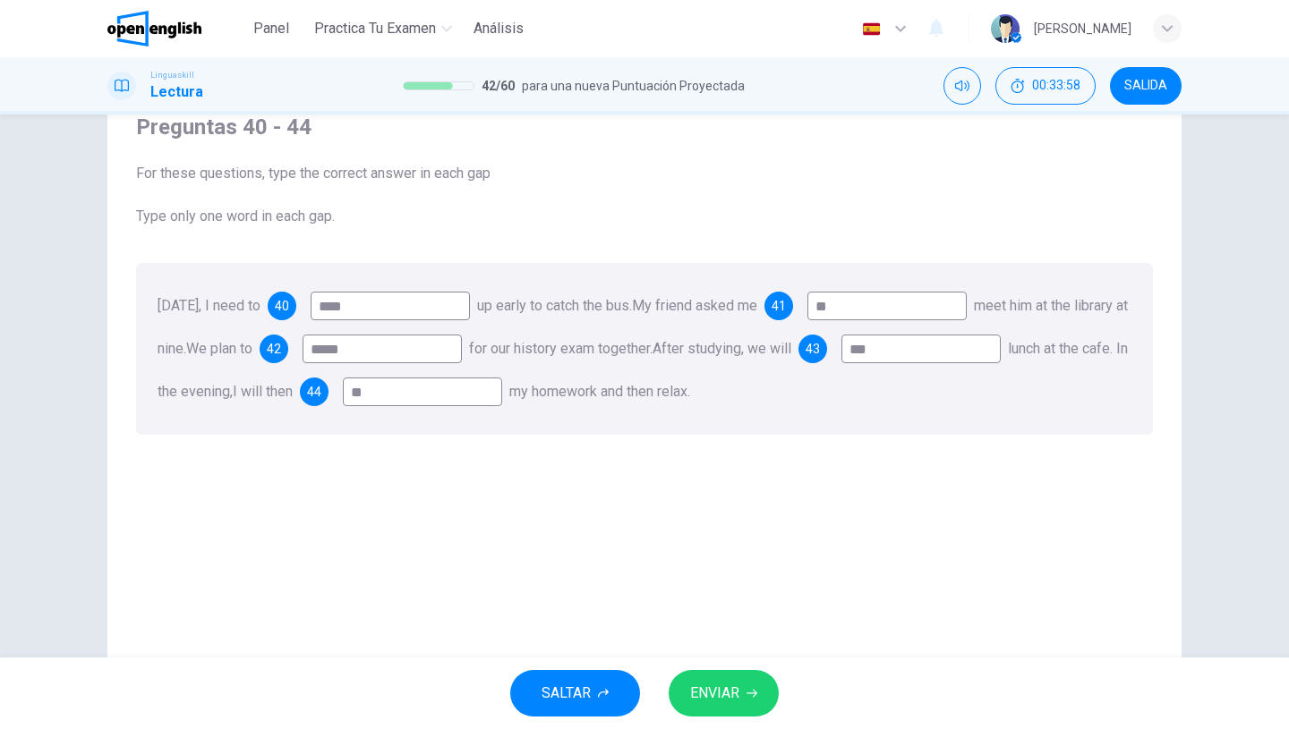
type input "**"
click at [733, 686] on span "ENVIAR" at bounding box center [714, 693] width 49 height 25
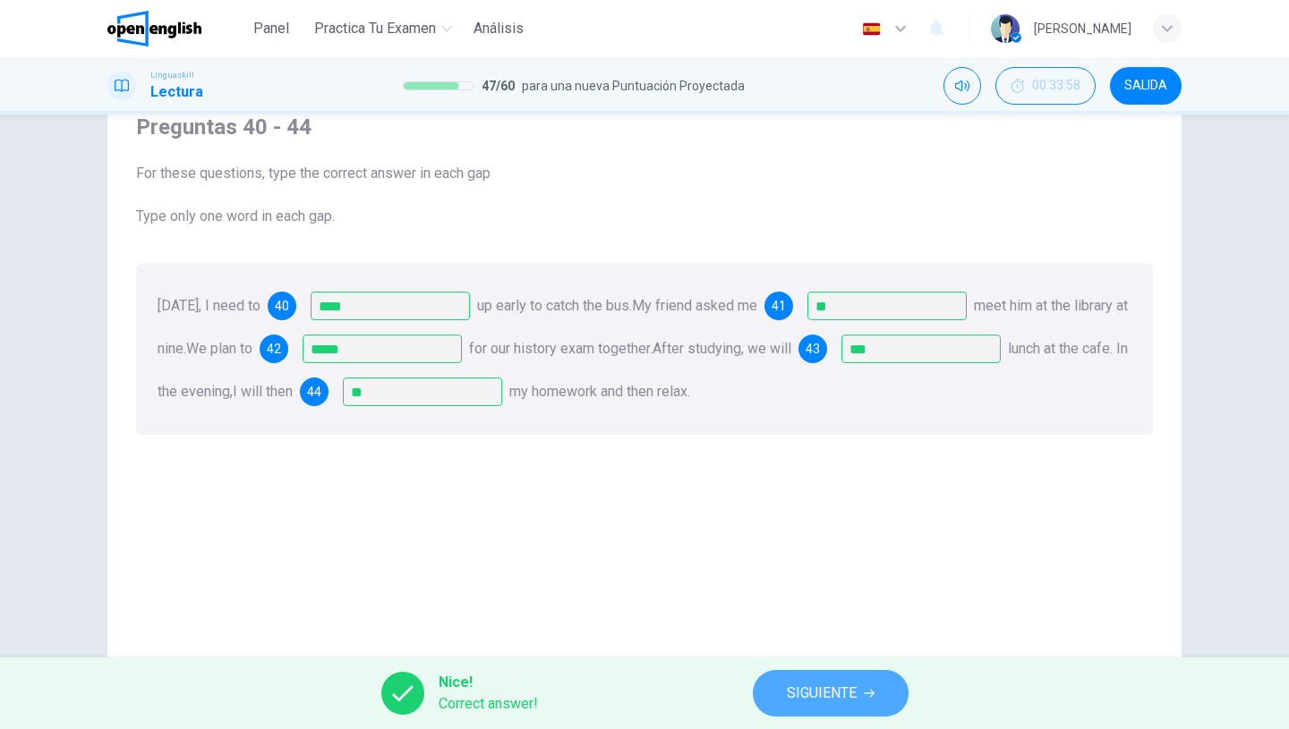
click at [839, 685] on span "SIGUIENTE" at bounding box center [822, 693] width 70 height 25
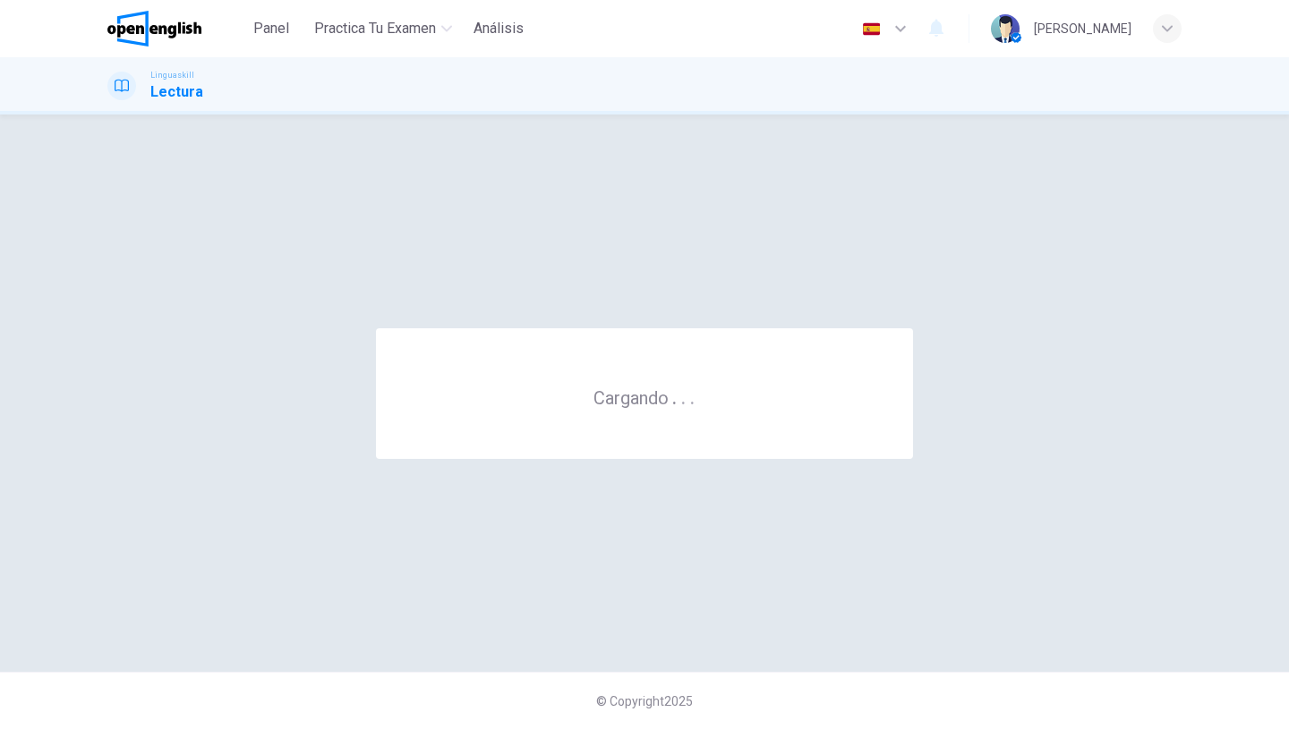
scroll to position [0, 0]
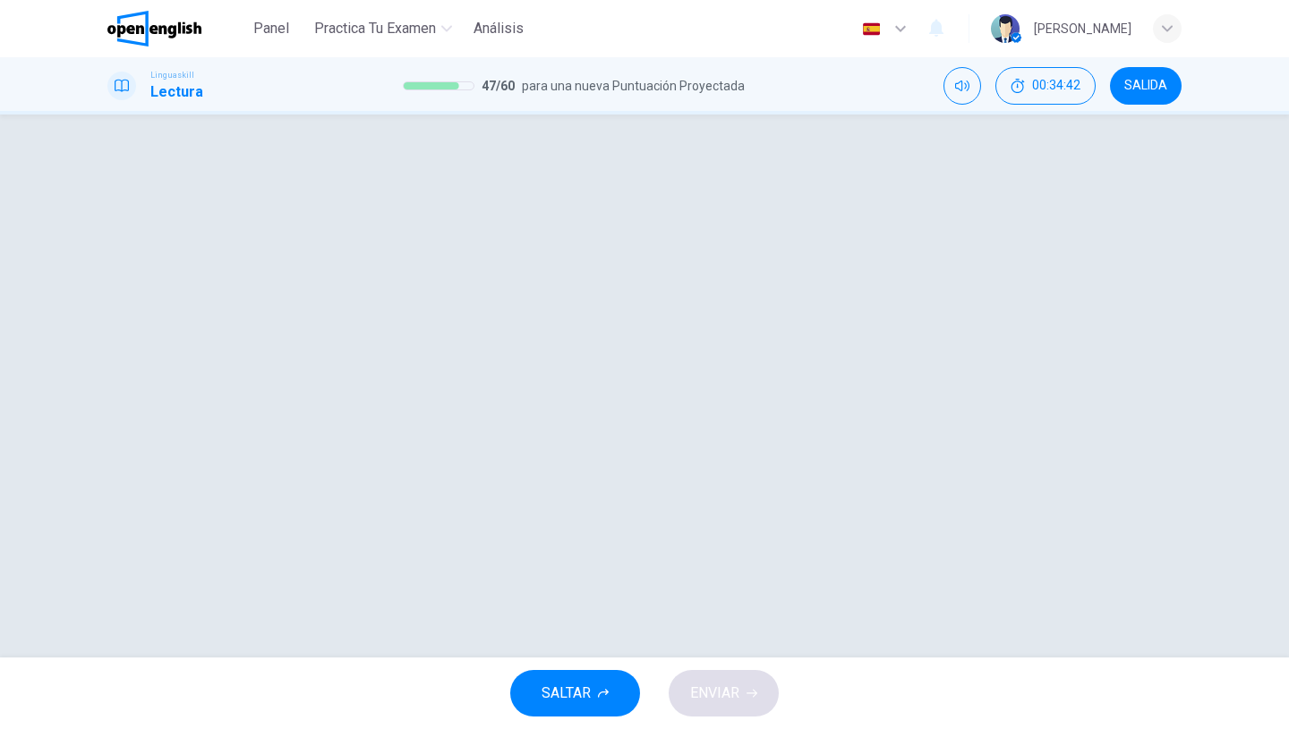
click at [703, 409] on div at bounding box center [644, 386] width 1131 height 472
click at [584, 692] on span "SALTAR" at bounding box center [565, 693] width 49 height 25
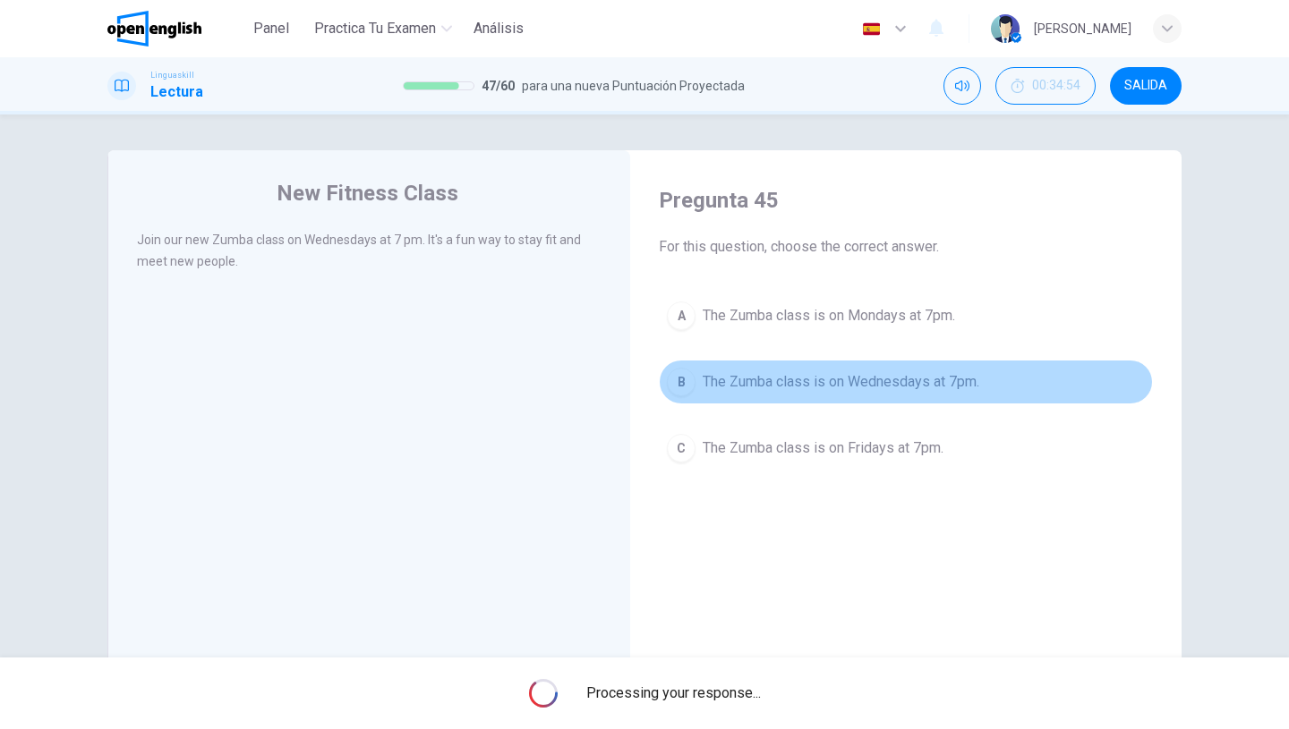
click at [767, 385] on span "The Zumba class is on Wednesdays at 7pm." at bounding box center [841, 381] width 277 height 21
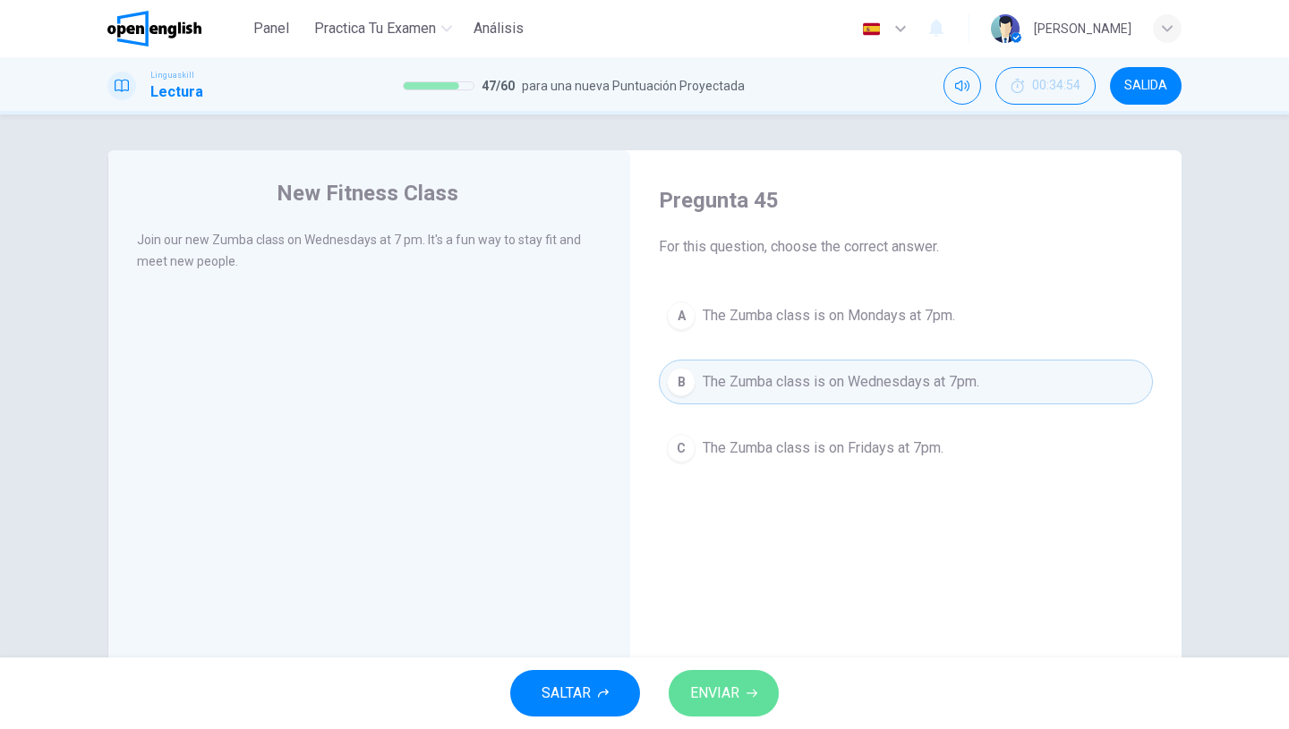
click at [731, 716] on button "ENVIAR" at bounding box center [724, 693] width 110 height 47
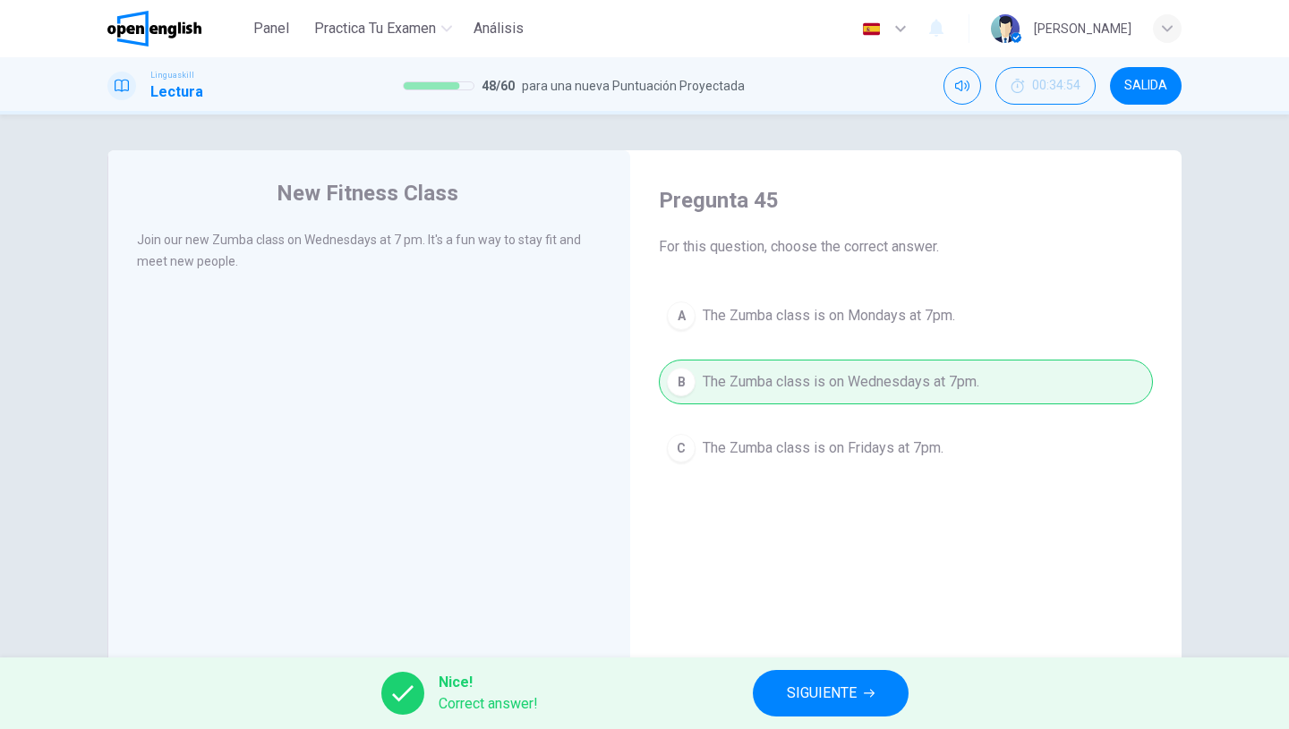
click at [790, 686] on span "SIGUIENTE" at bounding box center [822, 693] width 70 height 25
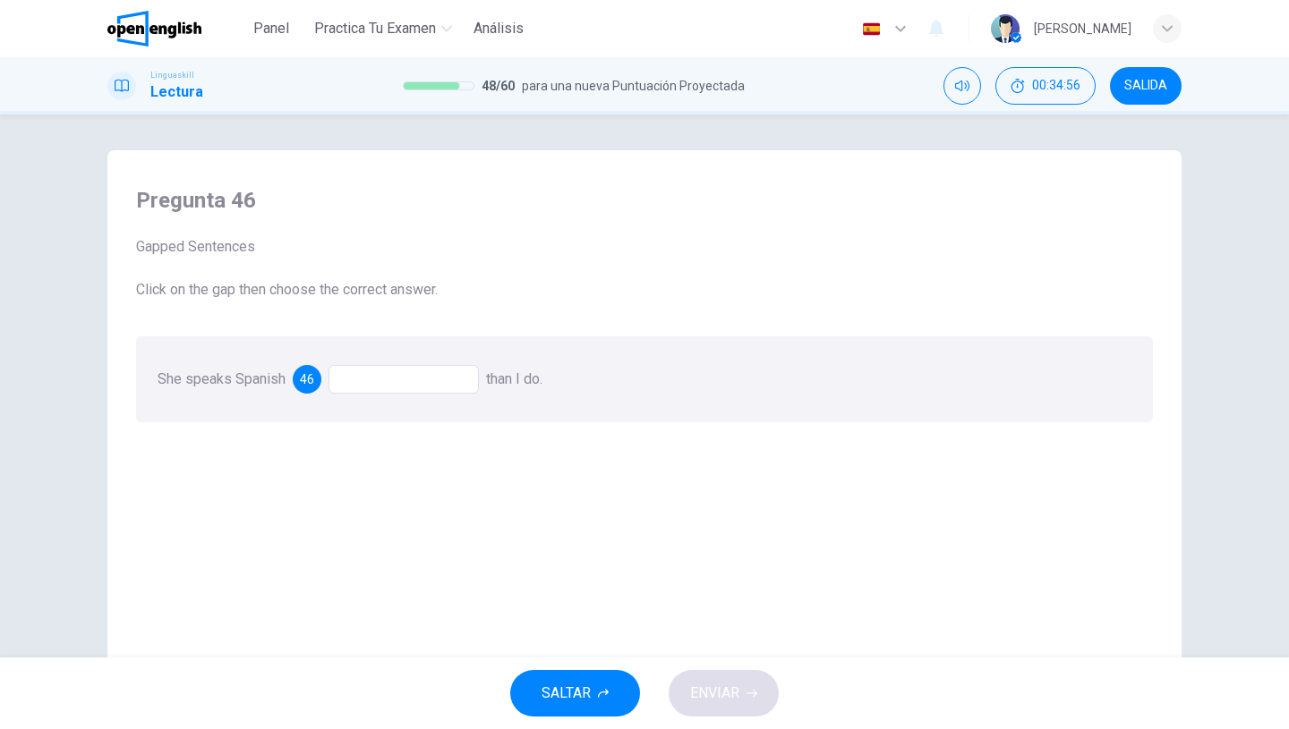
click at [372, 370] on div at bounding box center [403, 379] width 150 height 29
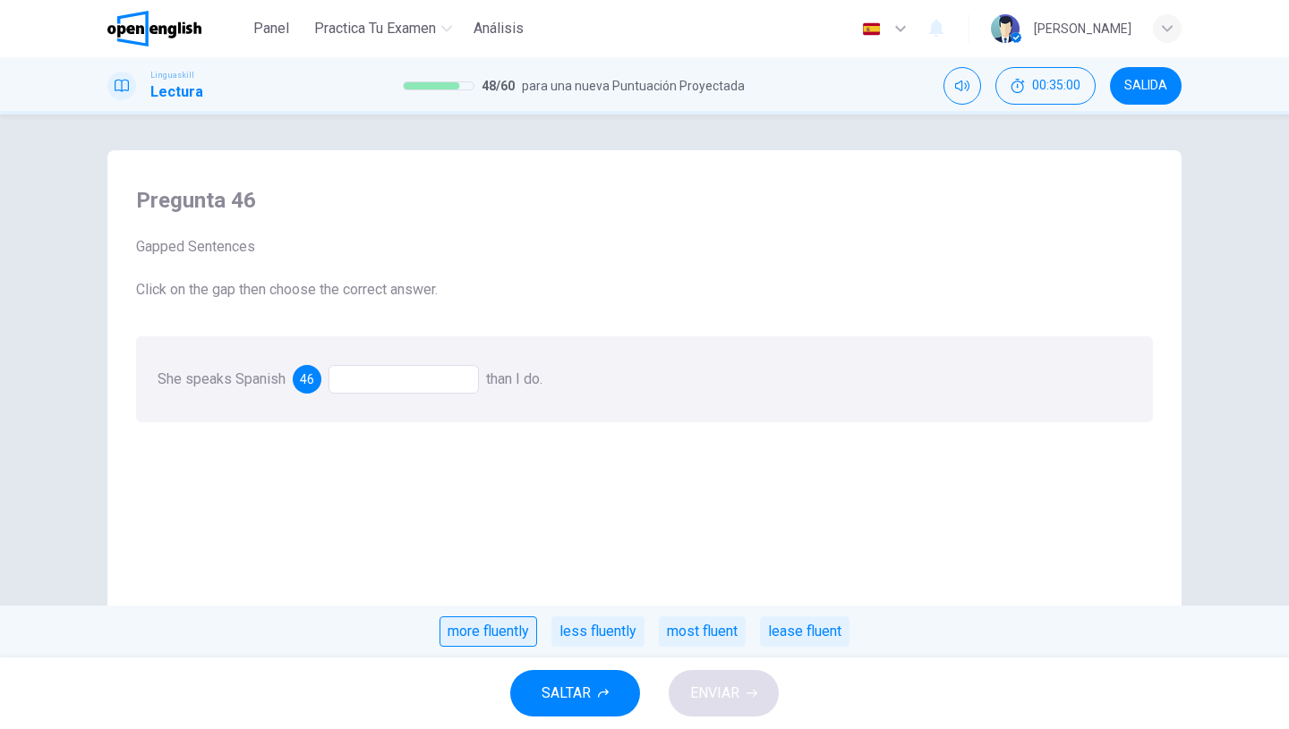
click at [516, 635] on div "more fluently" at bounding box center [488, 632] width 98 height 30
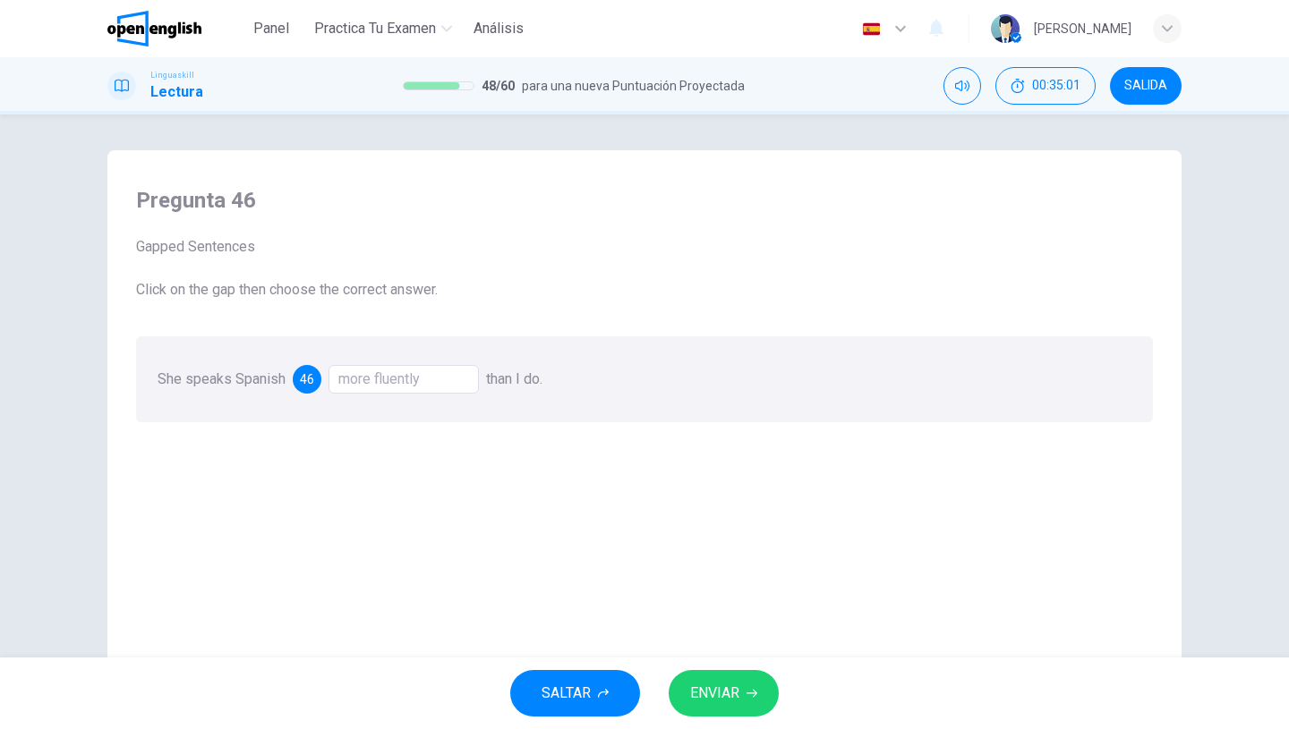
click at [686, 694] on button "ENVIAR" at bounding box center [724, 693] width 110 height 47
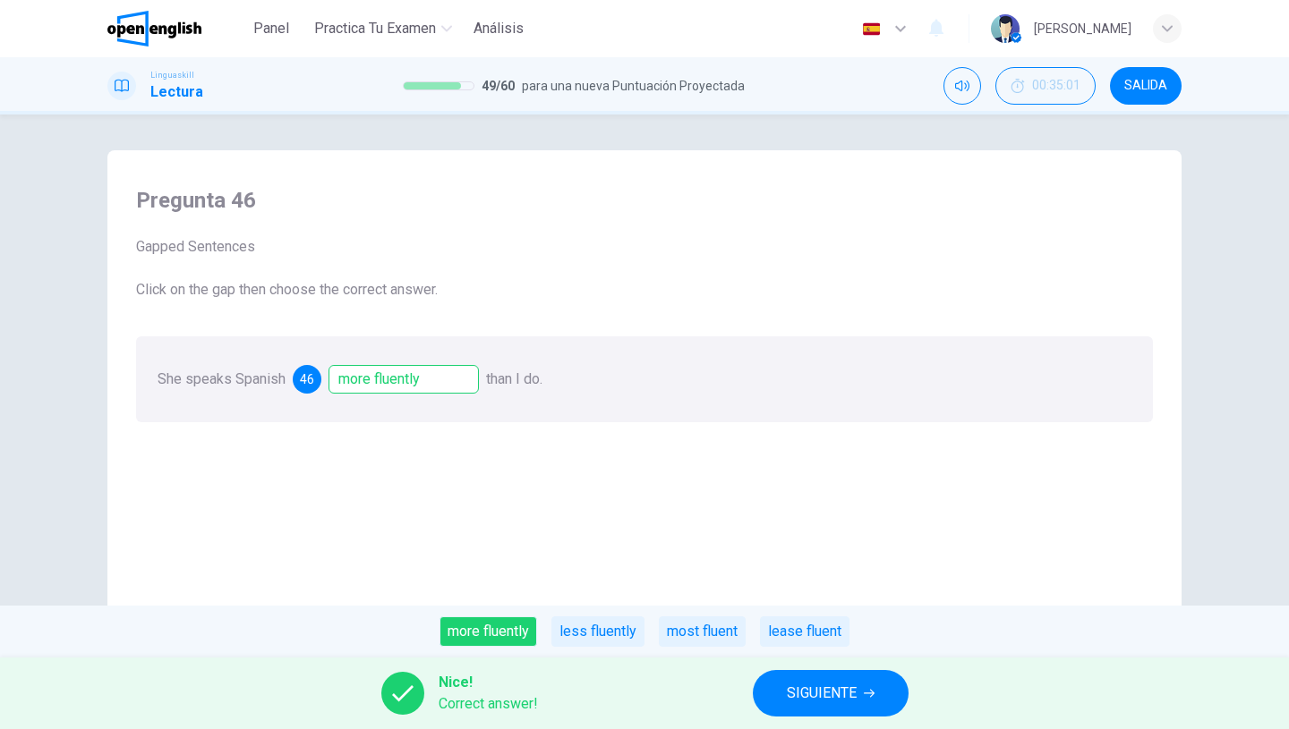
click at [797, 689] on span "SIGUIENTE" at bounding box center [822, 693] width 70 height 25
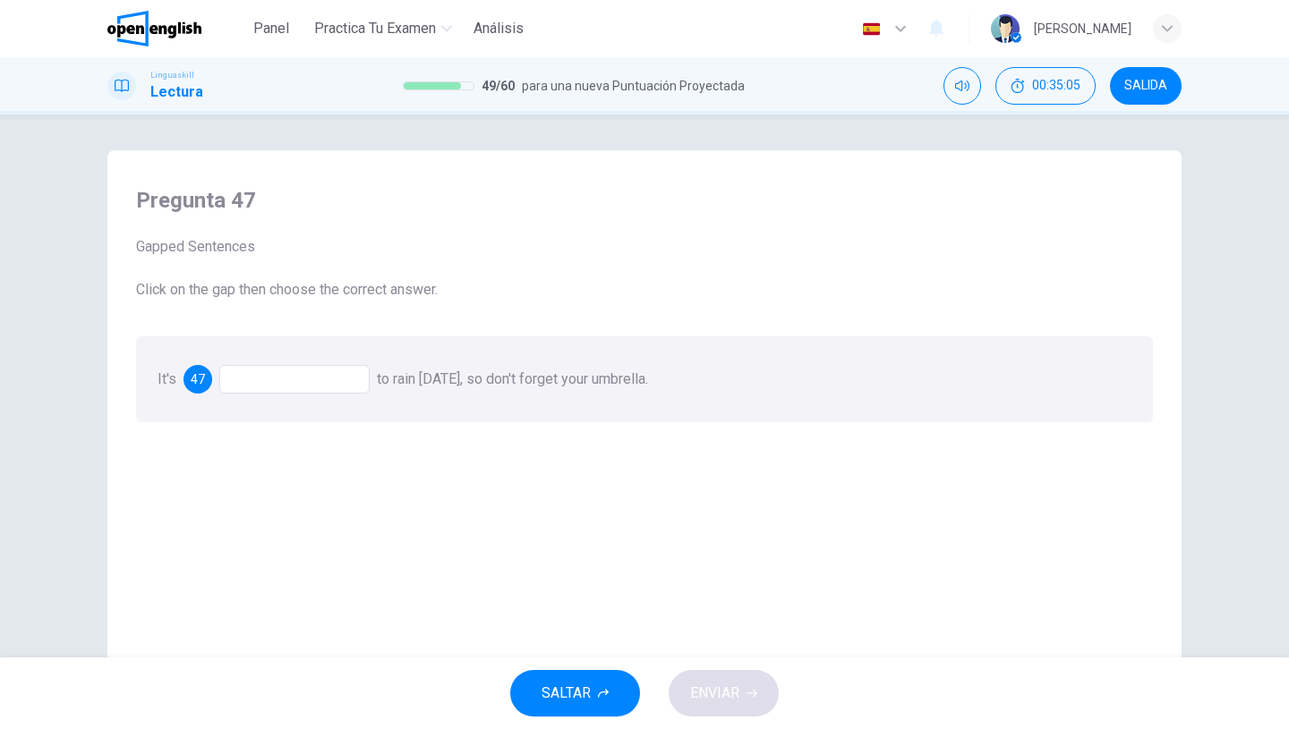
click at [325, 386] on div at bounding box center [294, 379] width 150 height 29
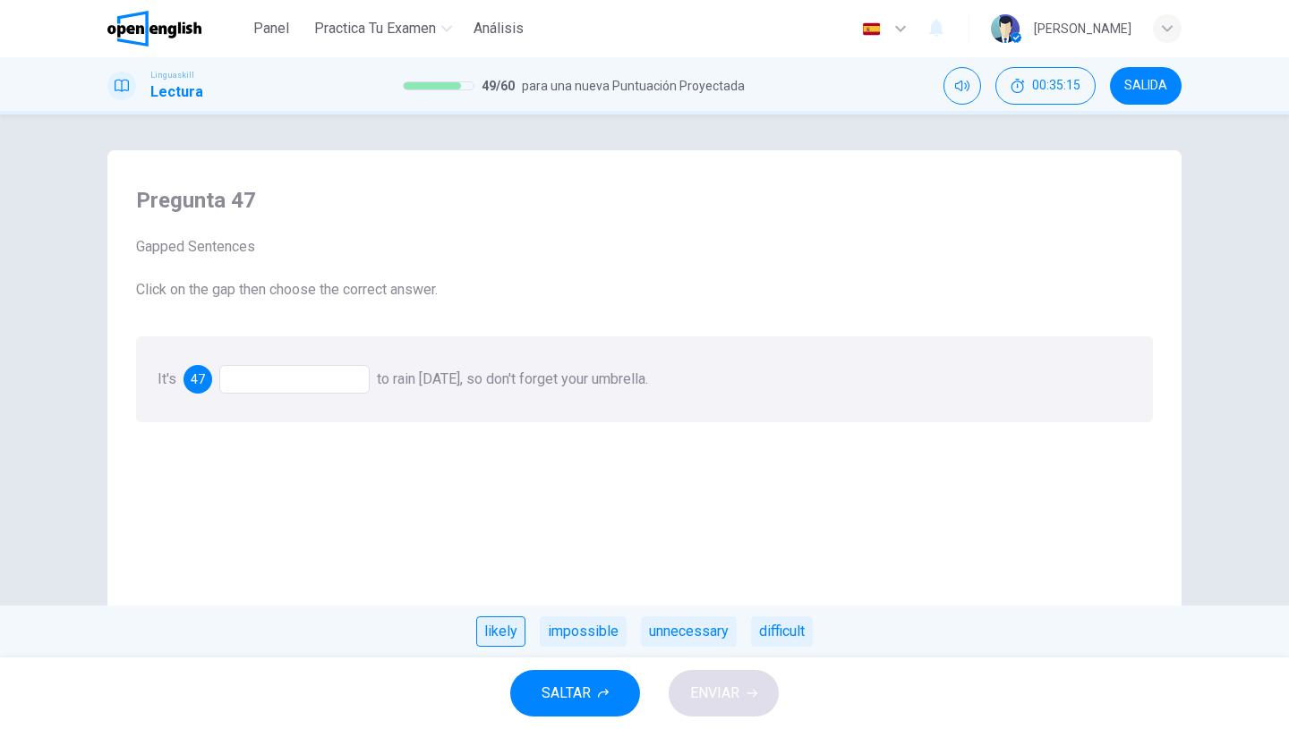
click at [522, 634] on div "likely" at bounding box center [500, 632] width 49 height 30
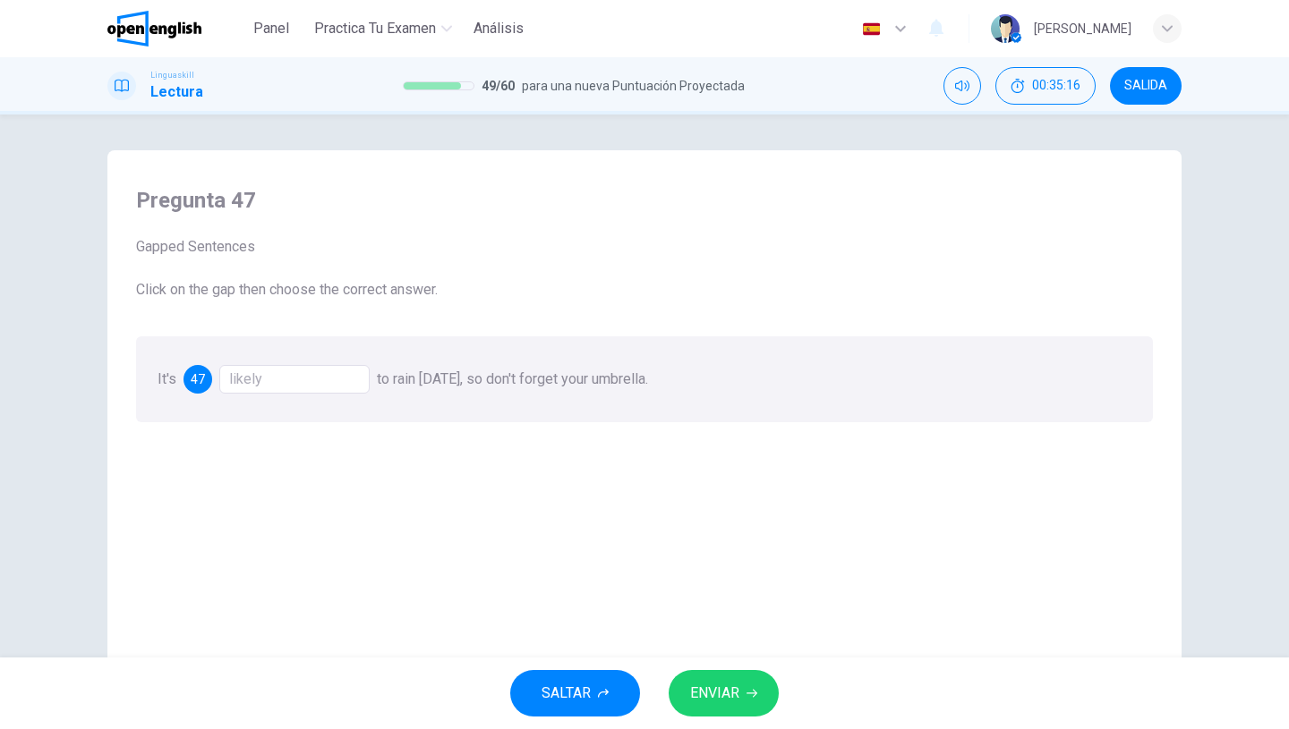
click at [711, 690] on span "ENVIAR" at bounding box center [714, 693] width 49 height 25
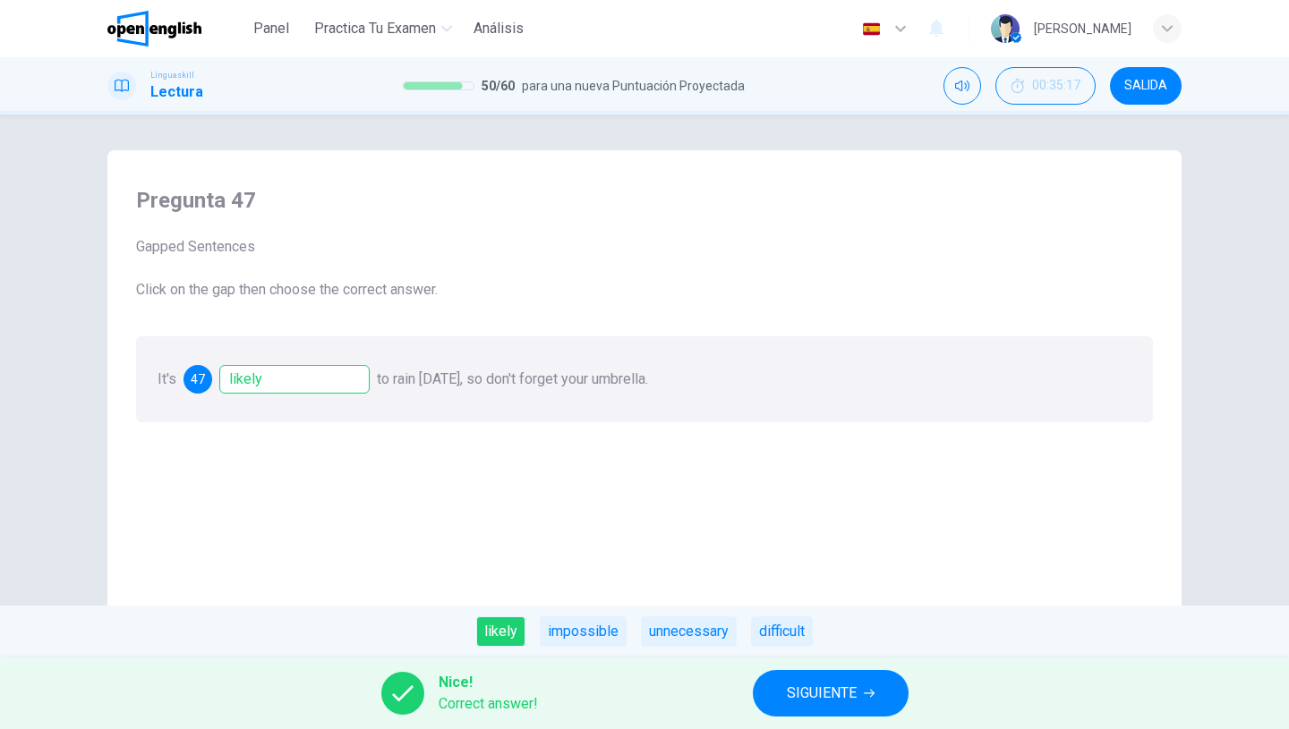
click at [834, 695] on span "SIGUIENTE" at bounding box center [822, 693] width 70 height 25
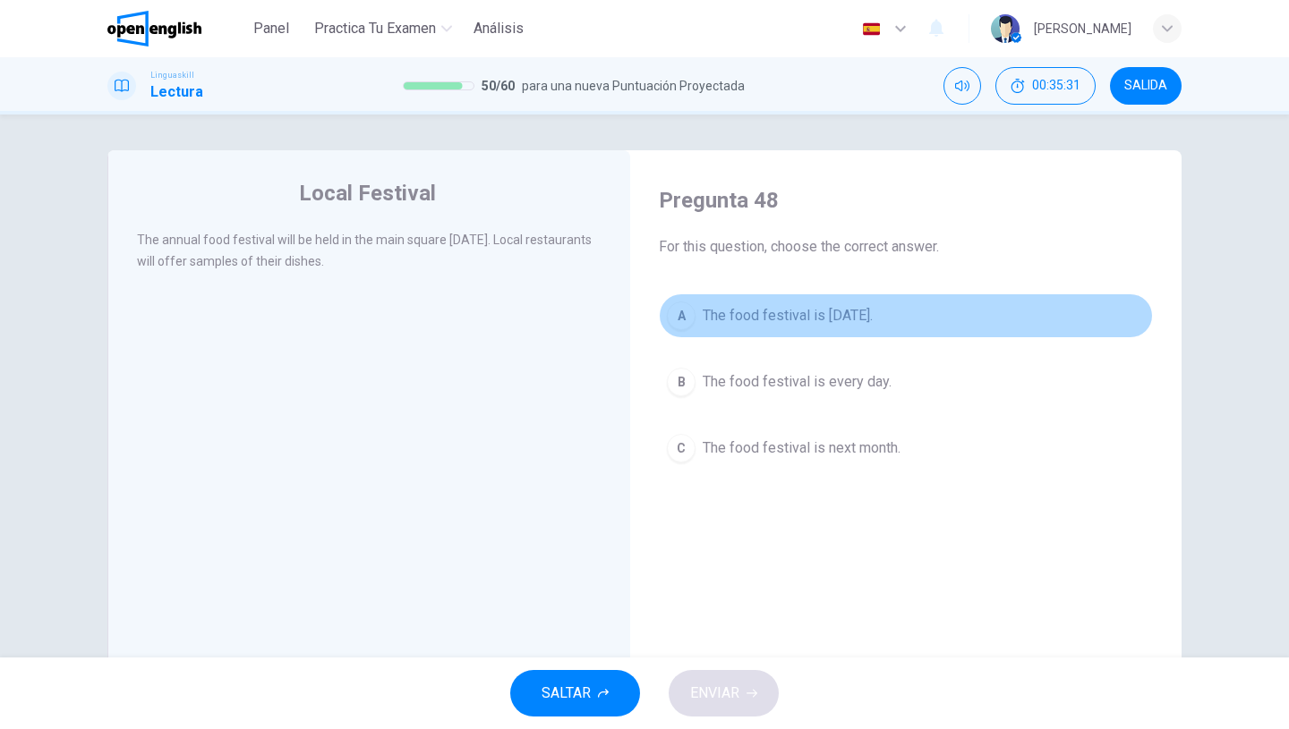
click at [769, 328] on button "A The food festival is [DATE]." at bounding box center [906, 316] width 494 height 45
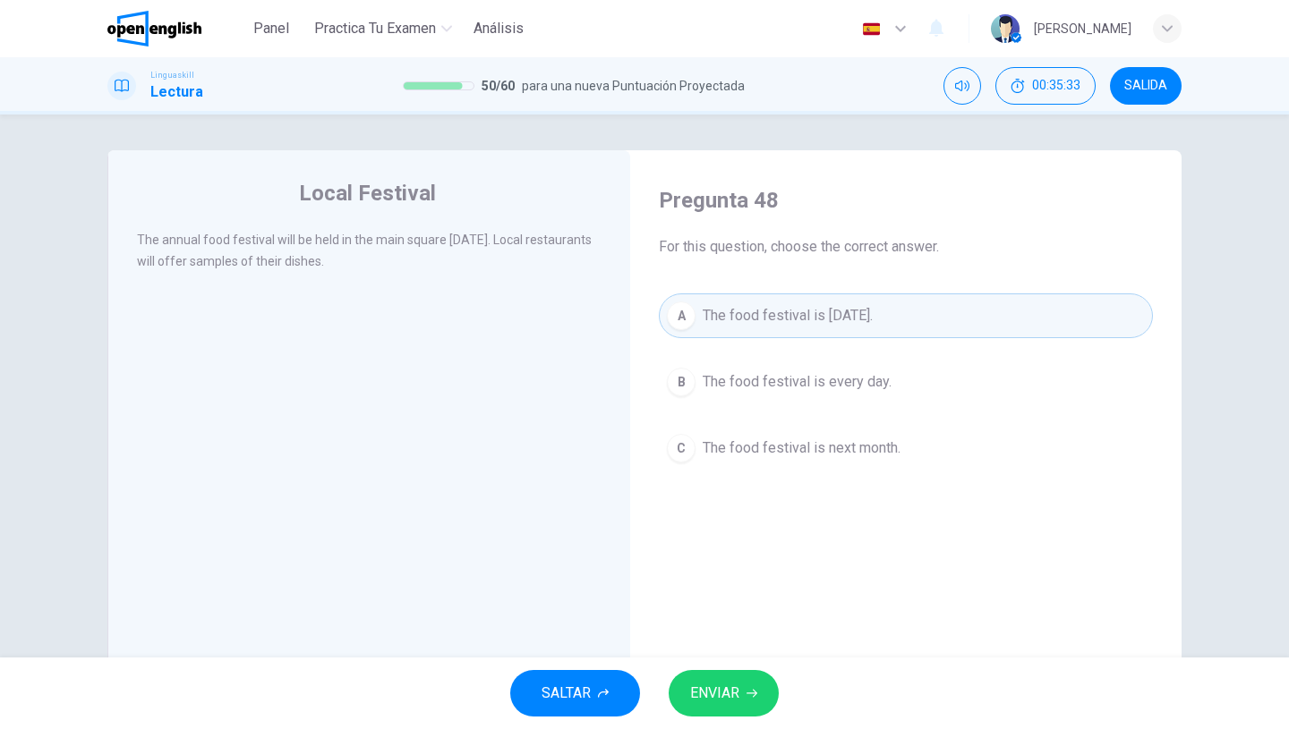
click at [751, 718] on div "SALTAR ENVIAR" at bounding box center [644, 694] width 1289 height 72
click at [752, 703] on button "ENVIAR" at bounding box center [724, 693] width 110 height 47
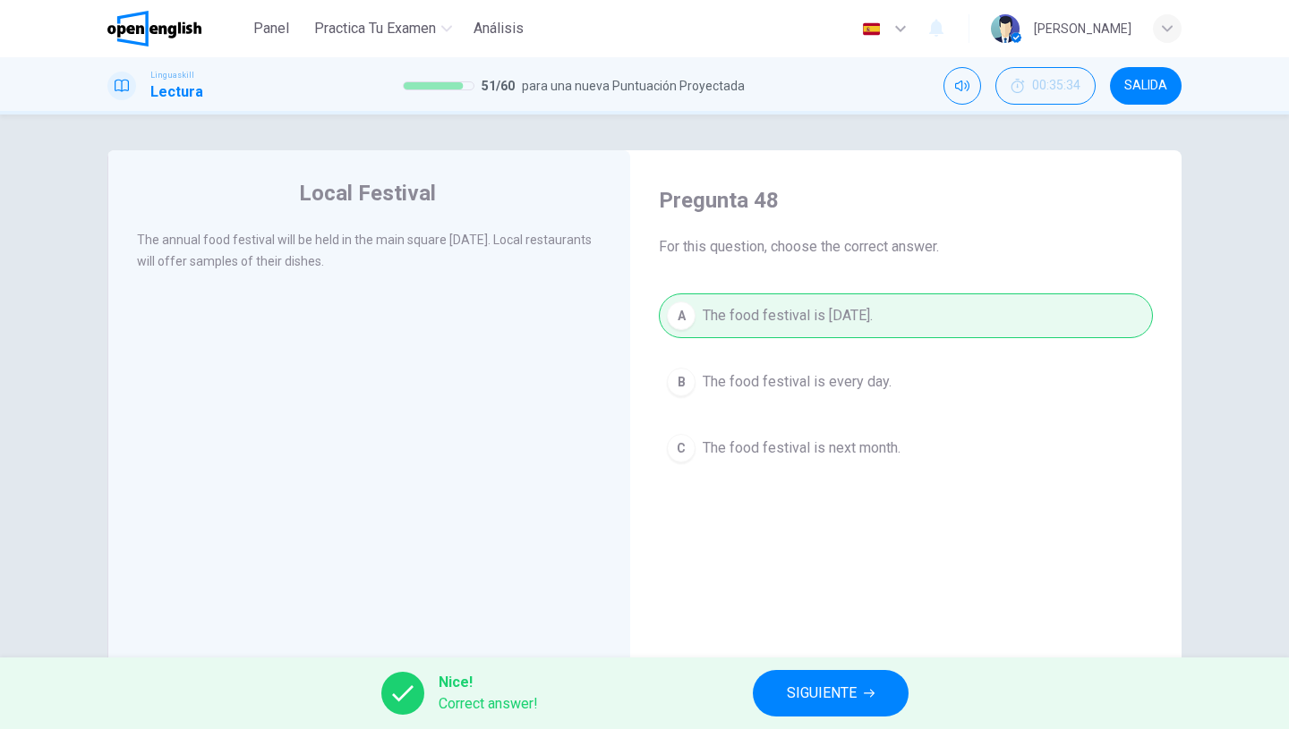
click at [786, 709] on button "SIGUIENTE" at bounding box center [831, 693] width 156 height 47
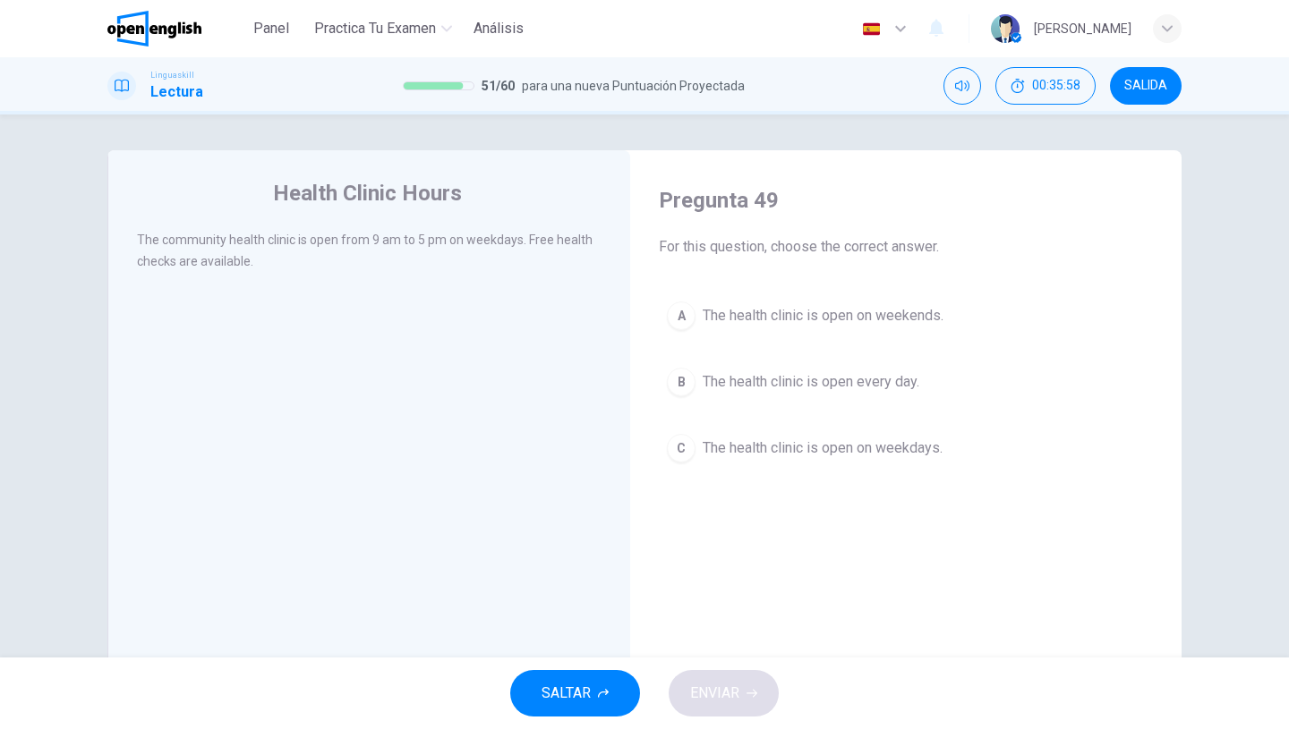
click at [779, 458] on span "The health clinic is open on weekdays." at bounding box center [823, 448] width 240 height 21
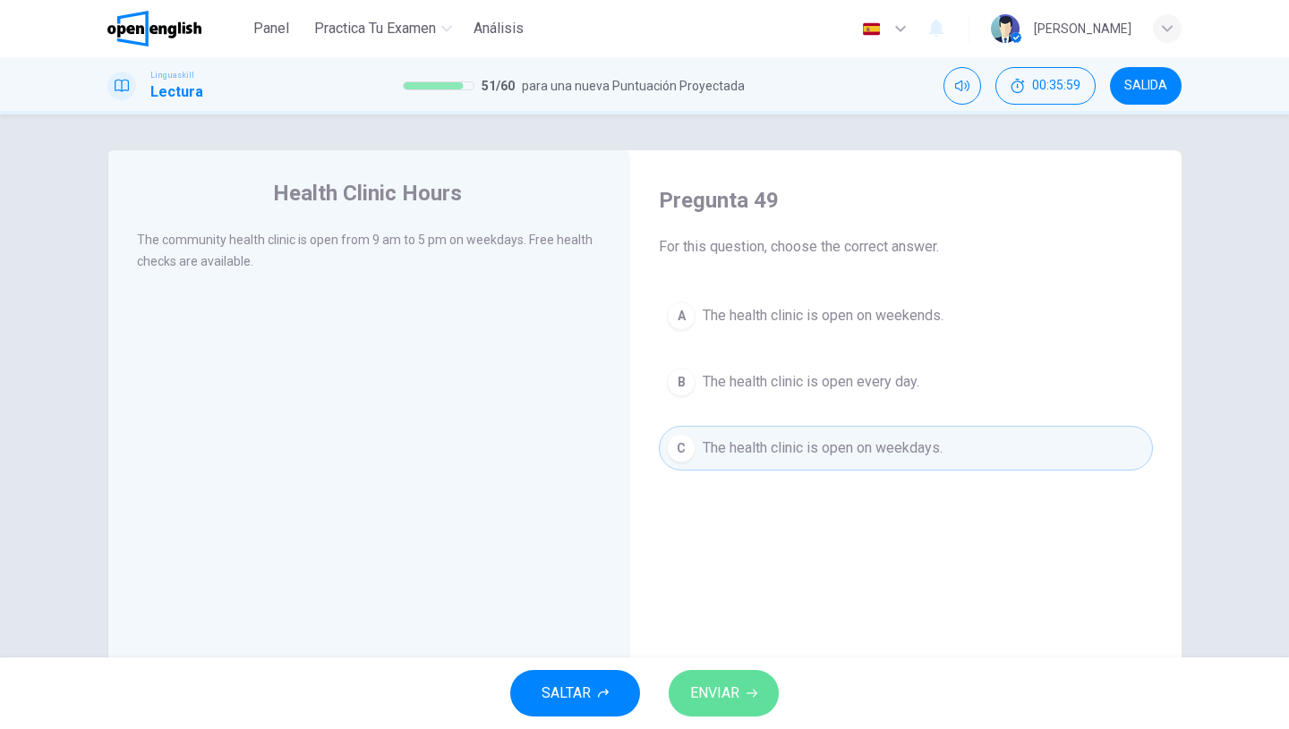
click at [724, 694] on span "ENVIAR" at bounding box center [714, 693] width 49 height 25
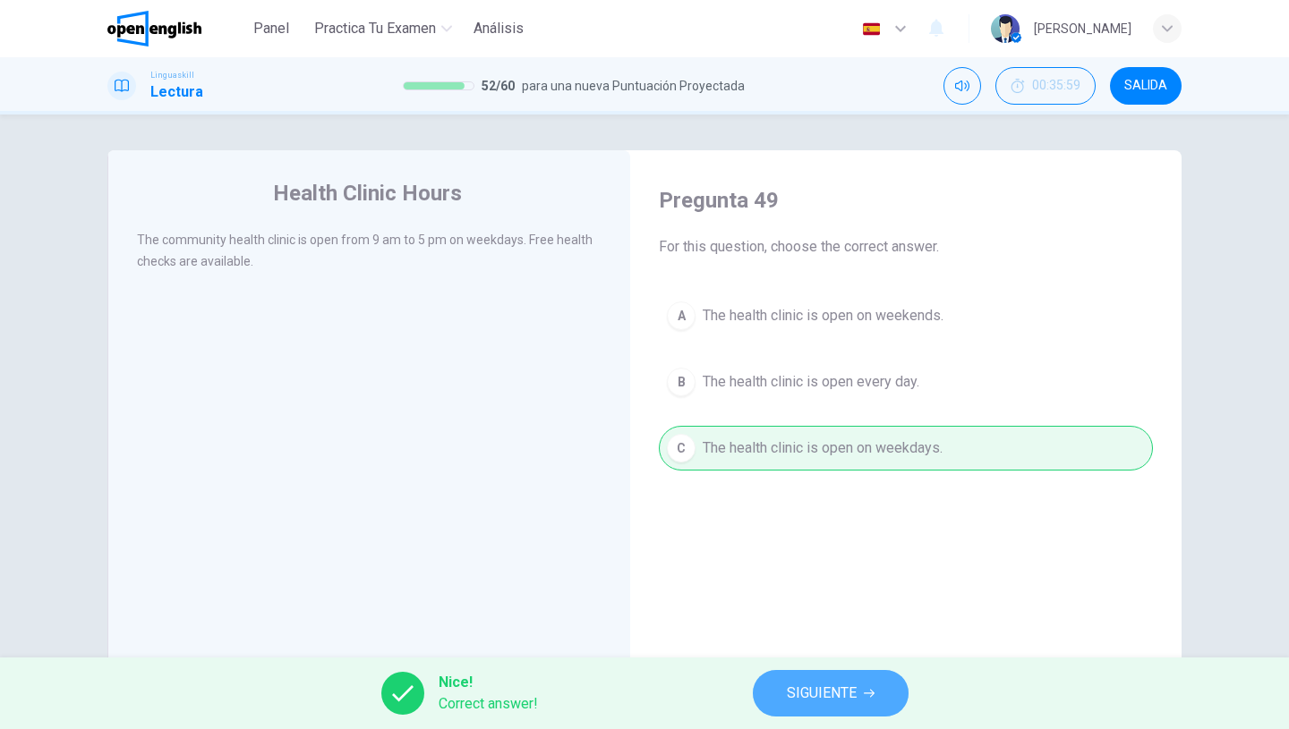
click at [796, 702] on span "SIGUIENTE" at bounding box center [822, 693] width 70 height 25
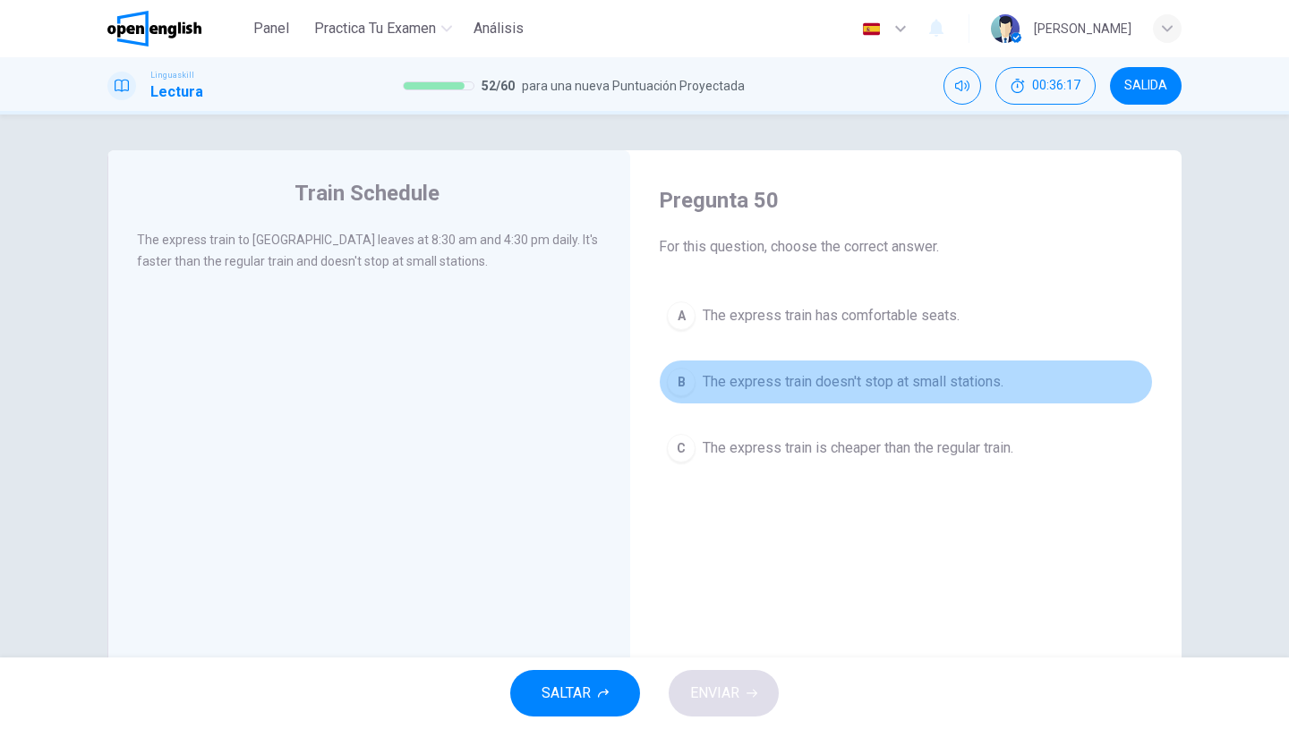
click at [760, 395] on button "B The express train doesn't stop at small stations." at bounding box center [906, 382] width 494 height 45
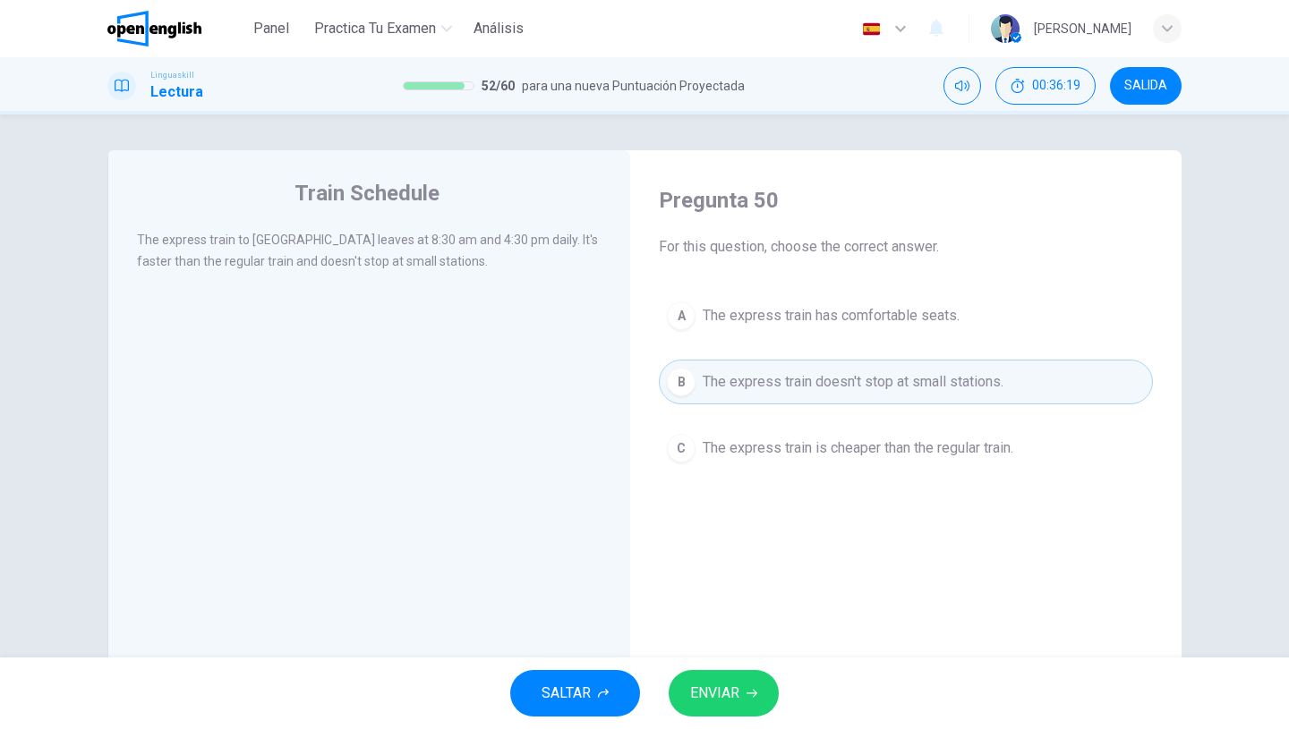
click at [739, 656] on div "Pregunta 50 For this question, choose the correct answer. A The express train h…" at bounding box center [905, 470] width 523 height 604
click at [740, 700] on button "ENVIAR" at bounding box center [724, 693] width 110 height 47
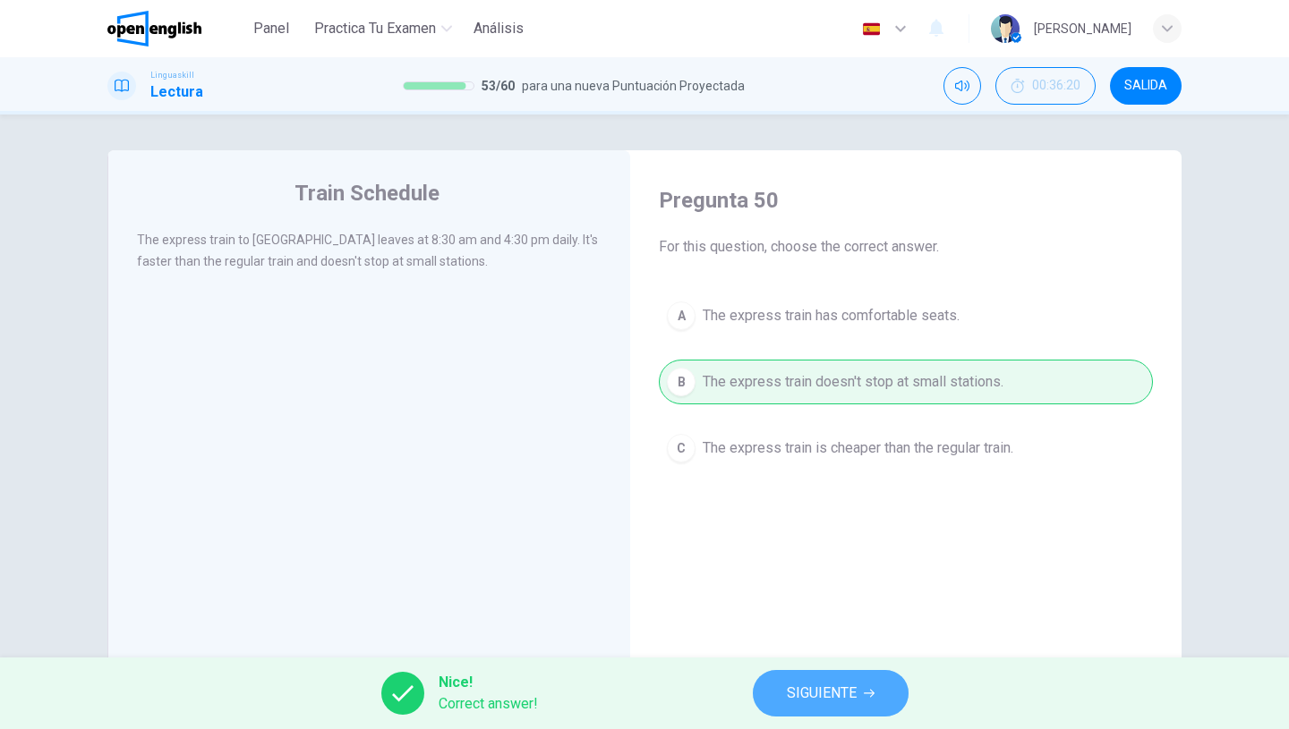
click at [782, 697] on button "SIGUIENTE" at bounding box center [831, 693] width 156 height 47
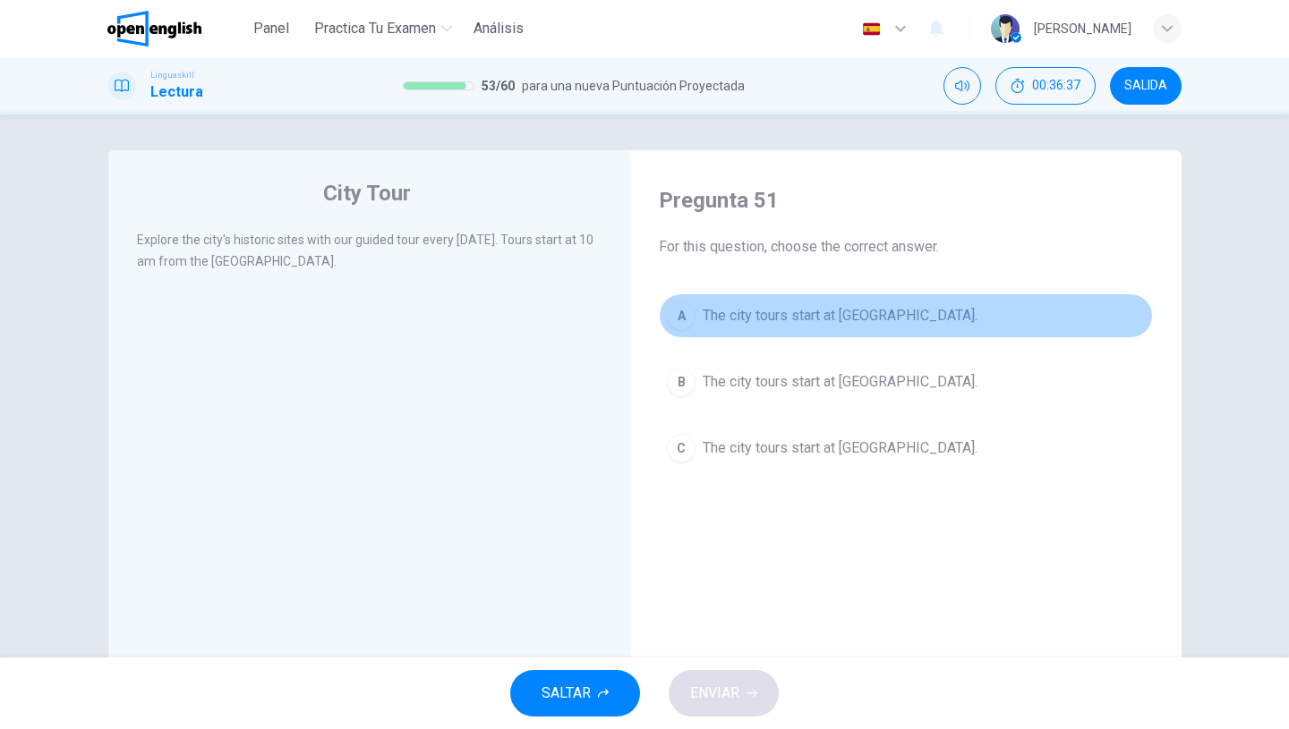
click at [754, 332] on button "A The city tours start at [GEOGRAPHIC_DATA]." at bounding box center [906, 316] width 494 height 45
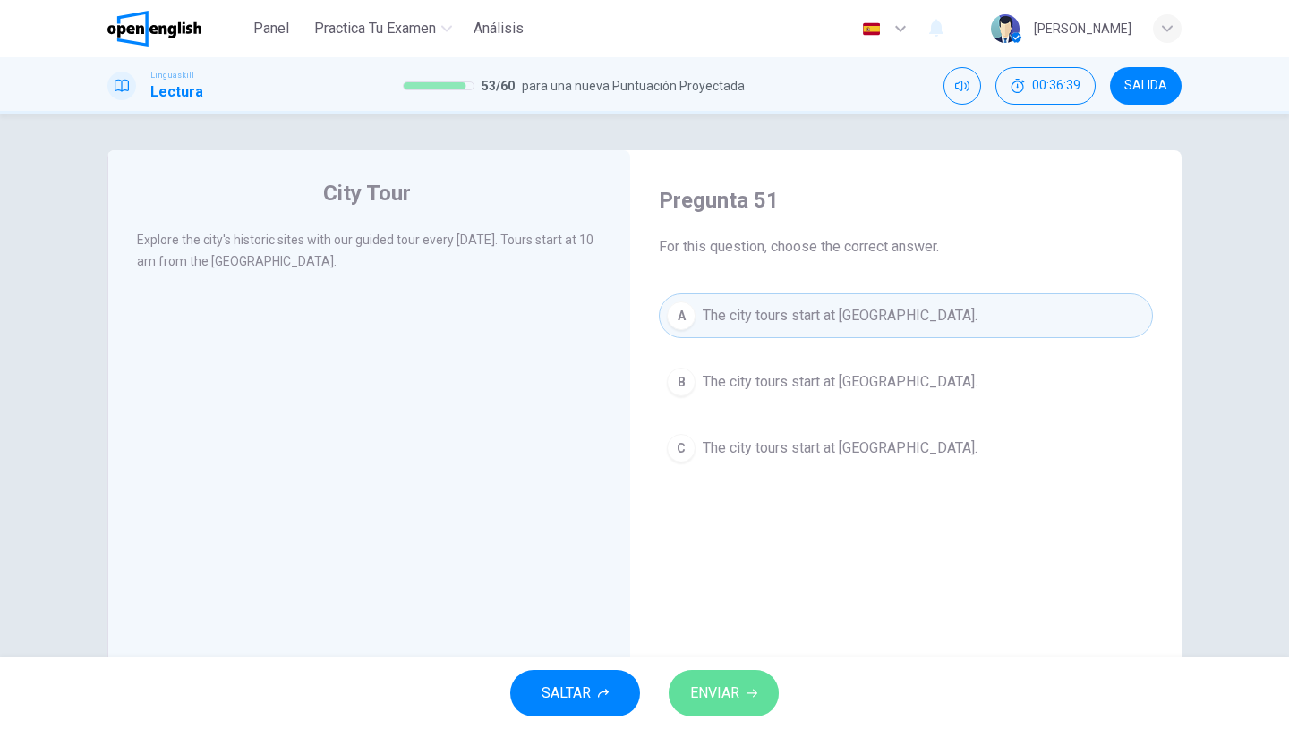
click at [735, 691] on span "ENVIAR" at bounding box center [714, 693] width 49 height 25
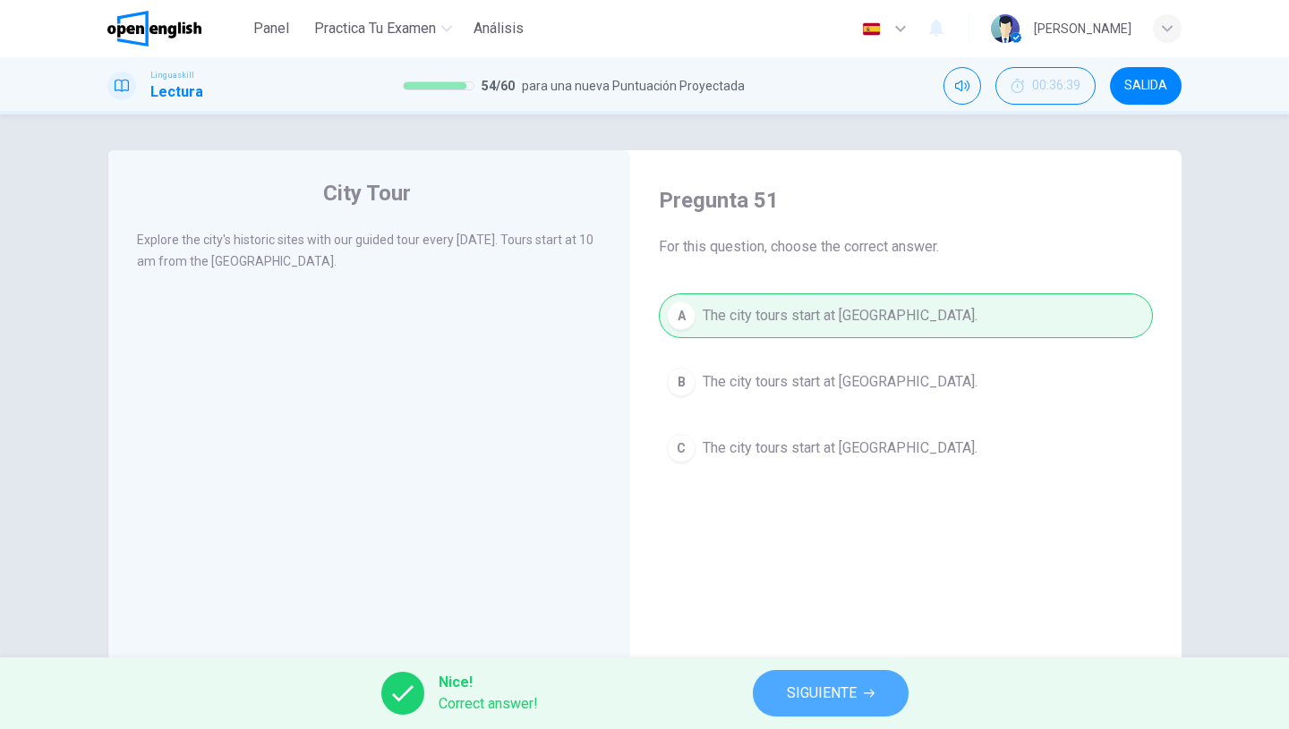
click at [796, 687] on span "SIGUIENTE" at bounding box center [822, 693] width 70 height 25
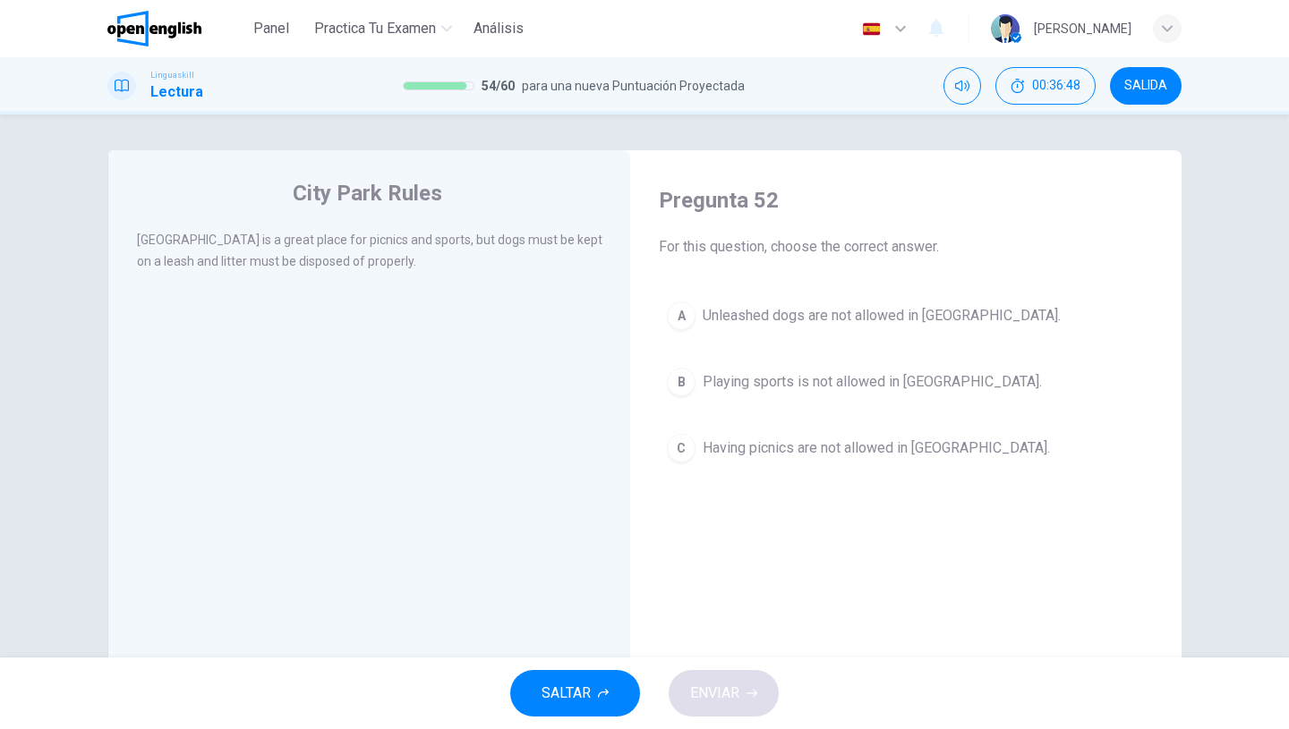
click at [757, 321] on span "Unleashed dogs are not allowed in [GEOGRAPHIC_DATA]." at bounding box center [882, 315] width 358 height 21
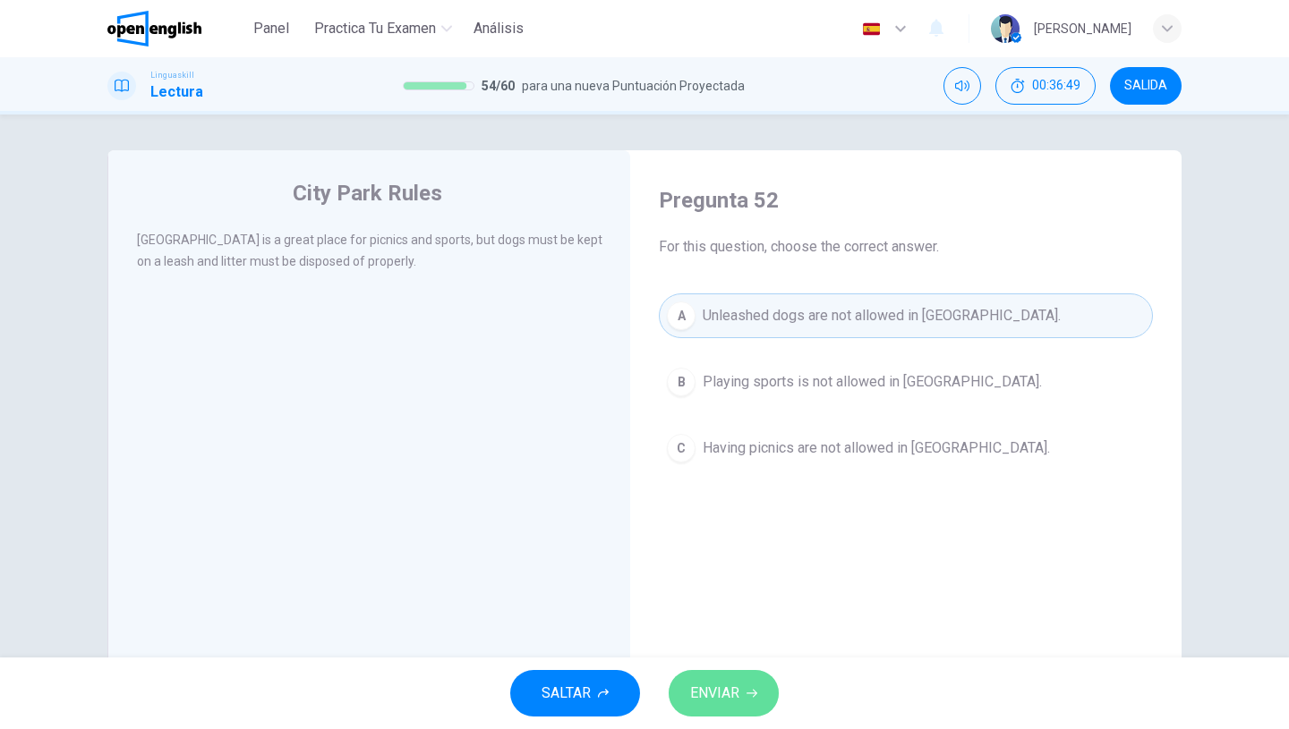
click at [726, 691] on span "ENVIAR" at bounding box center [714, 693] width 49 height 25
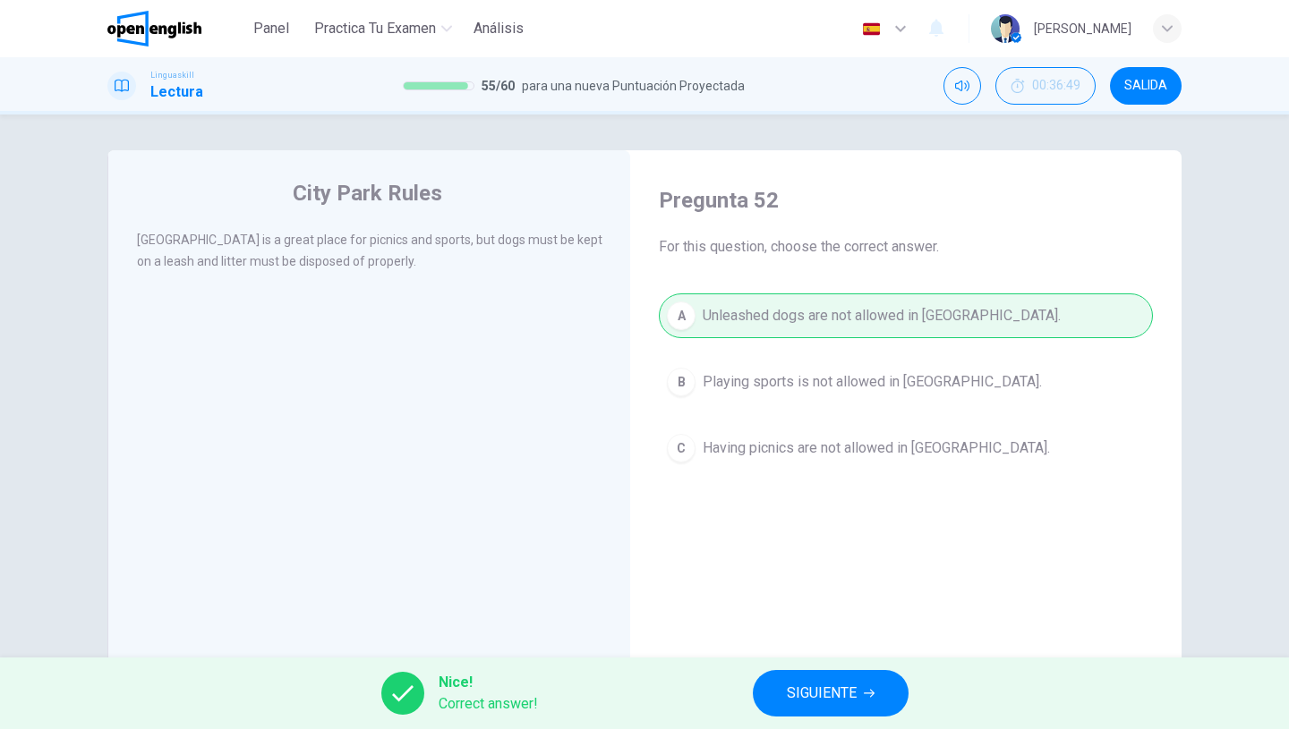
click at [784, 694] on button "SIGUIENTE" at bounding box center [831, 693] width 156 height 47
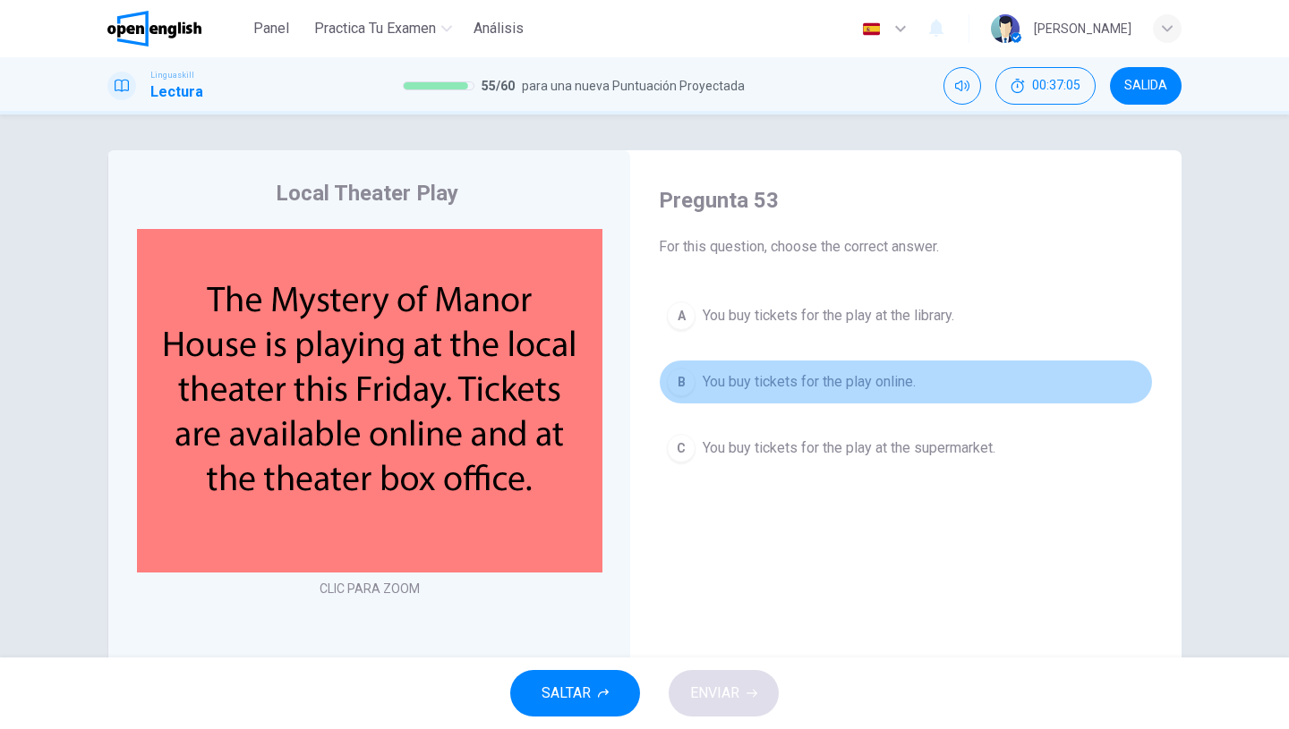
click at [733, 388] on span "You buy tickets for the play online." at bounding box center [809, 381] width 213 height 21
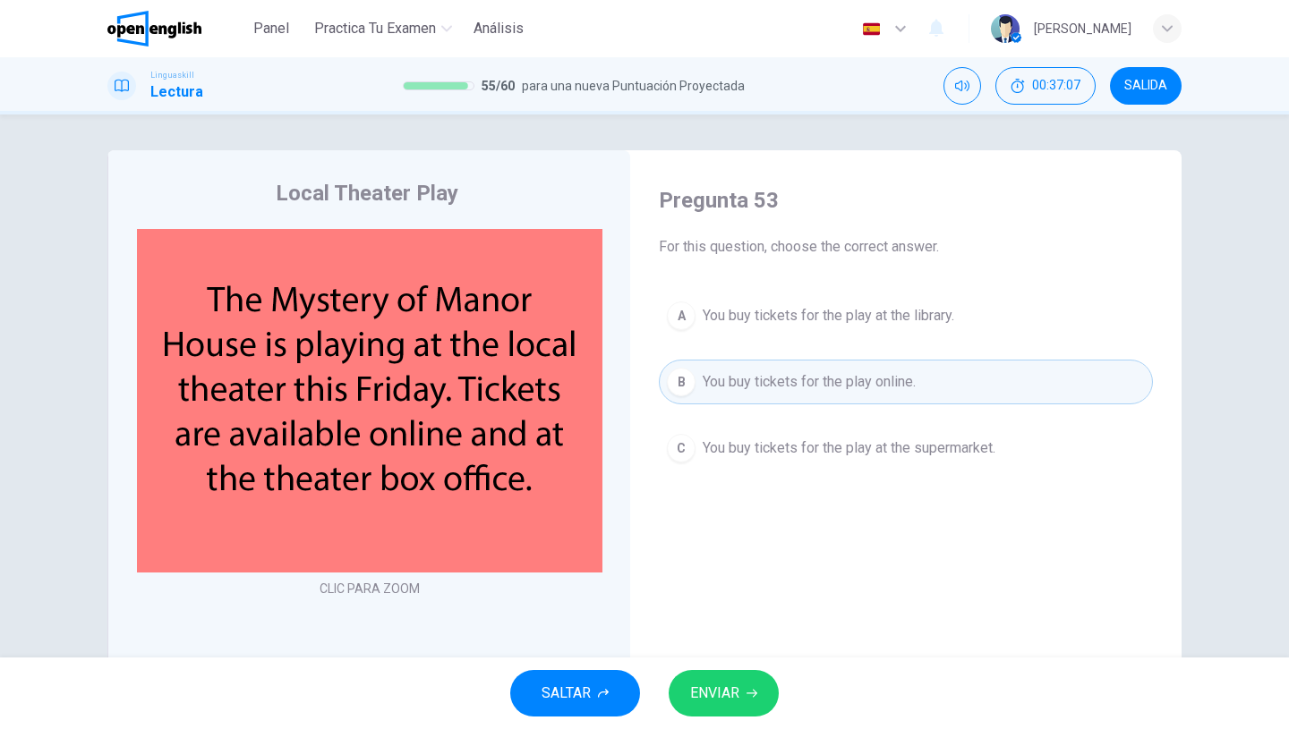
click at [720, 715] on button "ENVIAR" at bounding box center [724, 693] width 110 height 47
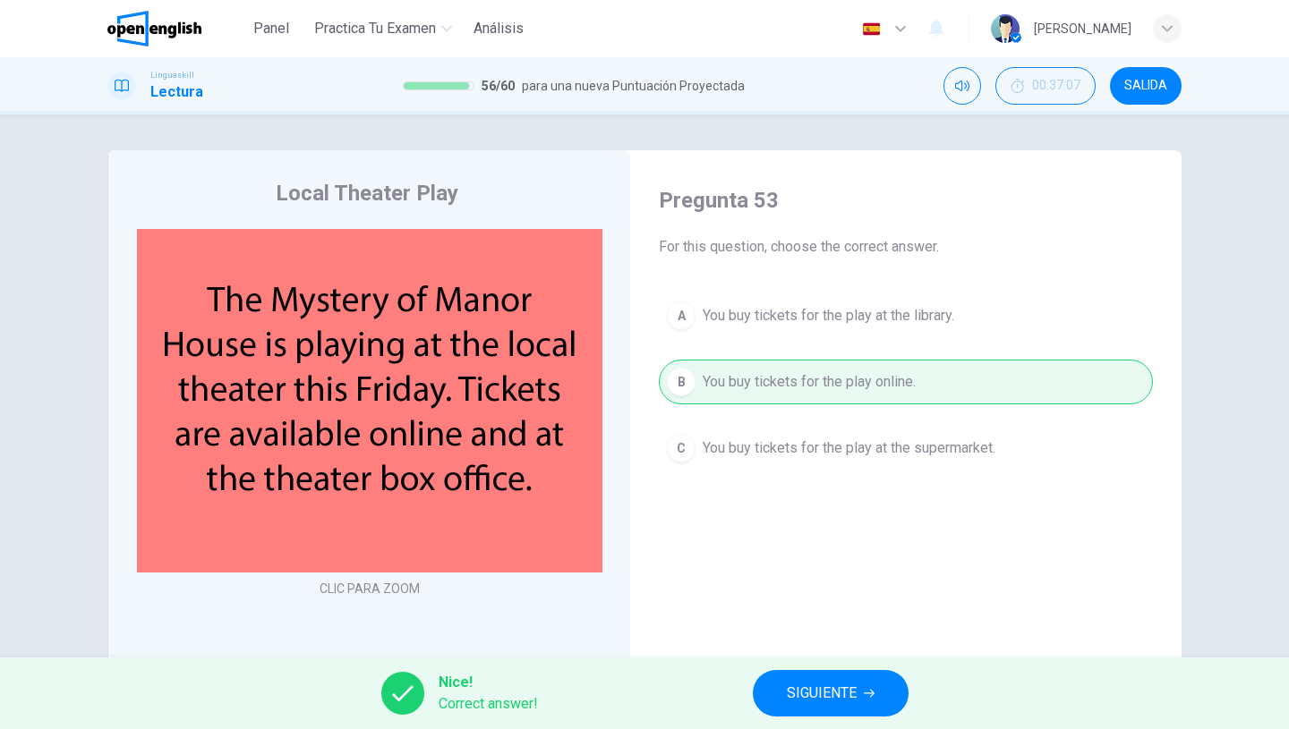
click at [790, 676] on button "SIGUIENTE" at bounding box center [831, 693] width 156 height 47
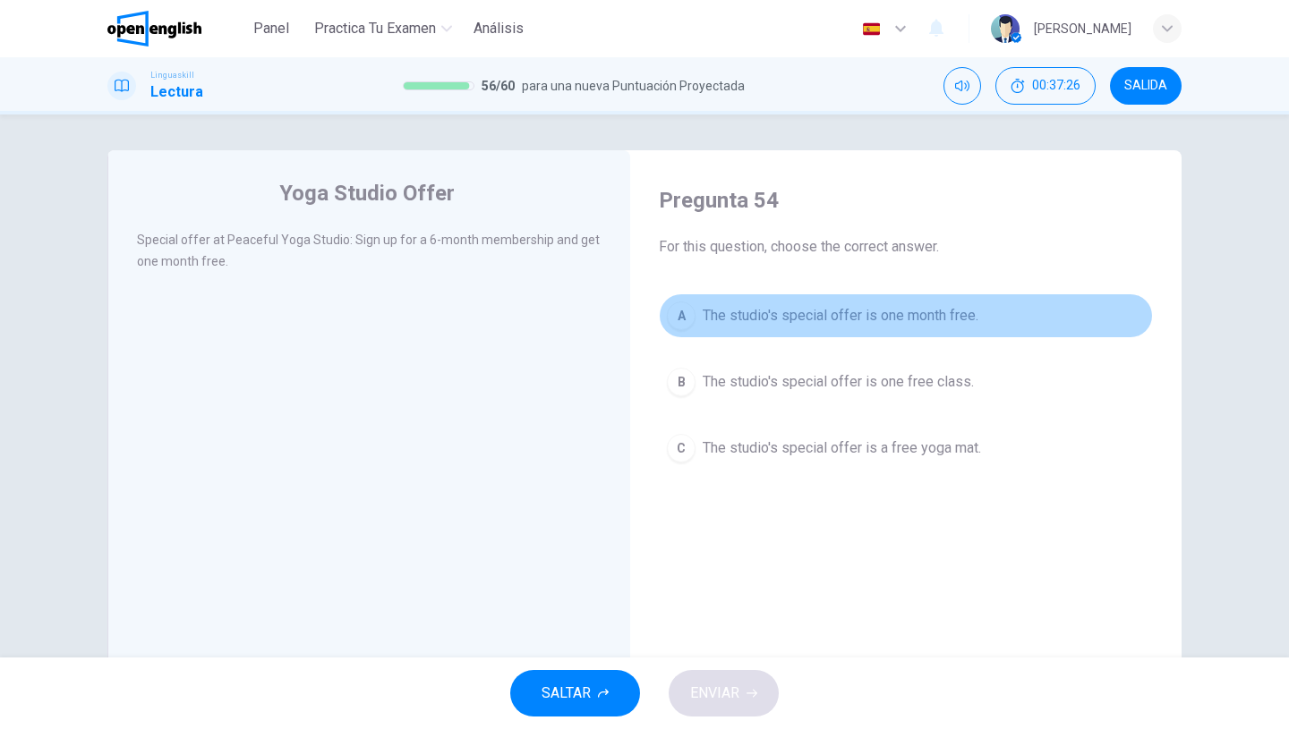
click at [806, 328] on button "A The studio's special offer is one month free." at bounding box center [906, 316] width 494 height 45
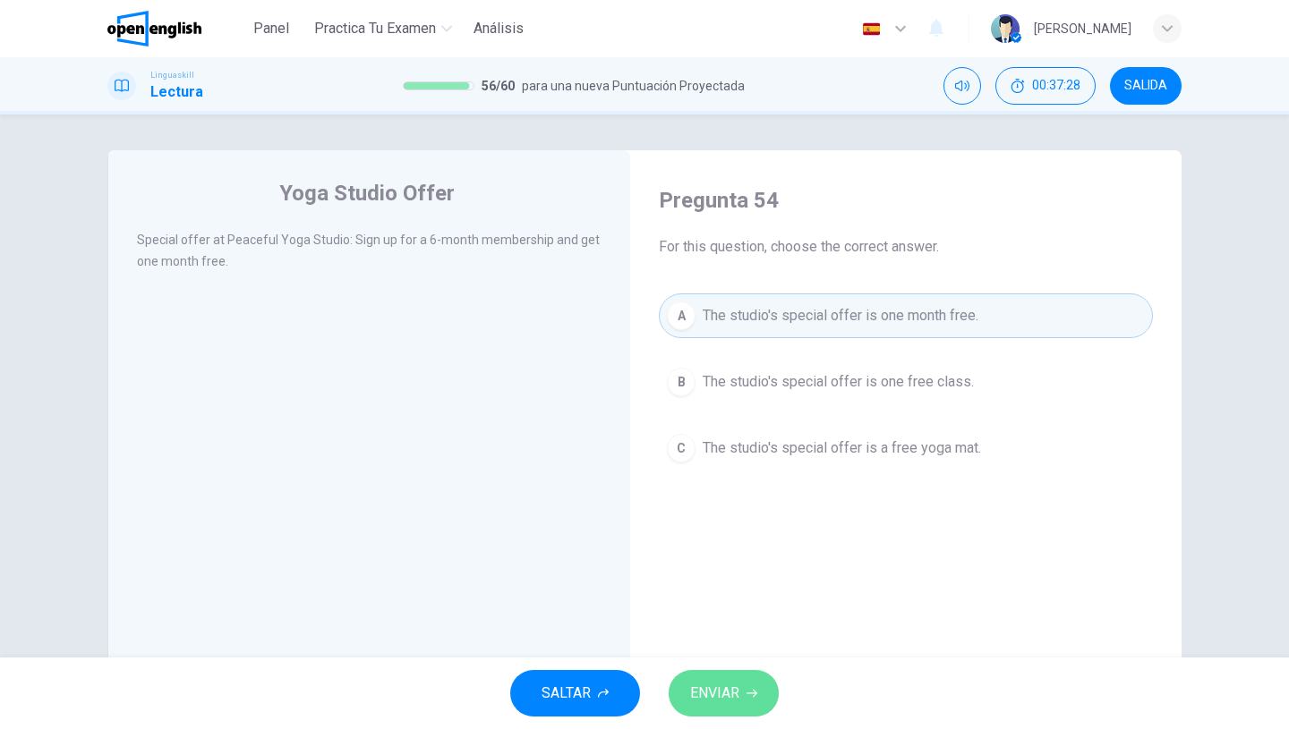
click at [736, 693] on span "ENVIAR" at bounding box center [714, 693] width 49 height 25
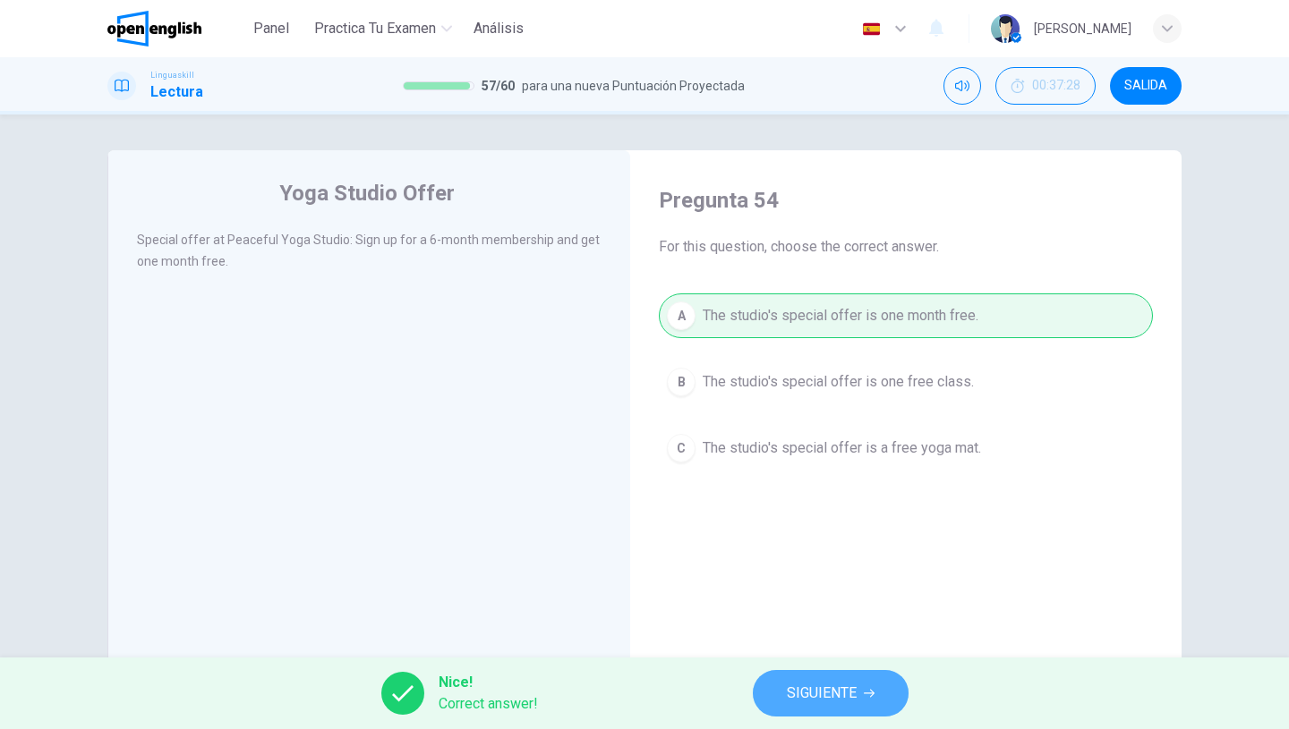
click at [793, 692] on span "SIGUIENTE" at bounding box center [822, 693] width 70 height 25
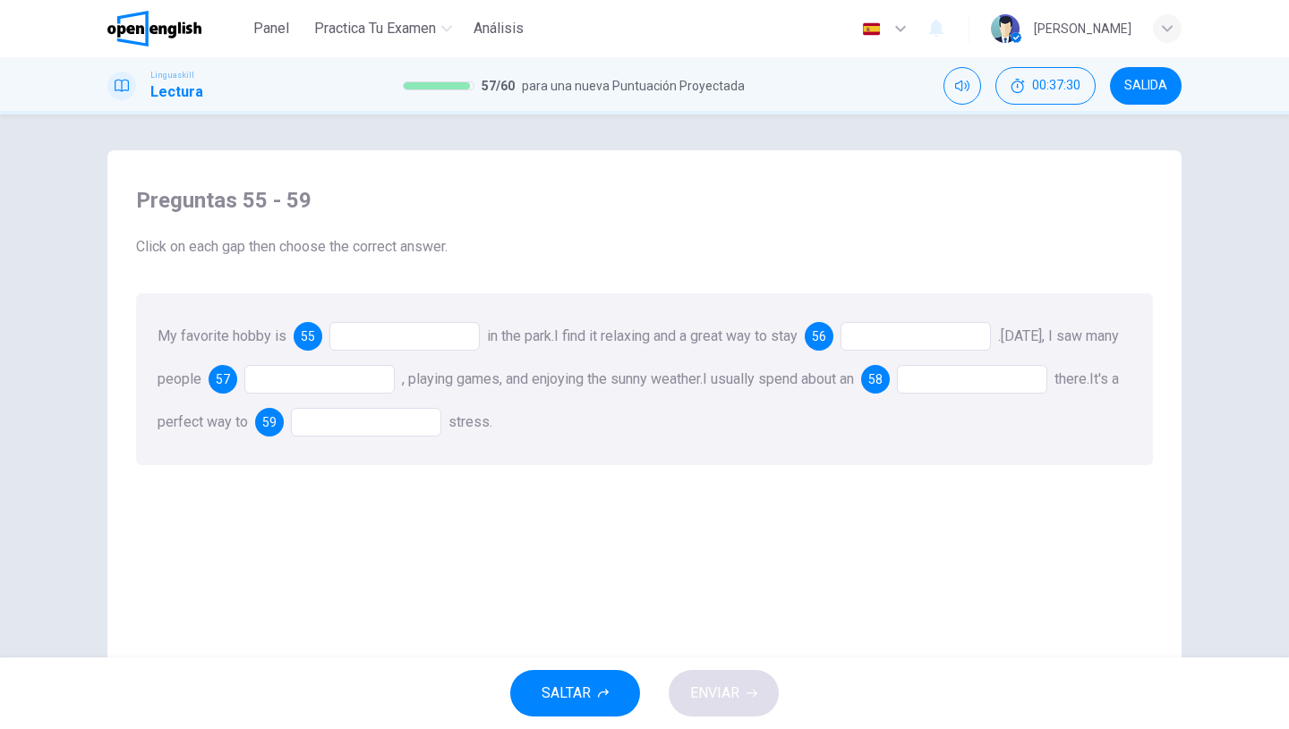
click at [411, 328] on div at bounding box center [404, 336] width 150 height 29
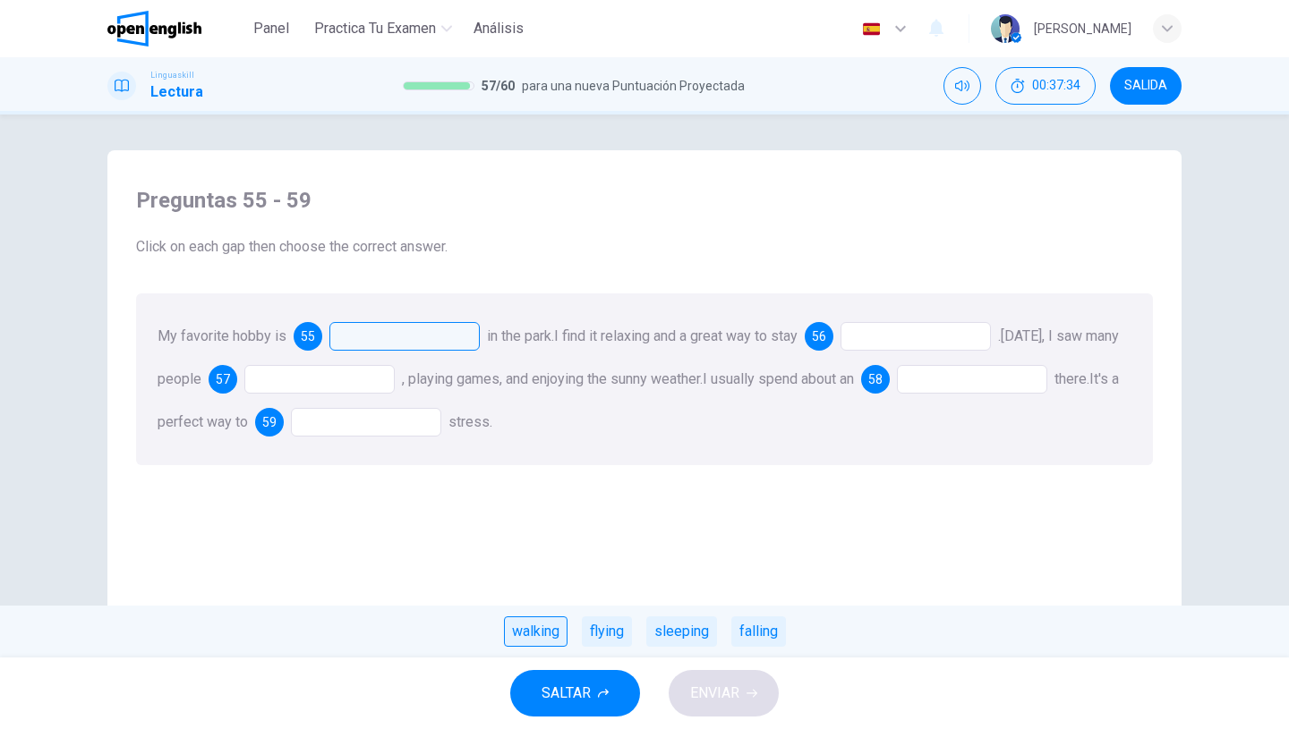
click at [559, 635] on div "walking" at bounding box center [536, 632] width 64 height 30
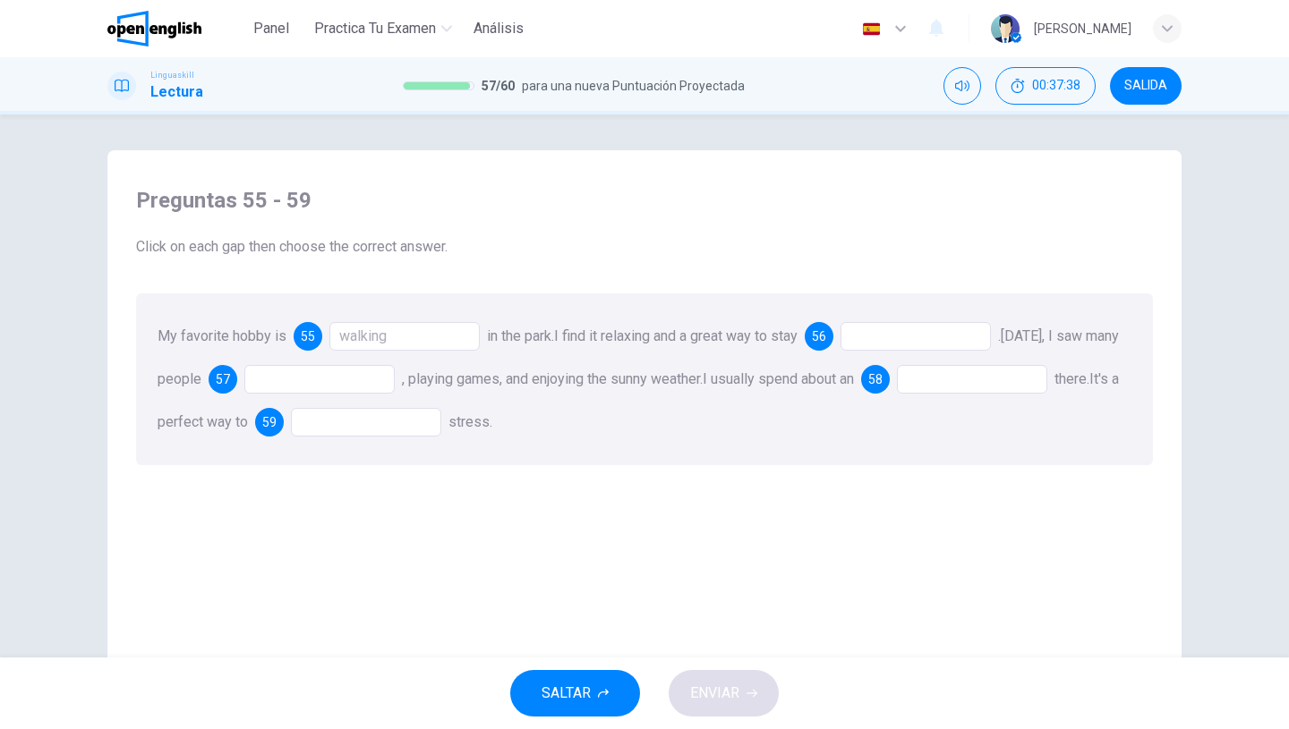
click at [882, 344] on div at bounding box center [915, 336] width 150 height 29
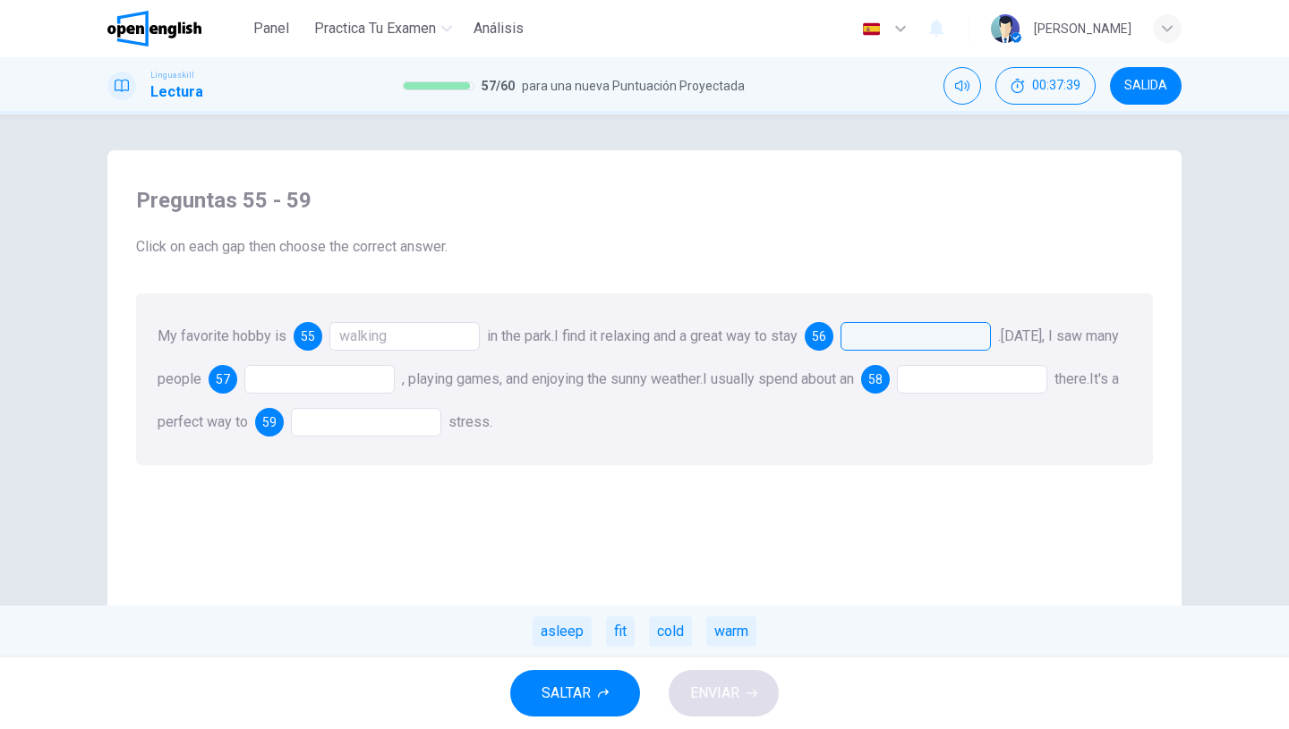
click at [877, 337] on div at bounding box center [915, 336] width 150 height 29
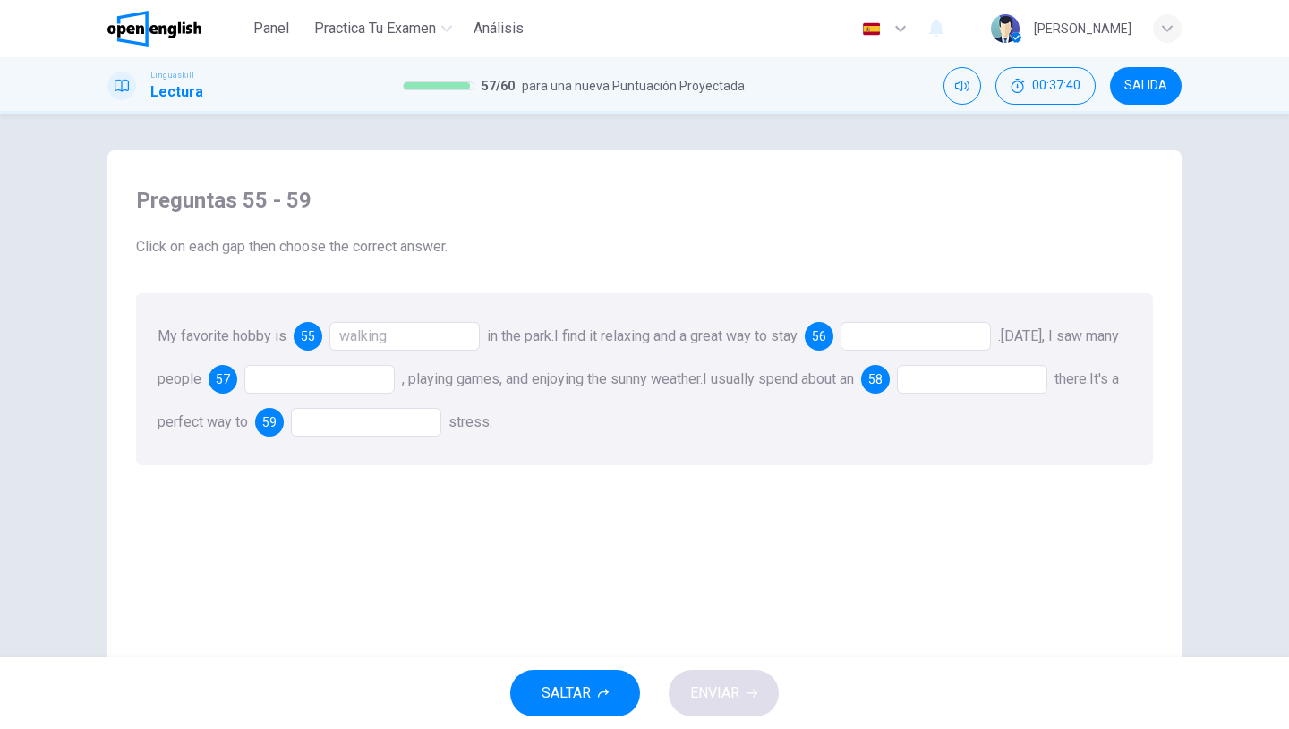
click at [873, 350] on div at bounding box center [915, 336] width 150 height 29
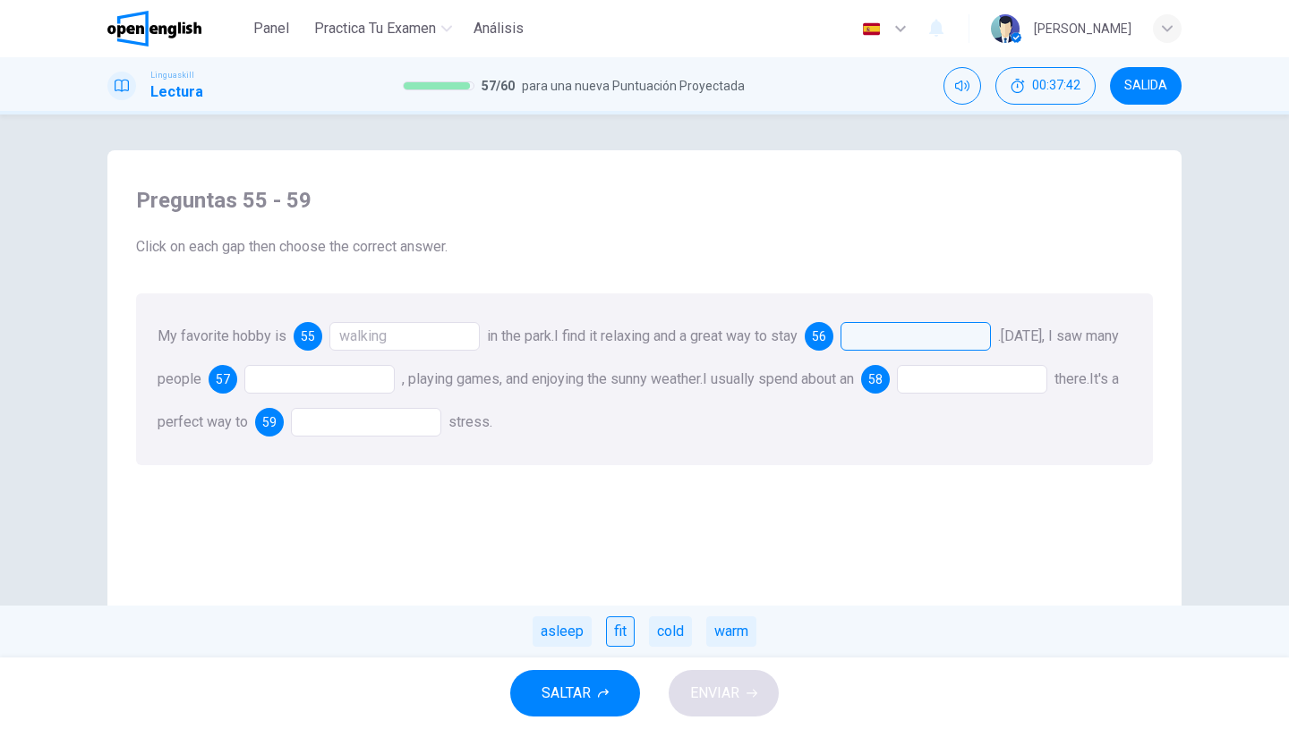
click at [621, 629] on div "fit" at bounding box center [620, 632] width 29 height 30
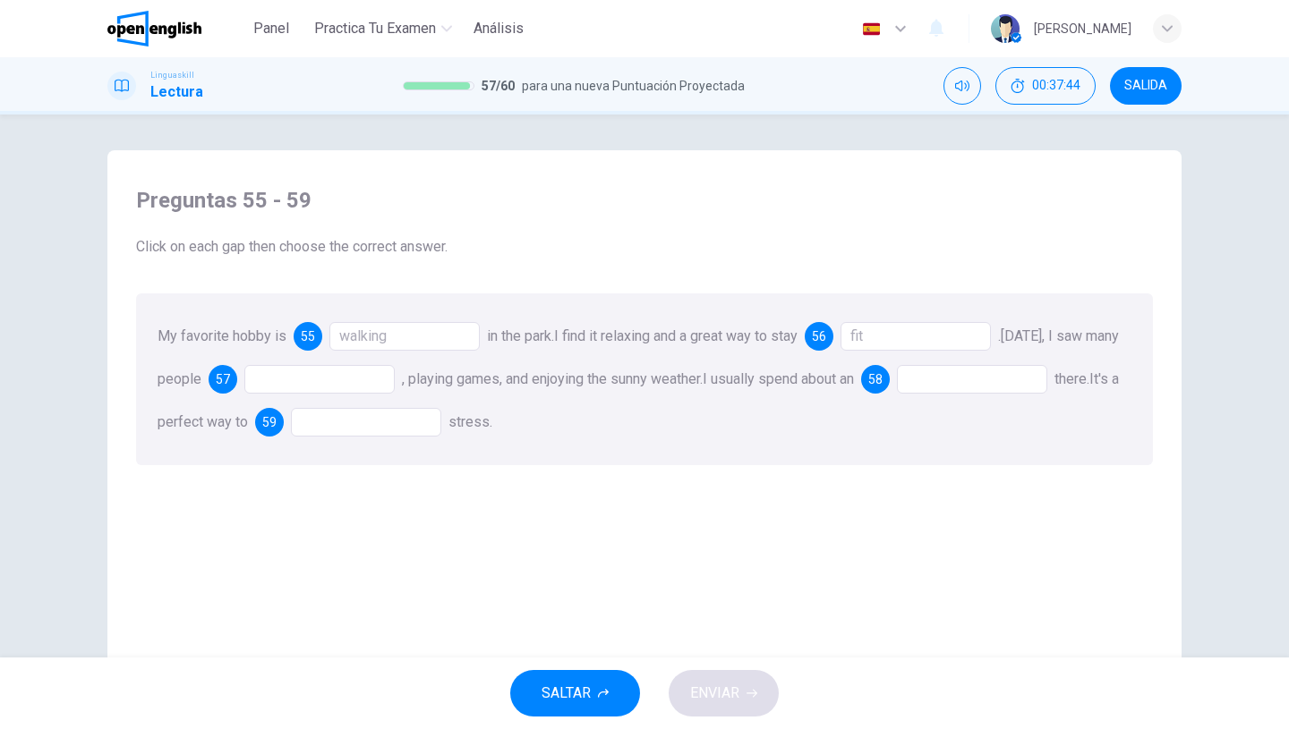
click at [376, 380] on div at bounding box center [319, 379] width 150 height 29
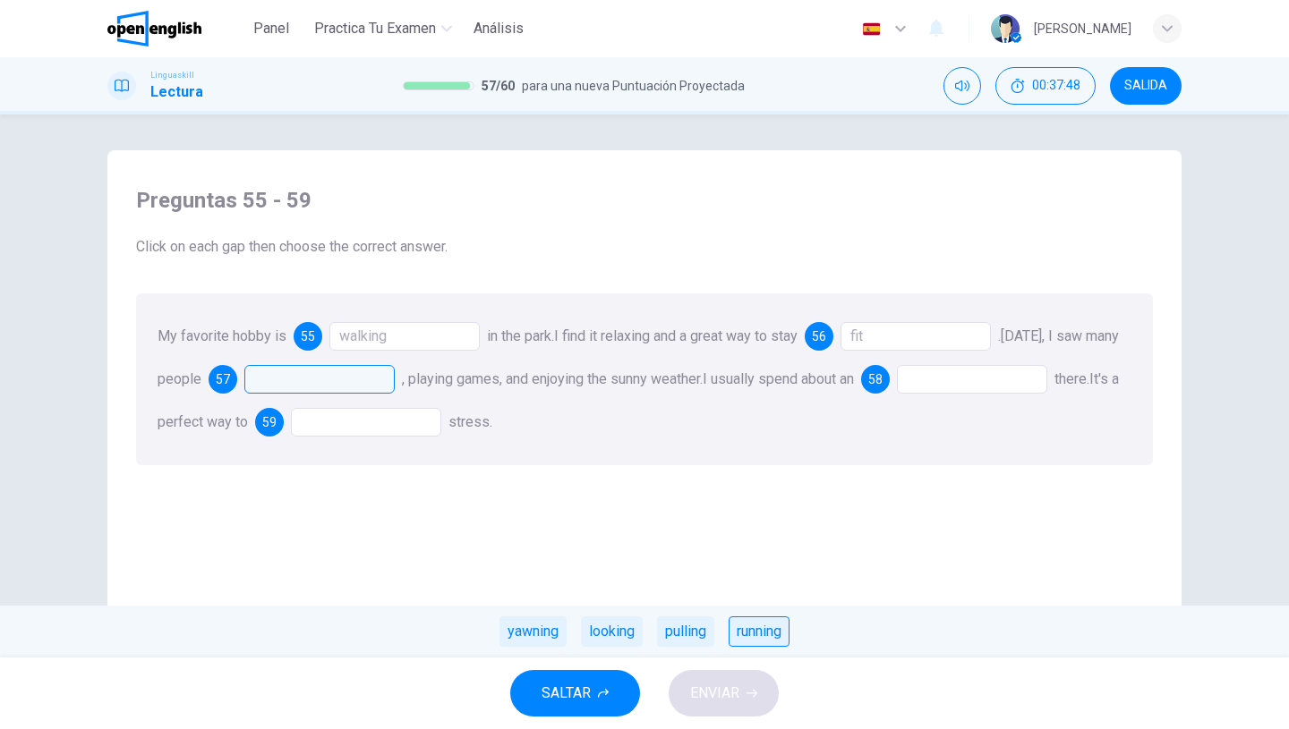
click at [757, 642] on div "running" at bounding box center [758, 632] width 61 height 30
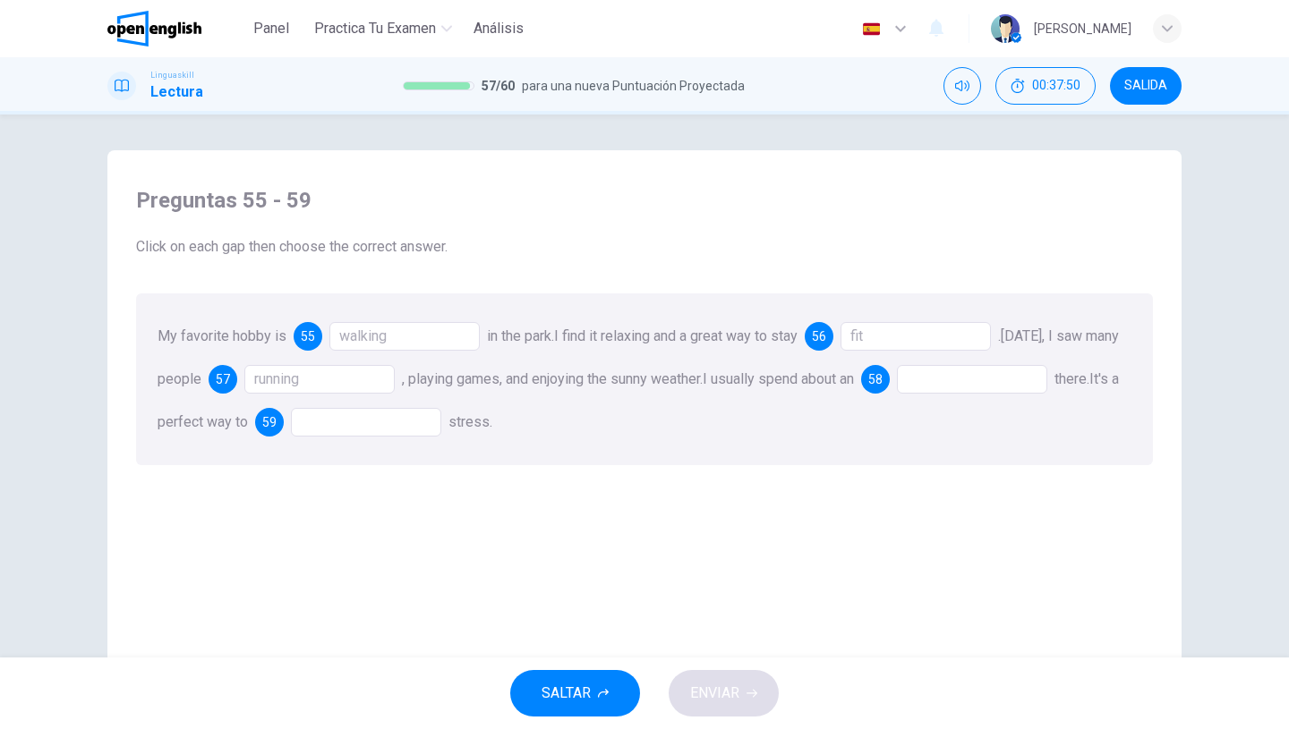
click at [991, 375] on div at bounding box center [972, 379] width 150 height 29
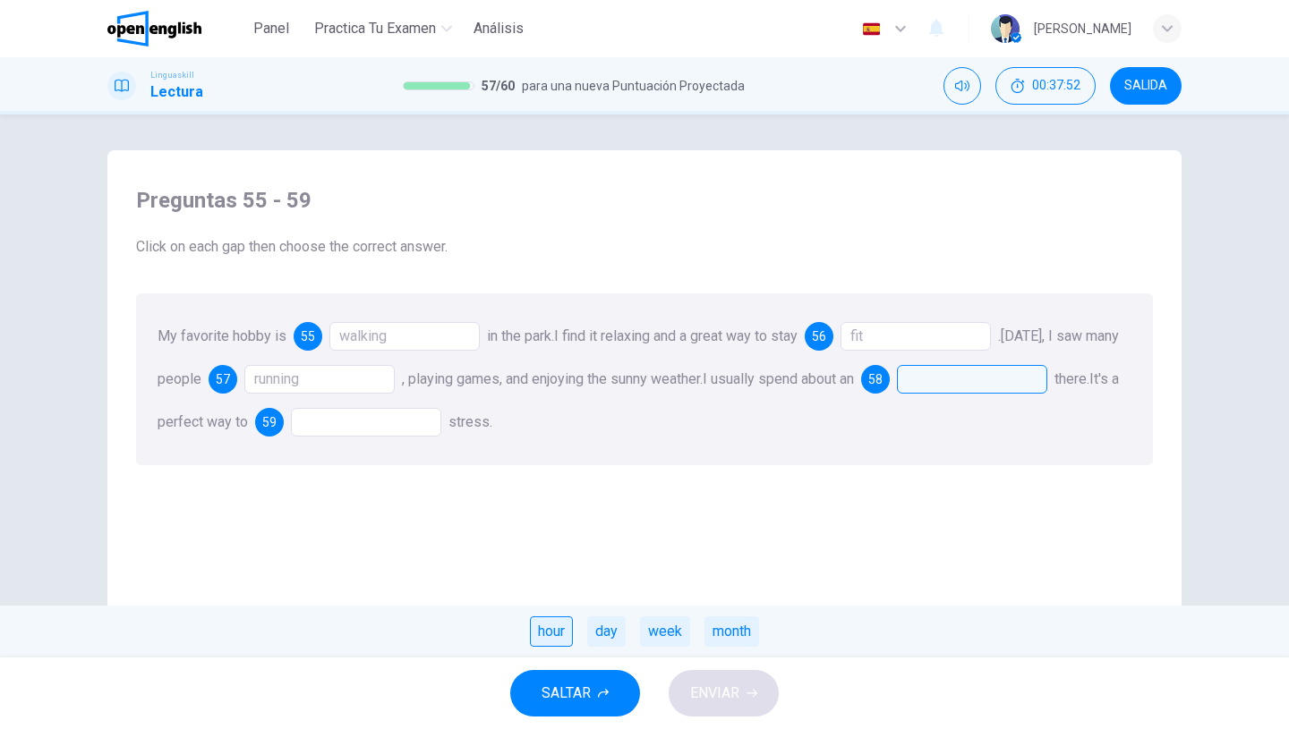
click at [565, 626] on div "hour" at bounding box center [551, 632] width 43 height 30
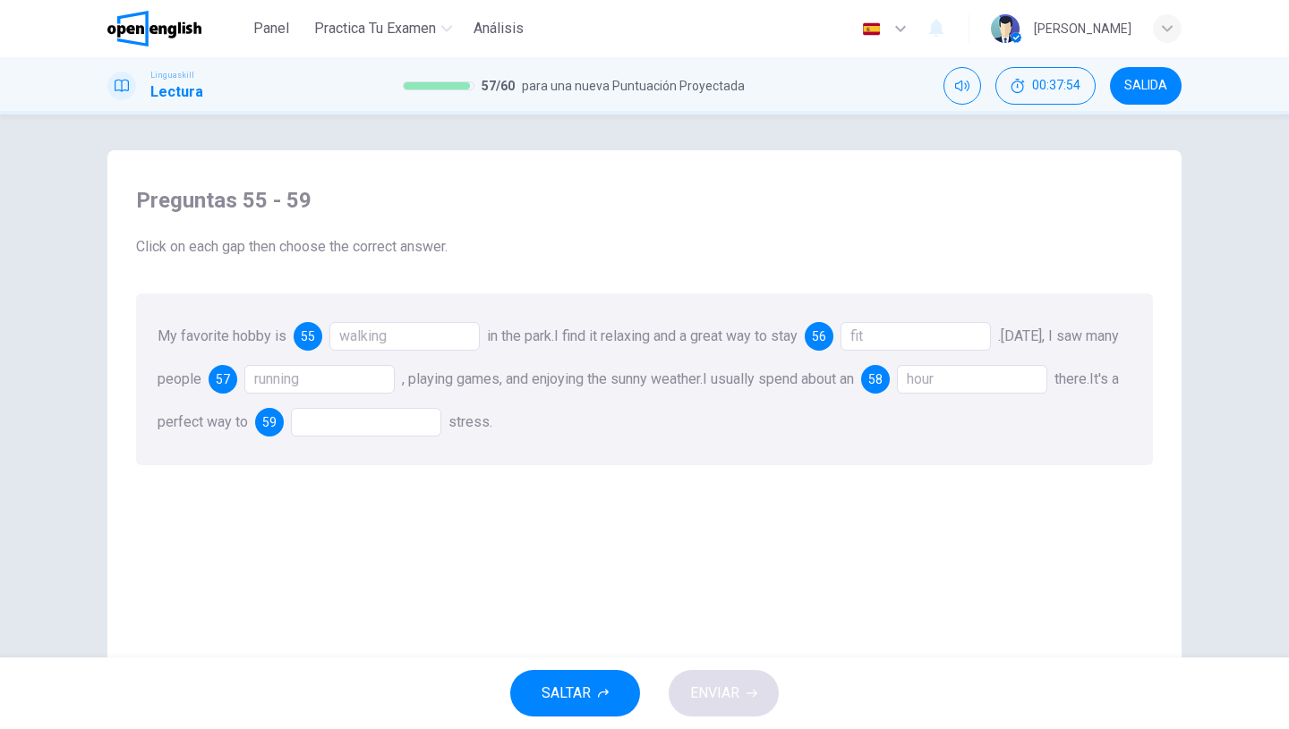
click at [404, 435] on div at bounding box center [366, 422] width 150 height 29
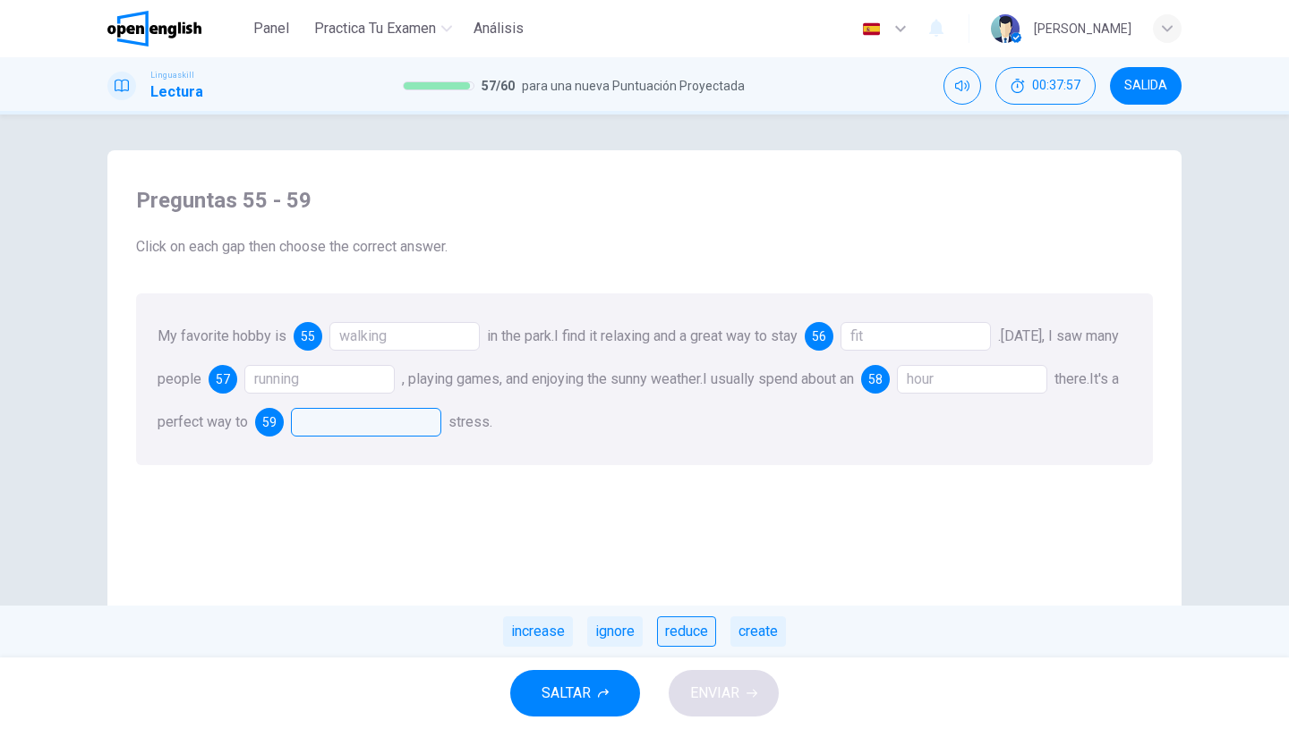
click at [694, 644] on div "reduce" at bounding box center [686, 632] width 59 height 30
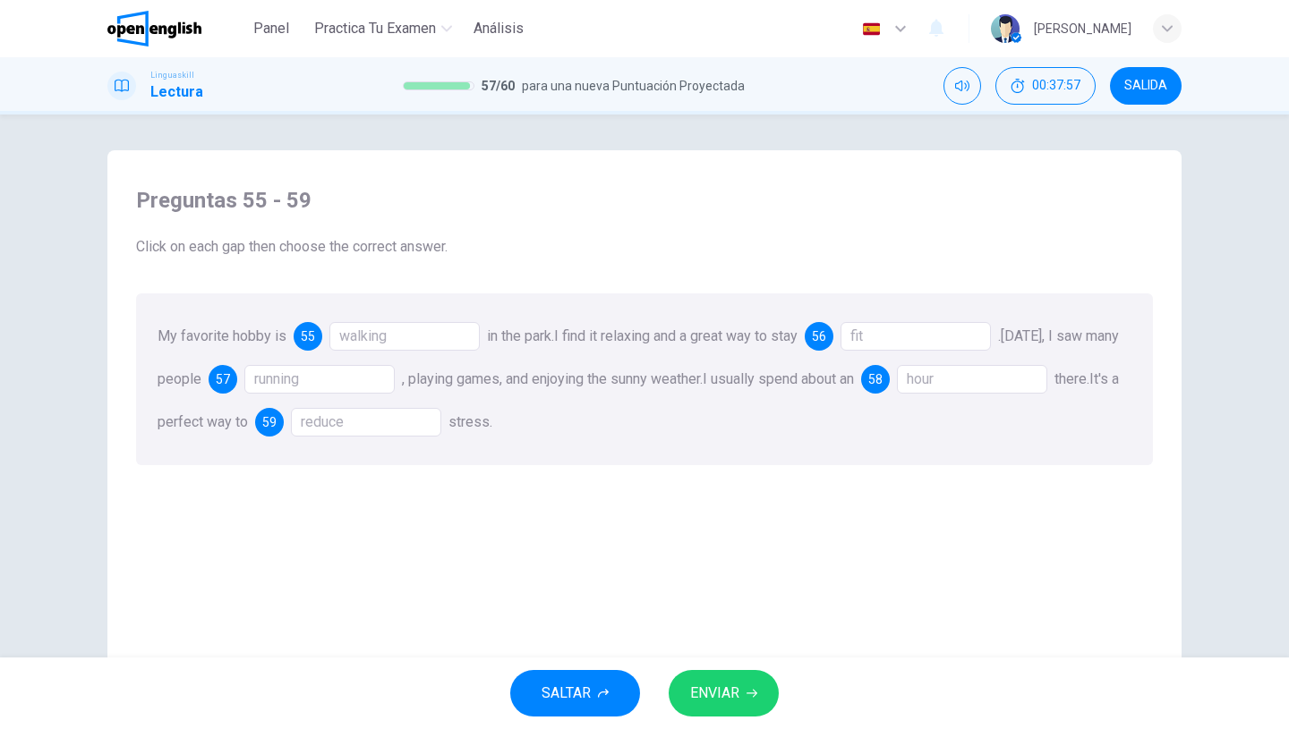
click at [713, 702] on span "ENVIAR" at bounding box center [714, 693] width 49 height 25
